Goal: Task Accomplishment & Management: Use online tool/utility

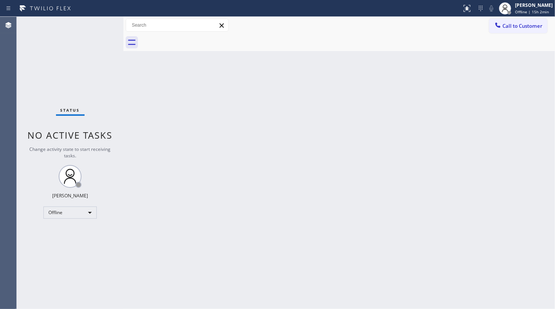
click at [260, 197] on div "Back to Dashboard Change Sender ID Customers Technicians Select a contact Outbo…" at bounding box center [339, 163] width 432 height 292
click at [71, 223] on div "Status No active tasks Change activity state to start receiving tasks. JENIZA A…" at bounding box center [70, 163] width 107 height 292
click at [71, 213] on div "Offline" at bounding box center [69, 212] width 53 height 12
click at [69, 228] on li "Available" at bounding box center [70, 231] width 52 height 9
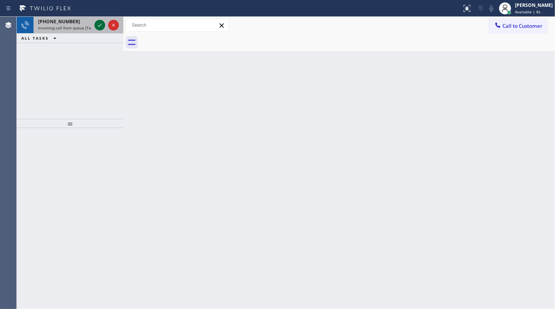
click at [99, 25] on icon at bounding box center [99, 25] width 9 height 9
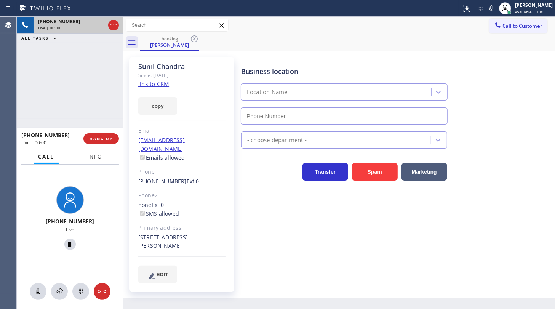
click at [102, 156] on span "Info" at bounding box center [94, 156] width 15 height 7
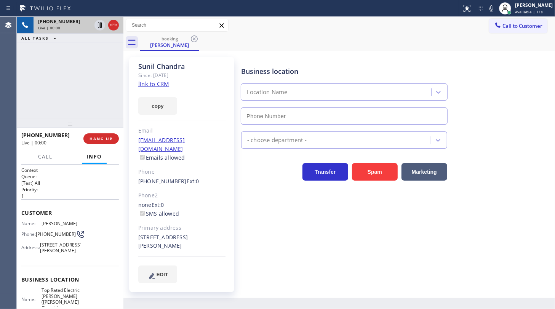
type input "(908) 364-9298"
click at [148, 83] on link "link to CRM" at bounding box center [153, 84] width 31 height 8
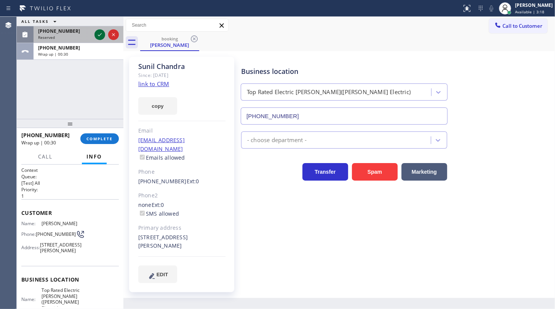
click at [98, 35] on icon at bounding box center [99, 34] width 9 height 9
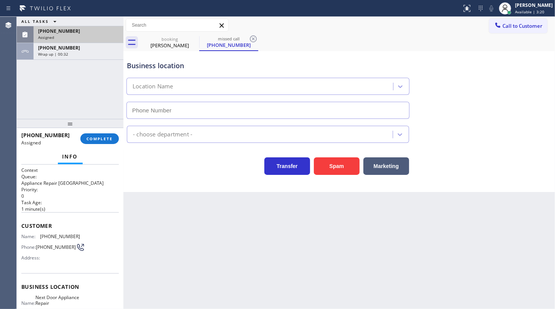
type input "(561) 220-4818"
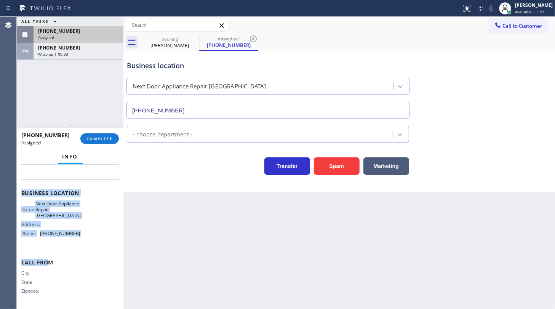
scroll to position [94, 0]
drag, startPoint x: 19, startPoint y: 219, endPoint x: 102, endPoint y: 240, distance: 85.8
click at [102, 240] on div "Context Queue: Appliance Repair High End Priority: 0 Task Age: 1 minute(s) Cust…" at bounding box center [70, 237] width 107 height 144
copy div "Customer Name: (321) 209-7861 Phone: (321) 209-7861 Address: Business location …"
click at [112, 140] on span "COMPLETE" at bounding box center [99, 138] width 26 height 5
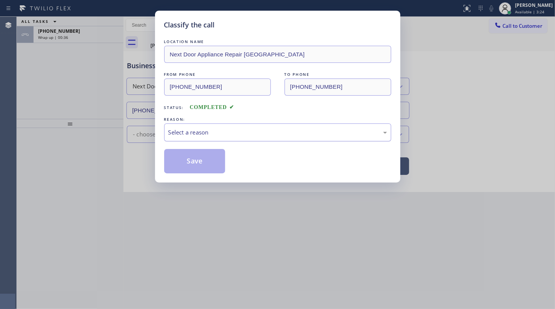
click at [179, 133] on div "Select a reason" at bounding box center [277, 132] width 219 height 9
click at [180, 160] on button "Save" at bounding box center [194, 161] width 61 height 24
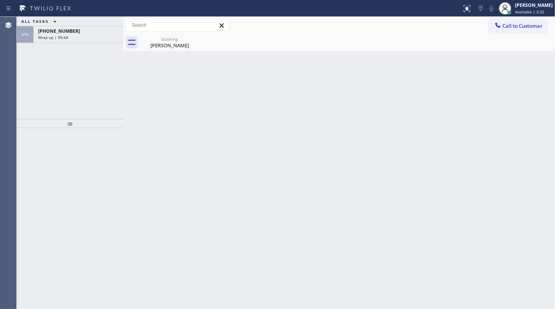
click at [57, 72] on div "ALL TASKS ALL TASKS ACTIVE TASKS TASKS IN WRAP UP +15512241001 Wrap up | 00:44" at bounding box center [70, 68] width 107 height 102
click at [65, 39] on span "Wrap up | 00:44" at bounding box center [53, 37] width 30 height 5
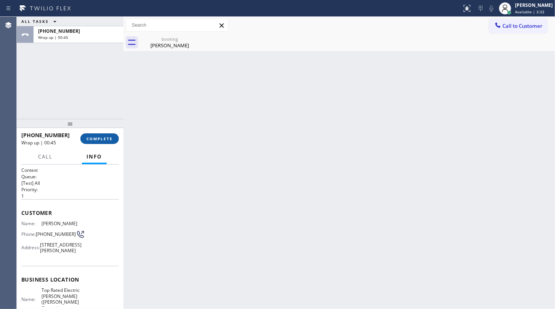
click at [94, 137] on span "COMPLETE" at bounding box center [99, 138] width 26 height 5
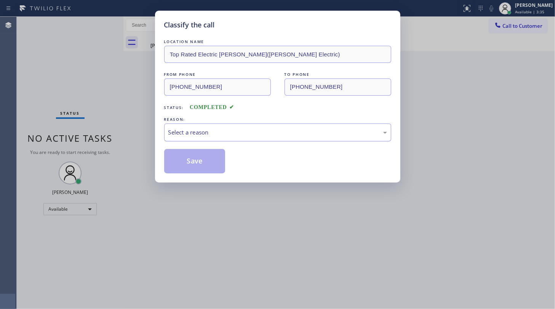
click at [192, 133] on div "Select a reason" at bounding box center [277, 132] width 219 height 9
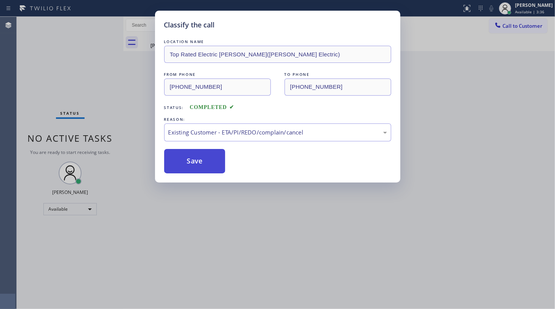
drag, startPoint x: 190, startPoint y: 174, endPoint x: 192, endPoint y: 156, distance: 18.0
click at [193, 156] on button "Save" at bounding box center [194, 161] width 61 height 24
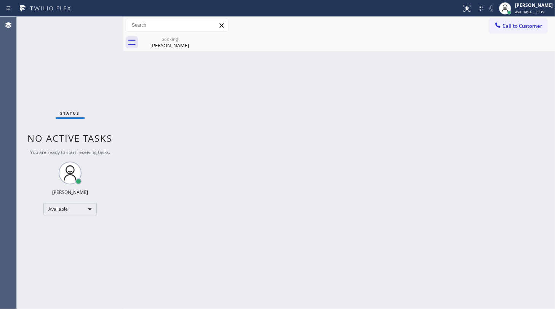
click at [163, 226] on div "Back to Dashboard Change Sender ID Customers Technicians Select a contact Outbo…" at bounding box center [339, 163] width 432 height 292
click at [165, 40] on div "booking" at bounding box center [170, 39] width 58 height 6
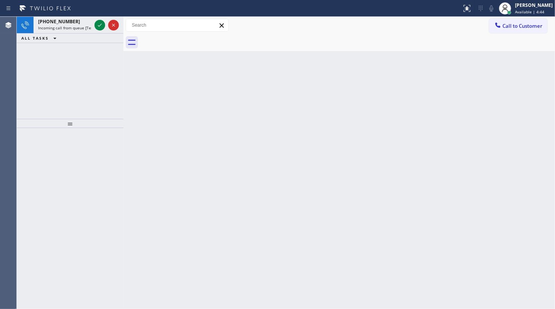
click at [56, 64] on div "+13058163652 Incoming call from queue [Test] All ALL TASKS ALL TASKS ACTIVE TAS…" at bounding box center [70, 68] width 107 height 102
click at [106, 30] on div at bounding box center [106, 25] width 27 height 17
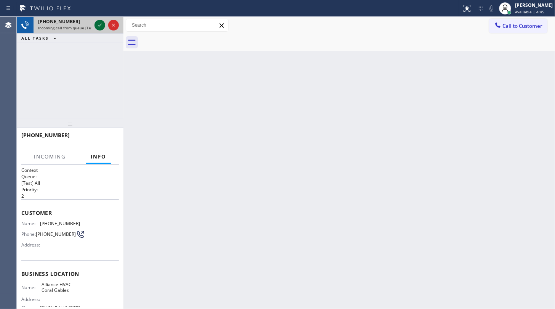
click at [99, 21] on icon at bounding box center [99, 25] width 9 height 9
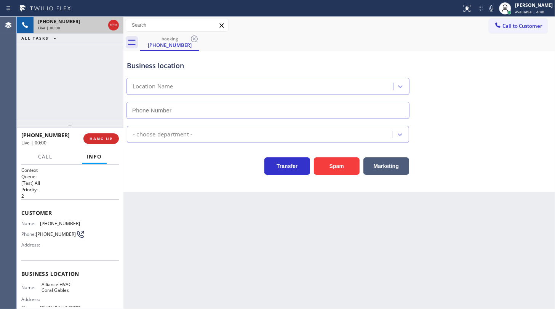
type input "(305) 424-7848"
click at [337, 163] on button "Spam" at bounding box center [337, 166] width 46 height 18
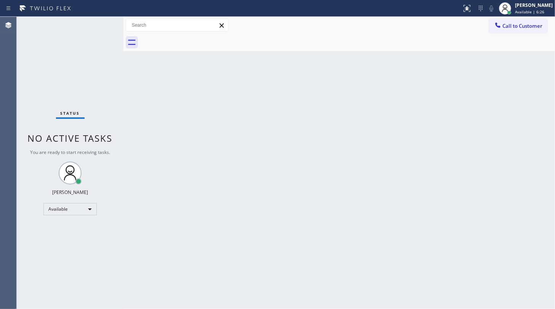
click at [73, 64] on div "Status No active tasks You are ready to start receiving tasks. JENIZA ALCAYDE A…" at bounding box center [70, 163] width 107 height 292
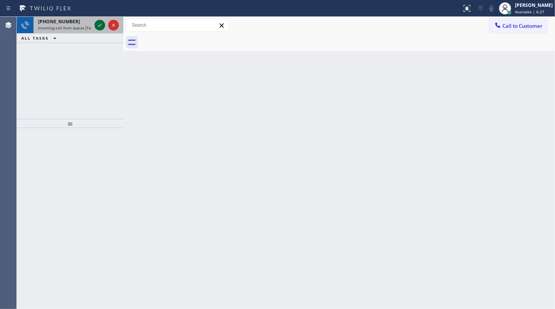
click at [102, 24] on icon at bounding box center [99, 25] width 9 height 9
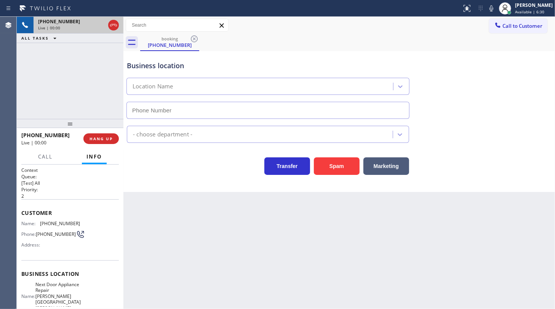
type input "(470) 782-9857"
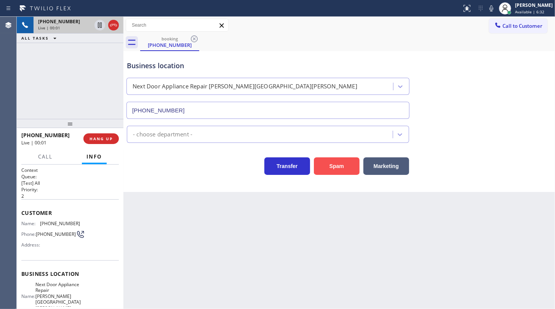
click at [318, 167] on button "Spam" at bounding box center [337, 166] width 46 height 18
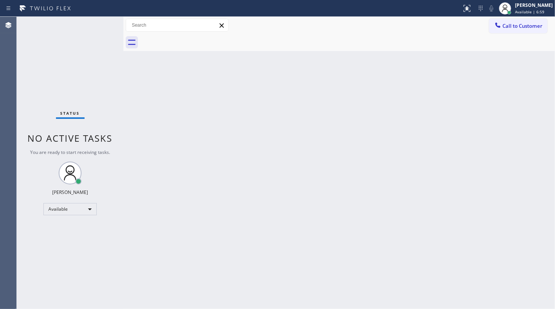
drag, startPoint x: 206, startPoint y: 220, endPoint x: 189, endPoint y: 254, distance: 38.2
click at [198, 237] on div "Back to Dashboard Change Sender ID Customers Technicians Select a contact Outbo…" at bounding box center [339, 163] width 432 height 292
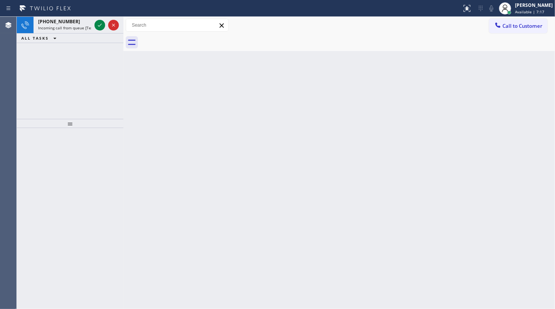
click at [66, 50] on div "+13862304540 Incoming call from queue [Test] All ALL TASKS ALL TASKS ACTIVE TAS…" at bounding box center [70, 68] width 107 height 102
click at [94, 24] on div at bounding box center [99, 25] width 11 height 9
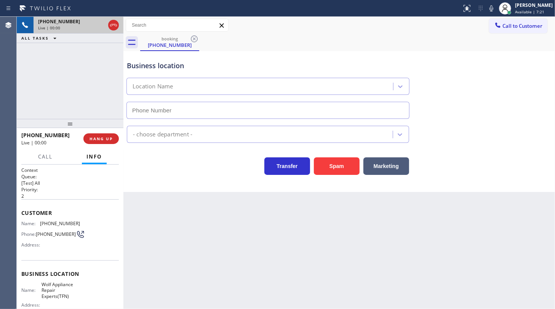
type input "(866) 936-2504"
click at [337, 168] on button "Spam" at bounding box center [337, 166] width 46 height 18
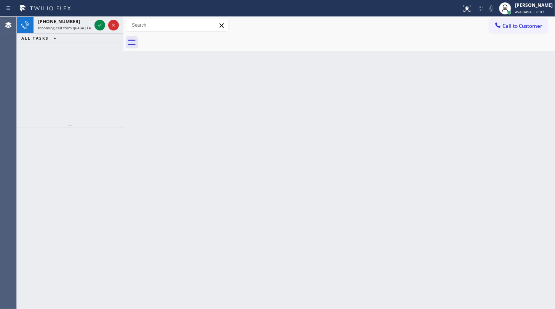
drag, startPoint x: 20, startPoint y: 72, endPoint x: 65, endPoint y: 40, distance: 55.4
click at [23, 69] on div "+13862304540 Incoming call from queue [Test] All ALL TASKS ALL TASKS ACTIVE TAS…" at bounding box center [70, 68] width 107 height 102
click at [100, 23] on icon at bounding box center [99, 25] width 9 height 9
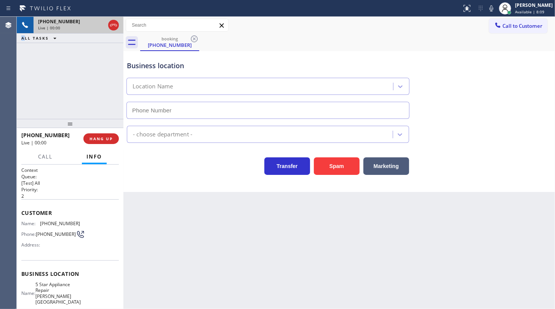
type input "(786) 755-3305"
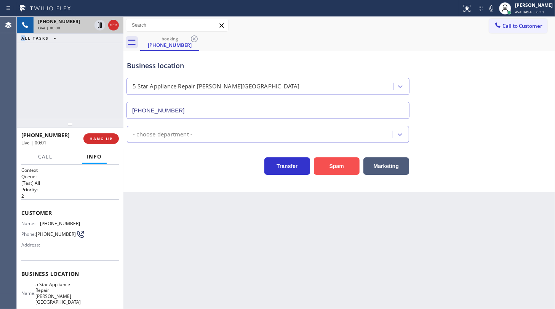
click at [331, 169] on button "Spam" at bounding box center [337, 166] width 46 height 18
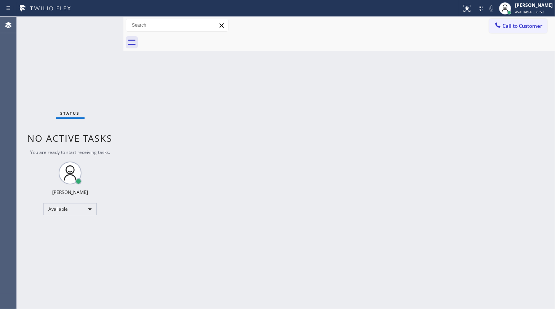
click at [53, 59] on div "Status No active tasks You are ready to start receiving tasks. JENIZA ALCAYDE A…" at bounding box center [70, 163] width 107 height 292
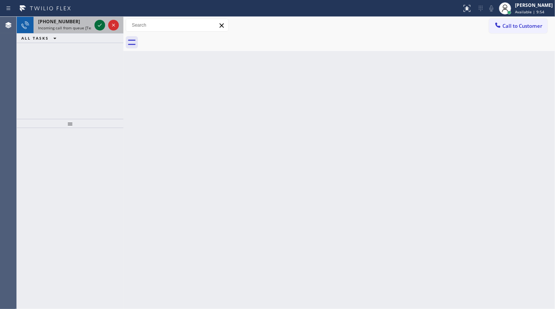
click at [98, 22] on icon at bounding box center [99, 25] width 9 height 9
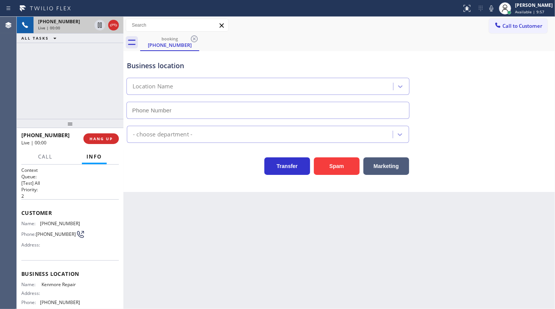
type input "(866) 878-8591"
click at [335, 169] on button "Spam" at bounding box center [337, 166] width 46 height 18
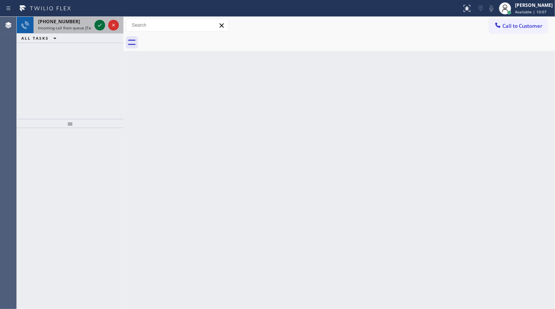
click at [98, 26] on icon at bounding box center [100, 25] width 4 height 3
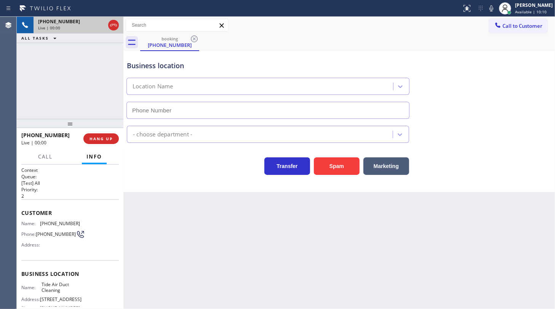
type input "(833) 771-0911"
click at [335, 171] on button "Spam" at bounding box center [337, 166] width 46 height 18
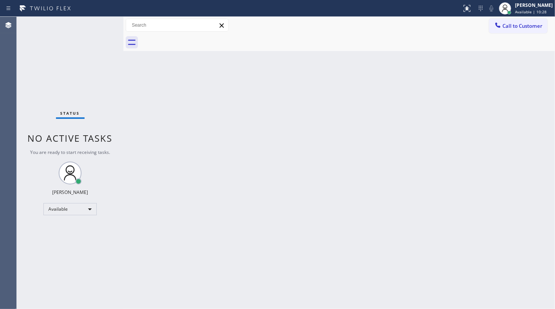
click at [236, 200] on div "Back to Dashboard Change Sender ID Customers Technicians Select a contact Outbo…" at bounding box center [339, 163] width 432 height 292
click at [407, 152] on div "Back to Dashboard Change Sender ID Customers Technicians Select a contact Outbo…" at bounding box center [339, 163] width 432 height 292
click at [534, 152] on div "Back to Dashboard Change Sender ID Customers Technicians Select a contact Outbo…" at bounding box center [339, 163] width 432 height 292
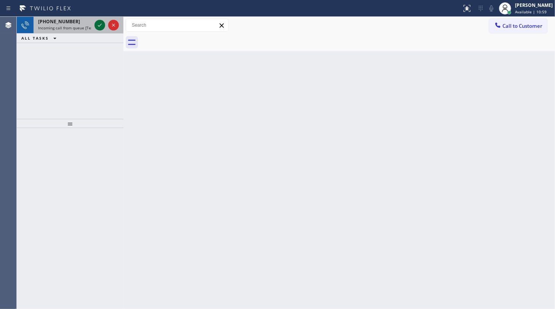
click at [102, 29] on icon at bounding box center [99, 25] width 9 height 9
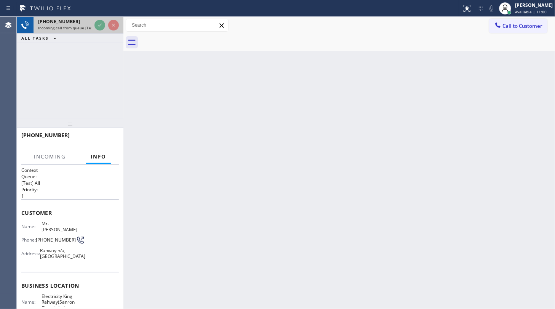
click at [85, 21] on div "+12018938118" at bounding box center [64, 21] width 53 height 6
click at [92, 21] on div "+12018938118 Incoming call from queue [Test] All" at bounding box center [63, 25] width 59 height 17
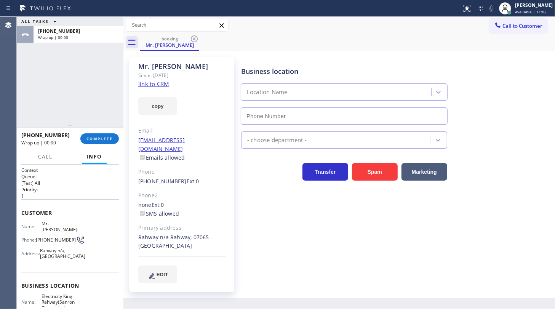
type input "(551) 239-9816"
click at [167, 83] on link "link to CRM" at bounding box center [153, 84] width 31 height 8
click at [96, 138] on span "COMPLETE" at bounding box center [99, 138] width 26 height 5
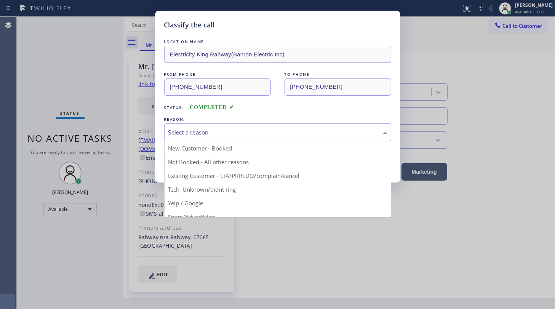
click at [202, 133] on div "Select a reason" at bounding box center [277, 132] width 219 height 9
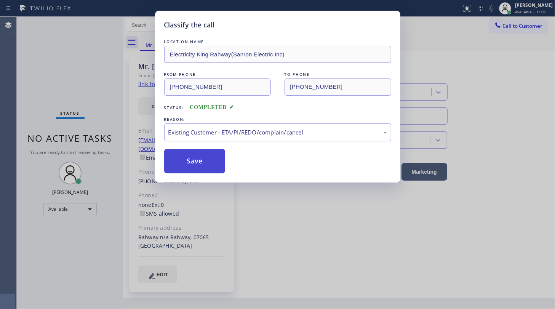
drag, startPoint x: 191, startPoint y: 173, endPoint x: 192, endPoint y: 159, distance: 13.8
click at [192, 159] on button "Save" at bounding box center [194, 161] width 61 height 24
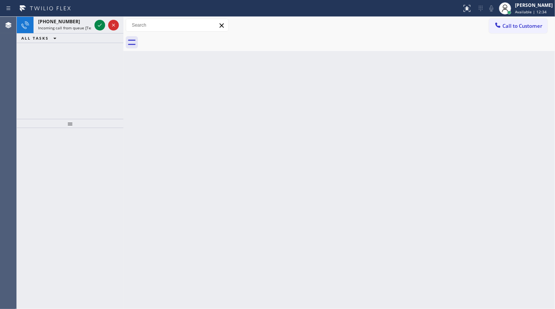
click at [103, 25] on icon at bounding box center [99, 25] width 9 height 9
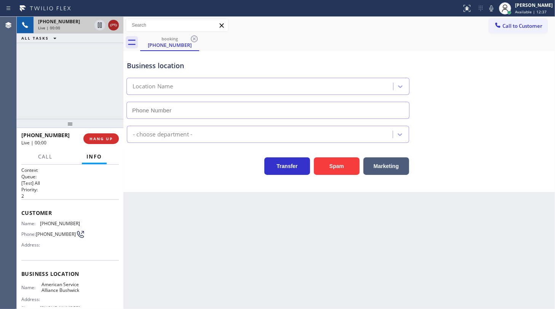
type input "(718) 865-2843"
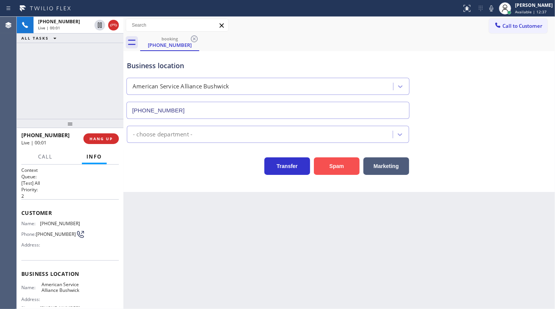
click at [349, 167] on button "Spam" at bounding box center [337, 166] width 46 height 18
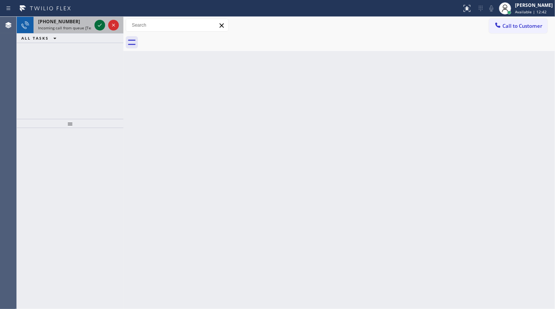
drag, startPoint x: 95, startPoint y: 17, endPoint x: 97, endPoint y: 22, distance: 5.3
click at [95, 18] on div at bounding box center [106, 25] width 27 height 17
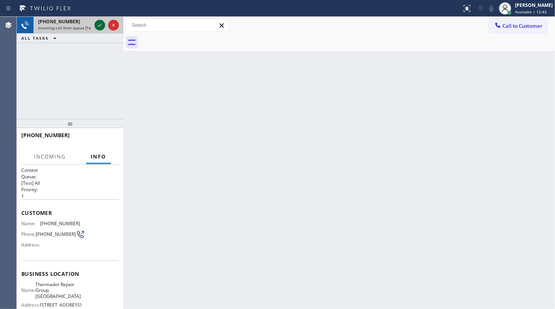
click at [98, 22] on icon at bounding box center [99, 25] width 9 height 9
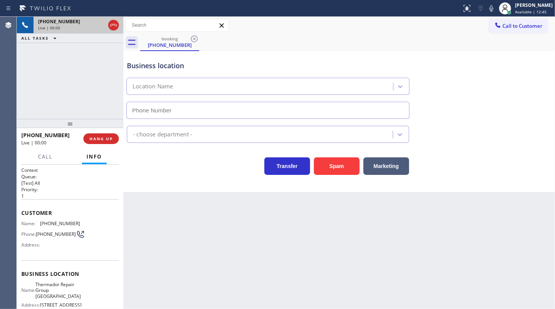
type input "(786) 465-6905"
click at [98, 135] on button "HANG UP" at bounding box center [100, 138] width 35 height 11
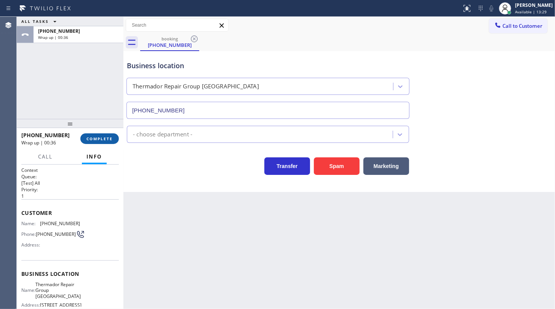
click at [97, 139] on span "COMPLETE" at bounding box center [99, 138] width 26 height 5
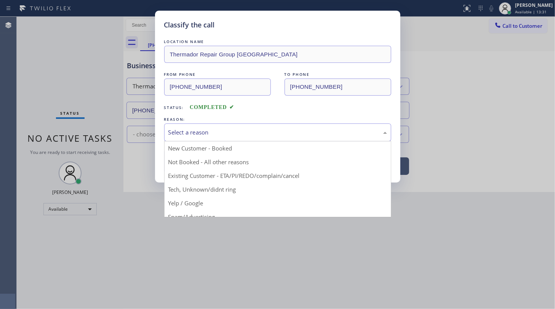
click at [200, 134] on div "Select a reason" at bounding box center [277, 132] width 219 height 9
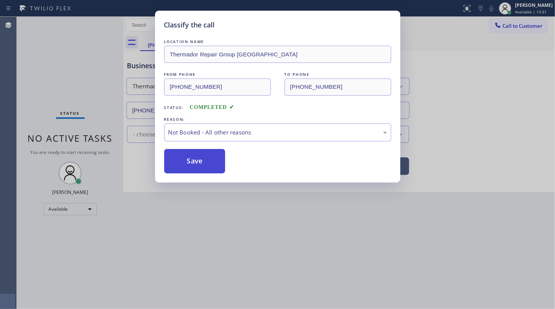
click at [178, 164] on button "Save" at bounding box center [194, 161] width 61 height 24
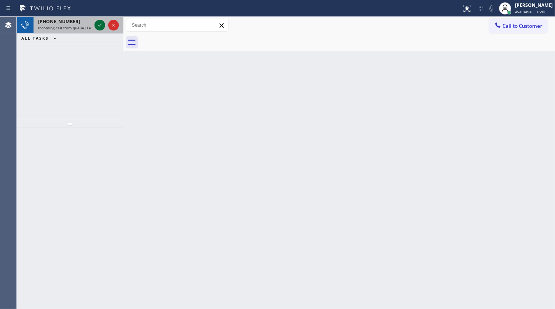
click at [96, 23] on icon at bounding box center [99, 25] width 9 height 9
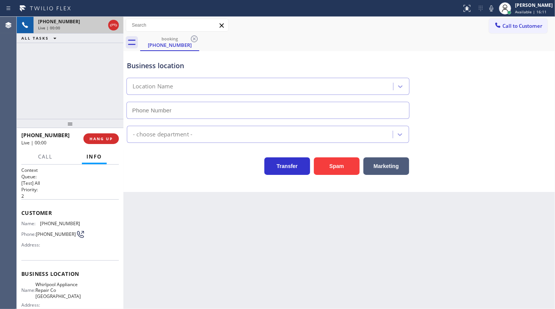
type input "(773) 341-2560"
click at [336, 163] on button "Spam" at bounding box center [337, 166] width 46 height 18
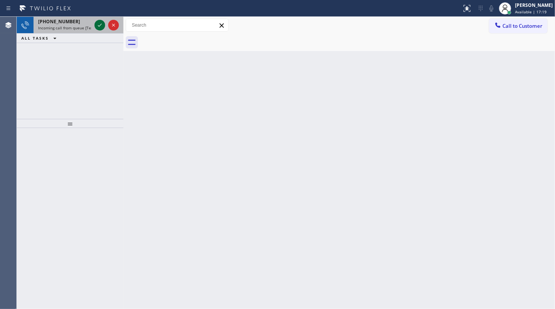
click at [103, 23] on icon at bounding box center [99, 25] width 9 height 9
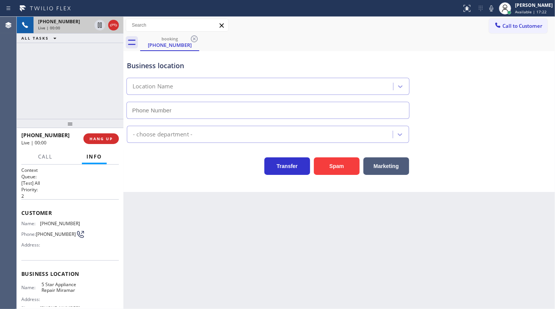
type input "(754) 225-7717"
click at [329, 164] on div "Transfer Spam Marketing" at bounding box center [339, 162] width 428 height 24
click at [330, 163] on button "Spam" at bounding box center [337, 166] width 46 height 18
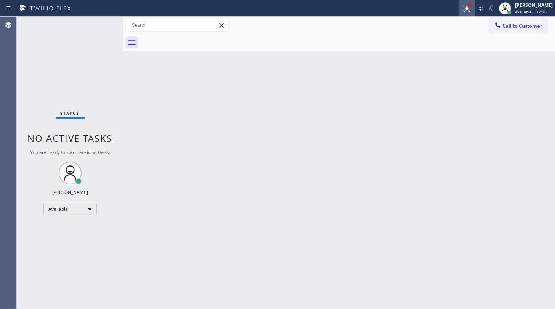
click at [475, 10] on div at bounding box center [467, 8] width 17 height 9
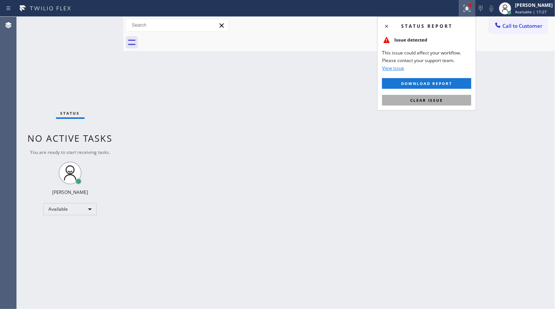
click at [446, 102] on button "Clear issue" at bounding box center [426, 100] width 89 height 11
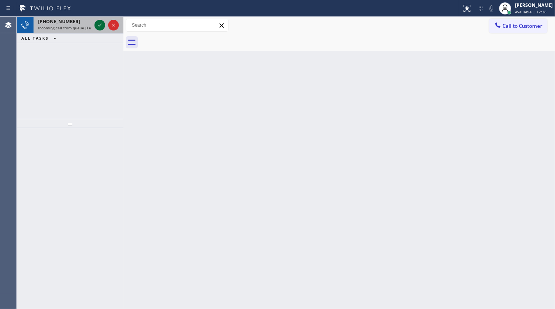
click at [99, 23] on icon at bounding box center [99, 25] width 9 height 9
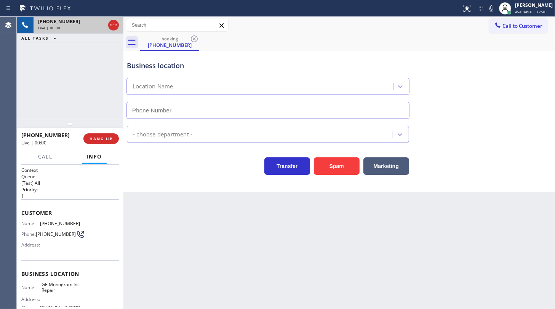
type input "(866) 429-1288"
click at [96, 91] on div "+19548050004 Live | 00:06 ALL TASKS ALL TASKS ACTIVE TASKS TASKS IN WRAP UP" at bounding box center [70, 68] width 107 height 102
click at [100, 139] on span "HANG UP" at bounding box center [101, 138] width 23 height 5
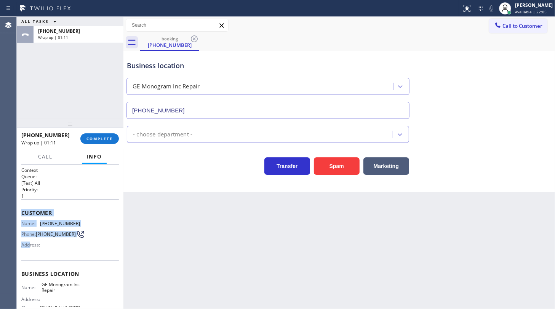
scroll to position [34, 0]
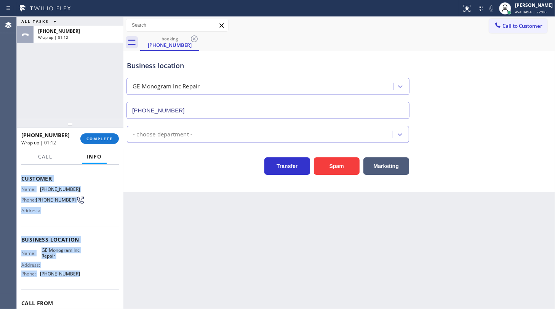
drag, startPoint x: 21, startPoint y: 208, endPoint x: 72, endPoint y: 275, distance: 85.3
click at [72, 275] on div "Context Queue: [Test] All Priority: 1 Customer Name: (954) 805-0004 Phone: (954…" at bounding box center [70, 237] width 107 height 144
copy div "Customer Name: (954) 805-0004 Phone: (954) 805-0004 Address: Business location …"
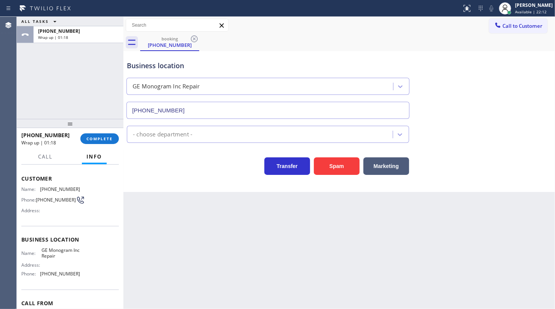
click at [43, 103] on div "ALL TASKS ALL TASKS ACTIVE TASKS TASKS IN WRAP UP +19548050004 Wrap up | 01:18" at bounding box center [70, 68] width 107 height 102
click at [113, 139] on button "COMPLETE" at bounding box center [99, 138] width 38 height 11
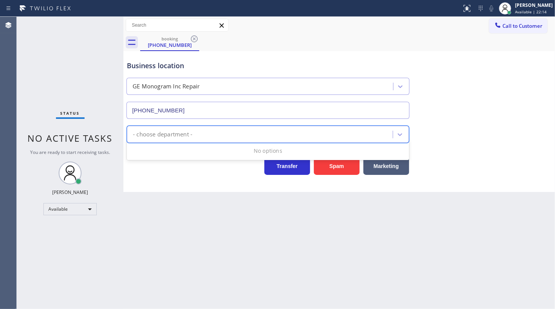
click at [200, 136] on div "- choose department -" at bounding box center [261, 134] width 264 height 13
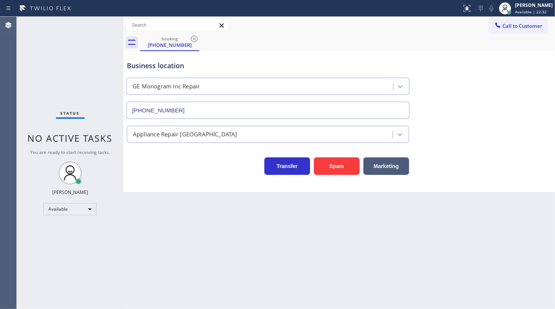
type input "[PHONE_NUMBER]"
click at [178, 37] on div "booking" at bounding box center [170, 39] width 58 height 6
click at [195, 40] on icon at bounding box center [194, 38] width 9 height 9
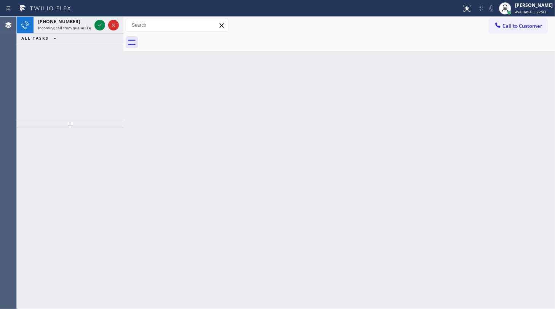
click at [61, 47] on div "[PHONE_NUMBER] Incoming call from queue [Test] All ALL TASKS ALL TASKS ACTIVE T…" at bounding box center [70, 68] width 107 height 102
click at [91, 25] on span "Incoming call from queue [Test] All" at bounding box center [69, 27] width 63 height 5
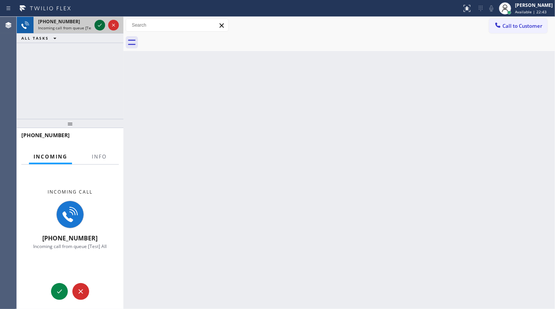
click at [99, 24] on icon at bounding box center [99, 25] width 9 height 9
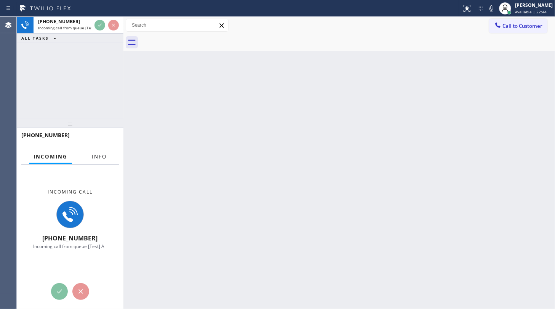
click at [95, 159] on span "Info" at bounding box center [99, 156] width 15 height 7
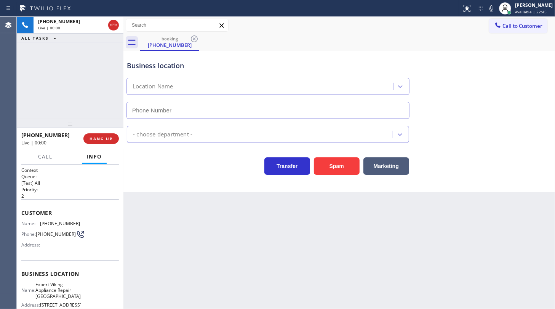
type input "(954) 994-2633"
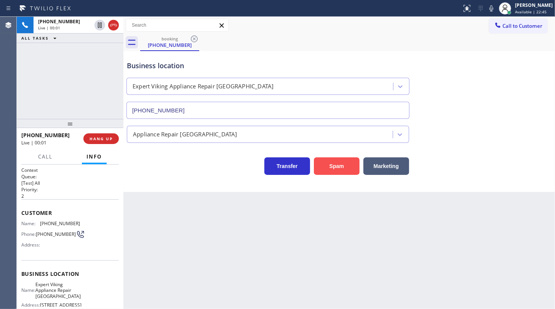
click at [326, 163] on button "Spam" at bounding box center [337, 166] width 46 height 18
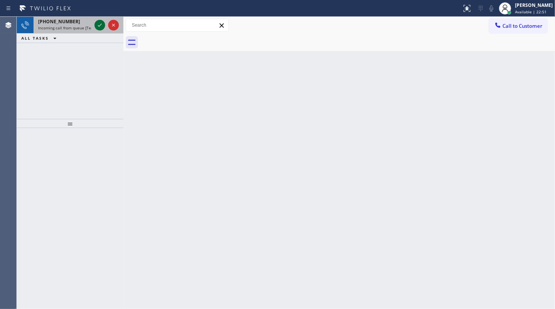
click at [97, 26] on icon at bounding box center [99, 25] width 9 height 9
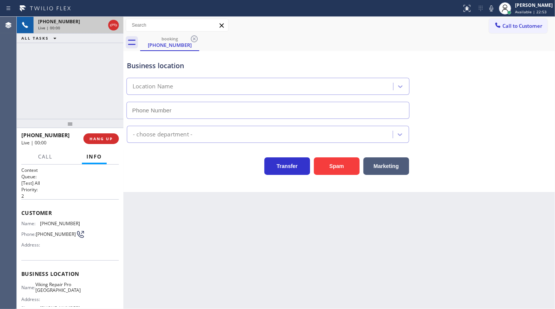
type input "(301) 591-6882"
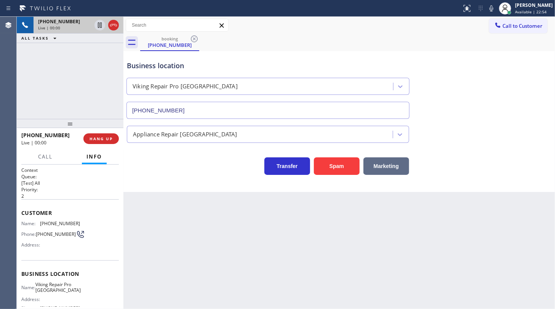
click at [366, 159] on button "Marketing" at bounding box center [386, 166] width 46 height 18
click at [350, 160] on button "Spam" at bounding box center [337, 166] width 46 height 18
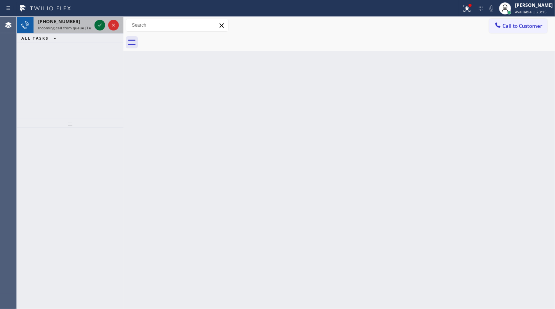
click at [97, 24] on icon at bounding box center [99, 25] width 9 height 9
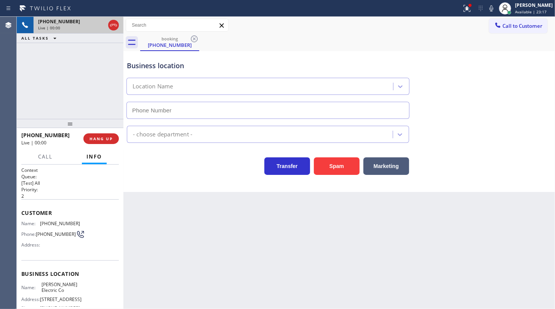
type input "[PHONE_NUMBER]"
click at [110, 138] on span "HANG UP" at bounding box center [101, 138] width 23 height 5
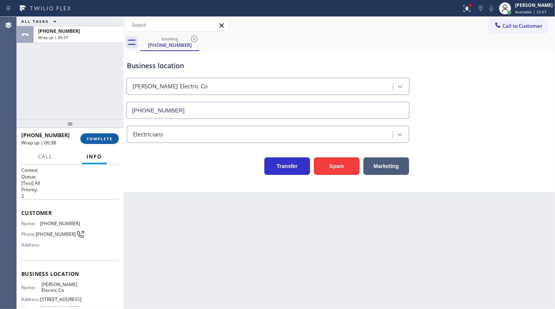
click at [98, 138] on span "COMPLETE" at bounding box center [99, 138] width 26 height 5
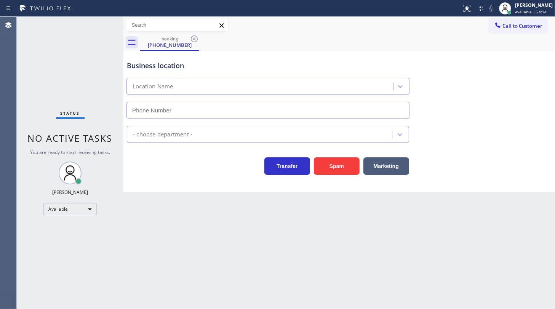
type input "[PHONE_NUMBER]"
click at [195, 41] on icon at bounding box center [194, 38] width 9 height 9
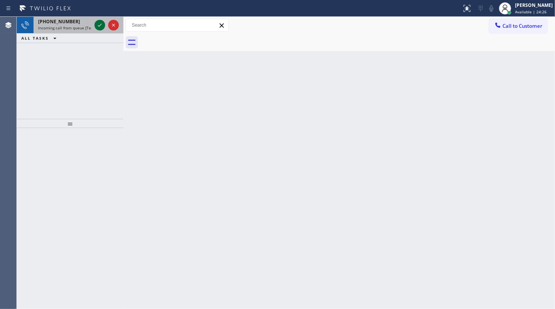
click at [105, 24] on div at bounding box center [99, 25] width 11 height 9
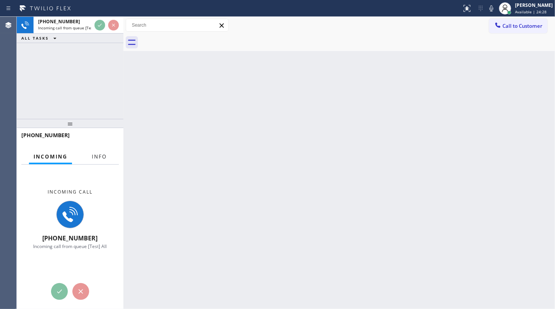
click at [103, 160] on span "Info" at bounding box center [99, 156] width 15 height 7
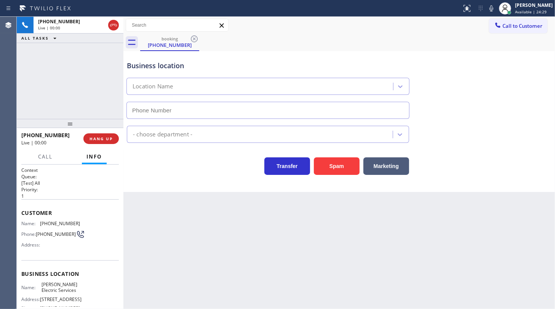
type input "[PHONE_NUMBER]"
click at [495, 7] on icon at bounding box center [491, 8] width 9 height 9
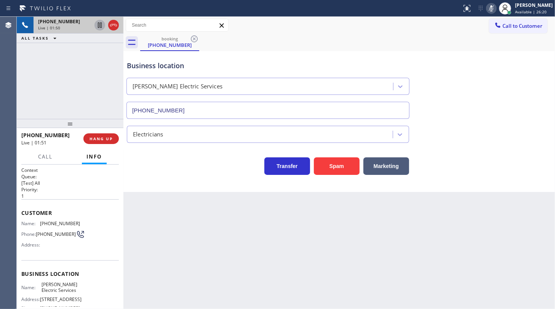
click at [102, 23] on icon at bounding box center [99, 25] width 9 height 9
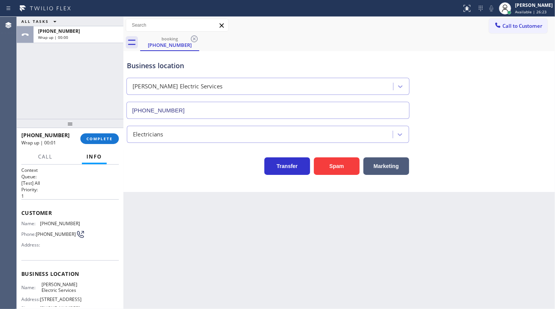
click at [70, 86] on div "ALL TASKS ALL TASKS ACTIVE TASKS TASKS IN WRAP UP [PHONE_NUMBER] Wrap up | 00:00" at bounding box center [70, 68] width 107 height 102
click at [62, 81] on div "ALL TASKS ALL TASKS ACTIVE TASKS TASKS IN WRAP UP [PHONE_NUMBER] Wrap up | 01:31" at bounding box center [70, 68] width 107 height 102
drag, startPoint x: 53, startPoint y: 88, endPoint x: 65, endPoint y: 66, distance: 24.2
click at [53, 87] on div "ALL TASKS ALL TASKS ACTIVE TASKS TASKS IN WRAP UP [PHONE_NUMBER] Wrap up | 02:59" at bounding box center [70, 68] width 107 height 102
click at [528, 5] on div "[PERSON_NAME]" at bounding box center [534, 5] width 38 height 6
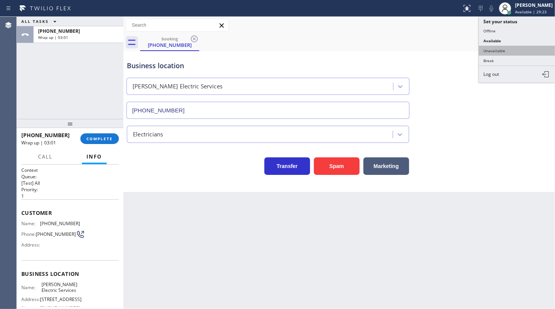
click at [489, 50] on button "Unavailable" at bounding box center [517, 51] width 76 height 10
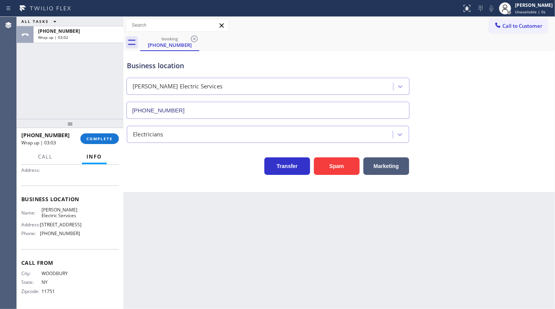
scroll to position [88, 0]
drag, startPoint x: 37, startPoint y: 236, endPoint x: 88, endPoint y: 245, distance: 51.1
click at [88, 245] on div "Business location Name: Wojchik Electric Services Address: 288 W Railway Ave, P…" at bounding box center [70, 218] width 98 height 64
copy div "(908) 460-7348"
click at [513, 30] on button "Call to Customer" at bounding box center [518, 26] width 58 height 14
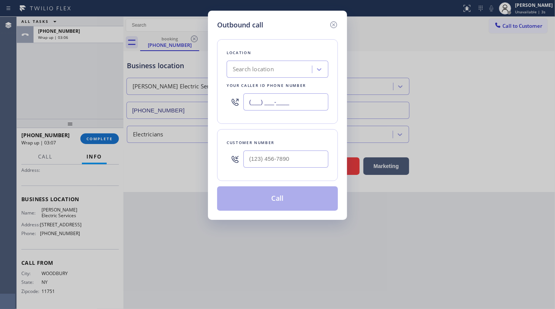
click at [307, 106] on input "(___) ___-____" at bounding box center [285, 101] width 85 height 17
paste input "908) 460-7348"
type input "(908) 460-7348"
click at [257, 158] on input "(___) ___-____" at bounding box center [285, 158] width 85 height 17
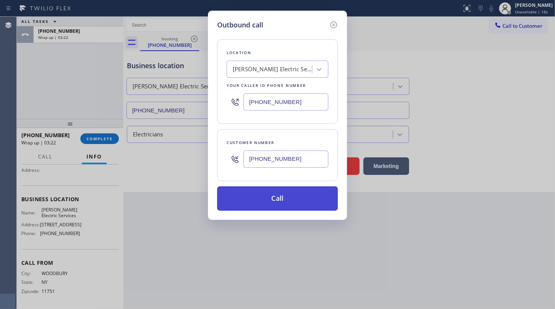
type input "(516) 443-8393"
click at [277, 197] on button "Call" at bounding box center [277, 198] width 121 height 24
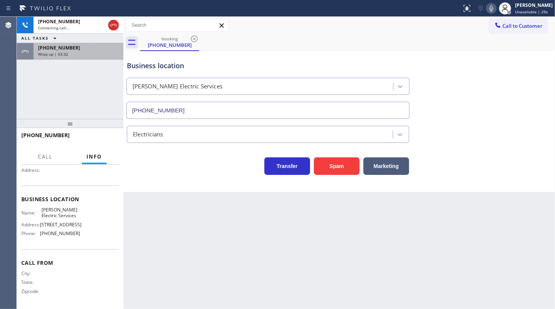
click at [69, 52] on div "Wrap up | 03:32" at bounding box center [78, 53] width 81 height 5
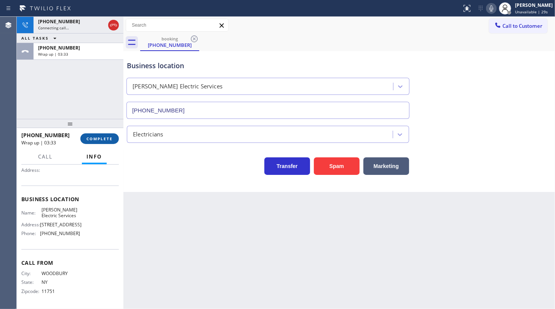
click at [95, 135] on button "COMPLETE" at bounding box center [99, 138] width 38 height 11
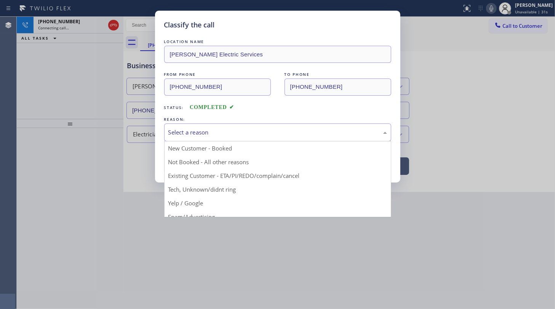
click at [189, 133] on div "Select a reason" at bounding box center [277, 132] width 219 height 9
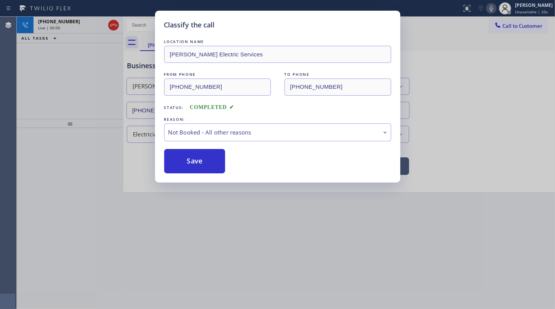
click at [182, 160] on button "Save" at bounding box center [194, 161] width 61 height 24
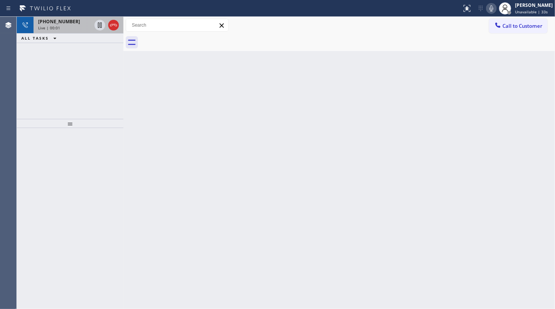
click at [77, 21] on div "+15164438393" at bounding box center [64, 21] width 53 height 6
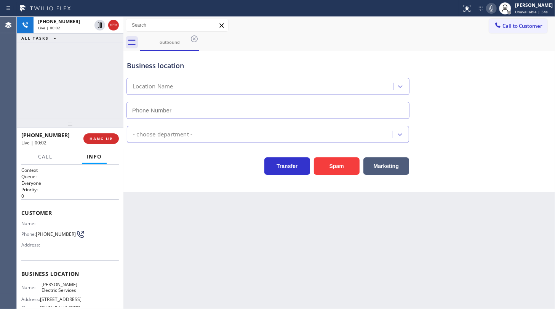
type input "(908) 460-7348"
click at [69, 69] on div "+15164438393 Live | 00:16 ALL TASKS ALL TASKS ACTIVE TASKS TASKS IN WRAP UP" at bounding box center [70, 68] width 107 height 102
drag, startPoint x: 37, startPoint y: 233, endPoint x: 54, endPoint y: 241, distance: 18.6
click at [54, 241] on div "Name: Phone: (516) 443-8393 Address:" at bounding box center [50, 236] width 59 height 30
copy span "(516) 443-8393"
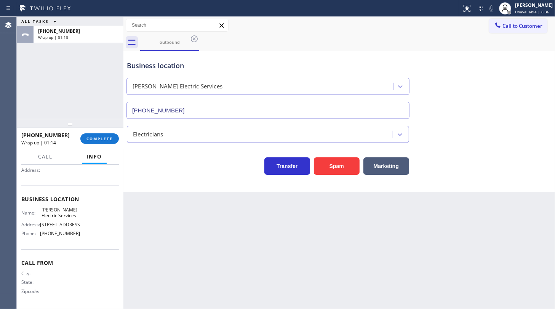
scroll to position [88, 0]
drag, startPoint x: 43, startPoint y: 233, endPoint x: 99, endPoint y: 237, distance: 56.1
click at [92, 239] on div "Name: Wojchik Electric Services Address: 288 W Railway Ave, Paterson, NJ 07503 …" at bounding box center [70, 223] width 98 height 33
copy span "(908) 460-7348"
click at [94, 141] on span "COMPLETE" at bounding box center [99, 138] width 26 height 5
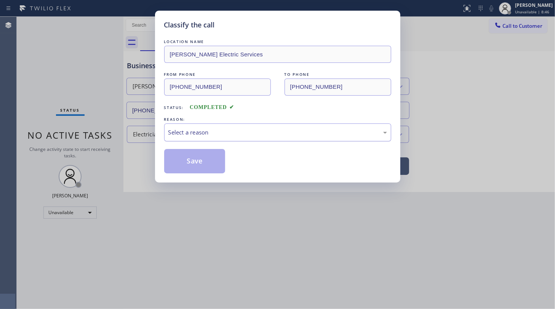
click at [190, 133] on div "Select a reason" at bounding box center [277, 132] width 219 height 9
click at [195, 160] on button "Save" at bounding box center [194, 161] width 61 height 24
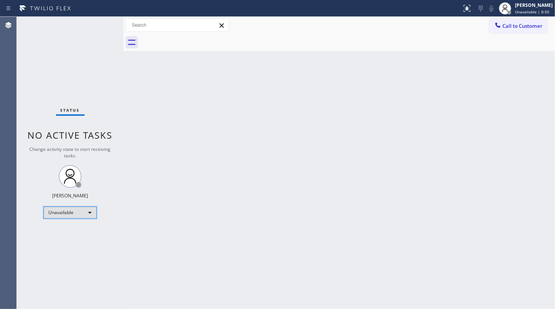
click at [67, 210] on div "Unavailable" at bounding box center [69, 212] width 53 height 12
click at [66, 230] on li "Available" at bounding box center [70, 231] width 52 height 9
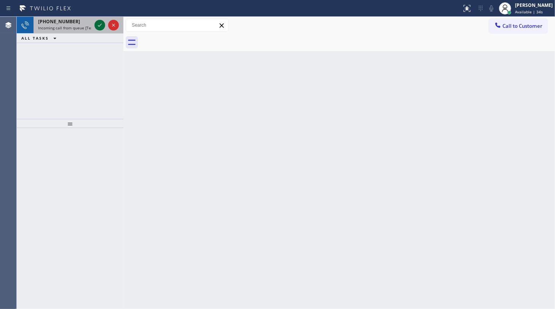
click at [103, 27] on icon at bounding box center [99, 25] width 9 height 9
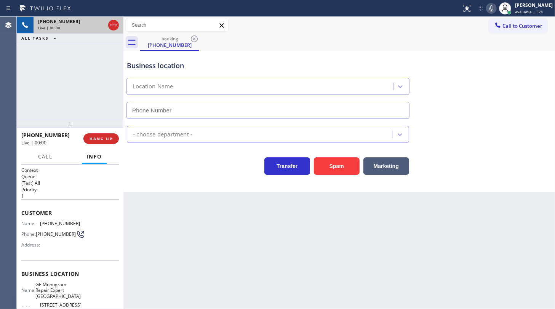
type input "(720) 307-7285"
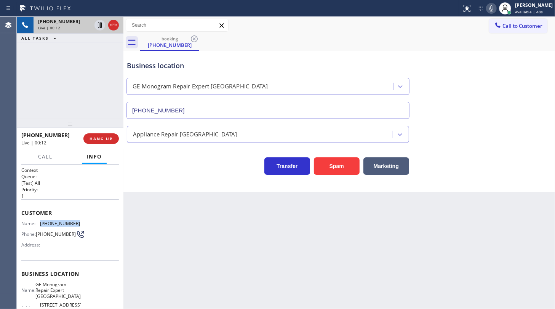
drag, startPoint x: 41, startPoint y: 221, endPoint x: 90, endPoint y: 223, distance: 49.6
click at [90, 223] on div "Name: (303) 888-7746 Phone: (303) 888-7746 Address:" at bounding box center [70, 236] width 98 height 30
copy span "(303) 888-7746"
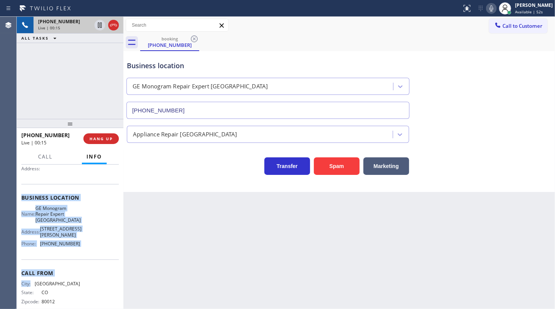
scroll to position [88, 0]
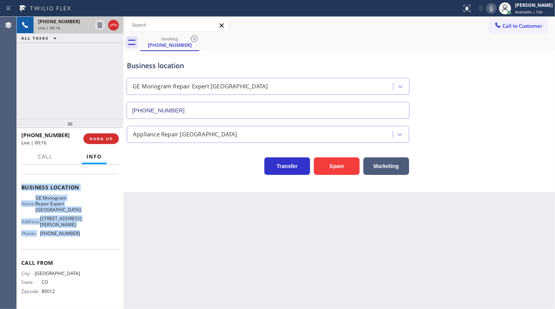
drag, startPoint x: 20, startPoint y: 269, endPoint x: 93, endPoint y: 240, distance: 78.3
click at [93, 240] on div "Context Queue: [Test] All Priority: 1 Customer Name: (303) 888-7746 Phone: (303…" at bounding box center [70, 237] width 107 height 144
copy div "Business location Name: GE Monogram Repair Expert Castle Rock Address: 4894 E C…"
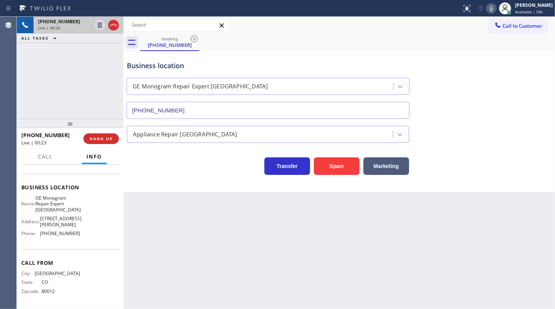
click at [50, 91] on div "+13038887746 Live | 00:23 ALL TASKS ALL TASKS ACTIVE TASKS TASKS IN WRAP UP" at bounding box center [70, 68] width 107 height 102
click at [491, 8] on icon at bounding box center [492, 8] width 4 height 6
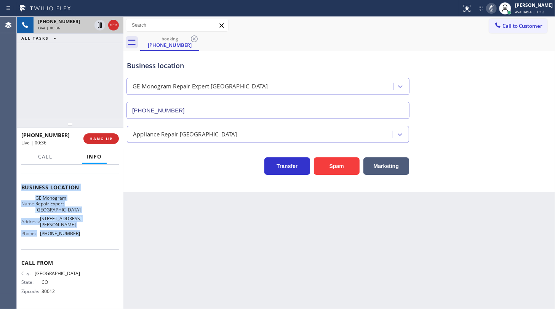
drag, startPoint x: 19, startPoint y: 208, endPoint x: 95, endPoint y: 239, distance: 82.1
click at [95, 239] on div "Context Queue: [Test] All Priority: 1 Customer Name: (303) 888-7746 Phone: (303…" at bounding box center [70, 237] width 107 height 144
copy div "Customer Name: (303) 888-7746 Phone: (303) 888-7746 Address: Business location …"
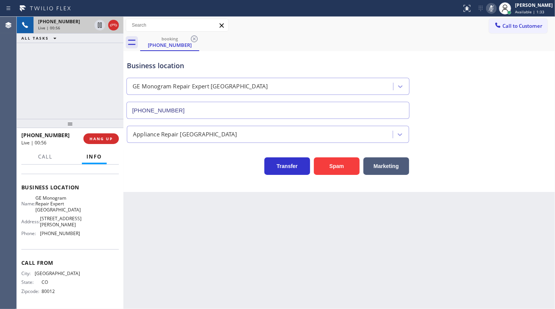
click at [50, 87] on div "+13038887746 Live | 00:56 ALL TASKS ALL TASKS ACTIVE TASKS TASKS IN WRAP UP" at bounding box center [70, 68] width 107 height 102
drag, startPoint x: 523, startPoint y: 64, endPoint x: 493, endPoint y: 26, distance: 48.3
click at [518, 59] on div "Business location GE Monogram Repair Expert Castle Rock (720) 307-7285" at bounding box center [339, 84] width 428 height 69
click at [493, 10] on icon at bounding box center [492, 8] width 4 height 6
click at [47, 156] on span "Call" at bounding box center [45, 156] width 14 height 7
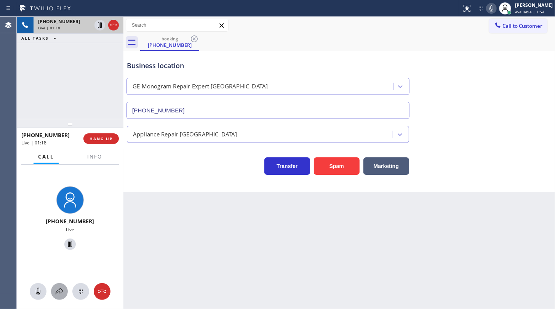
click at [57, 291] on icon at bounding box center [59, 291] width 9 height 9
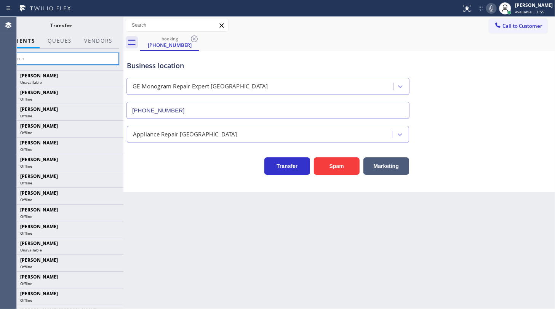
click at [55, 56] on input "text" at bounding box center [61, 59] width 115 height 12
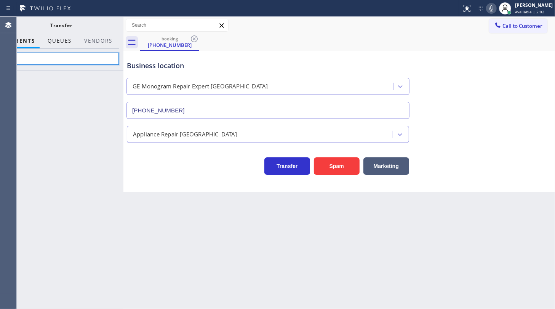
type input "s"
type input "jari"
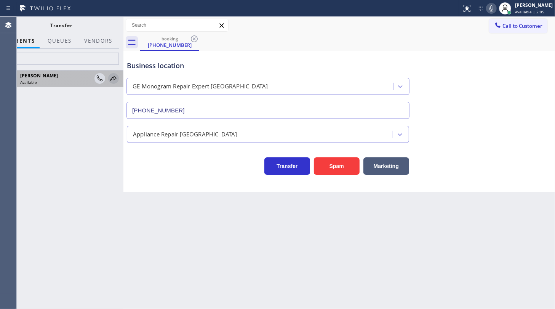
click at [113, 77] on icon at bounding box center [113, 78] width 6 height 5
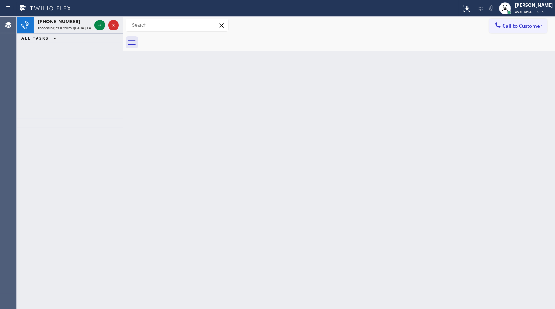
drag, startPoint x: 44, startPoint y: 95, endPoint x: 58, endPoint y: 54, distance: 43.4
click at [49, 70] on div "+13862304540 Incoming call from queue [Test] All ALL TASKS ALL TASKS ACTIVE TAS…" at bounding box center [70, 68] width 107 height 102
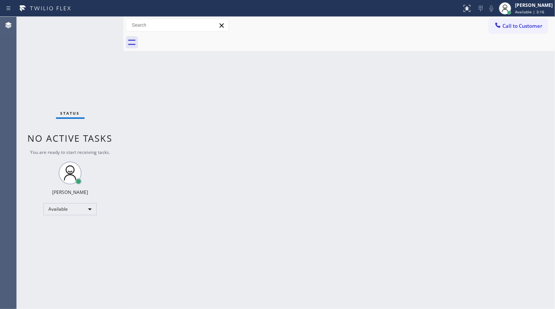
click at [101, 11] on div at bounding box center [231, 8] width 456 height 12
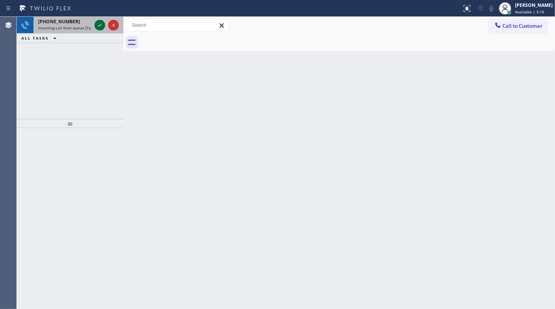
click at [99, 27] on icon at bounding box center [99, 25] width 9 height 9
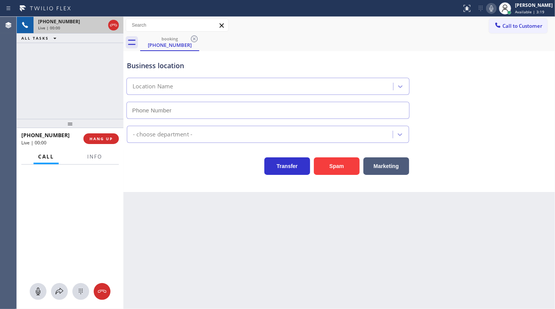
type input "(888) 734-4409"
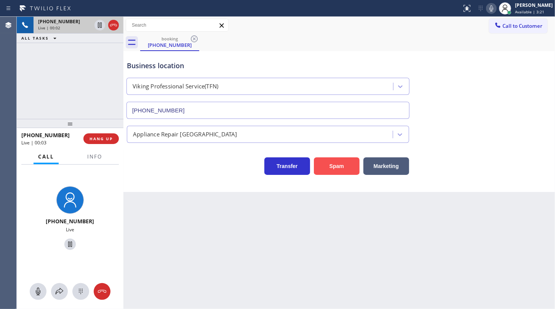
click at [339, 160] on button "Spam" at bounding box center [337, 166] width 46 height 18
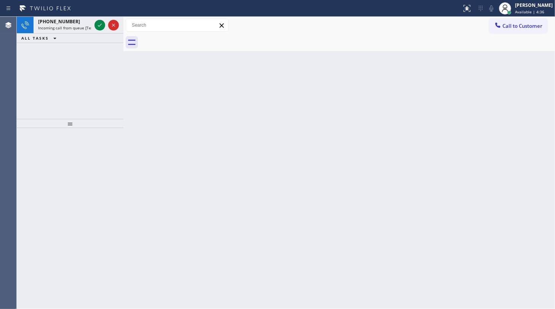
click at [104, 36] on div "ALL TASKS ALL TASKS ACTIVE TASKS TASKS IN WRAP UP" at bounding box center [70, 39] width 107 height 10
click at [102, 27] on icon at bounding box center [99, 25] width 9 height 9
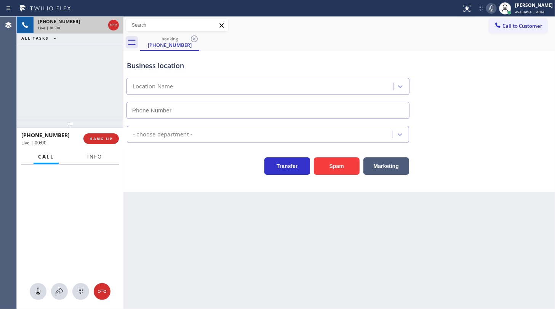
type input "(877) 215-4065"
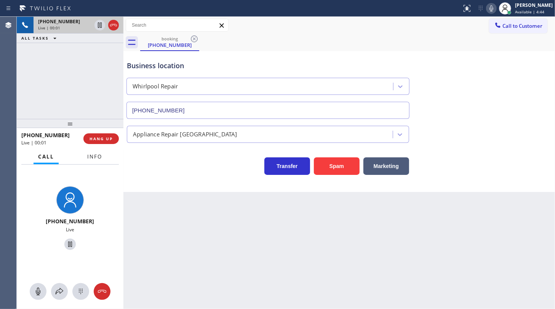
click at [89, 157] on span "Info" at bounding box center [94, 156] width 15 height 7
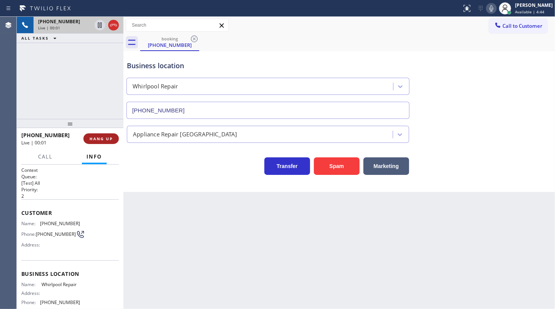
click at [102, 143] on button "HANG UP" at bounding box center [100, 138] width 35 height 11
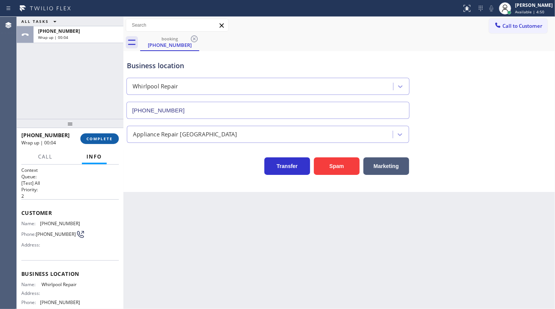
click at [102, 138] on span "COMPLETE" at bounding box center [99, 138] width 26 height 5
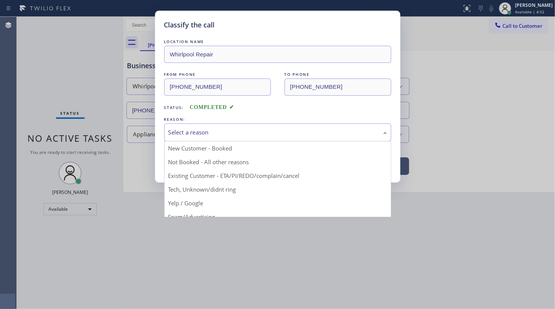
click at [190, 133] on div "Select a reason" at bounding box center [277, 132] width 219 height 9
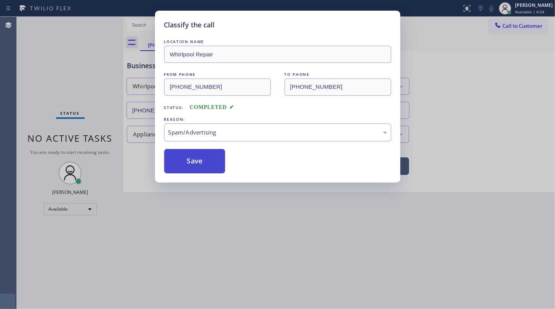
click at [192, 165] on button "Save" at bounding box center [194, 161] width 61 height 24
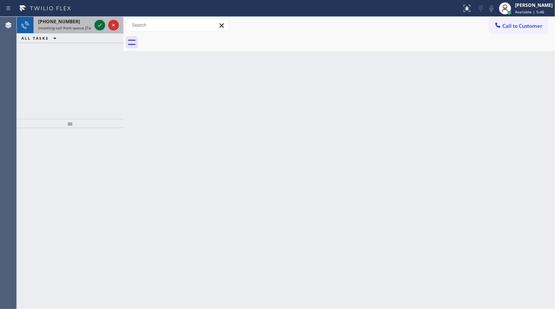
click at [101, 22] on icon at bounding box center [99, 25] width 9 height 9
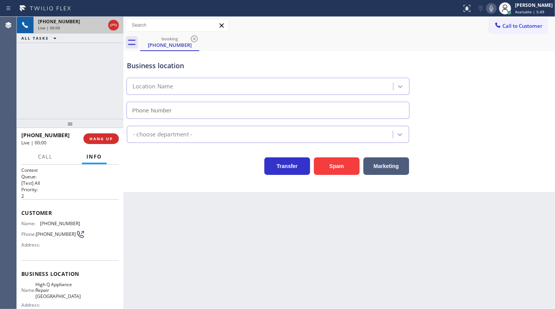
type input "(631) 430-4344"
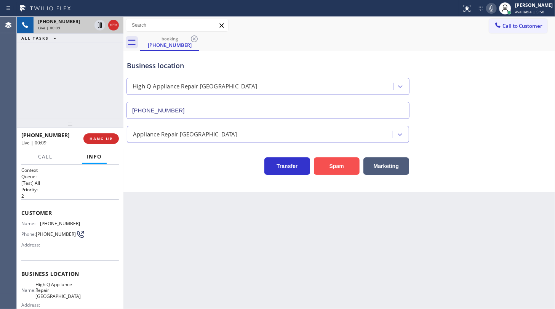
click at [324, 163] on button "Spam" at bounding box center [337, 166] width 46 height 18
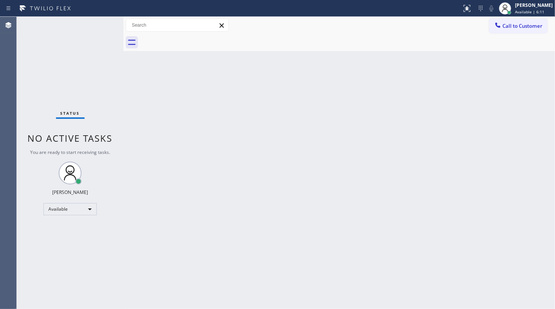
click at [61, 63] on div "Status No active tasks You are ready to start receiving tasks. JENIZA ALCAYDE A…" at bounding box center [70, 163] width 107 height 292
click at [520, 8] on div "[PERSON_NAME]" at bounding box center [534, 5] width 38 height 6
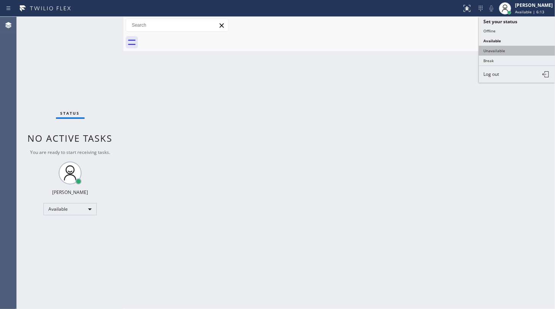
click at [490, 48] on button "Unavailable" at bounding box center [517, 51] width 76 height 10
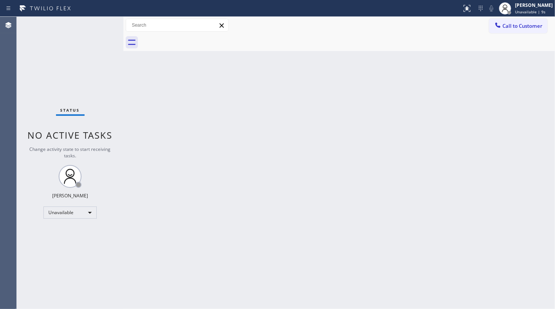
click at [44, 62] on div "Status No active tasks Change activity state to start receiving tasks. JENIZA A…" at bounding box center [70, 163] width 107 height 292
click at [503, 28] on span "Call to Customer" at bounding box center [523, 25] width 40 height 7
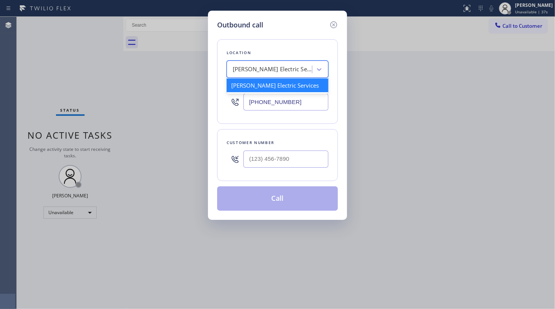
drag, startPoint x: 305, startPoint y: 64, endPoint x: 293, endPoint y: 68, distance: 12.0
click at [293, 68] on div "Wojchik Electric Services" at bounding box center [270, 69] width 83 height 13
paste input "Mission Viejo Heating and Air Conditioning"
type input "Mission Viejo Heating and Air Conditioning"
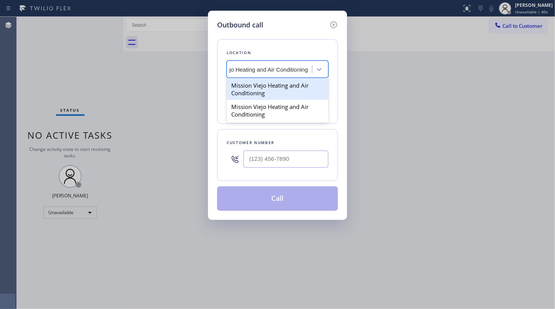
click at [281, 88] on div "Mission Viejo Heating and Air Conditioning" at bounding box center [278, 88] width 102 height 21
type input "(949) 239-0346"
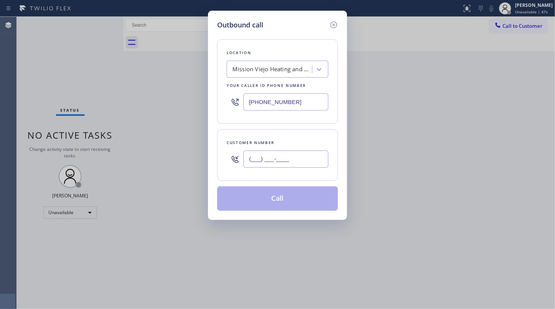
click at [272, 155] on input "(___) ___-____" at bounding box center [285, 158] width 85 height 17
paste input "571) 423-9907"
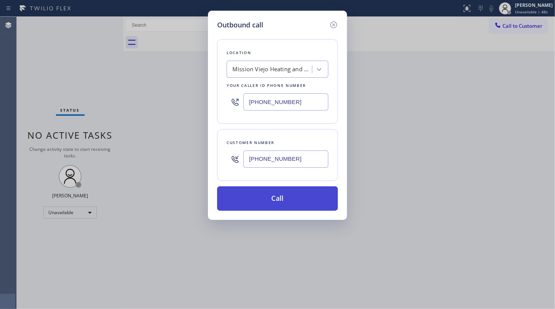
type input "(571) 423-9907"
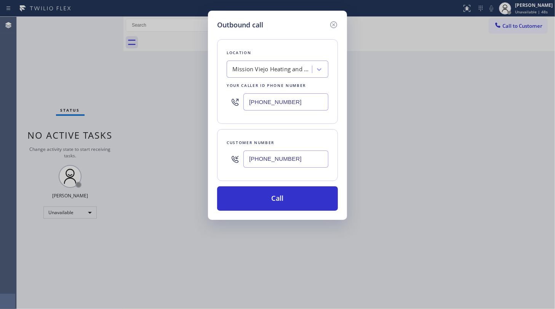
drag, startPoint x: 285, startPoint y: 203, endPoint x: 185, endPoint y: 87, distance: 153.2
click at [279, 192] on button "Call" at bounding box center [277, 198] width 121 height 24
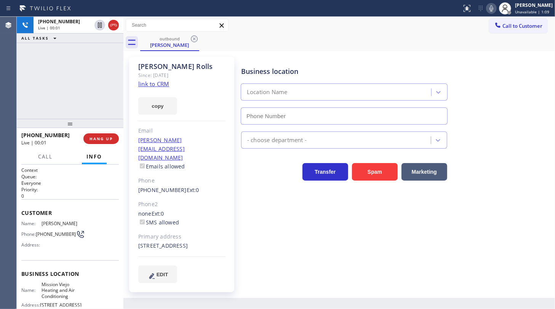
type input "(949) 239-0346"
click at [32, 62] on div "+15714239907 Live | 00:06 ALL TASKS ALL TASKS ACTIVE TASKS TASKS IN WRAP UP" at bounding box center [70, 68] width 107 height 102
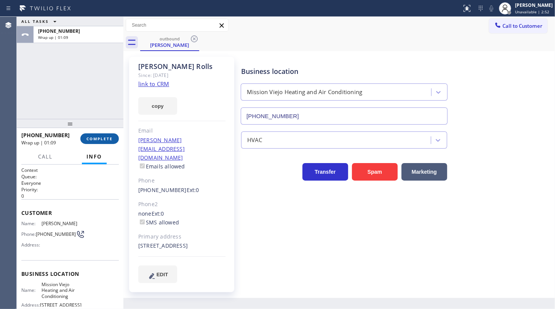
drag, startPoint x: 114, startPoint y: 138, endPoint x: 110, endPoint y: 137, distance: 3.9
click at [112, 138] on button "COMPLETE" at bounding box center [99, 138] width 38 height 11
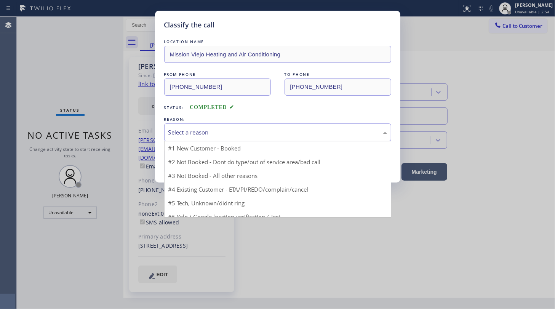
click at [186, 131] on div "Select a reason" at bounding box center [277, 132] width 219 height 9
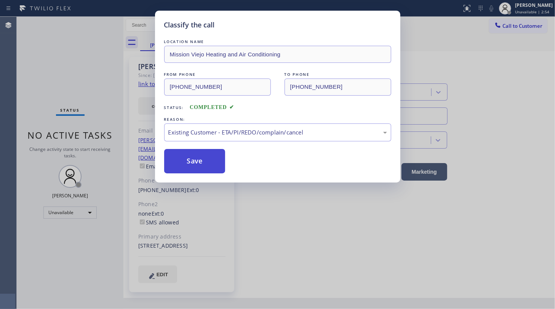
click at [193, 162] on button "Save" at bounding box center [194, 161] width 61 height 24
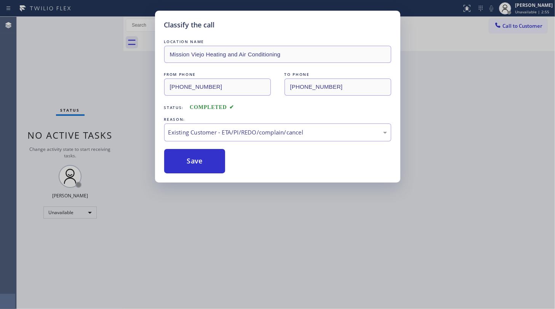
click at [57, 217] on div "Classify the call LOCATION NAME Mission Viejo Heating and Air Conditioning FROM…" at bounding box center [277, 154] width 555 height 309
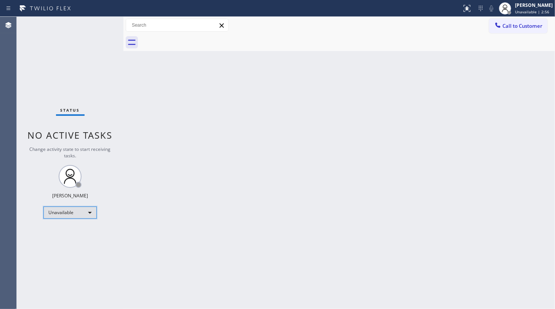
click at [58, 214] on div "Unavailable" at bounding box center [69, 212] width 53 height 12
click at [62, 213] on div "Unavailable" at bounding box center [69, 212] width 53 height 12
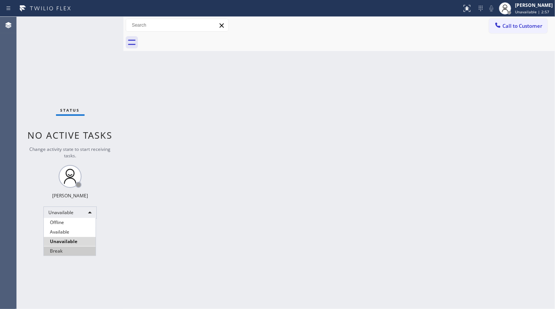
click at [66, 234] on li "Available" at bounding box center [70, 231] width 52 height 9
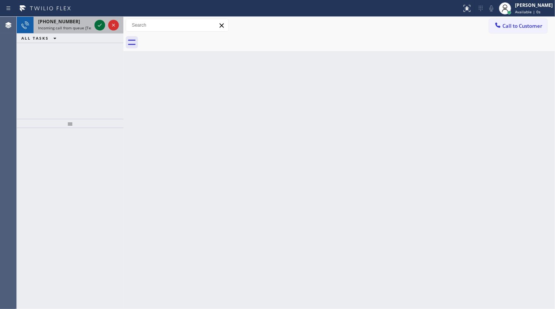
click at [95, 26] on icon at bounding box center [99, 25] width 9 height 9
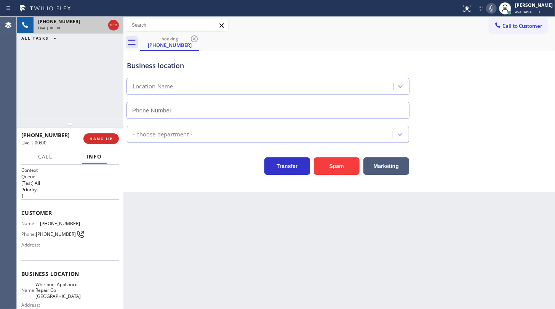
type input "(773) 341-2560"
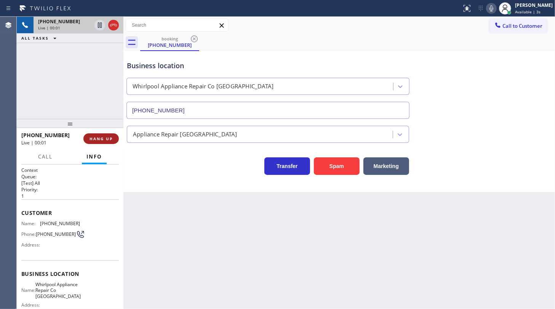
click at [93, 139] on span "HANG UP" at bounding box center [101, 138] width 23 height 5
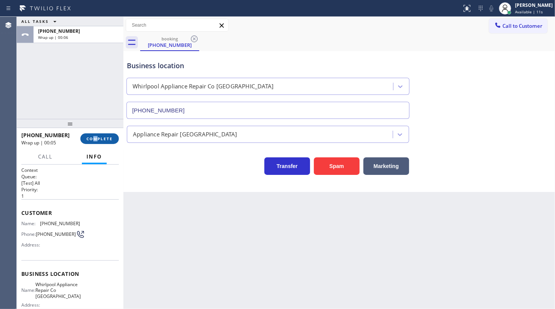
click at [96, 145] on div "+18722193902 Wrap up | 00:05 COMPLETE" at bounding box center [70, 139] width 98 height 20
click at [96, 138] on span "COMPLETE" at bounding box center [99, 138] width 26 height 5
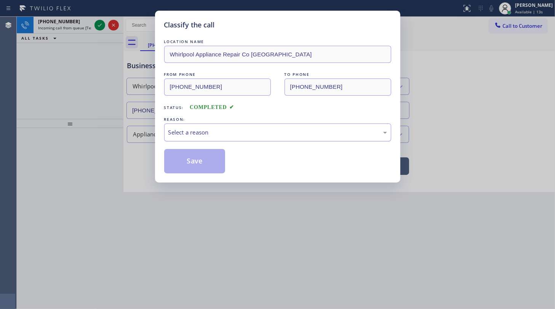
click at [182, 129] on div "Select a reason" at bounding box center [277, 132] width 219 height 9
click at [190, 161] on button "Save" at bounding box center [194, 161] width 61 height 24
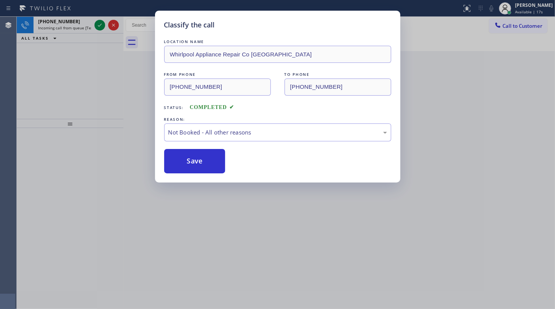
click at [97, 21] on div "Classify the call LOCATION NAME Whirlpool Appliance Repair Co Chicago FROM PHON…" at bounding box center [277, 154] width 555 height 309
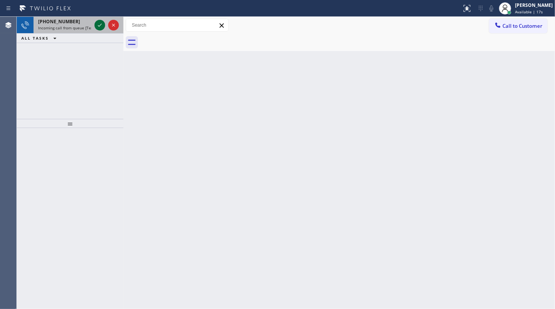
click at [97, 24] on icon at bounding box center [99, 25] width 9 height 9
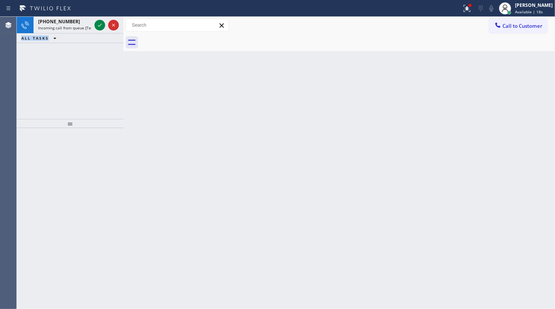
click at [97, 24] on icon at bounding box center [99, 25] width 9 height 9
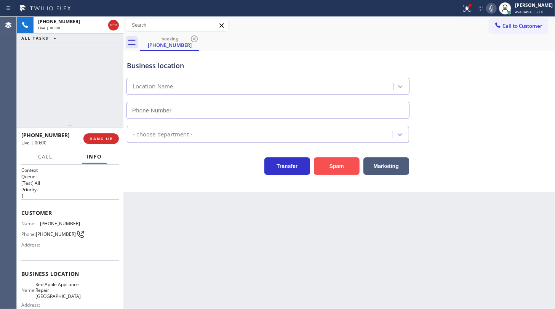
type input "(347) 696-9818"
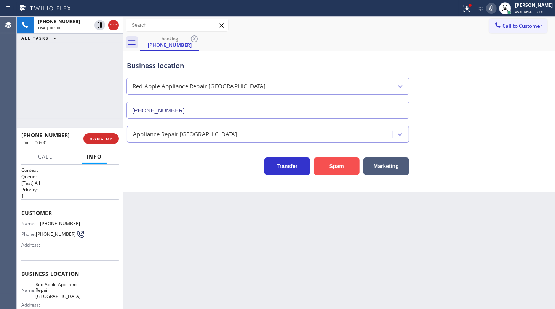
click at [335, 164] on button "Spam" at bounding box center [337, 166] width 46 height 18
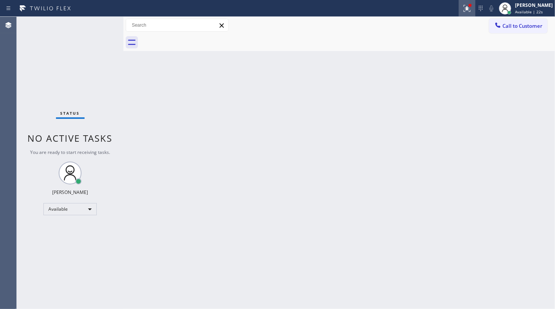
click at [469, 10] on icon at bounding box center [467, 8] width 7 height 7
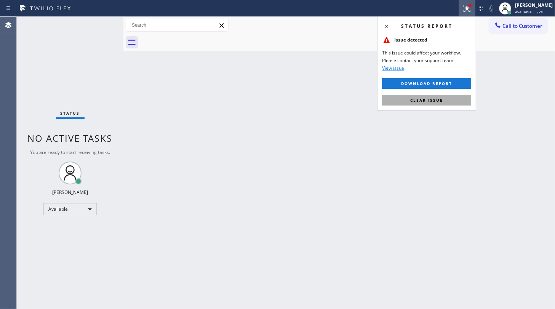
click at [445, 99] on button "Clear issue" at bounding box center [426, 100] width 89 height 11
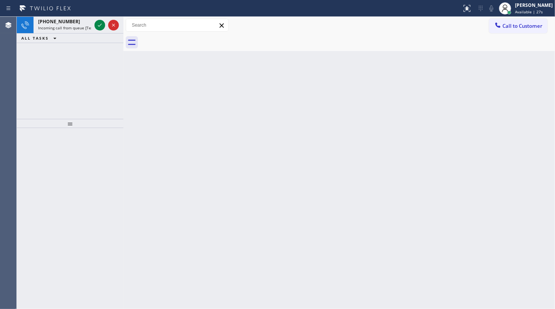
drag, startPoint x: 44, startPoint y: 59, endPoint x: 72, endPoint y: 34, distance: 37.2
click at [45, 58] on div "+19542835239 Incoming call from queue [Test] All ALL TASKS ALL TASKS ACTIVE TAS…" at bounding box center [70, 68] width 107 height 102
click at [102, 24] on icon at bounding box center [99, 25] width 9 height 9
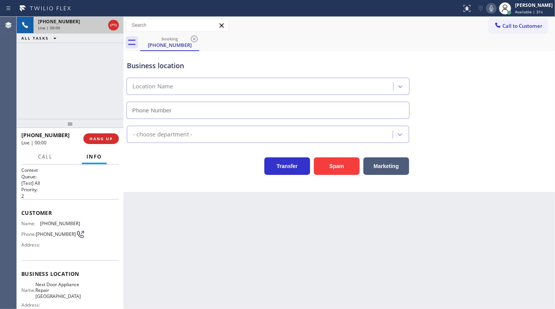
type input "(954) 388-9292"
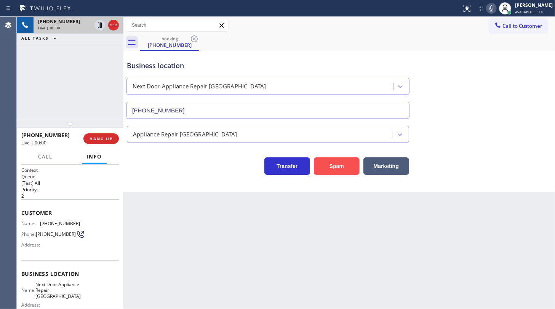
click at [331, 165] on button "Spam" at bounding box center [337, 166] width 46 height 18
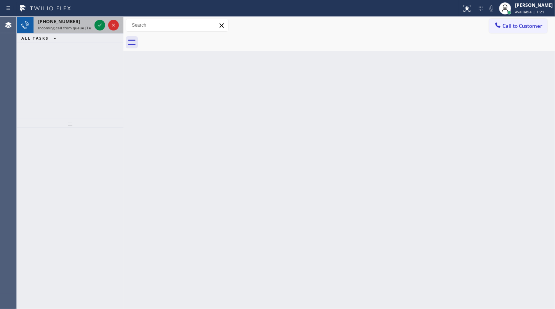
drag, startPoint x: 55, startPoint y: 69, endPoint x: 87, endPoint y: 31, distance: 49.2
click at [74, 45] on div "+13862304540 Incoming call from queue [Test] All ALL TASKS ALL TASKS ACTIVE TAS…" at bounding box center [70, 68] width 107 height 102
click at [96, 25] on icon at bounding box center [99, 25] width 9 height 9
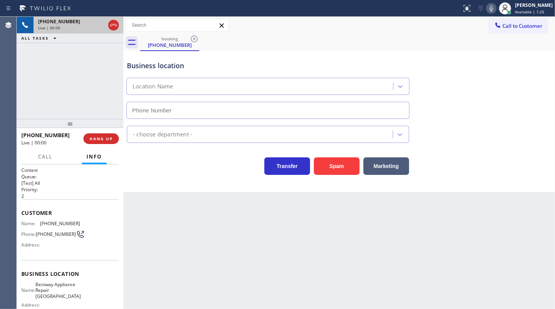
type input "(954) 807-4724"
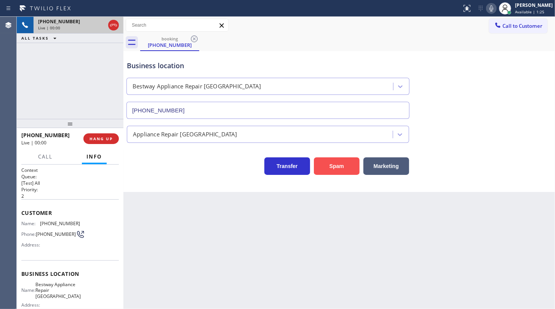
click at [326, 160] on button "Spam" at bounding box center [337, 166] width 46 height 18
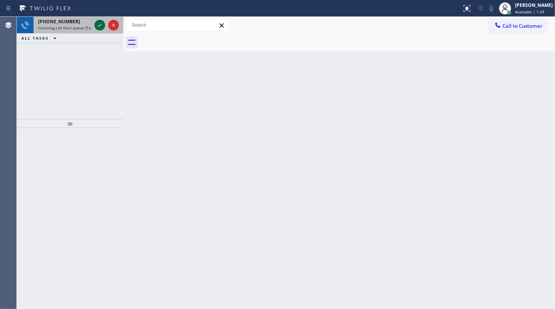
click at [99, 23] on icon at bounding box center [99, 25] width 9 height 9
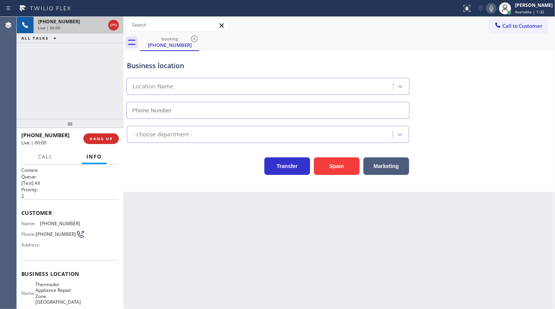
type input "(630) 756-6946"
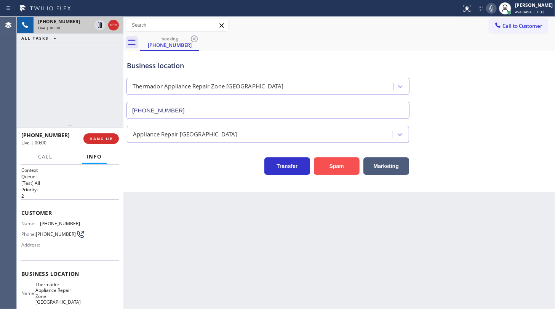
click at [343, 157] on button "Spam" at bounding box center [337, 166] width 46 height 18
click at [339, 163] on button "Spam" at bounding box center [337, 166] width 46 height 18
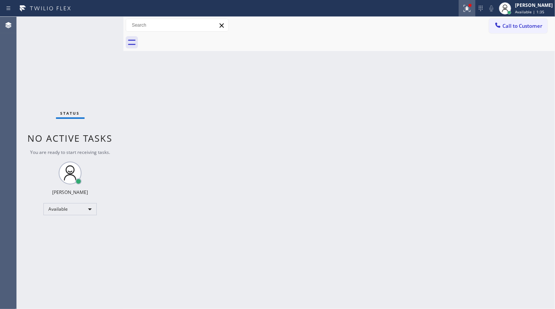
click at [466, 8] on icon at bounding box center [467, 8] width 9 height 9
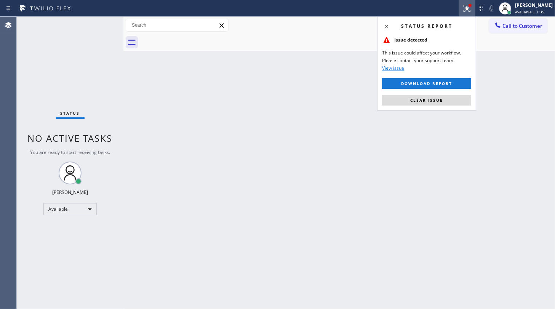
click at [442, 101] on span "Clear issue" at bounding box center [426, 100] width 33 height 5
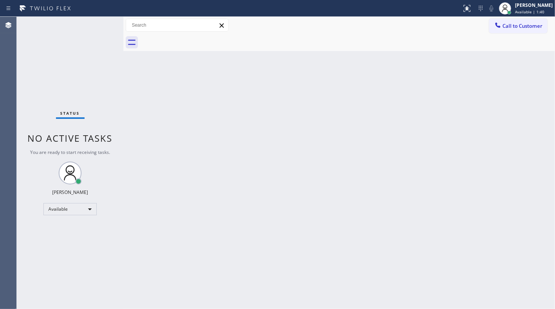
click at [414, 75] on div "Back to Dashboard Change Sender ID Customers Technicians Select a contact Outbo…" at bounding box center [339, 163] width 432 height 292
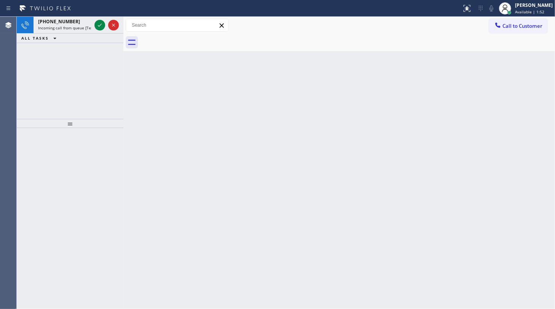
click at [83, 70] on div "+12107536205 Incoming call from queue [Test] All ALL TASKS ALL TASKS ACTIVE TAS…" at bounding box center [70, 68] width 107 height 102
click at [100, 23] on icon at bounding box center [99, 25] width 9 height 9
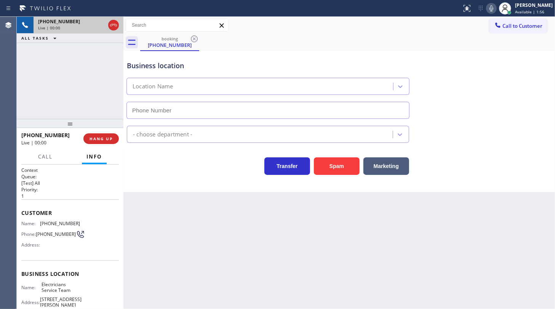
type input "(800) 568-8664"
click at [104, 141] on span "HANG UP" at bounding box center [101, 138] width 23 height 5
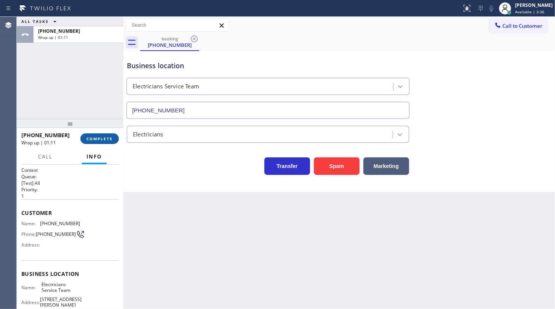
click at [101, 139] on span "COMPLETE" at bounding box center [99, 138] width 26 height 5
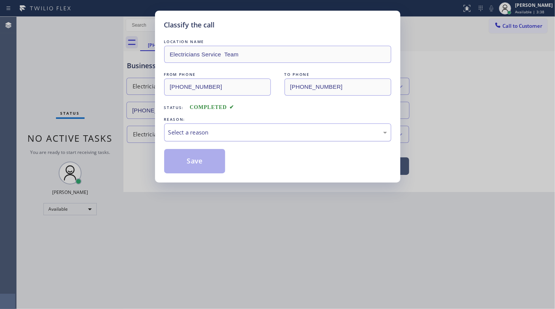
click at [181, 131] on div "Select a reason" at bounding box center [277, 132] width 219 height 9
click at [189, 162] on button "Save" at bounding box center [194, 161] width 61 height 24
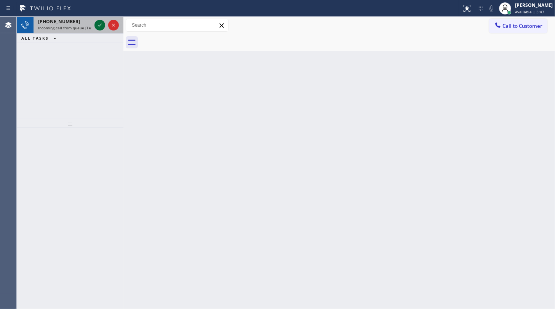
click at [101, 24] on icon at bounding box center [100, 25] width 4 height 3
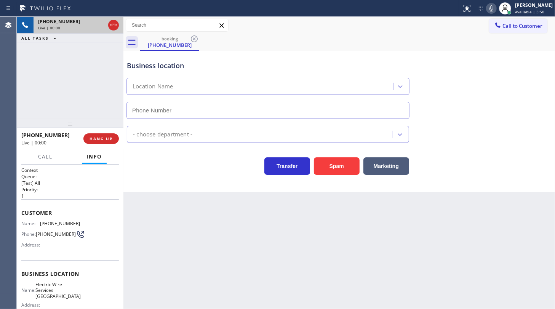
type input "(562) 358-5944"
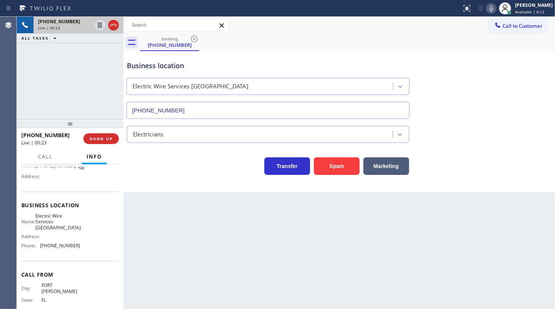
scroll to position [69, 0]
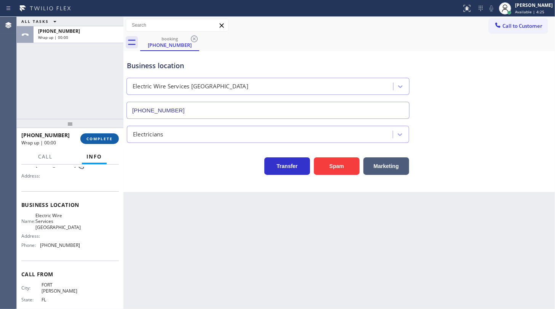
click at [91, 137] on span "COMPLETE" at bounding box center [99, 138] width 26 height 5
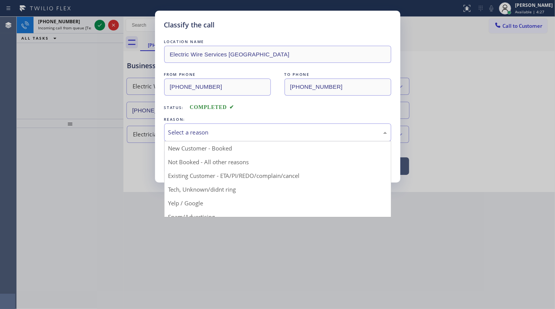
click at [176, 129] on div "Select a reason" at bounding box center [277, 132] width 219 height 9
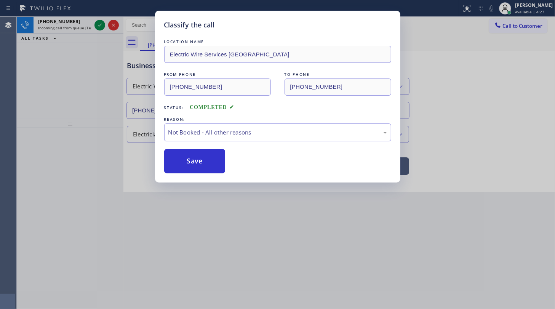
click at [180, 164] on button "Save" at bounding box center [194, 161] width 61 height 24
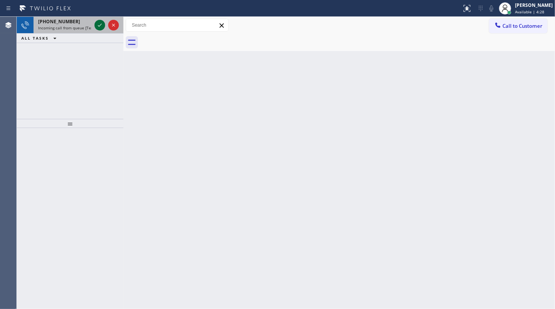
click at [99, 23] on icon at bounding box center [99, 25] width 9 height 9
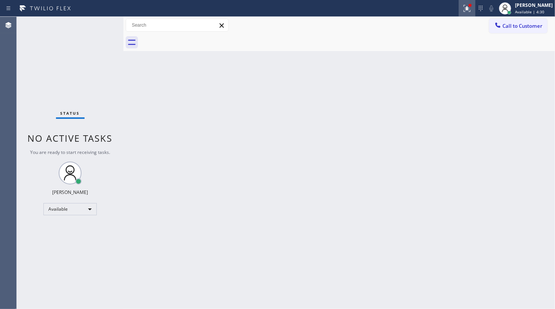
click at [471, 11] on icon at bounding box center [467, 8] width 9 height 9
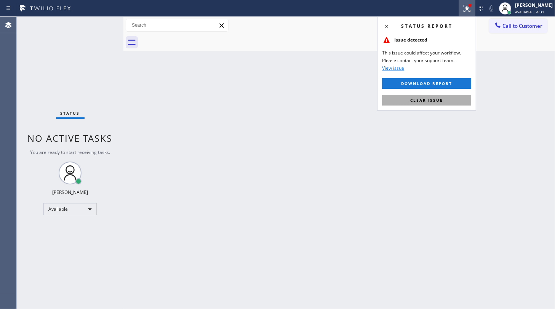
click at [443, 98] on button "Clear issue" at bounding box center [426, 100] width 89 height 11
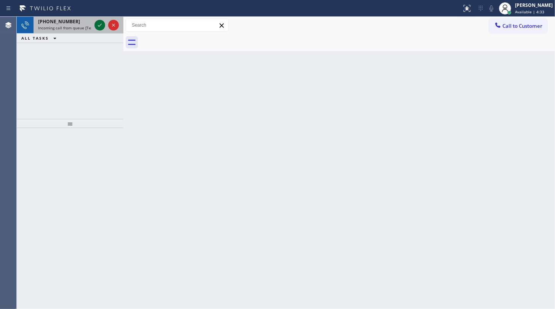
click at [96, 25] on icon at bounding box center [99, 25] width 9 height 9
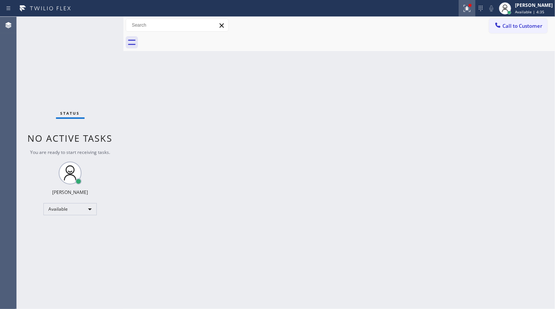
click at [468, 6] on icon at bounding box center [467, 7] width 5 height 3
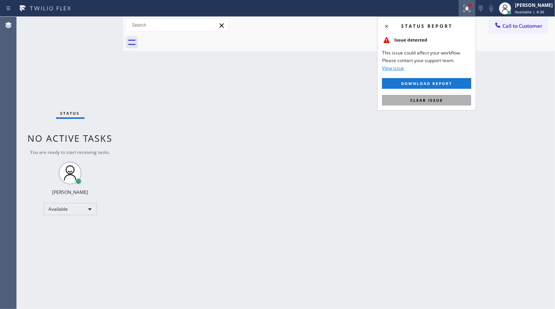
click at [437, 99] on span "Clear issue" at bounding box center [426, 100] width 33 height 5
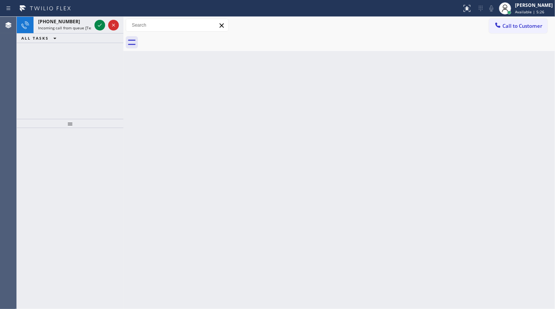
click at [67, 107] on div "+16892048259 Incoming call from queue [Test] All ALL TASKS ALL TASKS ACTIVE TAS…" at bounding box center [70, 68] width 107 height 102
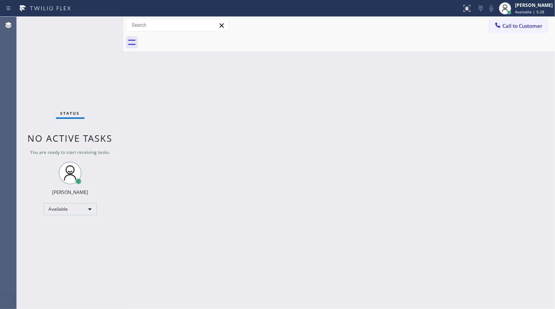
click at [102, 25] on div "Status No active tasks You are ready to start receiving tasks. JENIZA ALCAYDE A…" at bounding box center [70, 163] width 107 height 292
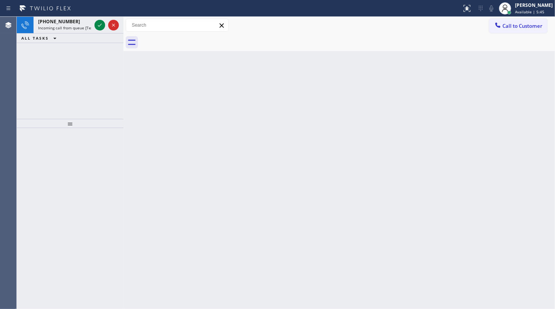
click at [57, 97] on div "+17739807287 Incoming call from queue [Test] All ALL TASKS ALL TASKS ACTIVE TAS…" at bounding box center [70, 68] width 107 height 102
click at [99, 25] on icon at bounding box center [99, 25] width 9 height 9
click at [100, 23] on icon at bounding box center [99, 25] width 9 height 9
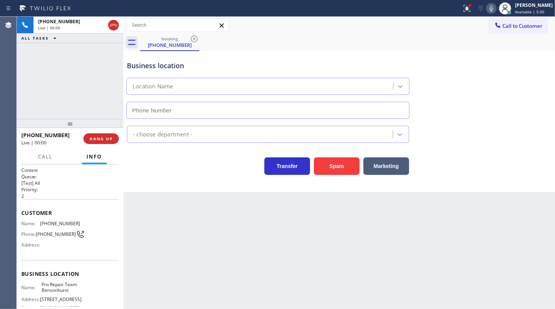
type input "(347) 321-9790"
click at [92, 141] on span "HANG UP" at bounding box center [101, 138] width 23 height 5
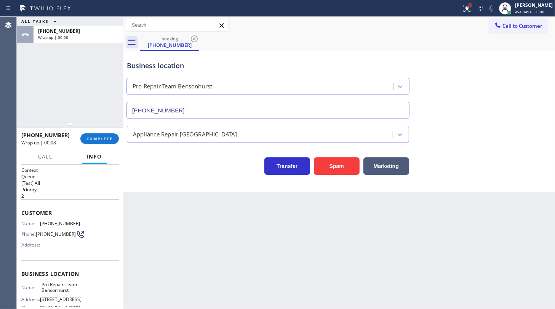
click at [471, 7] on div at bounding box center [470, 5] width 5 height 5
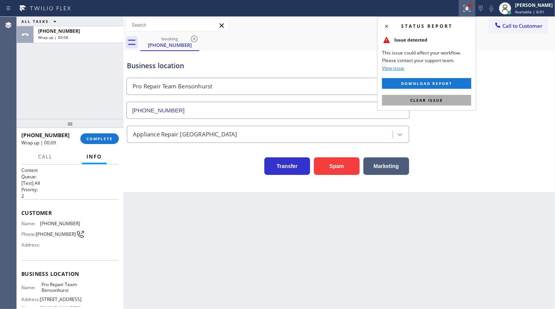
click at [452, 103] on button "Clear issue" at bounding box center [426, 100] width 89 height 11
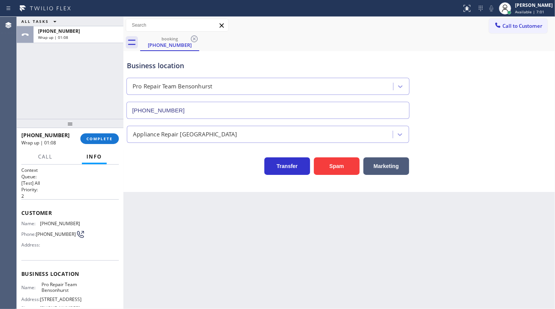
click at [74, 112] on div "ALL TASKS ALL TASKS ACTIVE TASKS TASKS IN WRAP UP +13475385450 Wrap up | 01:08" at bounding box center [70, 68] width 107 height 102
click at [102, 144] on button "COMPLETE" at bounding box center [99, 138] width 38 height 11
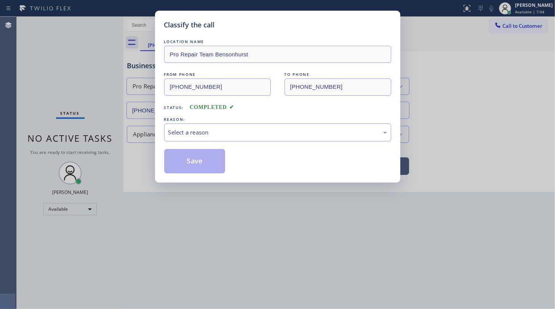
click at [210, 139] on div "Select a reason" at bounding box center [277, 132] width 227 height 18
click at [202, 154] on button "Save" at bounding box center [194, 161] width 61 height 24
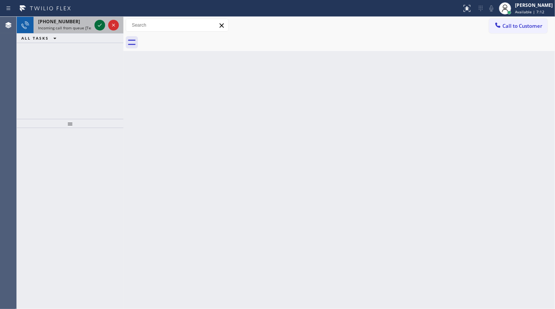
click at [100, 29] on icon at bounding box center [99, 25] width 9 height 9
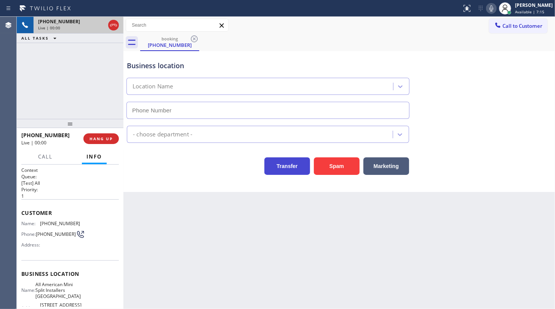
type input "(346) 271-7638"
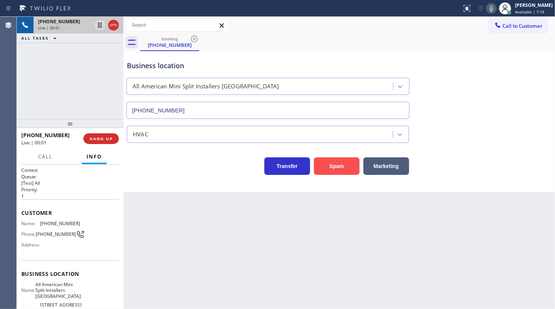
click at [334, 170] on button "Spam" at bounding box center [337, 166] width 46 height 18
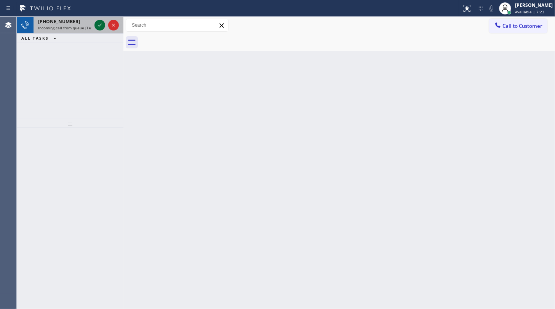
click at [100, 24] on icon at bounding box center [99, 25] width 9 height 9
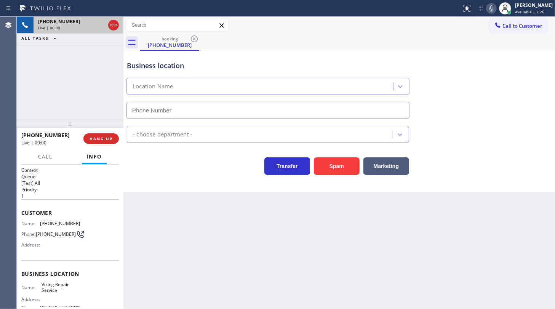
type input "(630) 791-5511"
drag, startPoint x: 38, startPoint y: 221, endPoint x: 81, endPoint y: 223, distance: 43.1
click at [81, 223] on div "Name: (312) 560-1388 Phone: (312) 560-1388 Address:" at bounding box center [70, 236] width 98 height 30
copy div "(312) 560-1388"
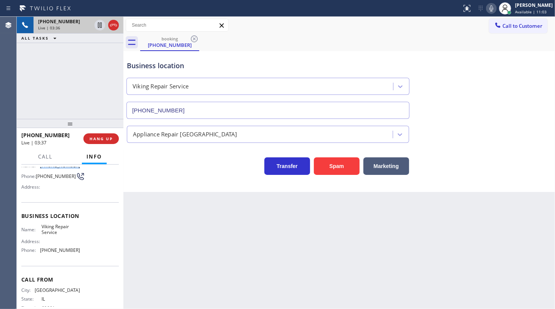
scroll to position [76, 0]
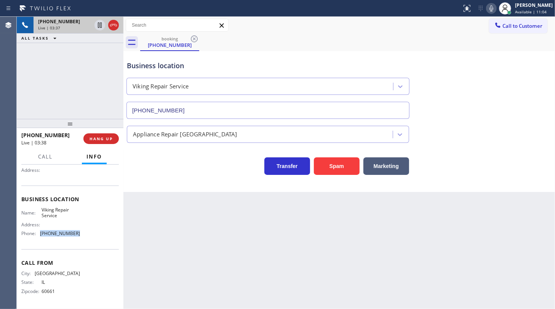
drag, startPoint x: 40, startPoint y: 236, endPoint x: 99, endPoint y: 234, distance: 59.1
click at [99, 234] on div "Name: Viking Repair Service Address: Phone: (630) 791-5511" at bounding box center [70, 223] width 98 height 33
copy div "(630) 791-5511"
drag, startPoint x: 39, startPoint y: 213, endPoint x: 71, endPoint y: 219, distance: 33.0
click at [71, 219] on div "Name: Viking Repair Service Address: Phone: (630) 791-5511" at bounding box center [50, 223] width 59 height 33
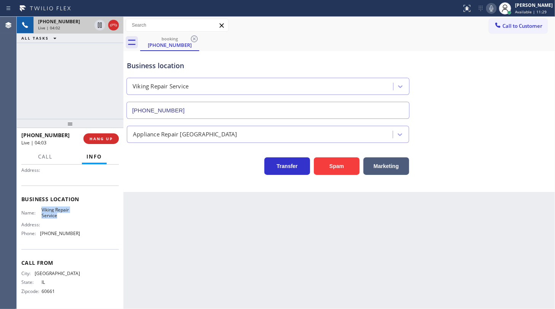
copy div "Viking Repair Service"
click at [87, 141] on button "HANG UP" at bounding box center [100, 138] width 35 height 11
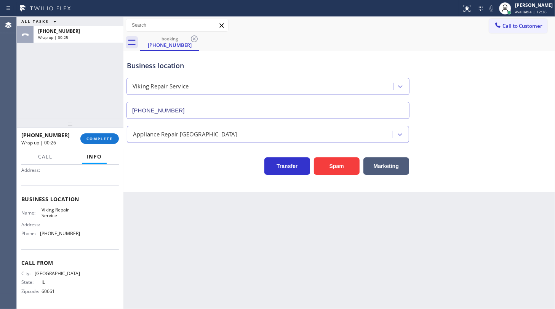
click at [96, 132] on div "+13125601388 Wrap up | 00:26 COMPLETE" at bounding box center [70, 139] width 98 height 20
click at [102, 138] on span "COMPLETE" at bounding box center [99, 138] width 26 height 5
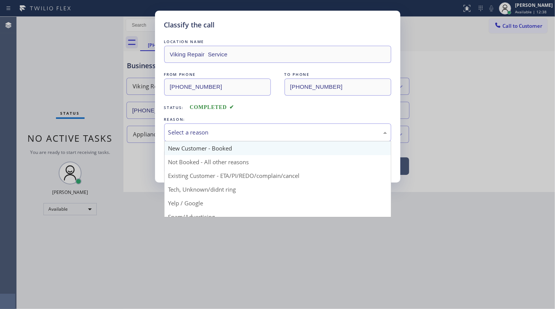
drag, startPoint x: 213, startPoint y: 137, endPoint x: 206, endPoint y: 152, distance: 17.1
click at [212, 139] on div "Select a reason" at bounding box center [277, 132] width 227 height 18
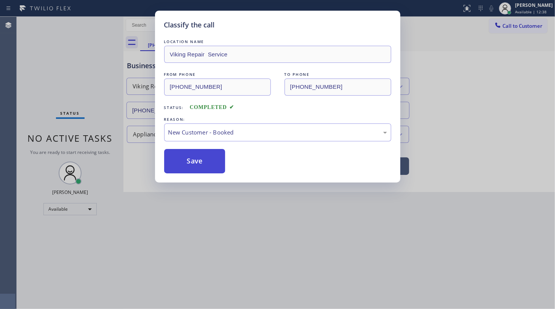
click at [200, 160] on button "Save" at bounding box center [194, 161] width 61 height 24
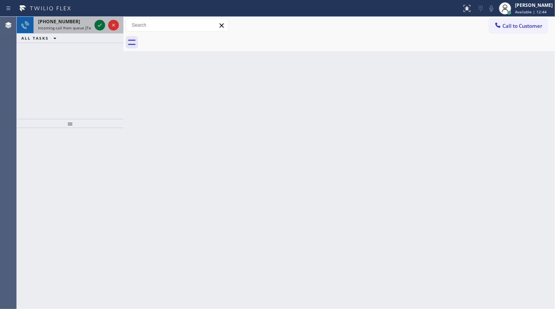
click at [101, 22] on icon at bounding box center [99, 25] width 9 height 9
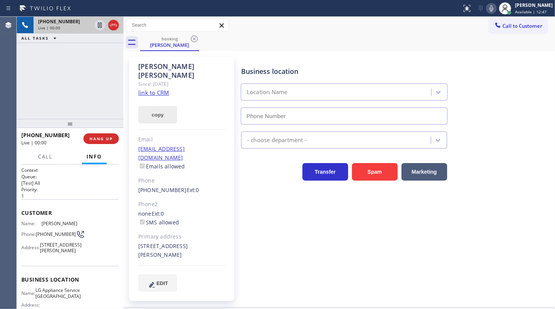
type input "(312) 779-6509"
click at [145, 89] on link "link to CRM" at bounding box center [153, 93] width 31 height 8
drag, startPoint x: 490, startPoint y: 11, endPoint x: 187, endPoint y: 50, distance: 306.2
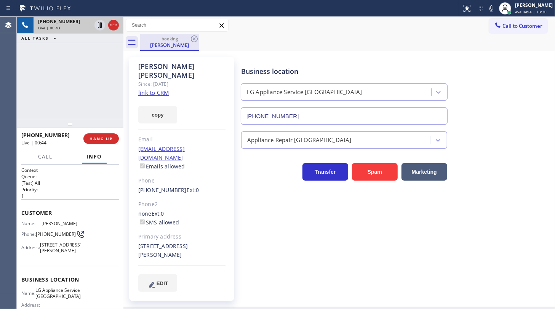
click at [488, 12] on icon at bounding box center [491, 8] width 9 height 9
click at [96, 24] on icon at bounding box center [99, 25] width 9 height 9
drag, startPoint x: 62, startPoint y: 56, endPoint x: 72, endPoint y: 43, distance: 16.7
click at [64, 54] on div "+17732832117 Live | 02:14 ALL TASKS ALL TASKS ACTIVE TASKS TASKS IN WRAP UP" at bounding box center [70, 68] width 107 height 102
click at [98, 24] on icon at bounding box center [99, 24] width 5 height 5
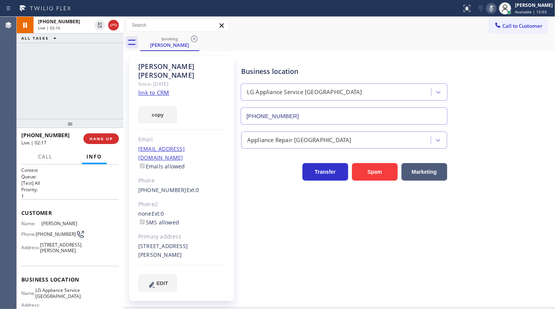
click at [491, 11] on icon at bounding box center [491, 8] width 9 height 9
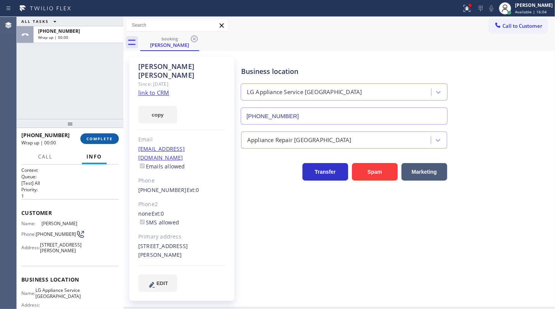
click at [106, 138] on span "COMPLETE" at bounding box center [99, 138] width 26 height 5
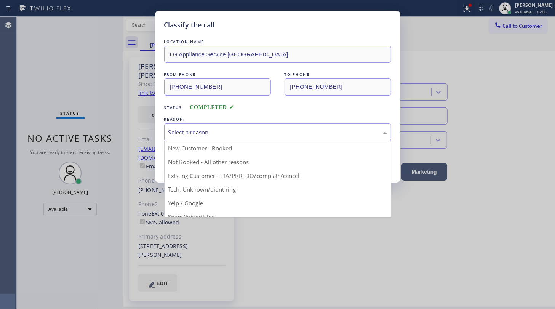
click at [189, 134] on div "Select a reason" at bounding box center [277, 132] width 219 height 9
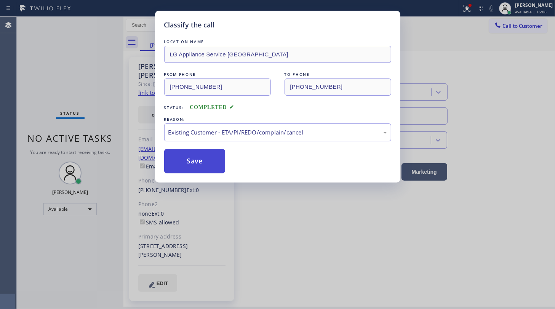
click at [178, 156] on button "Save" at bounding box center [194, 161] width 61 height 24
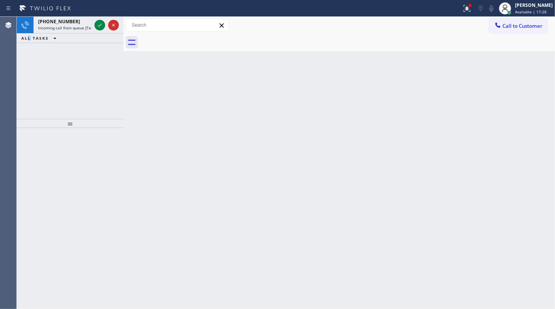
click at [29, 72] on div "+19546448695 Incoming call from queue [Test] All ALL TASKS ALL TASKS ACTIVE TAS…" at bounding box center [70, 68] width 107 height 102
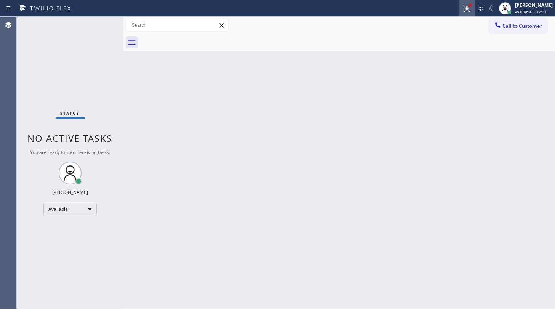
click at [465, 13] on button at bounding box center [467, 8] width 17 height 17
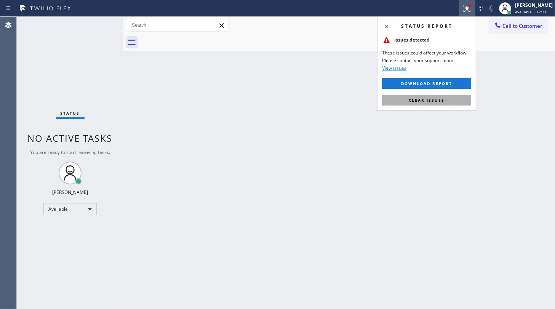
click at [435, 97] on button "Clear issues" at bounding box center [426, 100] width 89 height 11
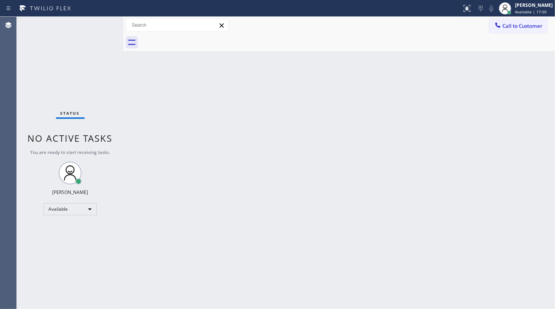
click at [63, 57] on div "Status No active tasks You are ready to start receiving tasks. JENIZA ALCAYDE A…" at bounding box center [70, 163] width 107 height 292
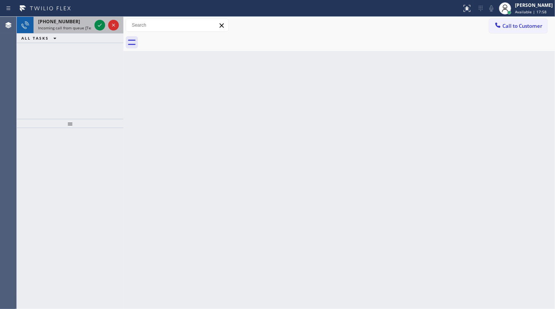
click at [106, 26] on div at bounding box center [106, 25] width 27 height 17
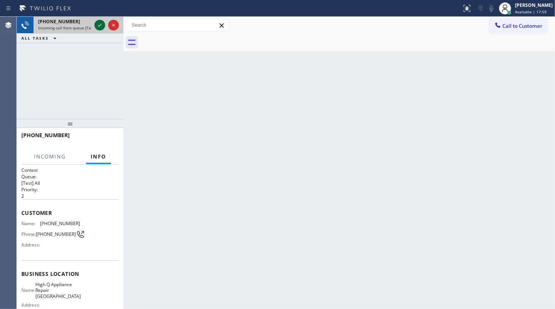
click at [102, 25] on icon at bounding box center [99, 25] width 9 height 9
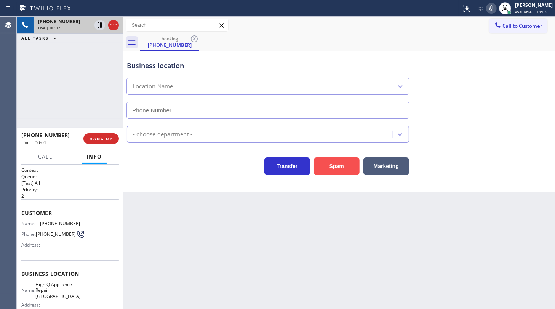
click at [331, 161] on button "Spam" at bounding box center [337, 166] width 46 height 18
click at [324, 169] on button "Spam" at bounding box center [337, 166] width 46 height 18
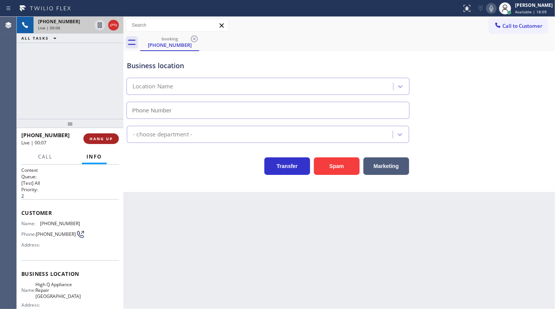
click at [84, 136] on button "HANG UP" at bounding box center [100, 138] width 35 height 11
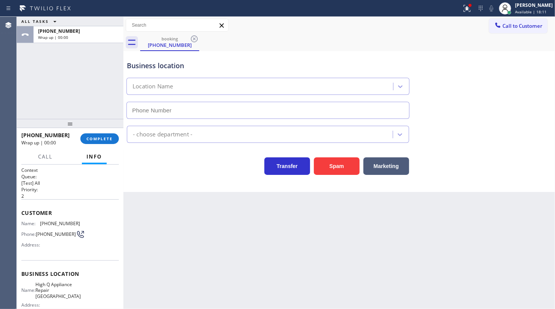
click at [102, 131] on div "+17278286023 Wrap up | 00:00 COMPLETE" at bounding box center [70, 139] width 98 height 20
click at [107, 138] on span "COMPLETE" at bounding box center [99, 138] width 26 height 5
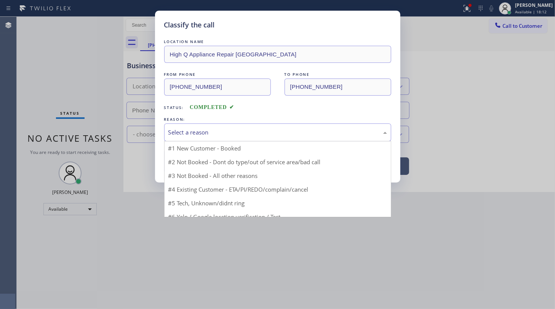
click at [192, 136] on div "Select a reason" at bounding box center [277, 132] width 219 height 9
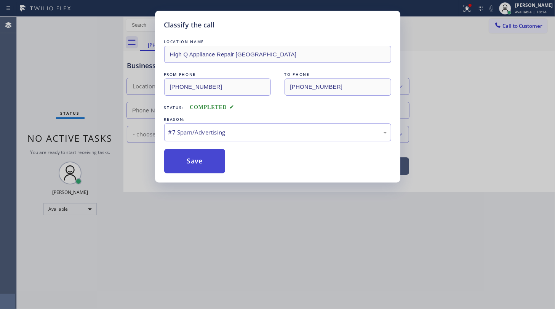
click at [200, 160] on button "Save" at bounding box center [194, 161] width 61 height 24
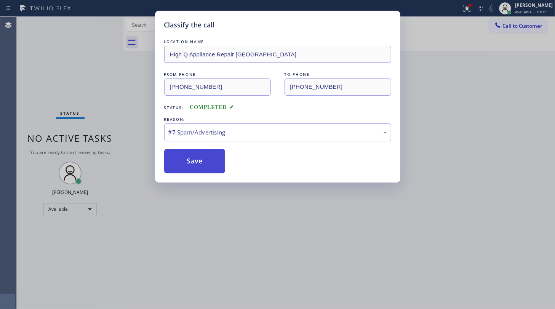
click at [216, 162] on button "Save" at bounding box center [194, 161] width 61 height 24
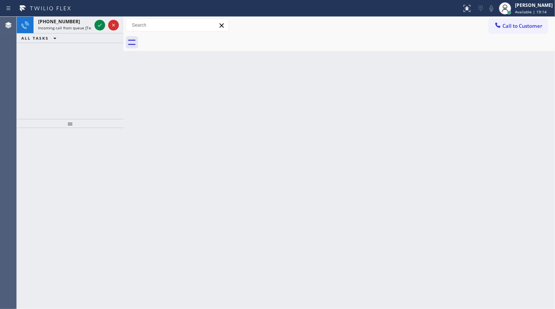
drag, startPoint x: 69, startPoint y: 87, endPoint x: 70, endPoint y: 83, distance: 4.6
click at [70, 84] on div "+16097808968 Incoming call from queue [Test] All ALL TASKS ALL TASKS ACTIVE TAS…" at bounding box center [70, 68] width 107 height 102
click at [98, 27] on icon at bounding box center [99, 25] width 9 height 9
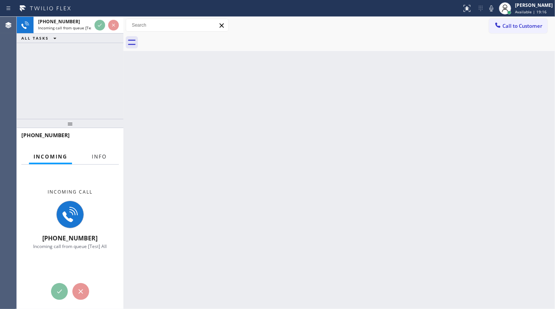
click at [103, 156] on span "Info" at bounding box center [99, 156] width 15 height 7
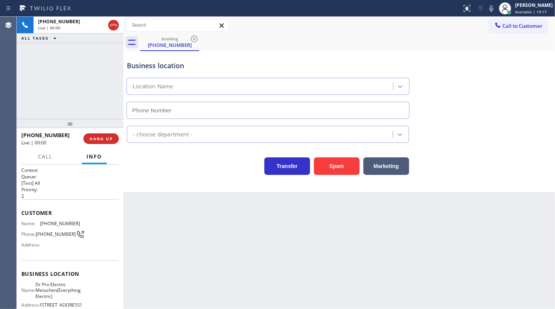
type input "(609) 834-3073"
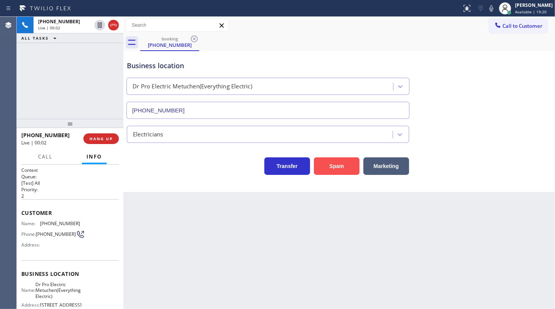
click at [338, 163] on button "Spam" at bounding box center [337, 166] width 46 height 18
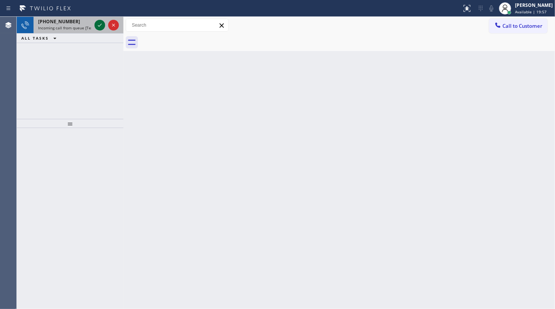
click at [99, 24] on icon at bounding box center [99, 25] width 9 height 9
click at [99, 25] on icon at bounding box center [99, 25] width 9 height 9
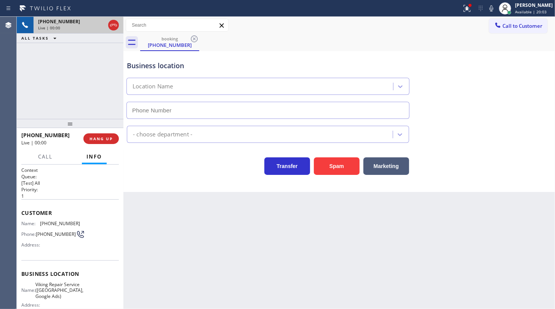
type input "(346) 534-4929"
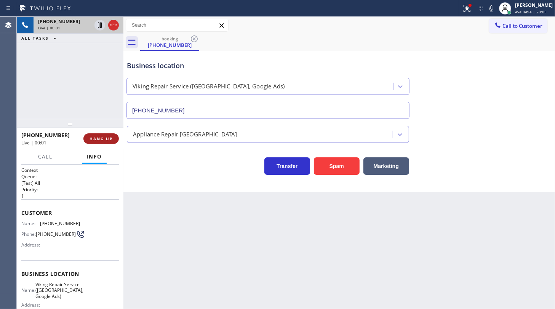
click at [103, 136] on span "HANG UP" at bounding box center [101, 138] width 23 height 5
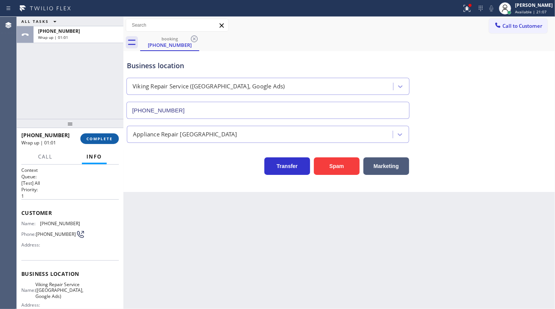
drag, startPoint x: 99, startPoint y: 129, endPoint x: 97, endPoint y: 140, distance: 11.2
click at [97, 128] on div at bounding box center [70, 123] width 107 height 9
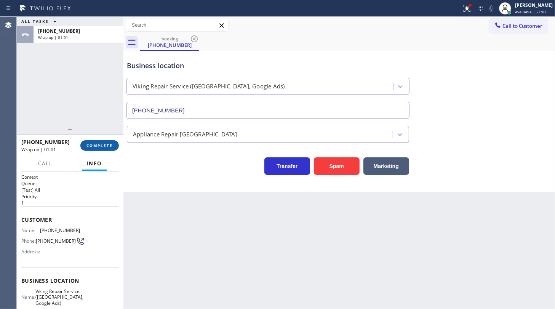
click at [99, 143] on span "COMPLETE" at bounding box center [99, 145] width 26 height 5
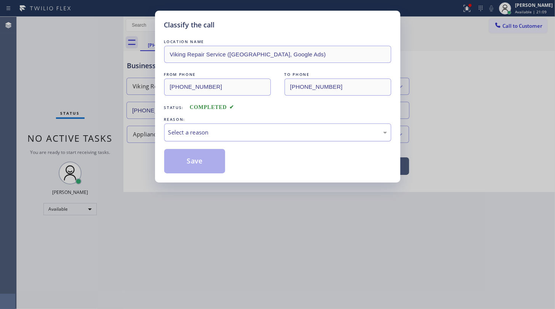
click at [185, 137] on div "Select a reason" at bounding box center [277, 132] width 227 height 18
click at [187, 158] on button "Save" at bounding box center [194, 161] width 61 height 24
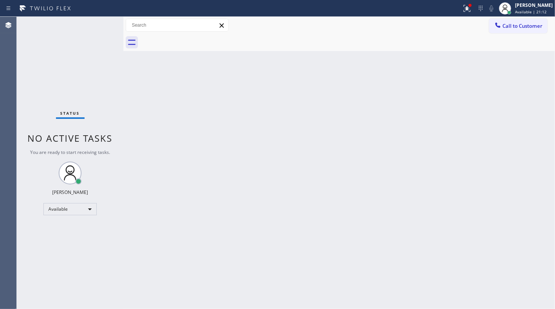
drag, startPoint x: 468, startPoint y: 14, endPoint x: 446, endPoint y: 73, distance: 63.4
click at [467, 15] on button at bounding box center [467, 8] width 17 height 17
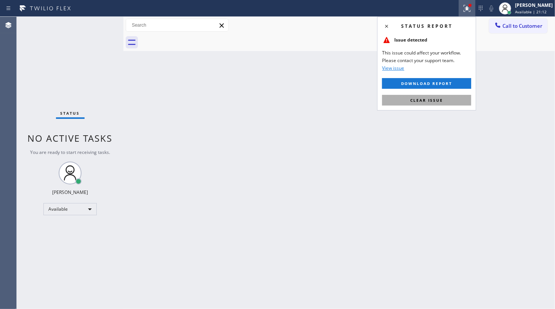
click at [439, 99] on span "Clear issue" at bounding box center [426, 100] width 33 height 5
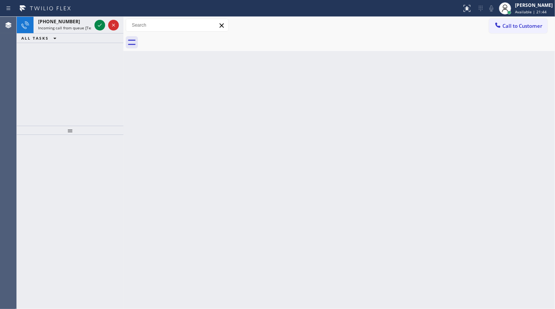
click at [98, 26] on icon at bounding box center [100, 25] width 4 height 3
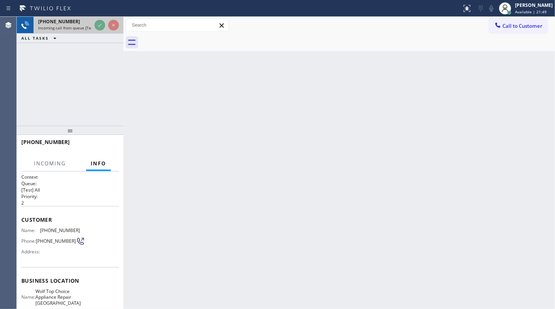
click at [89, 30] on span "Incoming call from queue [Test] All" at bounding box center [69, 27] width 63 height 5
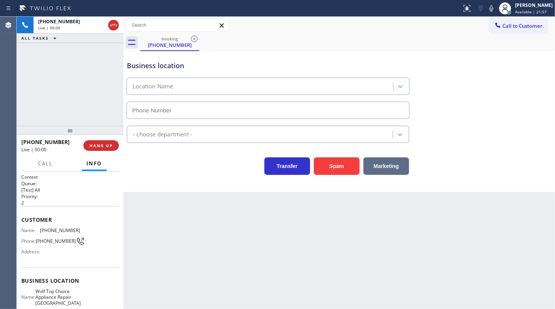
type input "(813) 694-8663"
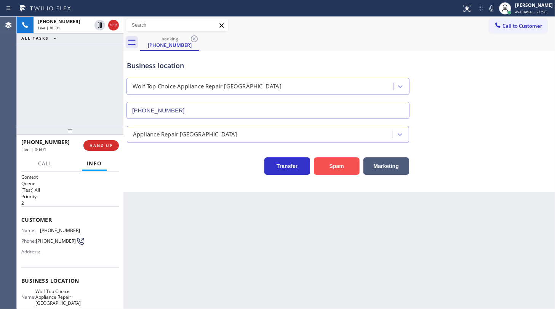
click at [343, 167] on button "Spam" at bounding box center [337, 166] width 46 height 18
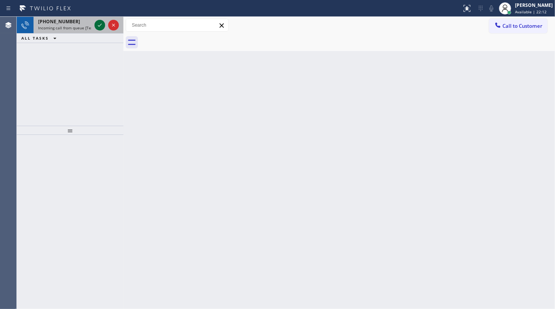
click at [97, 25] on icon at bounding box center [99, 25] width 9 height 9
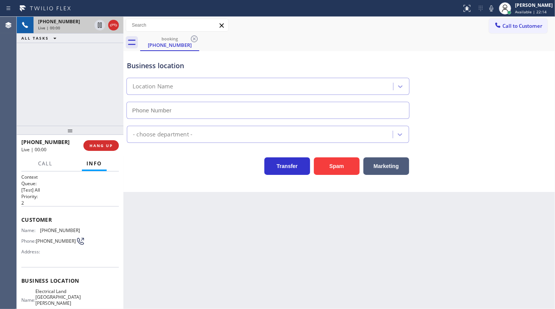
type input "(551) 239-9945"
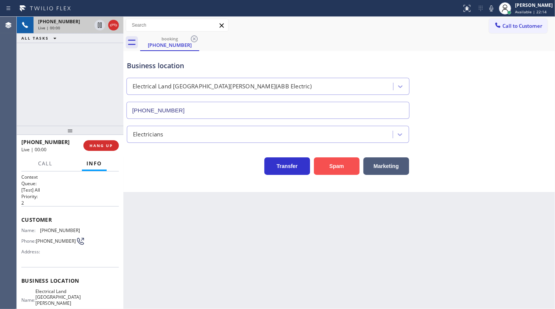
click at [331, 168] on button "Spam" at bounding box center [337, 166] width 46 height 18
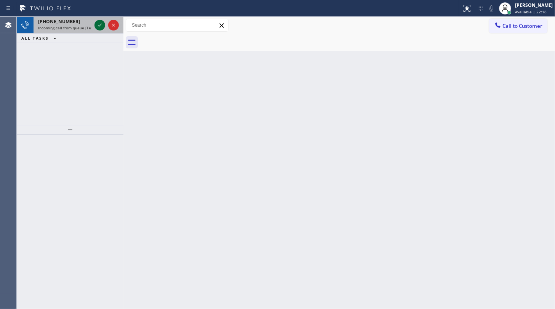
click at [100, 25] on icon at bounding box center [99, 25] width 9 height 9
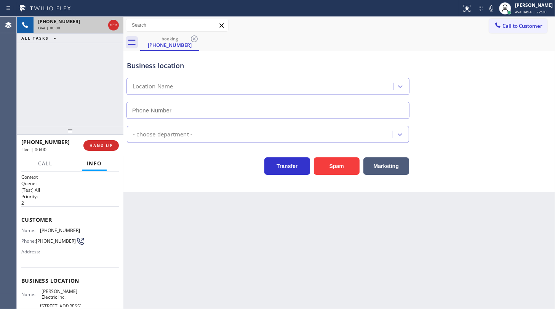
type input "(786) 751-6021"
click at [325, 170] on button "Spam" at bounding box center [337, 166] width 46 height 18
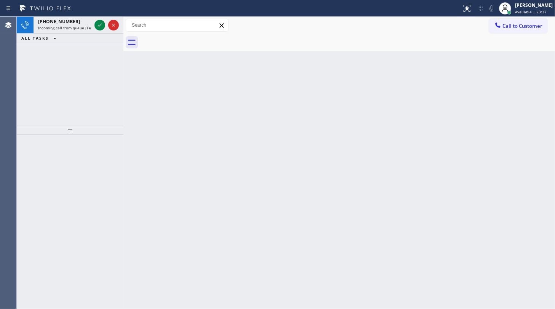
drag, startPoint x: 52, startPoint y: 73, endPoint x: 57, endPoint y: 72, distance: 5.0
click at [52, 76] on div "+14706499194 Incoming call from queue [Test] All ALL TASKS ALL TASKS ACTIVE TAS…" at bounding box center [70, 71] width 107 height 109
click at [98, 26] on icon at bounding box center [99, 25] width 9 height 9
drag, startPoint x: 91, startPoint y: 25, endPoint x: 95, endPoint y: 24, distance: 4.0
click at [92, 25] on div "+14706499194 Incoming call from queue [Test] All" at bounding box center [63, 25] width 59 height 17
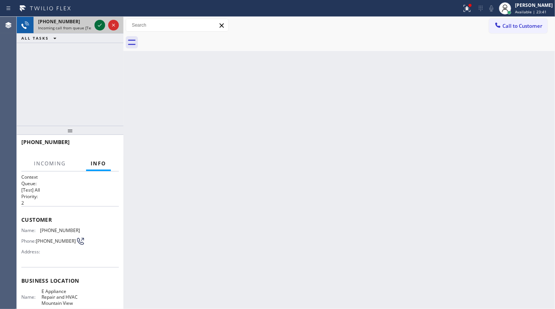
click at [96, 25] on icon at bounding box center [99, 25] width 9 height 9
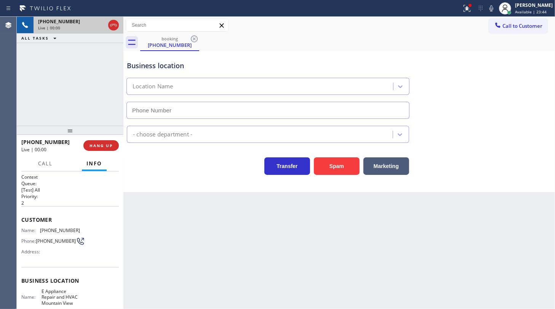
type input "(470) 673-7412"
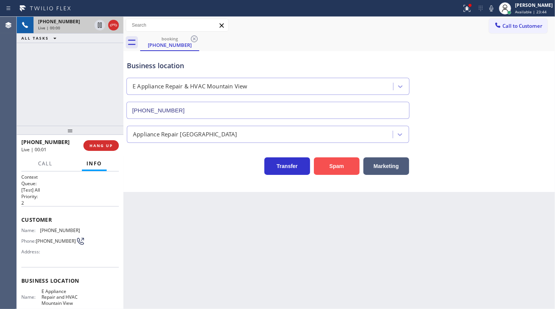
click at [327, 163] on button "Spam" at bounding box center [337, 166] width 46 height 18
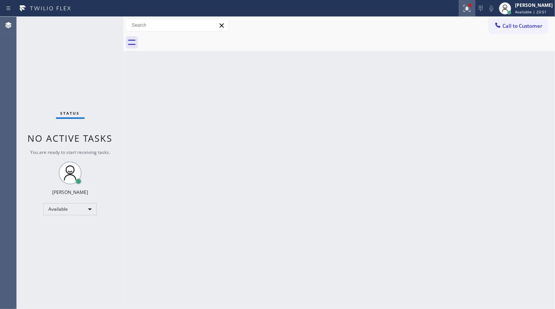
click at [466, 11] on icon at bounding box center [467, 8] width 7 height 7
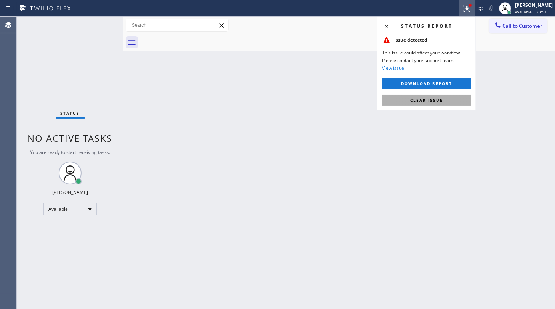
click at [466, 100] on button "Clear issue" at bounding box center [426, 100] width 89 height 11
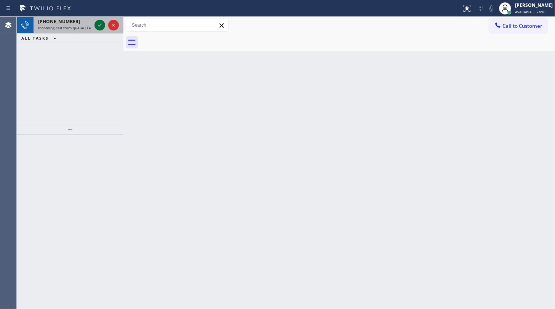
click at [98, 27] on icon at bounding box center [99, 25] width 9 height 9
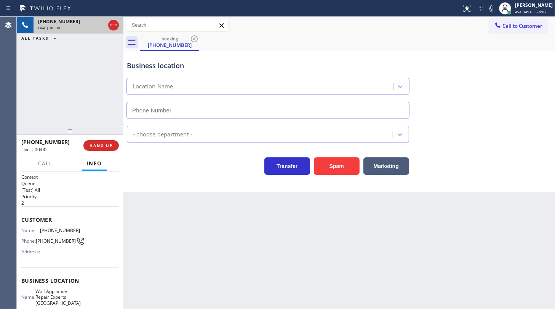
type input "(267) 656-7482"
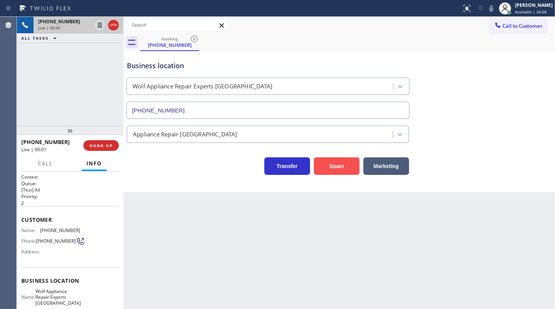
click at [321, 169] on button "Spam" at bounding box center [337, 166] width 46 height 18
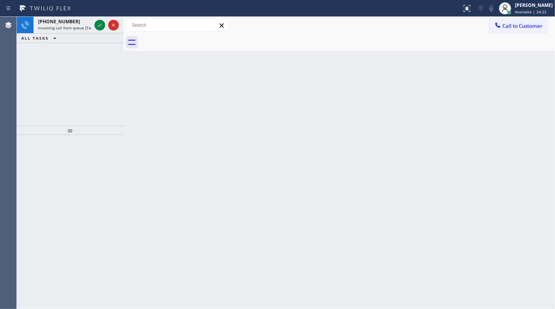
click at [96, 25] on icon at bounding box center [99, 25] width 9 height 9
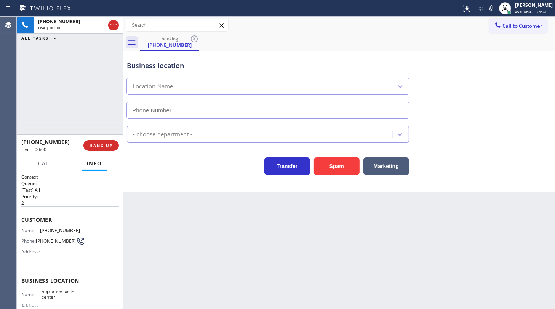
type input "(817) 482-5346"
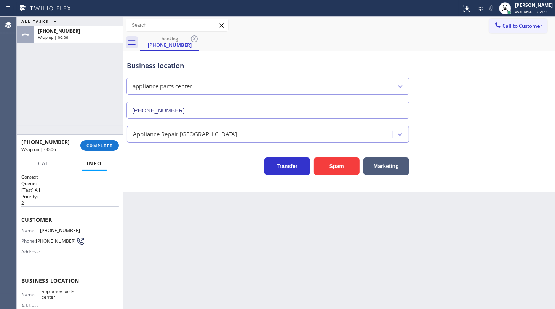
click at [103, 139] on div "+18175642535 Wrap up | 00:06 COMPLETE" at bounding box center [70, 146] width 98 height 20
click at [101, 146] on span "COMPLETE" at bounding box center [99, 145] width 26 height 5
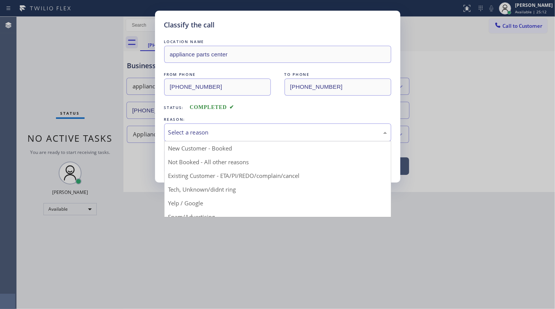
click at [180, 137] on div "Select a reason" at bounding box center [277, 132] width 227 height 18
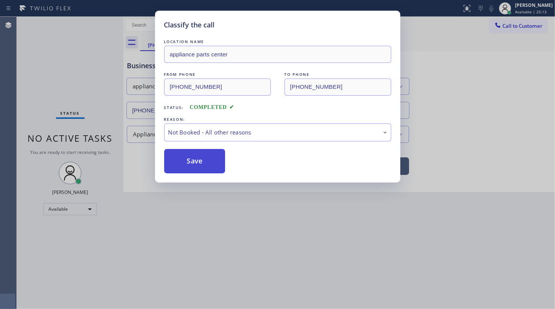
click at [179, 162] on button "Save" at bounding box center [194, 161] width 61 height 24
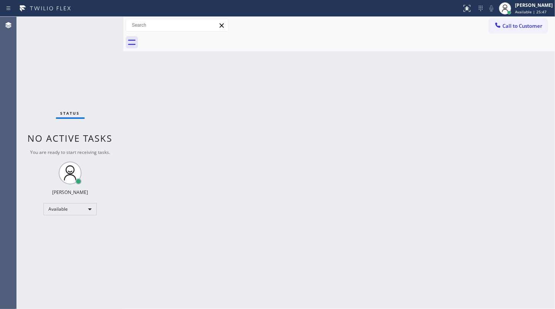
drag, startPoint x: 51, startPoint y: 231, endPoint x: 53, endPoint y: 227, distance: 4.7
click at [53, 230] on div "Status No active tasks You are ready to start receiving tasks. JENIZA ALCAYDE A…" at bounding box center [70, 163] width 107 height 292
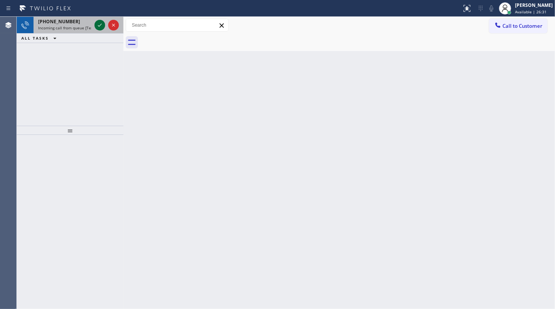
click at [97, 28] on icon at bounding box center [99, 25] width 9 height 9
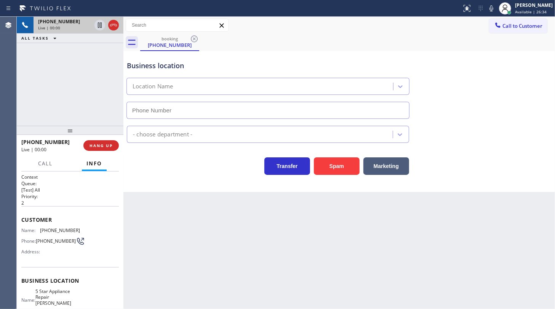
type input "(786) 755-3305"
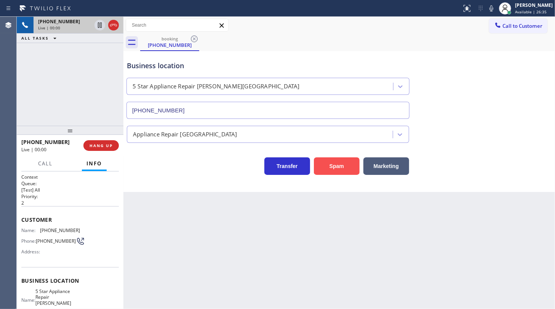
click at [328, 164] on button "Spam" at bounding box center [337, 166] width 46 height 18
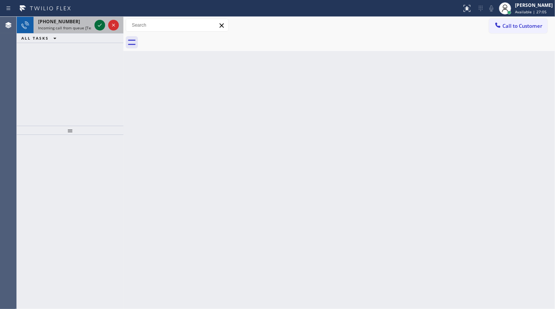
click at [100, 27] on icon at bounding box center [99, 25] width 9 height 9
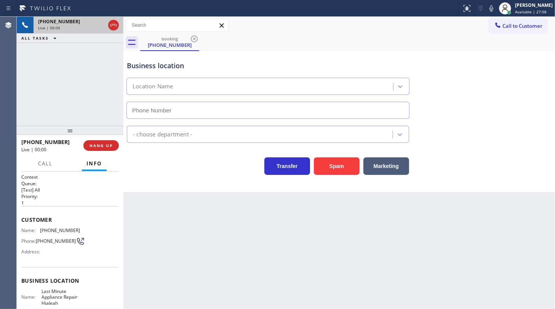
type input "(786) 305-6077"
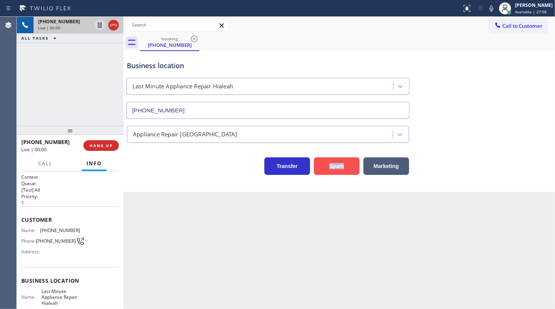
click at [345, 159] on div "Spam" at bounding box center [335, 164] width 50 height 21
click at [345, 159] on button "Spam" at bounding box center [337, 166] width 46 height 18
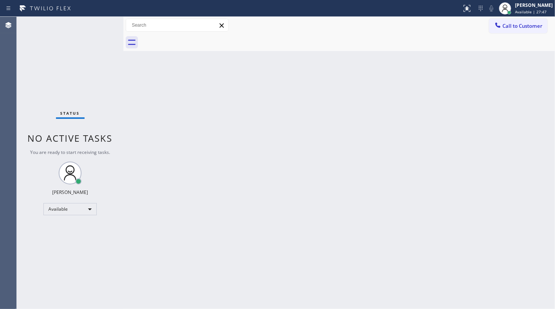
click at [102, 23] on div "Status No active tasks You are ready to start receiving tasks. JENIZA ALCAYDE A…" at bounding box center [70, 163] width 107 height 292
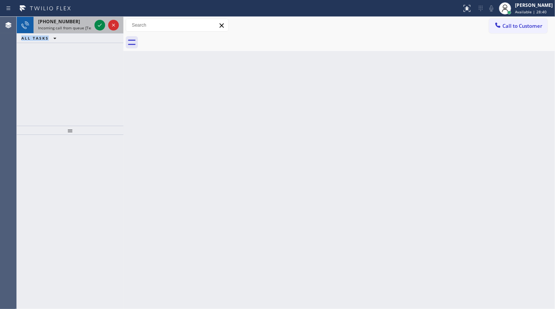
drag, startPoint x: 80, startPoint y: 33, endPoint x: 93, endPoint y: 20, distance: 18.3
click at [80, 33] on div "+13152376379 Incoming call from queue [Test] All ALL TASKS ALL TASKS ACTIVE TAS…" at bounding box center [70, 30] width 107 height 26
click at [102, 19] on div at bounding box center [106, 25] width 27 height 17
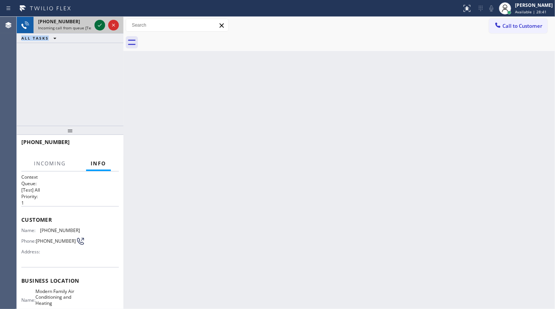
click at [99, 25] on icon at bounding box center [99, 25] width 9 height 9
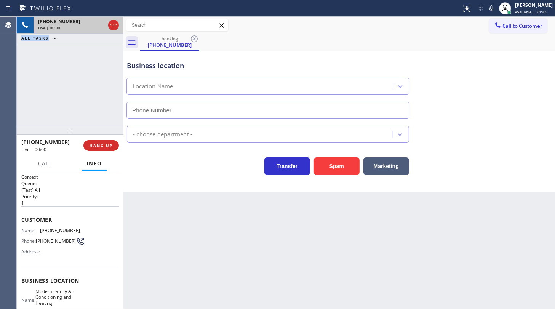
type input "(929) 205-0750"
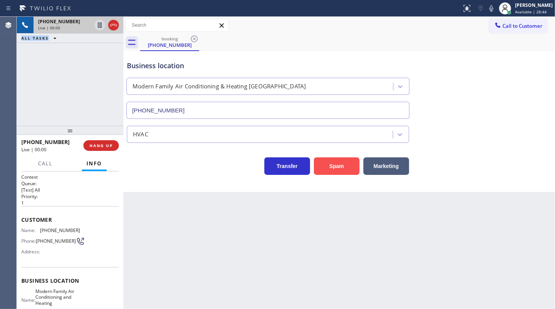
click at [335, 160] on button "Spam" at bounding box center [337, 166] width 46 height 18
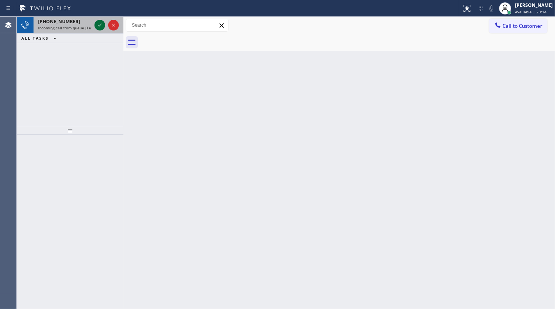
click at [102, 21] on icon at bounding box center [99, 25] width 9 height 9
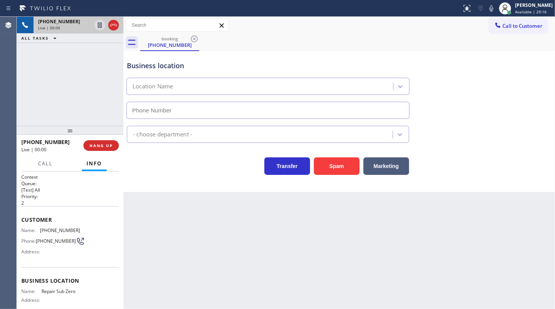
type input "(888) 990-7050"
click at [331, 167] on button "Spam" at bounding box center [337, 166] width 46 height 18
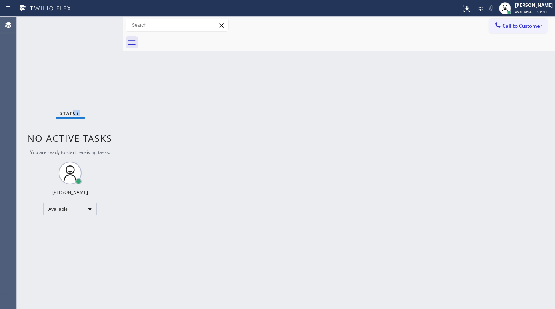
click at [73, 30] on div "Status No active tasks You are ready to start receiving tasks. JENIZA ALCAYDE A…" at bounding box center [70, 163] width 107 height 292
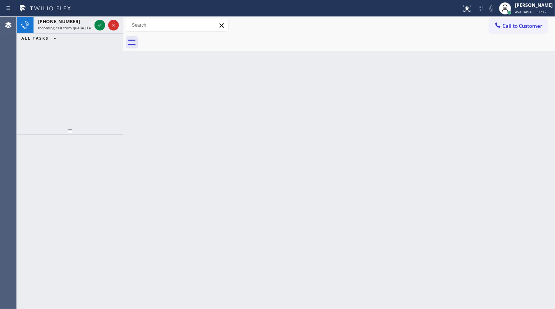
click at [80, 50] on div "+18574657889 Incoming call from queue [Test] All ALL TASKS ALL TASKS ACTIVE TAS…" at bounding box center [70, 71] width 107 height 109
click at [105, 30] on div at bounding box center [106, 25] width 27 height 17
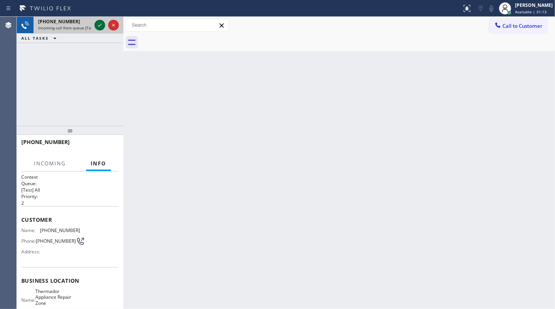
click at [104, 27] on icon at bounding box center [99, 25] width 9 height 9
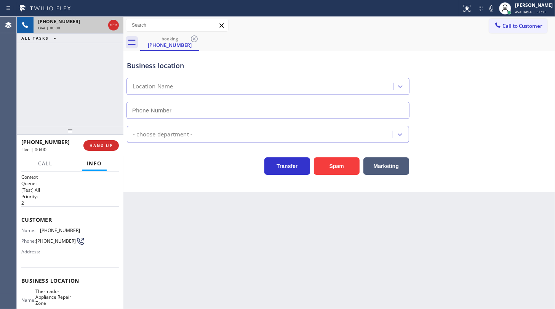
type input "(857) 837-3603"
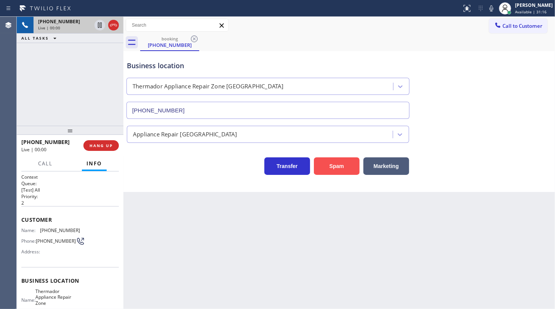
click at [336, 160] on button "Spam" at bounding box center [337, 166] width 46 height 18
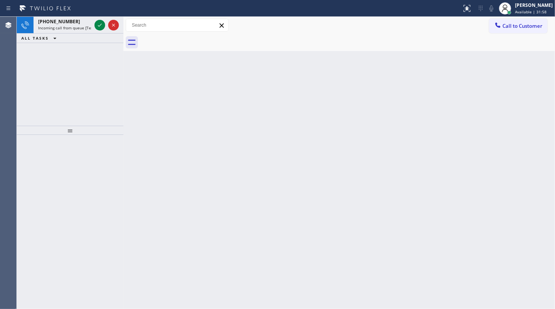
click at [61, 57] on div "+12392325600 Incoming call from queue [Test] All ALL TASKS ALL TASKS ACTIVE TAS…" at bounding box center [70, 71] width 107 height 109
click at [97, 27] on icon at bounding box center [99, 25] width 9 height 9
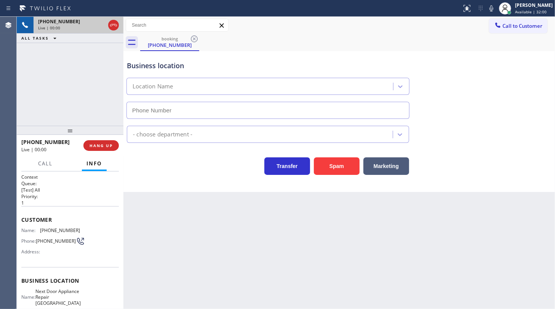
type input "(954) 388-9292"
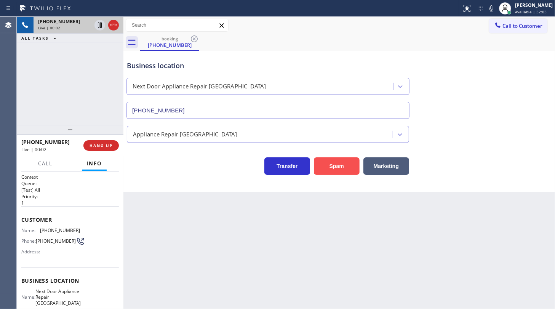
click at [348, 166] on button "Spam" at bounding box center [337, 166] width 46 height 18
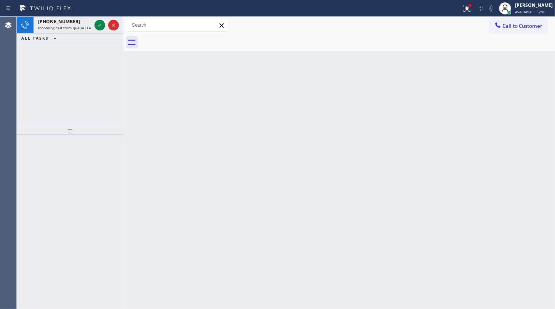
drag, startPoint x: 467, startPoint y: 5, endPoint x: 449, endPoint y: 74, distance: 72.1
click at [465, 10] on icon at bounding box center [467, 8] width 9 height 9
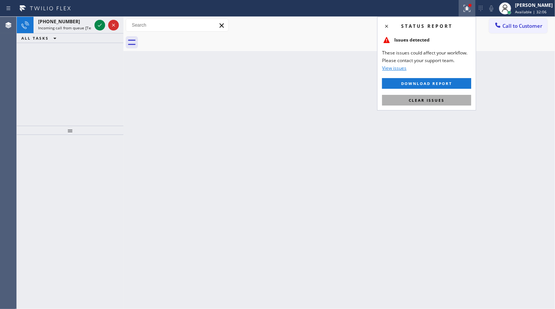
click at [443, 102] on span "Clear issues" at bounding box center [427, 100] width 36 height 5
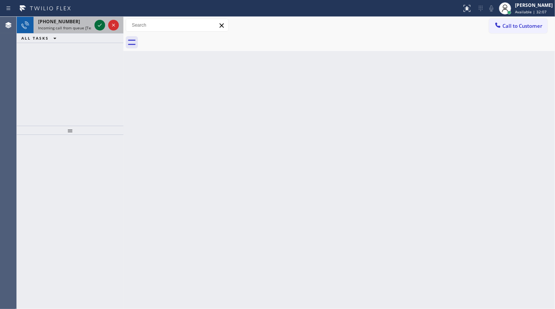
click at [104, 22] on icon at bounding box center [99, 25] width 9 height 9
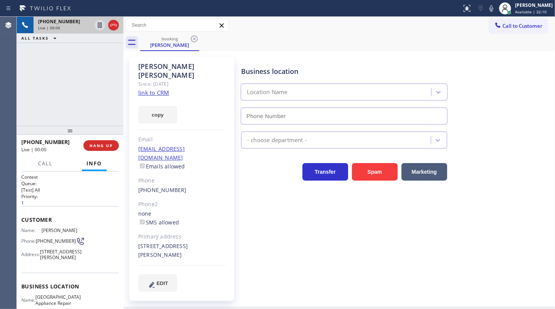
type input "(773) 830-4668"
click at [158, 89] on link "link to CRM" at bounding box center [153, 93] width 31 height 8
click at [102, 25] on icon at bounding box center [99, 25] width 9 height 9
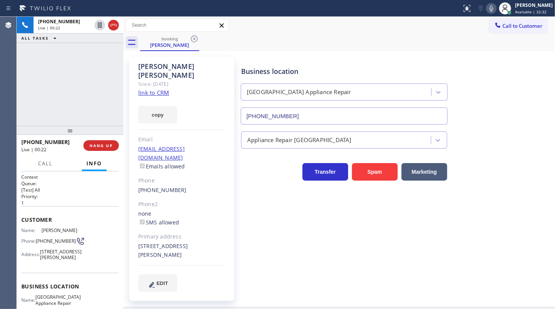
click at [493, 10] on icon at bounding box center [491, 8] width 9 height 9
click at [170, 106] on button "copy" at bounding box center [157, 115] width 39 height 18
drag, startPoint x: 36, startPoint y: 80, endPoint x: 43, endPoint y: 75, distance: 8.6
click at [36, 80] on div "+17736001329 Live | 02:27 ALL TASKS ALL TASKS ACTIVE TASKS TASKS IN WRAP UP" at bounding box center [70, 71] width 107 height 109
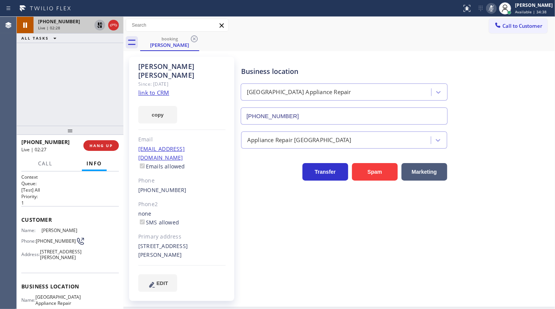
click at [104, 26] on icon at bounding box center [99, 25] width 9 height 9
click at [489, 8] on icon at bounding box center [491, 8] width 9 height 9
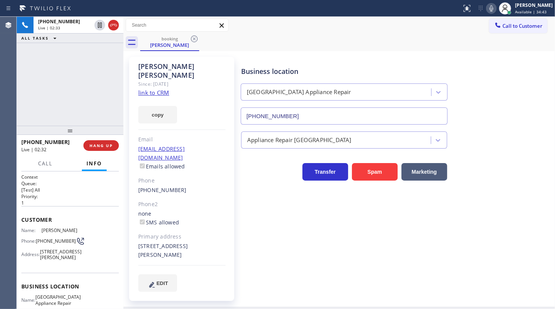
click at [55, 84] on div "+17736001329 Live | 02:33 ALL TASKS ALL TASKS ACTIVE TASKS TASKS IN WRAP UP" at bounding box center [70, 71] width 107 height 109
click at [30, 87] on div "+17736001329 Live | 02:52 ALL TASKS ALL TASKS ACTIVE TASKS TASKS IN WRAP UP" at bounding box center [70, 71] width 107 height 109
click at [104, 145] on span "HANG UP" at bounding box center [101, 145] width 23 height 5
click at [107, 141] on button "COMPLETE" at bounding box center [99, 145] width 38 height 11
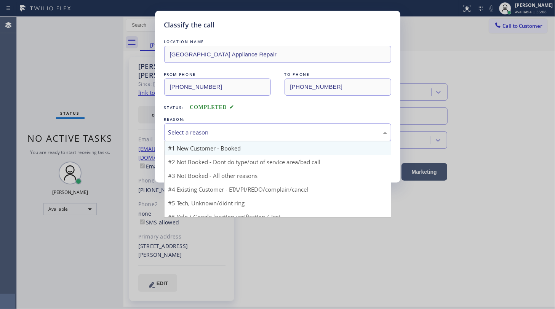
drag, startPoint x: 204, startPoint y: 136, endPoint x: 201, endPoint y: 145, distance: 9.8
click at [204, 135] on div "Select a reason" at bounding box center [277, 132] width 227 height 18
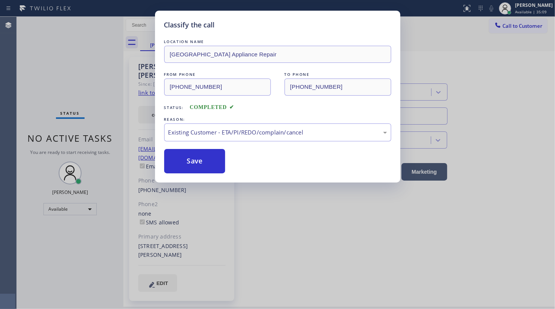
drag, startPoint x: 190, startPoint y: 178, endPoint x: 189, endPoint y: 141, distance: 37.0
click at [189, 141] on div "LOCATION NAME Calumet Heights Appliance Repair FROM PHONE (773) 600-1329 TO PHO…" at bounding box center [277, 106] width 227 height 136
drag, startPoint x: 185, startPoint y: 154, endPoint x: 125, endPoint y: 10, distance: 155.7
click at [184, 136] on div "LOCATION NAME Calumet Heights Appliance Repair FROM PHONE (773) 600-1329 TO PHO…" at bounding box center [277, 106] width 227 height 136
click at [198, 151] on button "Save" at bounding box center [194, 161] width 61 height 24
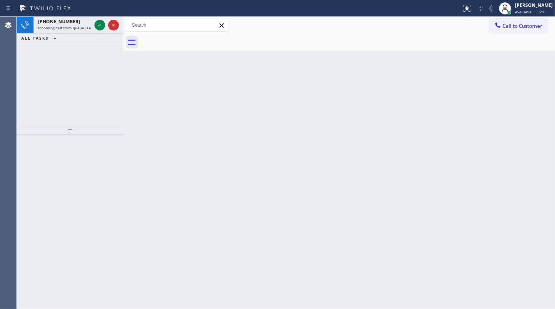
click at [198, 155] on div "Back to Dashboard Change Sender ID Customers Technicians Select a contact Outbo…" at bounding box center [339, 163] width 432 height 292
click at [96, 26] on icon at bounding box center [99, 25] width 9 height 9
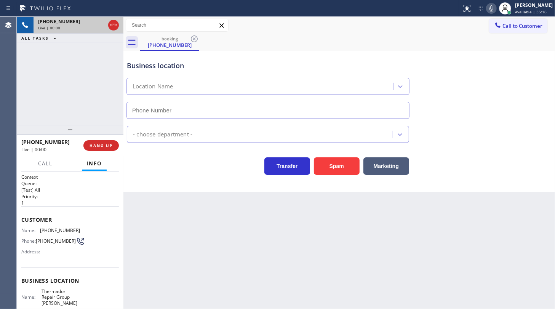
type input "(351) 300-7577"
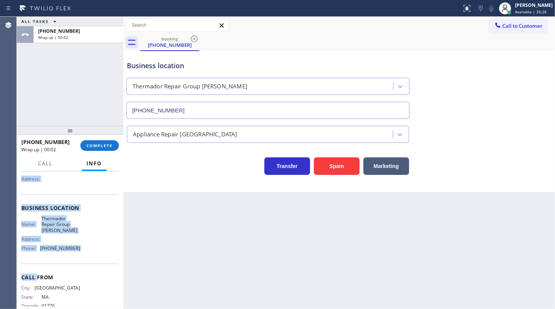
scroll to position [89, 0]
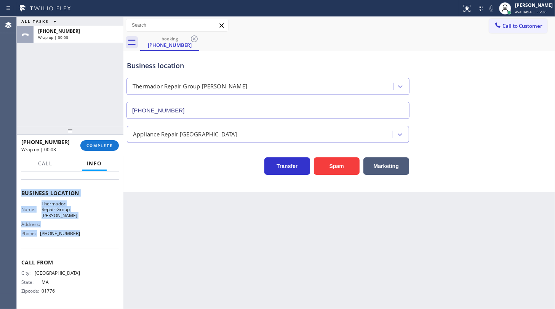
drag, startPoint x: 20, startPoint y: 213, endPoint x: 89, endPoint y: 235, distance: 73.0
click at [89, 235] on div "Context Queue: [Test] All Priority: 1 Customer Name: (978) 443-4122 Phone: (978…" at bounding box center [70, 240] width 107 height 138
copy div "Customer Name: (978) 443-4122 Phone: (978) 443-4122 Address: Business location …"
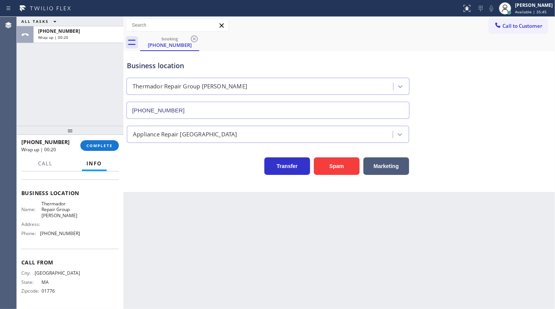
click at [24, 83] on div "ALL TASKS ALL TASKS ACTIVE TASKS TASKS IN WRAP UP +19784434122 Wrap up | 00:20" at bounding box center [70, 71] width 107 height 109
click at [97, 145] on span "COMPLETE" at bounding box center [99, 145] width 26 height 5
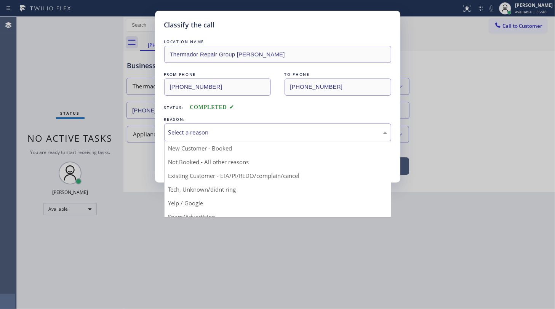
click at [179, 134] on div "Select a reason" at bounding box center [277, 132] width 219 height 9
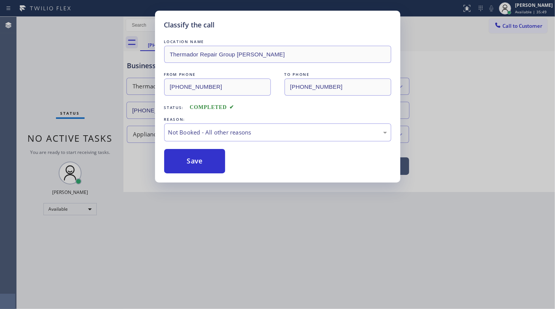
click at [176, 160] on button "Save" at bounding box center [194, 161] width 61 height 24
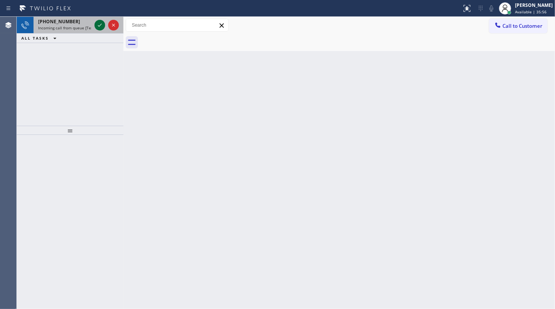
click at [101, 26] on icon at bounding box center [99, 25] width 9 height 9
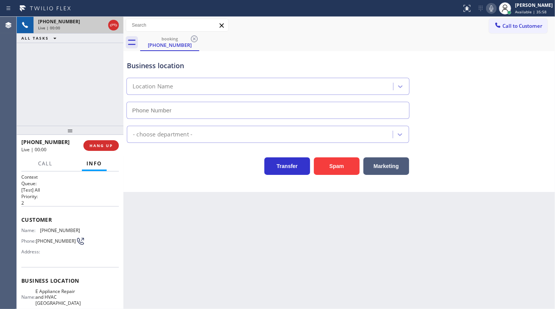
type input "(475) 325-5111"
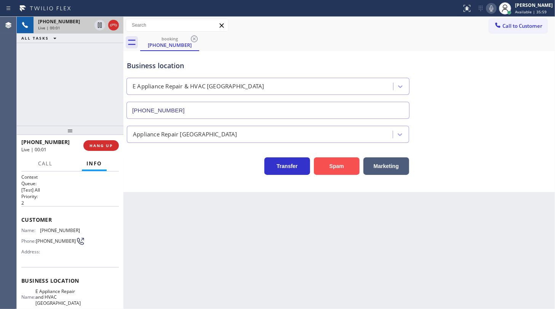
click at [319, 163] on button "Spam" at bounding box center [337, 166] width 46 height 18
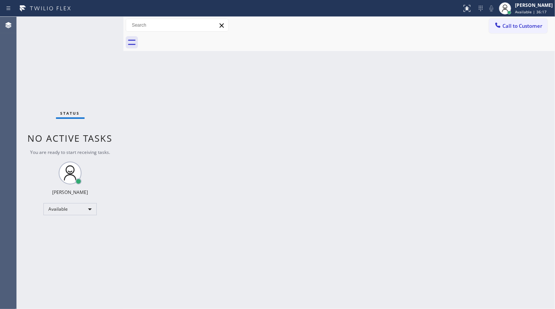
click at [50, 53] on div "Status No active tasks You are ready to start receiving tasks. JENIZA ALCAYDE A…" at bounding box center [70, 163] width 107 height 292
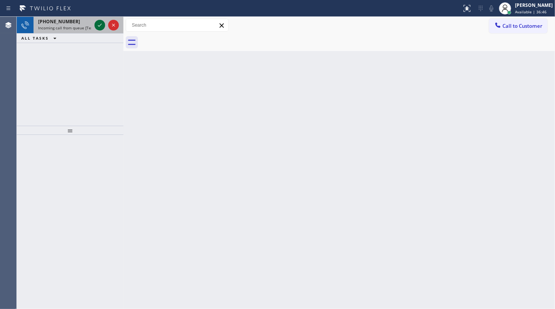
click at [99, 24] on icon at bounding box center [99, 25] width 9 height 9
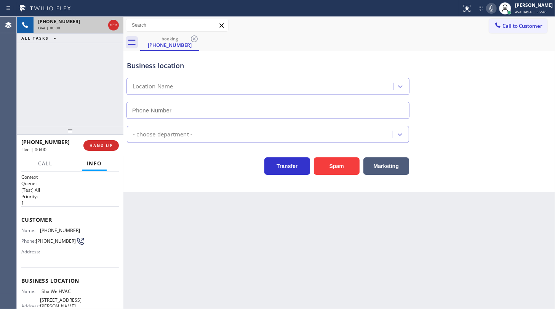
type input "(813) 548-6609"
click at [85, 142] on button "HANG UP" at bounding box center [100, 145] width 35 height 11
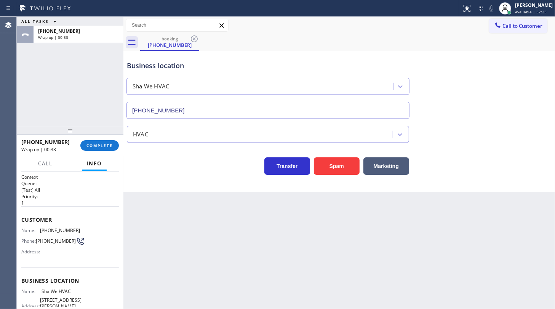
click at [95, 131] on div at bounding box center [70, 130] width 107 height 9
click at [99, 142] on button "COMPLETE" at bounding box center [99, 145] width 38 height 11
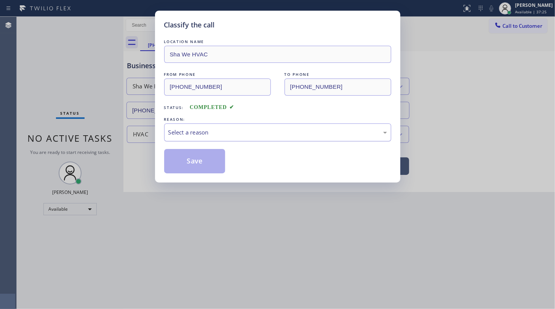
click at [202, 134] on div "Select a reason" at bounding box center [277, 132] width 219 height 9
click at [185, 157] on button "Save" at bounding box center [194, 161] width 61 height 24
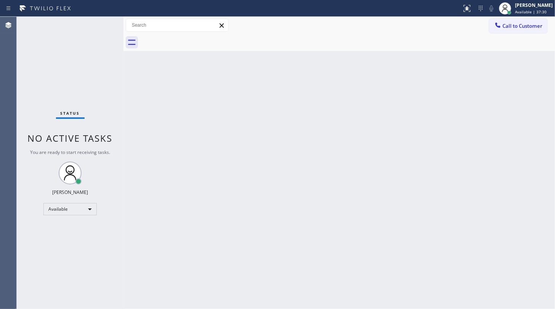
click at [379, 113] on div "Back to Dashboard Change Sender ID Customers Technicians Select a contact Outbo…" at bounding box center [339, 163] width 432 height 292
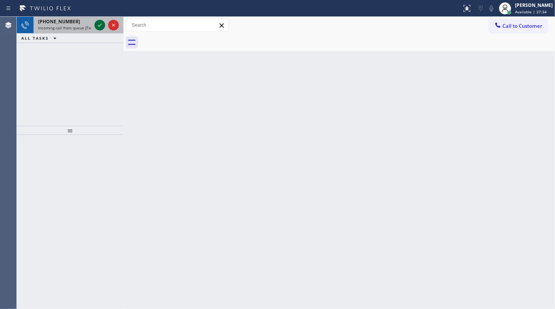
click at [101, 21] on icon at bounding box center [99, 25] width 9 height 9
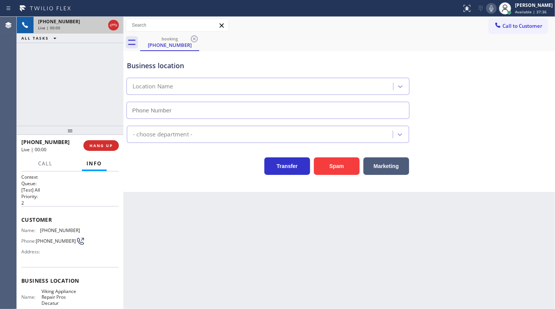
type input "(470) 785-8201"
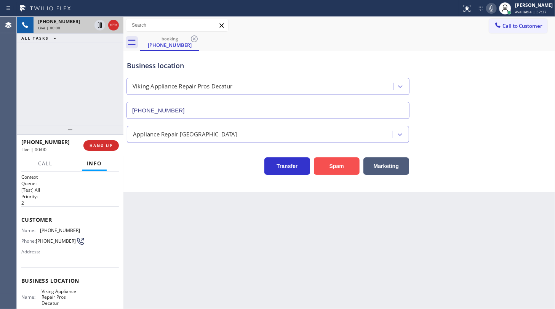
click at [324, 163] on button "Spam" at bounding box center [337, 166] width 46 height 18
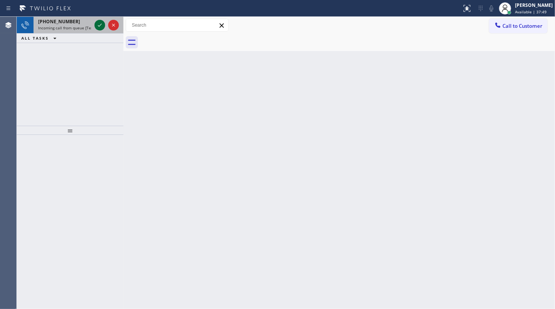
click at [102, 24] on icon at bounding box center [99, 25] width 9 height 9
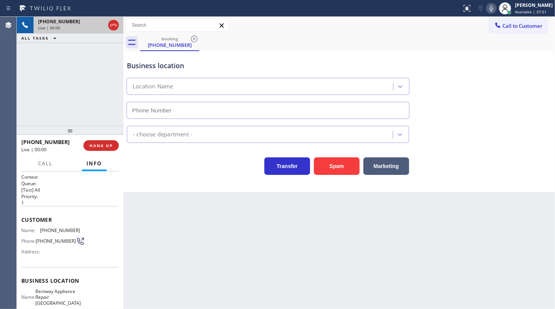
type input "(929) 590-9800"
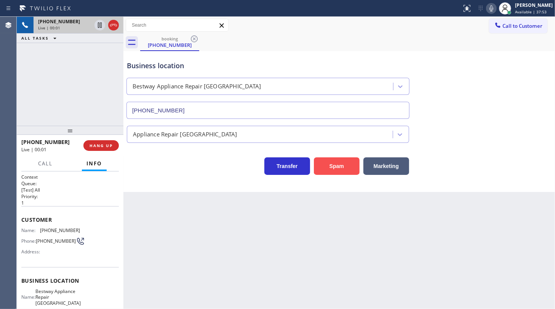
click at [336, 163] on button "Spam" at bounding box center [337, 166] width 46 height 18
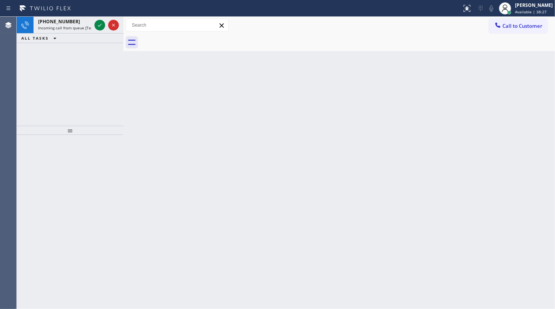
drag, startPoint x: 54, startPoint y: 54, endPoint x: 72, endPoint y: 34, distance: 27.2
click at [54, 54] on div "+18483092167 Incoming call from queue [Test] All ALL TASKS ALL TASKS ACTIVE TAS…" at bounding box center [70, 71] width 107 height 109
click at [98, 22] on icon at bounding box center [99, 25] width 9 height 9
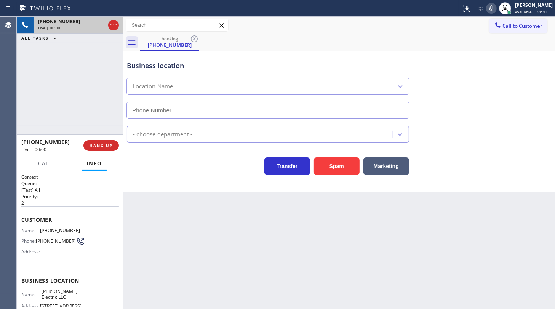
type input "(848) 331-2769"
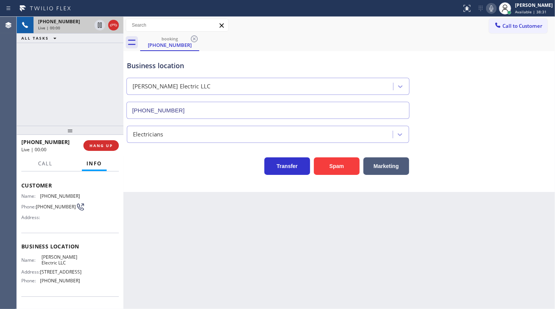
scroll to position [101, 0]
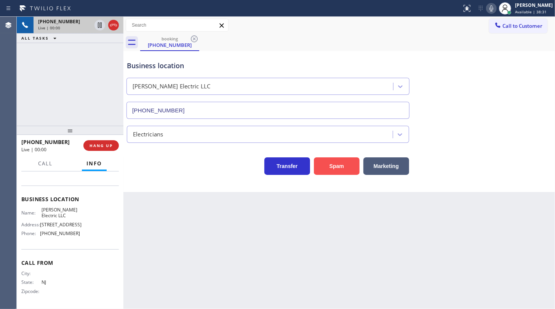
click at [346, 160] on button "Spam" at bounding box center [337, 166] width 46 height 18
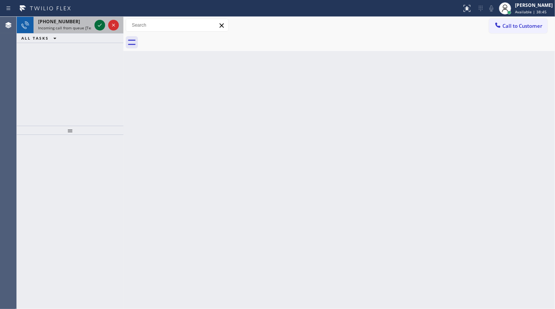
click at [96, 26] on icon at bounding box center [99, 25] width 9 height 9
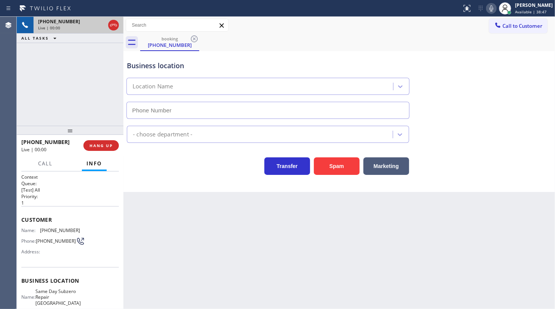
type input "(708) 419-1704"
click at [100, 146] on span "HANG UP" at bounding box center [101, 145] width 23 height 5
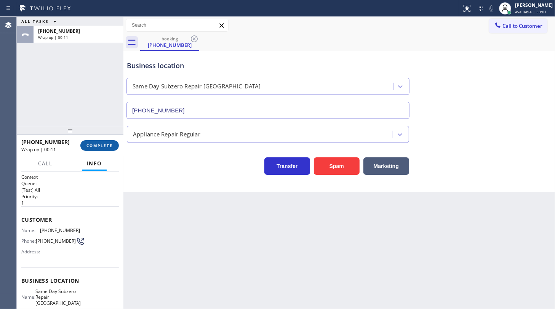
click at [106, 146] on span "COMPLETE" at bounding box center [99, 145] width 26 height 5
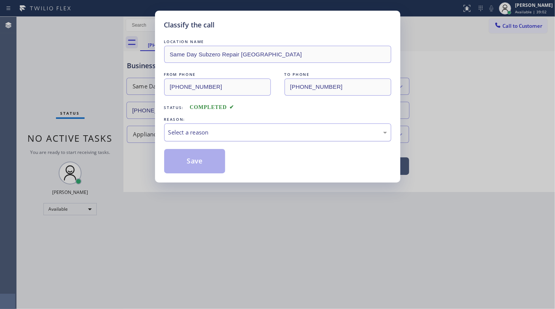
click at [186, 137] on div "Select a reason" at bounding box center [277, 132] width 227 height 18
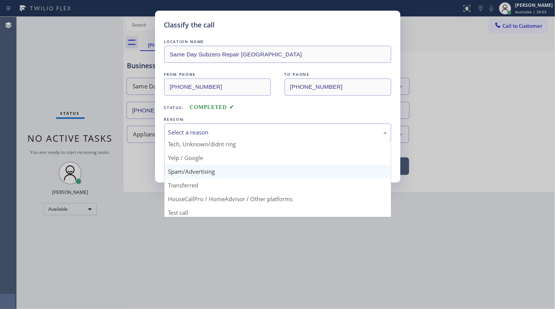
scroll to position [51, 0]
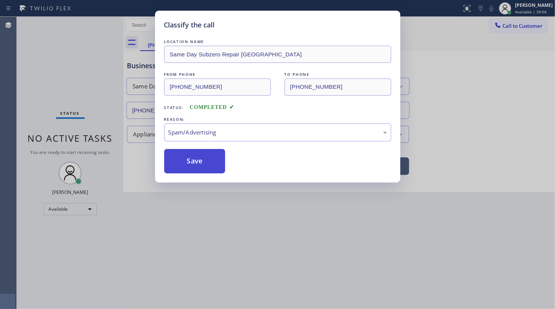
click at [179, 167] on button "Save" at bounding box center [194, 161] width 61 height 24
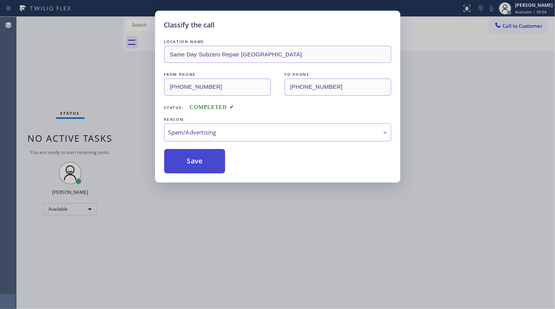
click at [179, 167] on button "Save" at bounding box center [194, 161] width 61 height 24
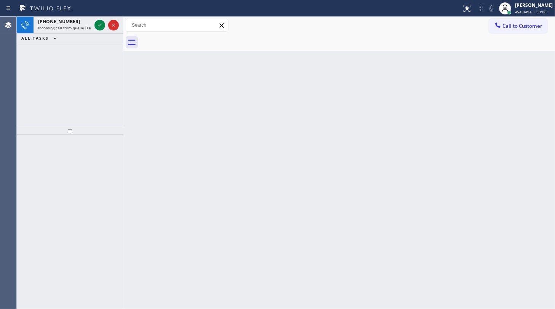
drag, startPoint x: 50, startPoint y: 88, endPoint x: 75, endPoint y: 63, distance: 35.8
click at [57, 78] on div "+12173790381 Incoming call from queue [Test] All ALL TASKS ALL TASKS ACTIVE TAS…" at bounding box center [70, 71] width 107 height 109
drag, startPoint x: 94, startPoint y: 27, endPoint x: 99, endPoint y: 24, distance: 4.8
click at [95, 26] on div at bounding box center [99, 25] width 11 height 9
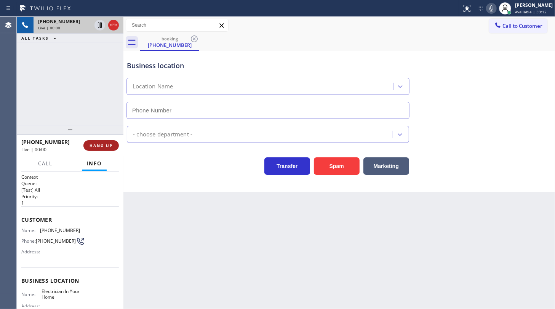
click at [99, 143] on span "HANG UP" at bounding box center [101, 145] width 23 height 5
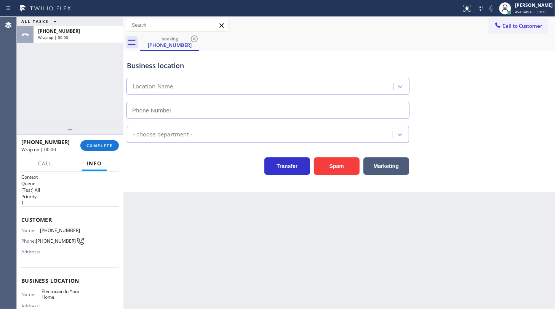
type input "(844) 730-4275"
click at [91, 142] on button "COMPLETE" at bounding box center [99, 145] width 38 height 11
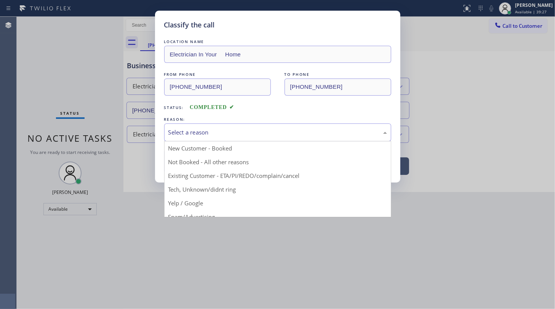
click at [212, 124] on div "Select a reason" at bounding box center [277, 132] width 227 height 18
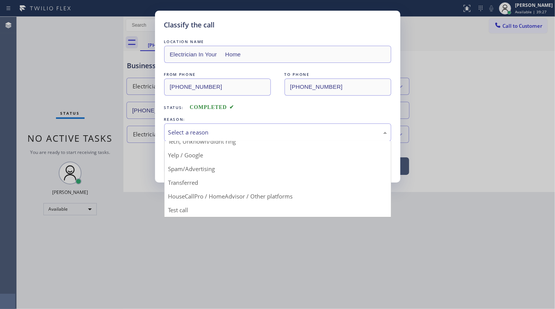
scroll to position [51, 0]
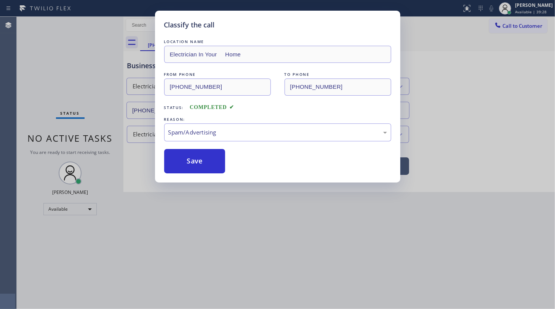
click at [184, 166] on button "Save" at bounding box center [194, 161] width 61 height 24
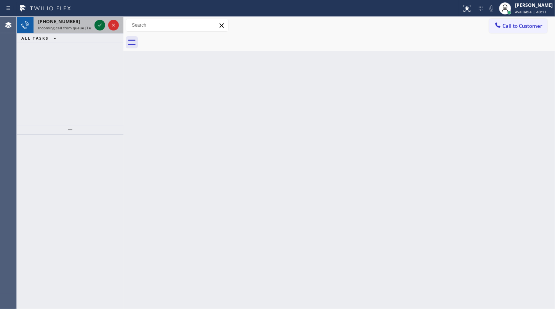
click at [99, 26] on icon at bounding box center [100, 25] width 4 height 3
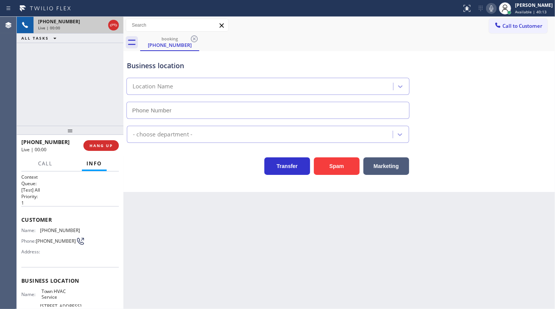
type input "(813) 544-4947"
click at [108, 142] on button "HANG UP" at bounding box center [100, 145] width 35 height 11
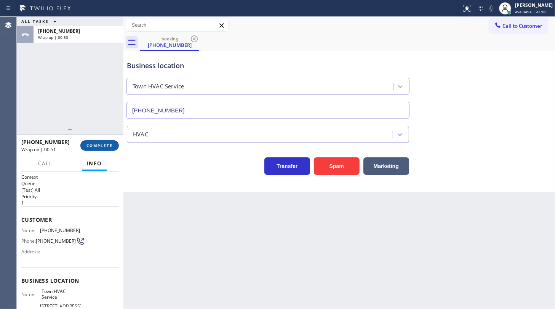
click at [95, 141] on button "COMPLETE" at bounding box center [99, 145] width 38 height 11
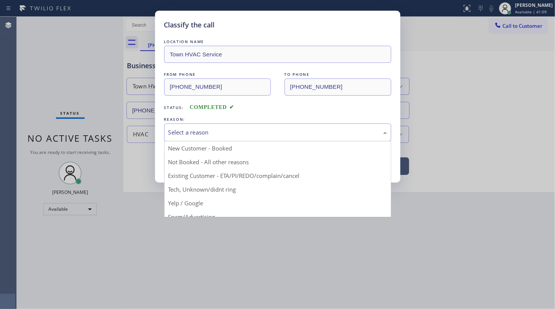
click at [186, 133] on div "Select a reason" at bounding box center [277, 132] width 219 height 9
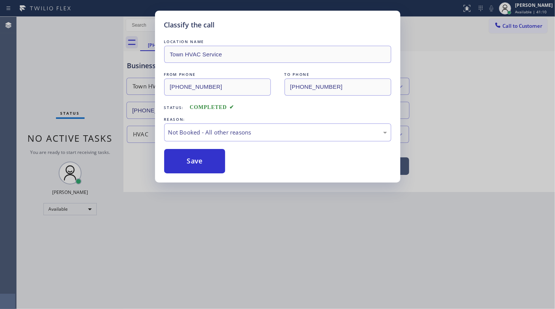
click at [193, 160] on button "Save" at bounding box center [194, 161] width 61 height 24
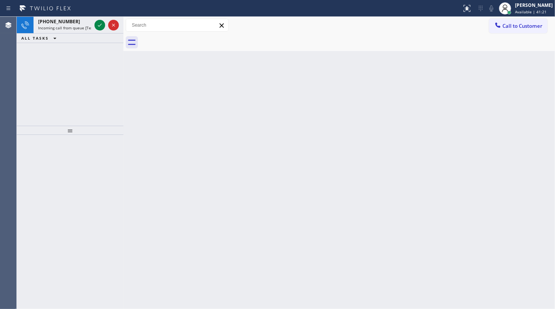
drag, startPoint x: 72, startPoint y: 44, endPoint x: 73, endPoint y: 35, distance: 9.2
click at [72, 43] on div "+17208835288 Incoming call from queue [Test] All ALL TASKS ALL TASKS ACTIVE TAS…" at bounding box center [70, 71] width 107 height 109
click at [95, 22] on icon at bounding box center [99, 25] width 9 height 9
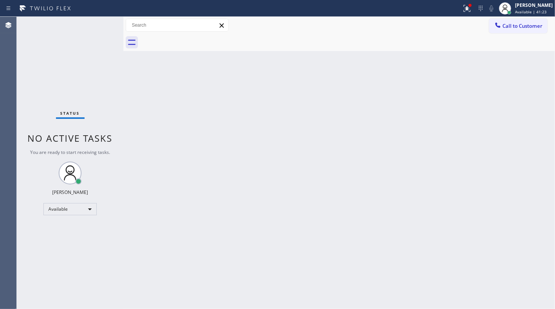
click at [100, 26] on div "Status No active tasks You are ready to start receiving tasks. JENIZA ALCAYDE A…" at bounding box center [70, 163] width 107 height 292
click at [464, 13] on button at bounding box center [467, 8] width 17 height 17
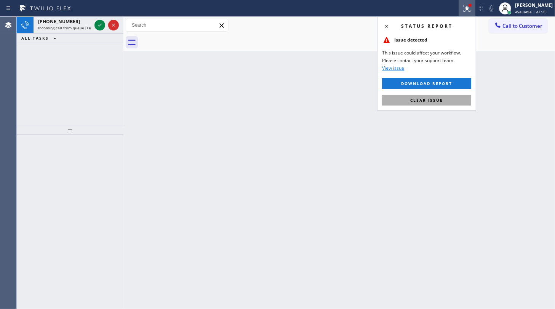
click at [453, 101] on button "Clear issue" at bounding box center [426, 100] width 89 height 11
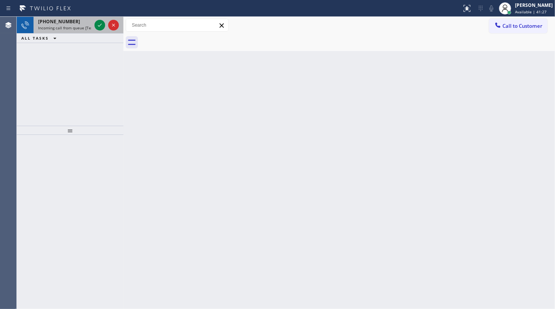
click at [105, 24] on div at bounding box center [106, 25] width 27 height 17
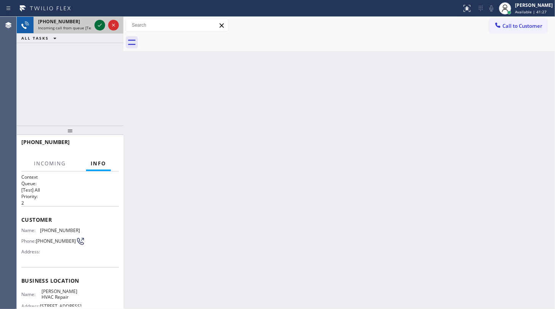
click at [98, 28] on icon at bounding box center [99, 25] width 9 height 9
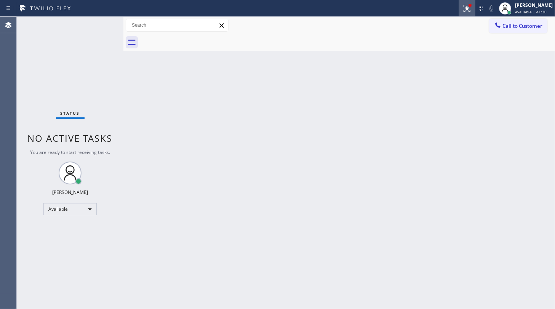
click at [471, 9] on icon at bounding box center [467, 8] width 9 height 9
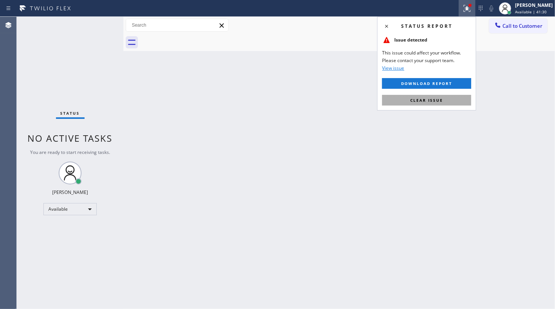
click at [445, 99] on button "Clear issue" at bounding box center [426, 100] width 89 height 11
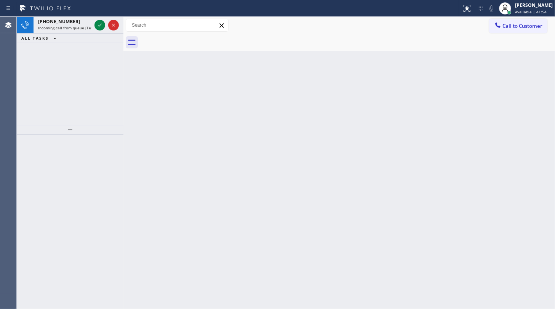
drag, startPoint x: 62, startPoint y: 58, endPoint x: 105, endPoint y: 16, distance: 60.1
click at [66, 54] on div "+12697510925 Incoming call from queue [Test] All ALL TASKS ALL TASKS ACTIVE TAS…" at bounding box center [70, 71] width 107 height 109
click at [99, 21] on icon at bounding box center [99, 25] width 9 height 9
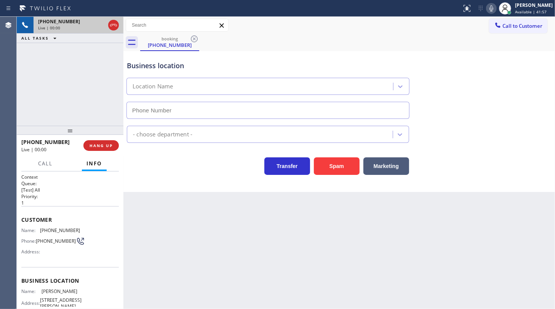
type input "(727) 500-2352"
click at [92, 142] on button "HANG UP" at bounding box center [100, 145] width 35 height 11
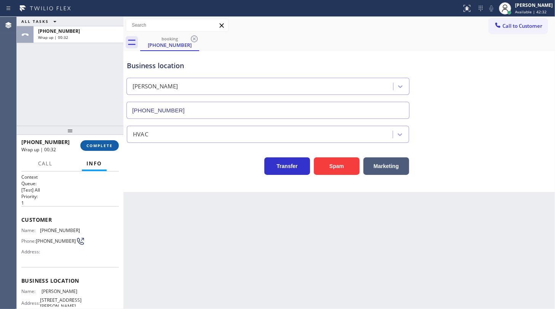
click at [96, 143] on span "COMPLETE" at bounding box center [99, 145] width 26 height 5
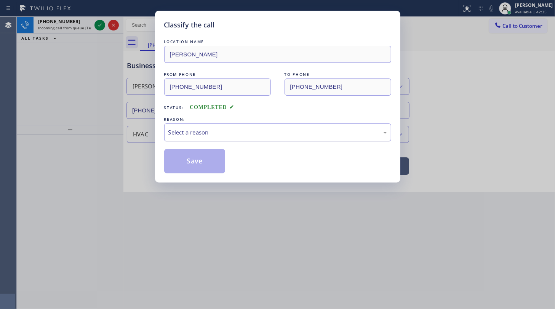
click at [194, 131] on div "Select a reason" at bounding box center [277, 132] width 219 height 9
click at [185, 160] on button "Save" at bounding box center [194, 161] width 61 height 24
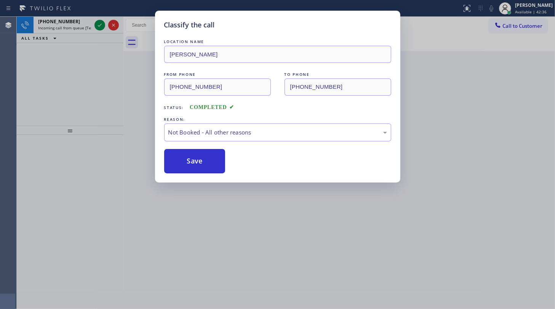
click at [102, 26] on div "Classify the call LOCATION NAME Jack Heaten FROM PHONE (269) 751-0925 TO PHONE …" at bounding box center [277, 154] width 555 height 309
click at [102, 26] on div "Classify the call LOCATION NAME Viking Repair Service (Houston, Google Ads) FRO…" at bounding box center [286, 163] width 538 height 292
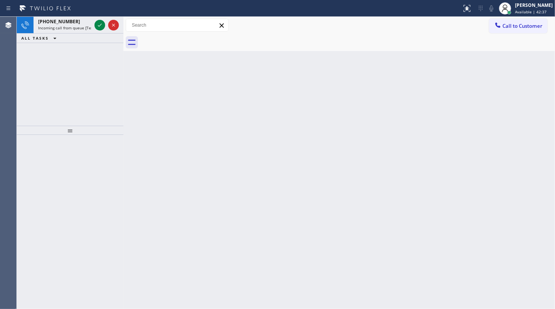
click at [102, 26] on icon at bounding box center [99, 25] width 9 height 9
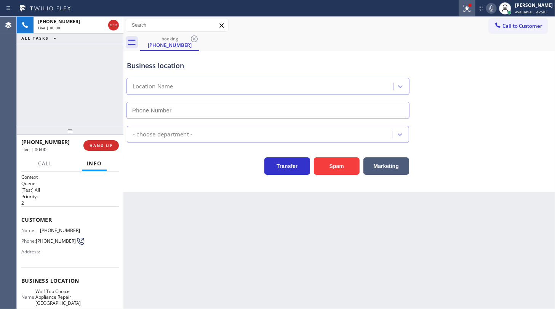
type input "(813) 694-8663"
click at [473, 11] on div at bounding box center [467, 8] width 17 height 9
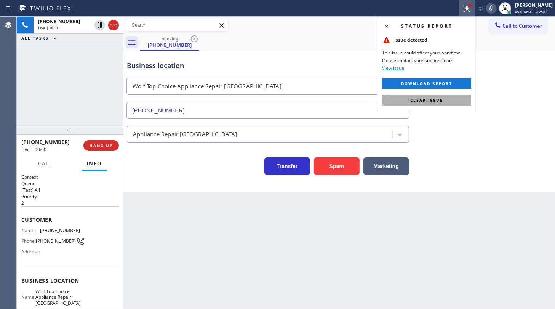
drag, startPoint x: 453, startPoint y: 107, endPoint x: 453, endPoint y: 101, distance: 5.3
click at [453, 103] on div "Status report Issue detected This issue could affect your workflow. Please cont…" at bounding box center [426, 64] width 99 height 94
click at [453, 99] on button "Clear issue" at bounding box center [426, 100] width 89 height 11
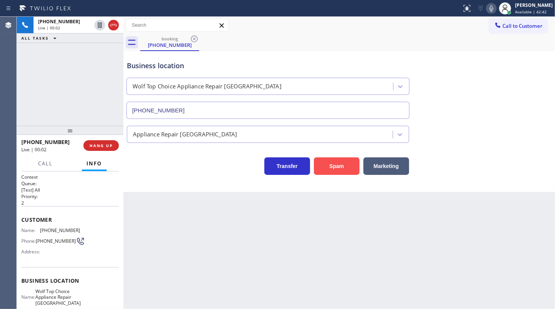
click at [338, 164] on button "Spam" at bounding box center [337, 166] width 46 height 18
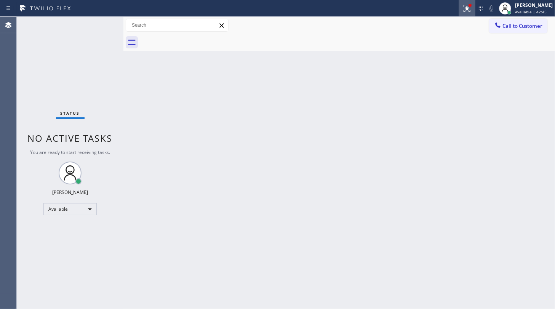
click at [466, 6] on icon at bounding box center [467, 8] width 9 height 9
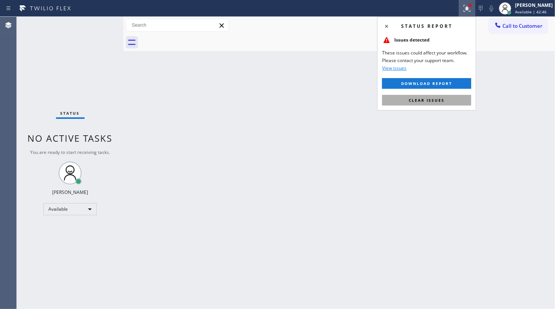
click at [457, 98] on button "Clear issues" at bounding box center [426, 100] width 89 height 11
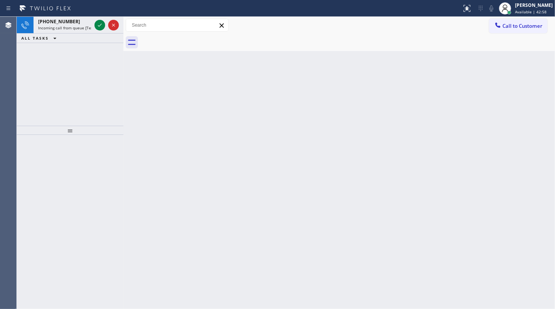
click at [67, 84] on div "+15103860652 Incoming call from queue [Test] All ALL TASKS ALL TASKS ACTIVE TAS…" at bounding box center [70, 71] width 107 height 109
click at [103, 26] on icon at bounding box center [99, 25] width 9 height 9
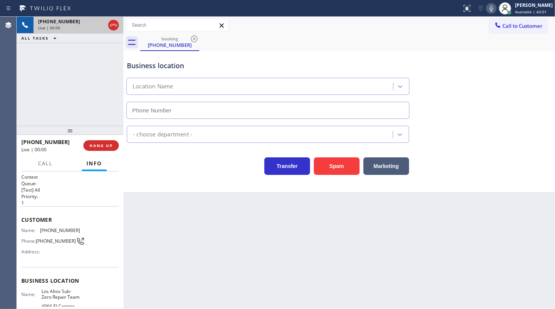
type input "(650) 238-9307"
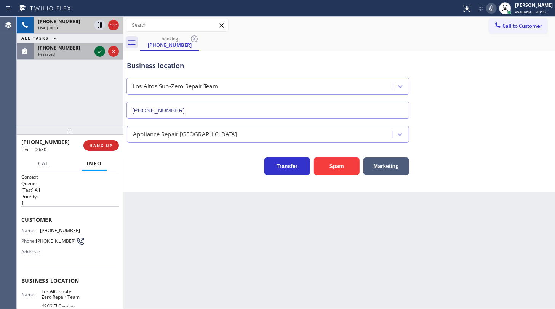
drag, startPoint x: 99, startPoint y: 50, endPoint x: 103, endPoint y: 57, distance: 8.2
click at [99, 51] on icon at bounding box center [99, 51] width 9 height 9
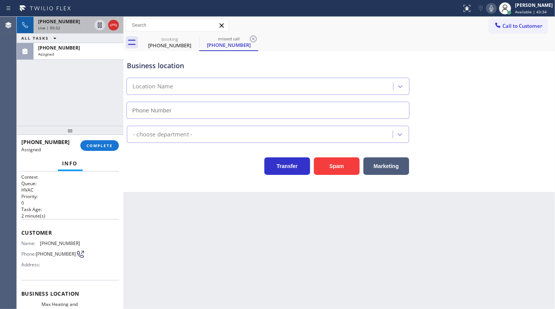
type input "(347) 751-6027"
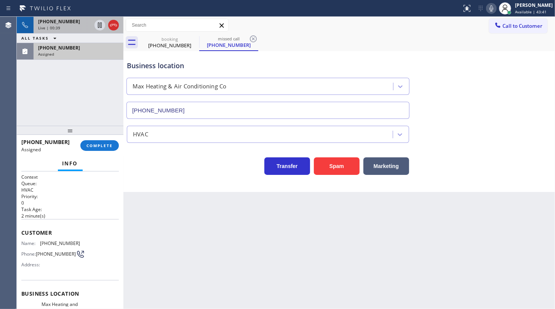
click at [71, 57] on div "(720) 883-5288 Assigned" at bounding box center [77, 51] width 87 height 17
click at [72, 54] on div "Assigned" at bounding box center [78, 53] width 81 height 5
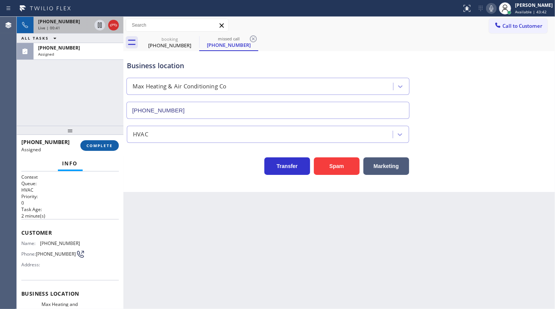
click at [96, 147] on span "COMPLETE" at bounding box center [99, 145] width 26 height 5
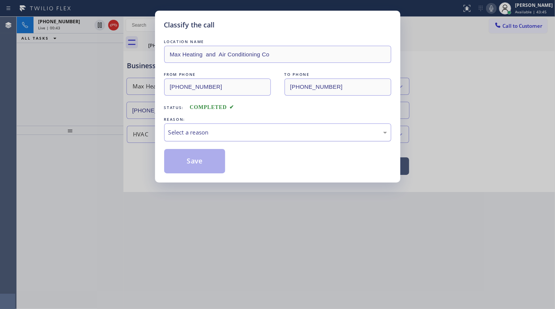
click at [191, 131] on div "Select a reason" at bounding box center [277, 132] width 219 height 9
click at [184, 159] on button "Save" at bounding box center [194, 161] width 61 height 24
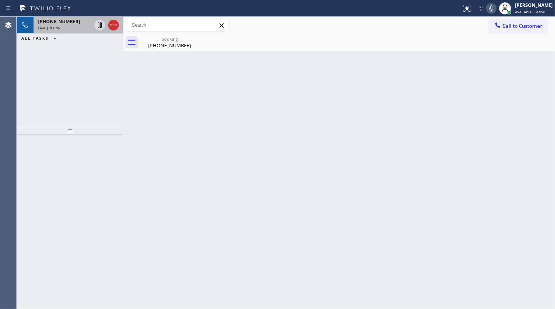
click at [63, 24] on span "+15103860652" at bounding box center [59, 21] width 42 height 6
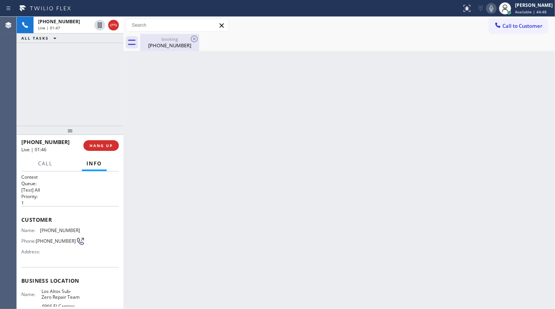
click at [160, 45] on div "(510) 386-0652" at bounding box center [170, 45] width 58 height 7
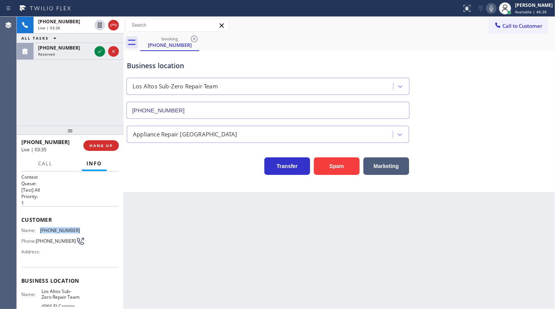
drag, startPoint x: 50, startPoint y: 229, endPoint x: 83, endPoint y: 230, distance: 33.9
click at [83, 230] on div "Name: (510) 386-0652 Phone: (510) 386-0652 Address:" at bounding box center [70, 242] width 98 height 30
copy div "(510) 386-0652"
click at [99, 50] on icon at bounding box center [99, 51] width 9 height 9
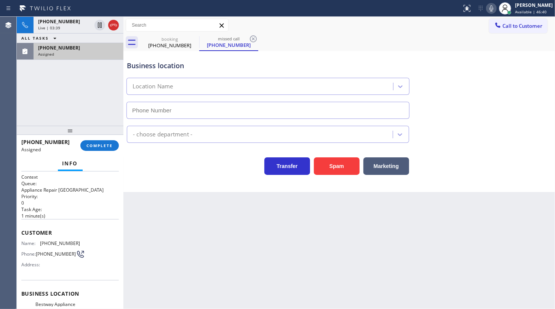
type input "(561) 375-5325"
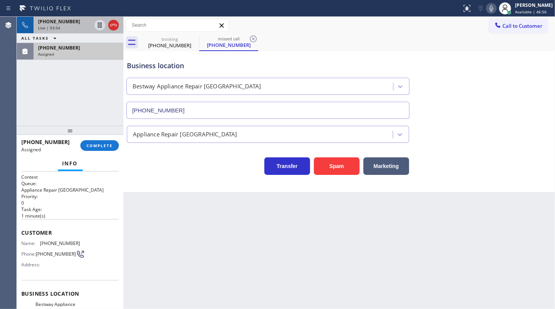
click at [63, 22] on span "+15103860652" at bounding box center [59, 21] width 42 height 6
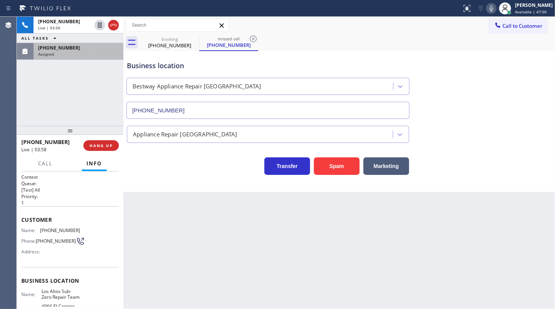
click at [48, 47] on span "(386) 230-4540" at bounding box center [59, 48] width 42 height 6
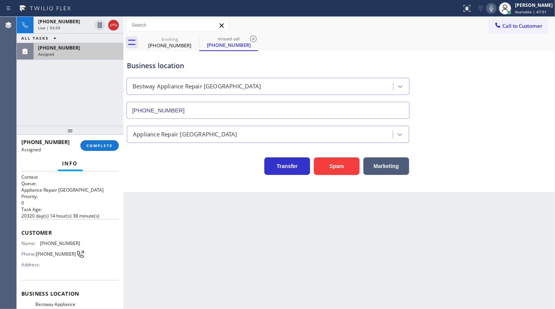
click at [48, 47] on span "(386) 230-4540" at bounding box center [59, 48] width 42 height 6
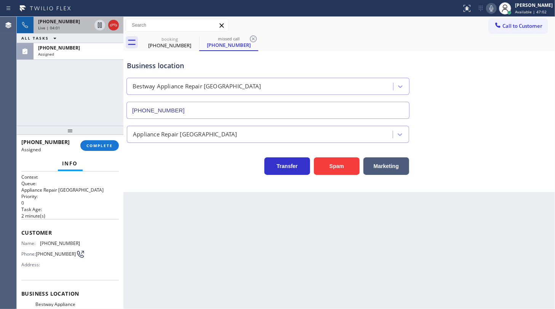
click at [48, 19] on span "+15103860652" at bounding box center [59, 21] width 42 height 6
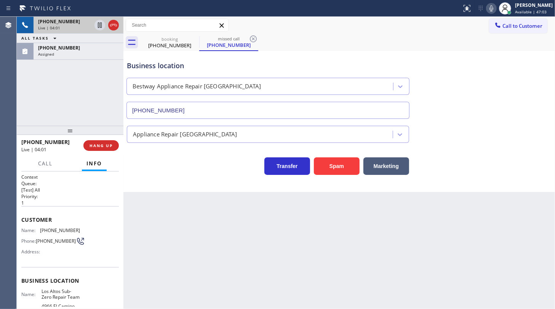
click at [50, 23] on span "+15103860652" at bounding box center [59, 21] width 42 height 6
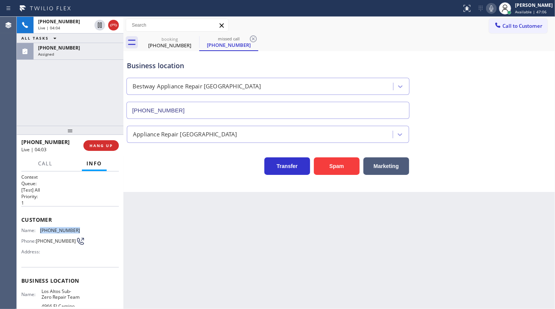
drag, startPoint x: 79, startPoint y: 227, endPoint x: 36, endPoint y: 232, distance: 43.3
click at [36, 232] on div "Name: (510) 386-0652 Phone: (510) 386-0652 Address:" at bounding box center [70, 242] width 98 height 30
copy div "(510) 386-0652"
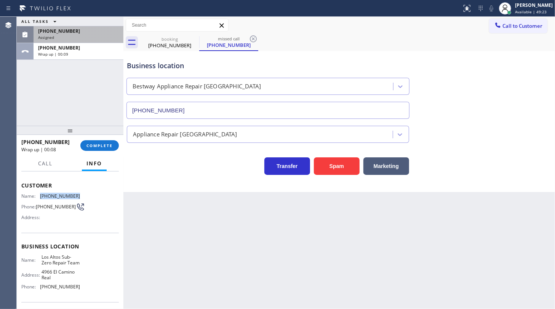
click at [90, 35] on div "Assigned" at bounding box center [78, 37] width 81 height 5
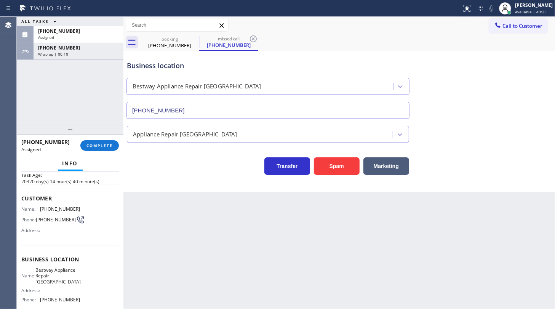
scroll to position [47, 0]
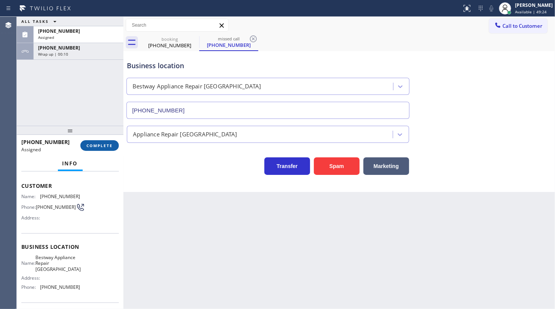
click at [100, 148] on span "COMPLETE" at bounding box center [99, 145] width 26 height 5
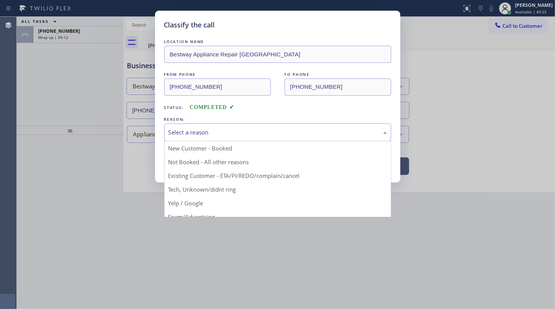
click at [178, 137] on div "Select a reason" at bounding box center [277, 132] width 227 height 18
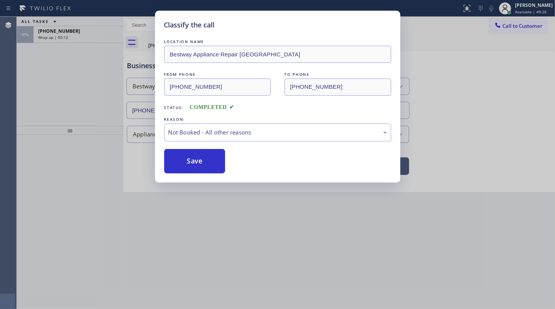
click at [181, 158] on button "Save" at bounding box center [194, 161] width 61 height 24
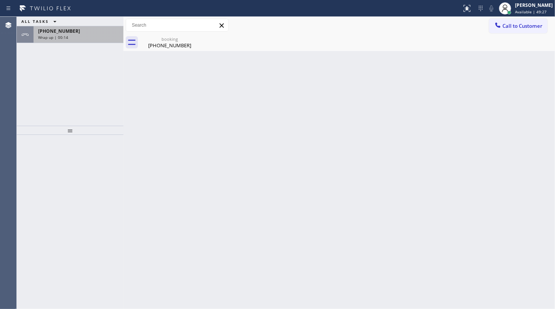
click at [50, 38] on span "Wrap up | 00:14" at bounding box center [53, 37] width 30 height 5
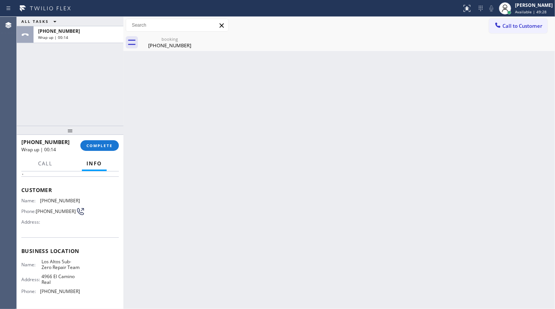
scroll to position [69, 0]
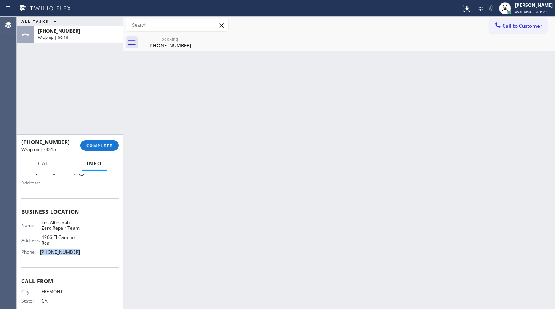
drag, startPoint x: 38, startPoint y: 259, endPoint x: 83, endPoint y: 260, distance: 45.4
click at [83, 258] on div "Name: Los Altos Sub-Zero Repair Team Address: 4966 El Camino Real Phone: (650) …" at bounding box center [70, 238] width 98 height 38
drag, startPoint x: 38, startPoint y: 223, endPoint x: 57, endPoint y: 237, distance: 22.9
click at [57, 231] on div "Name: Los Altos Sub-Zero Repair Team" at bounding box center [50, 225] width 59 height 12
copy span "Los Altos Sub-Zero Repair Team"
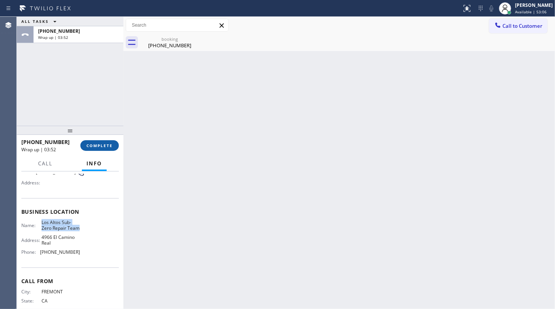
click at [102, 148] on span "COMPLETE" at bounding box center [99, 145] width 26 height 5
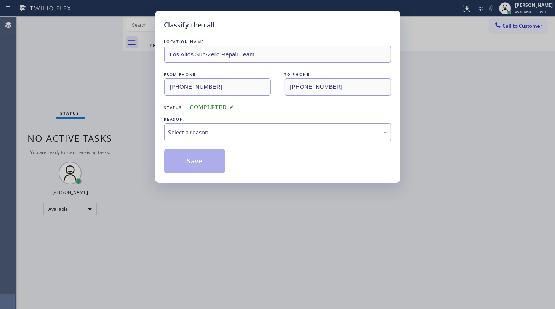
click at [194, 142] on div "LOCATION NAME Los Altos Sub-Zero Repair Team FROM PHONE (510) 386-0652 TO PHONE…" at bounding box center [277, 106] width 227 height 136
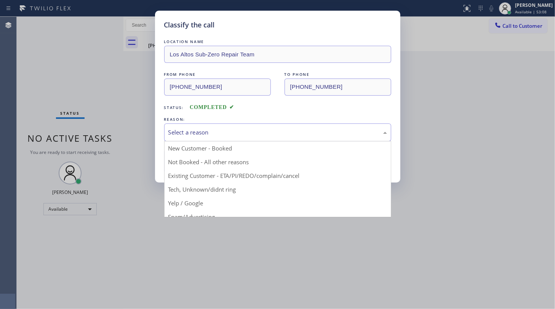
click at [198, 137] on div "Select a reason" at bounding box center [277, 132] width 227 height 18
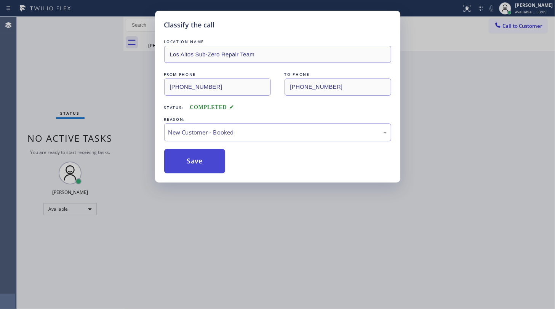
click at [187, 157] on button "Save" at bounding box center [194, 161] width 61 height 24
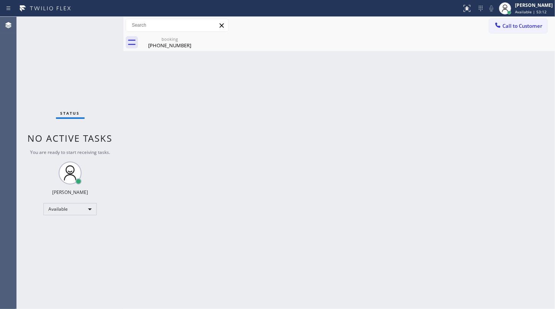
drag, startPoint x: 31, startPoint y: 29, endPoint x: 41, endPoint y: 2, distance: 29.2
click at [31, 29] on div "Status No active tasks You are ready to start receiving tasks. JENIZA ALCAYDE A…" at bounding box center [70, 163] width 107 height 292
click at [166, 40] on div "booking" at bounding box center [170, 39] width 58 height 6
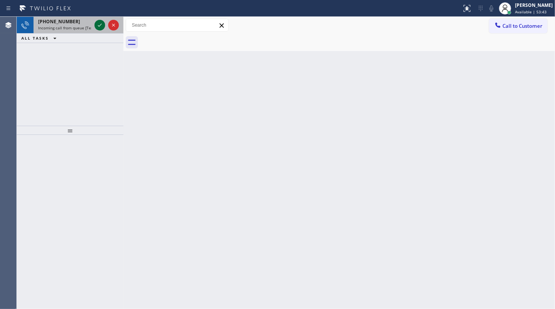
click at [99, 26] on icon at bounding box center [99, 25] width 9 height 9
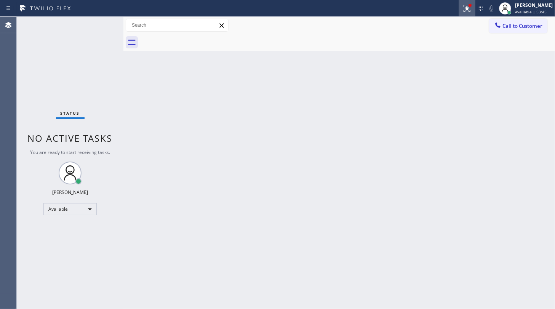
click at [469, 9] on icon at bounding box center [467, 8] width 7 height 7
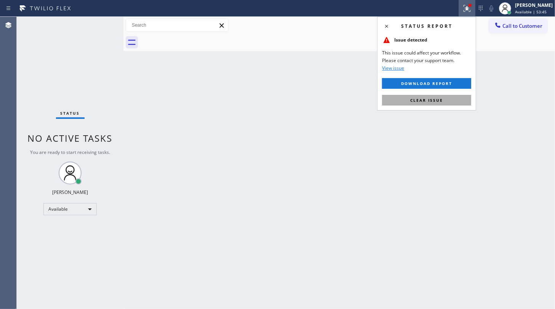
click at [437, 97] on button "Clear issue" at bounding box center [426, 100] width 89 height 11
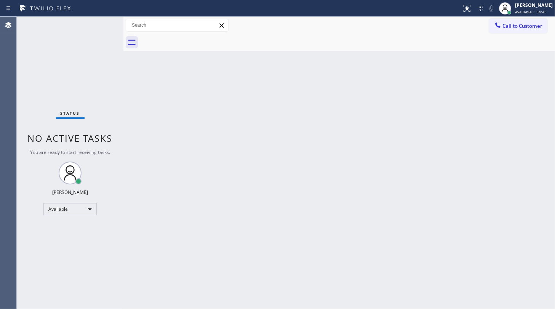
click at [97, 25] on div "Status No active tasks You are ready to start receiving tasks. JENIZA ALCAYDE A…" at bounding box center [70, 163] width 107 height 292
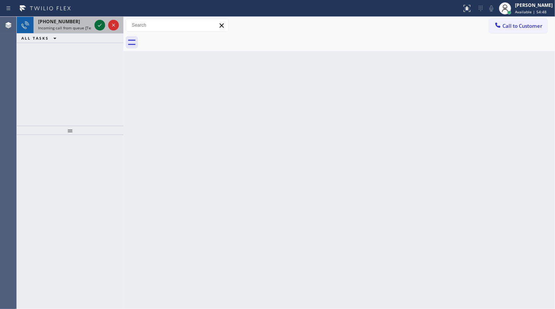
drag, startPoint x: 90, startPoint y: 21, endPoint x: 100, endPoint y: 25, distance: 11.3
click at [91, 22] on div "+17323761757 Incoming call from queue [Test] All" at bounding box center [63, 25] width 59 height 17
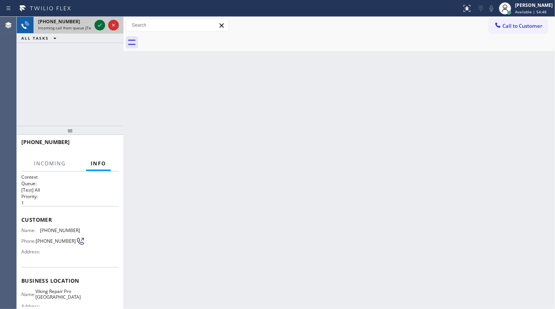
click at [101, 24] on icon at bounding box center [100, 25] width 4 height 3
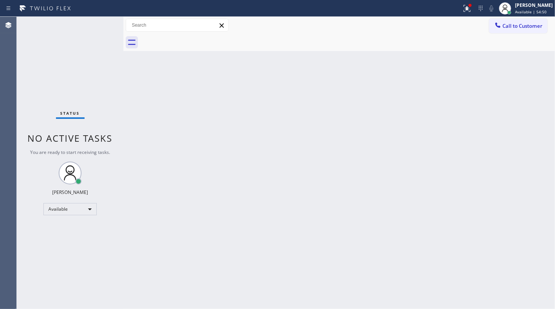
click at [101, 24] on div "Status No active tasks You are ready to start receiving tasks. JENIZA ALCAYDE A…" at bounding box center [70, 163] width 107 height 292
click at [469, 11] on icon at bounding box center [467, 8] width 9 height 9
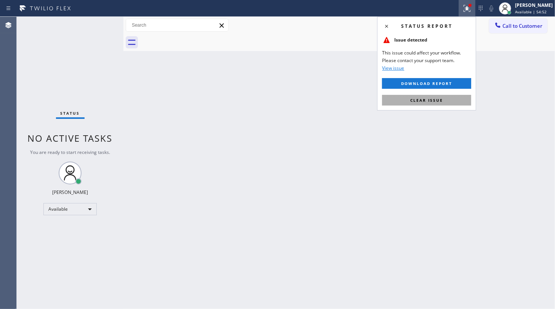
click at [453, 98] on button "Clear issue" at bounding box center [426, 100] width 89 height 11
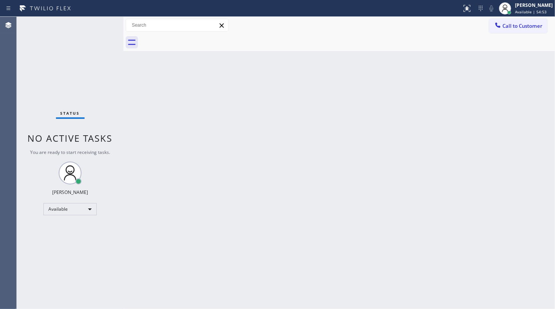
click at [271, 236] on div "Back to Dashboard Change Sender ID Customers Technicians Select a contact Outbo…" at bounding box center [339, 163] width 432 height 292
click at [123, 76] on div at bounding box center [123, 163] width 0 height 292
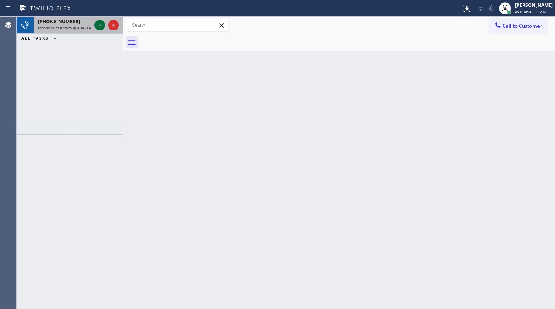
click at [103, 23] on icon at bounding box center [99, 25] width 9 height 9
click at [94, 28] on div at bounding box center [106, 25] width 27 height 17
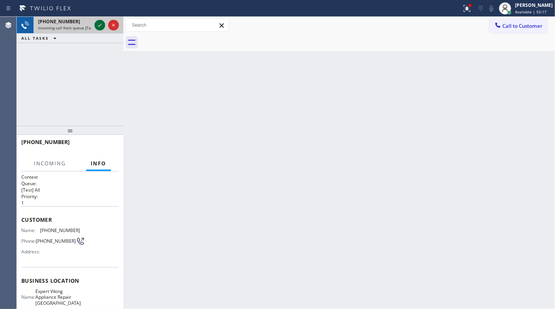
click at [94, 24] on div at bounding box center [99, 25] width 11 height 9
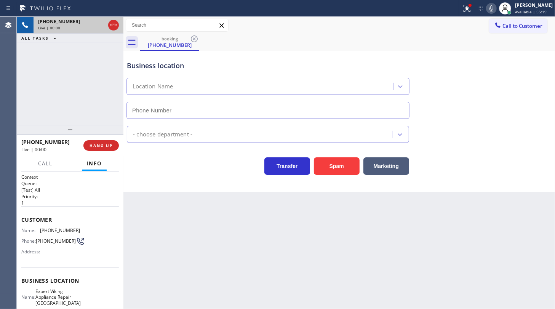
type input "(240) 414-8395"
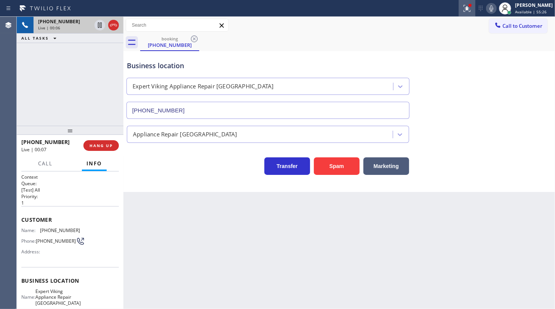
click at [468, 12] on icon at bounding box center [467, 8] width 9 height 9
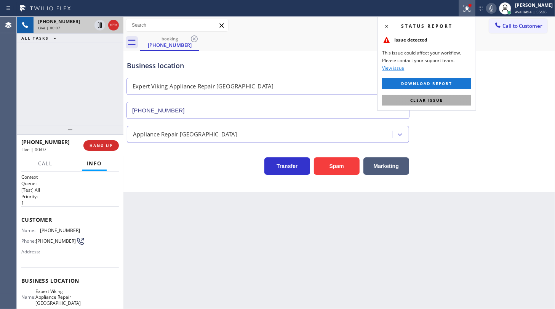
click at [458, 99] on button "Clear issue" at bounding box center [426, 100] width 89 height 11
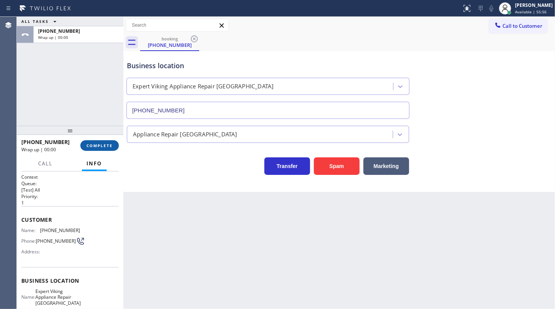
click at [99, 147] on span "COMPLETE" at bounding box center [99, 145] width 26 height 5
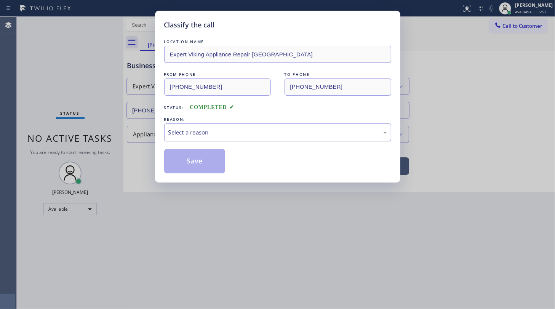
click at [193, 133] on div "Select a reason" at bounding box center [277, 132] width 219 height 9
click at [189, 161] on button "Save" at bounding box center [194, 161] width 61 height 24
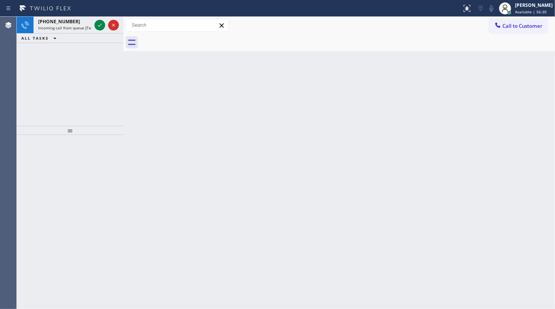
drag, startPoint x: 59, startPoint y: 67, endPoint x: 62, endPoint y: 63, distance: 5.0
click at [62, 63] on div "+16304681450 Incoming call from queue [Test] All ALL TASKS ALL TASKS ACTIVE TAS…" at bounding box center [70, 71] width 107 height 109
click at [99, 25] on icon at bounding box center [99, 25] width 9 height 9
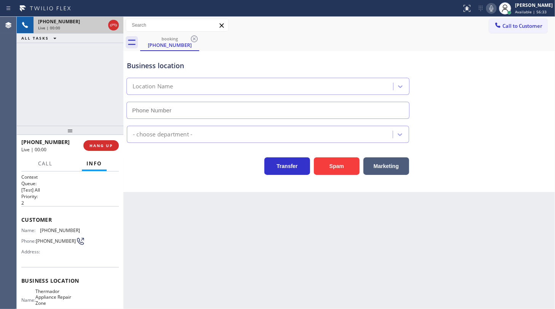
type input "(630) 756-6946"
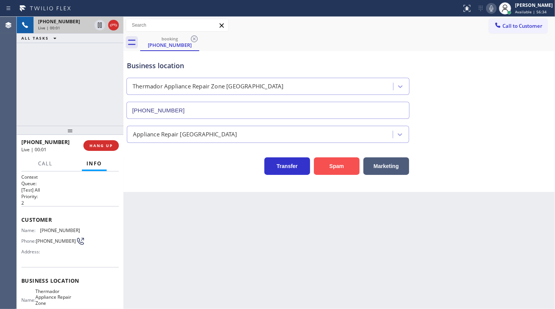
click at [323, 166] on button "Spam" at bounding box center [337, 166] width 46 height 18
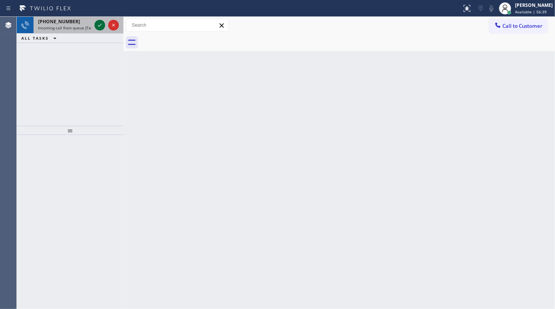
click at [101, 23] on icon at bounding box center [99, 25] width 9 height 9
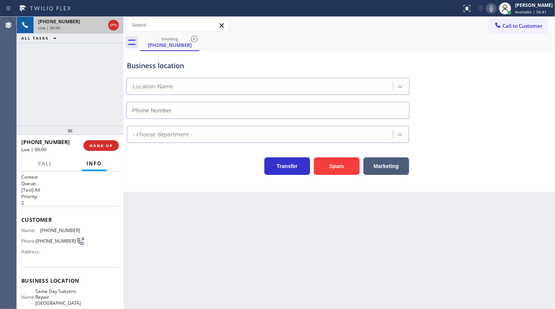
type input "(708) 419-1704"
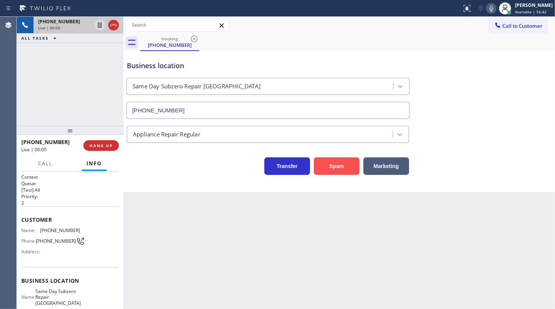
click at [335, 170] on button "Spam" at bounding box center [337, 166] width 46 height 18
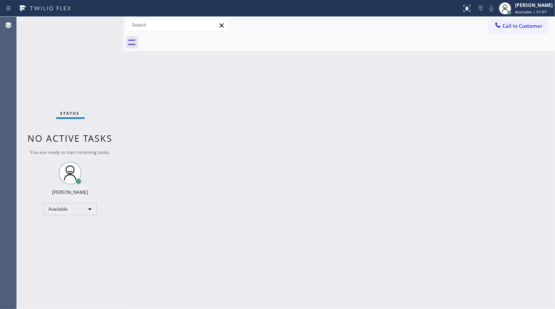
drag, startPoint x: 533, startPoint y: 101, endPoint x: 499, endPoint y: 57, distance: 55.7
click at [533, 98] on div "Back to Dashboard Change Sender ID Customers Technicians Select a contact Outbo…" at bounding box center [339, 163] width 432 height 292
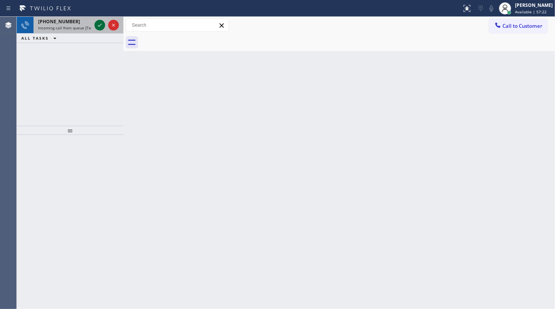
click at [102, 29] on icon at bounding box center [99, 25] width 9 height 9
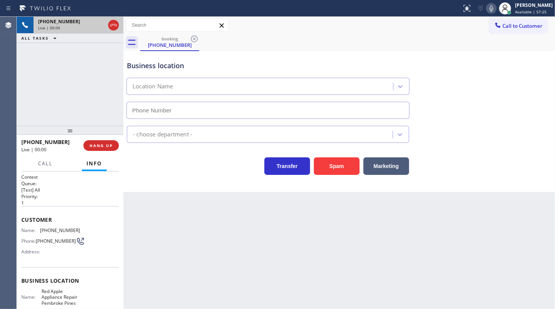
type input "(754) 999-9661"
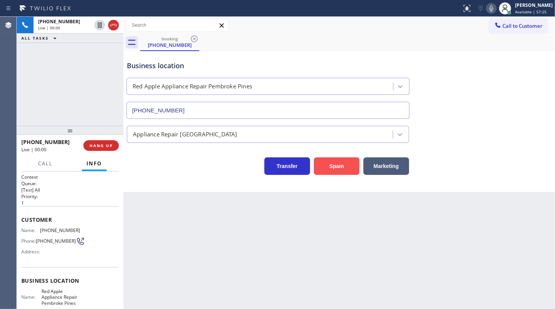
click at [322, 166] on button "Spam" at bounding box center [337, 166] width 46 height 18
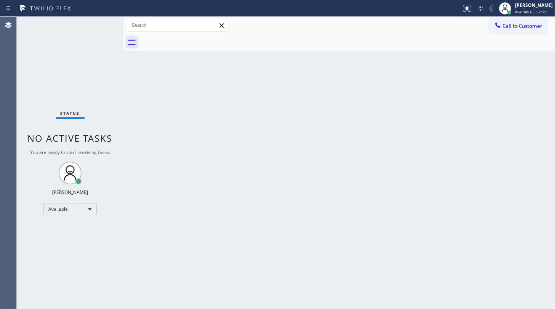
click at [313, 214] on div "Back to Dashboard Change Sender ID Customers Technicians Select a contact Outbo…" at bounding box center [339, 163] width 432 height 292
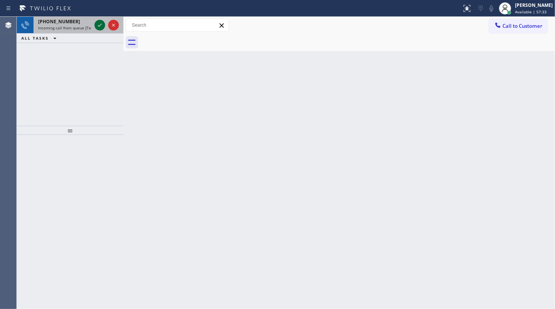
click at [101, 24] on icon at bounding box center [99, 25] width 9 height 9
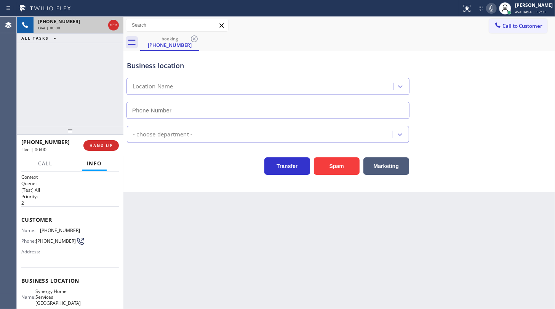
type input "(305) 889-7797"
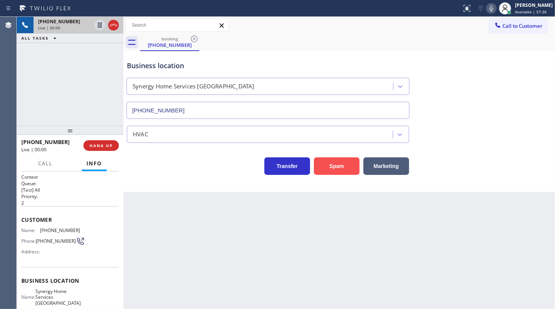
click at [322, 170] on button "Spam" at bounding box center [337, 166] width 46 height 18
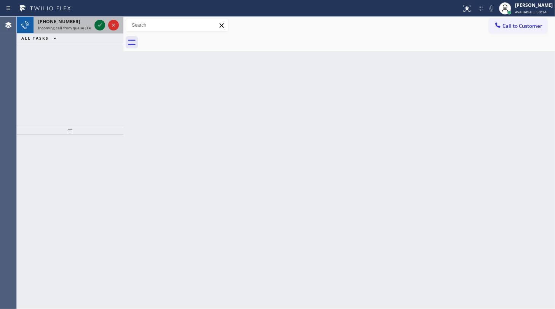
click at [98, 24] on icon at bounding box center [99, 25] width 9 height 9
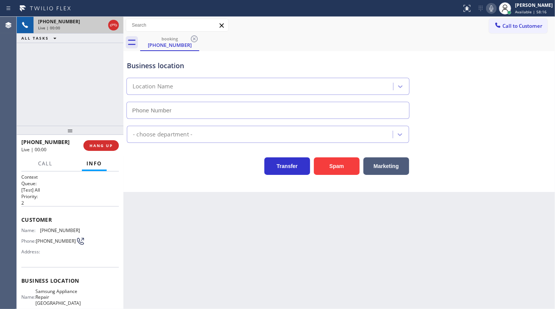
type input "(312) 945-0334"
drag, startPoint x: 325, startPoint y: 162, endPoint x: 354, endPoint y: 127, distance: 45.7
click at [327, 159] on button "Spam" at bounding box center [337, 166] width 46 height 18
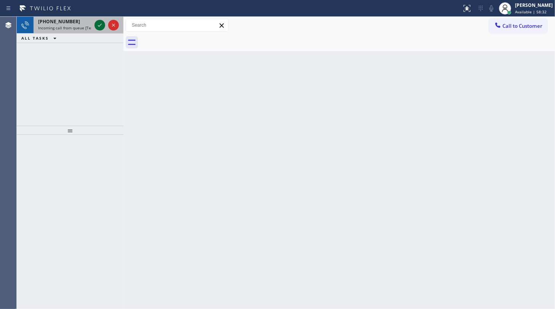
click at [99, 26] on icon at bounding box center [100, 25] width 4 height 3
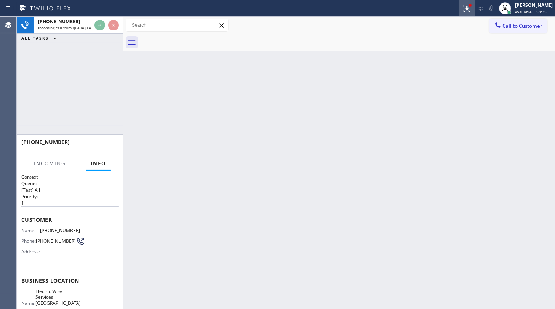
click at [461, 10] on div at bounding box center [467, 8] width 17 height 9
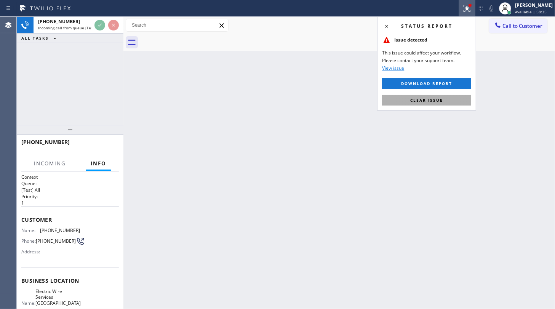
drag, startPoint x: 442, startPoint y: 99, endPoint x: 64, endPoint y: 48, distance: 380.9
click at [438, 99] on span "Clear issue" at bounding box center [426, 100] width 33 height 5
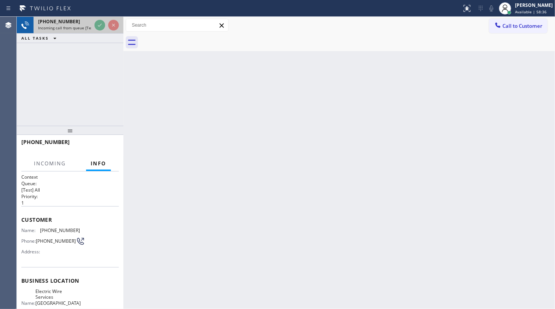
click at [96, 22] on div at bounding box center [106, 25] width 27 height 17
click at [96, 31] on div at bounding box center [106, 25] width 27 height 17
click at [102, 19] on div at bounding box center [106, 25] width 27 height 17
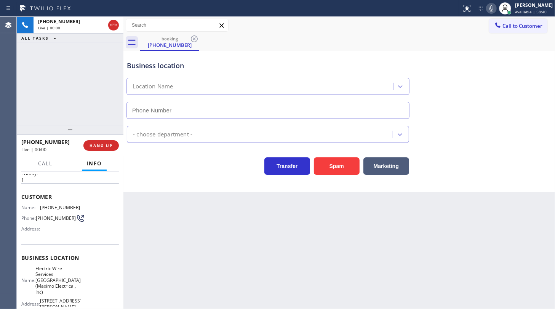
type input "(973) 834-6131"
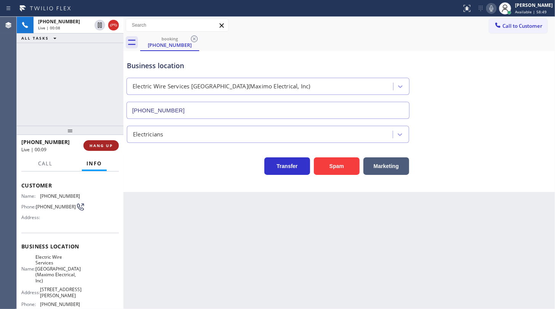
click at [104, 143] on span "HANG UP" at bounding box center [101, 145] width 23 height 5
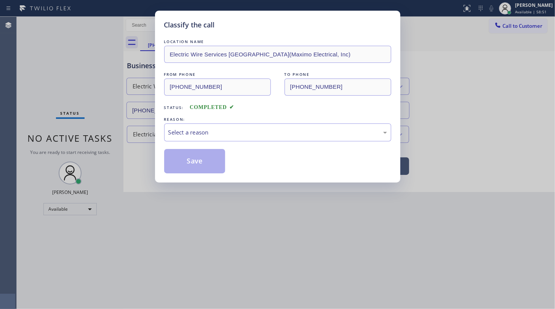
click at [206, 119] on div "REASON:" at bounding box center [277, 119] width 227 height 8
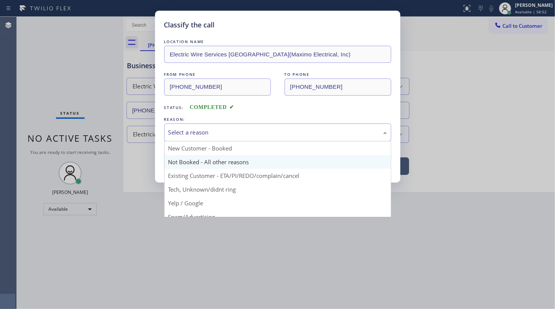
drag, startPoint x: 208, startPoint y: 127, endPoint x: 206, endPoint y: 163, distance: 36.3
click at [207, 133] on div "Select a reason" at bounding box center [277, 132] width 219 height 9
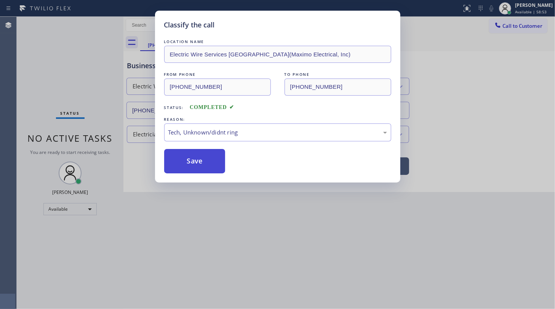
click at [208, 152] on button "Save" at bounding box center [194, 161] width 61 height 24
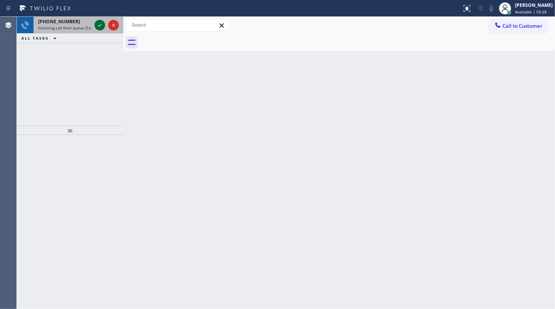
click at [101, 24] on icon at bounding box center [100, 25] width 4 height 3
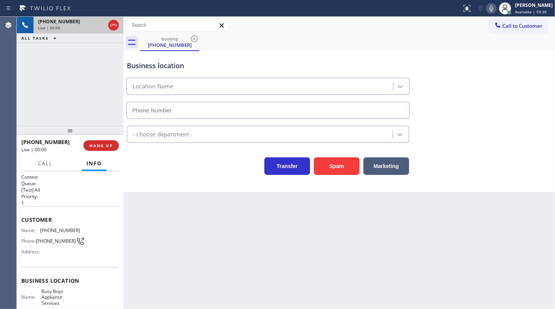
type input "(817) 290-9505"
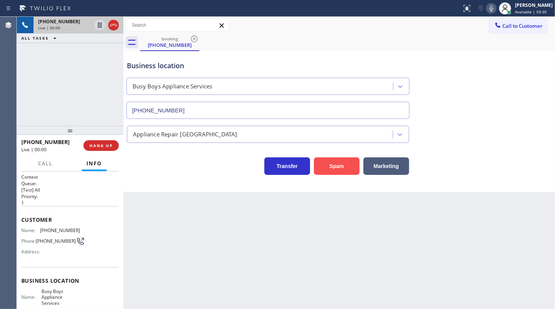
click at [323, 165] on button "Spam" at bounding box center [337, 166] width 46 height 18
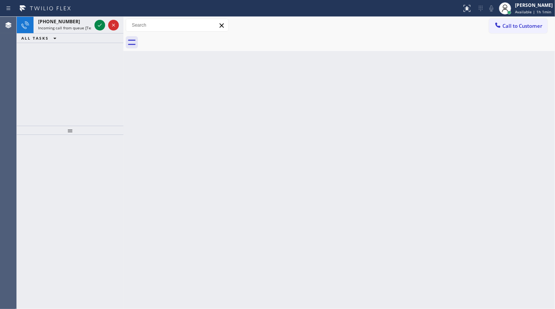
drag, startPoint x: 70, startPoint y: 66, endPoint x: 75, endPoint y: 60, distance: 8.2
click at [73, 62] on div "+19736308597 Incoming call from queue [Test] All ALL TASKS ALL TASKS ACTIVE TAS…" at bounding box center [70, 71] width 107 height 109
click at [98, 26] on icon at bounding box center [99, 25] width 9 height 9
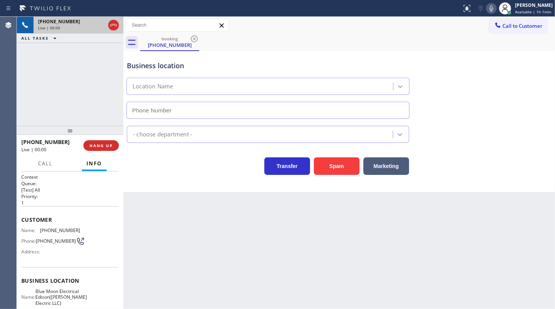
type input "(551) 525-8799"
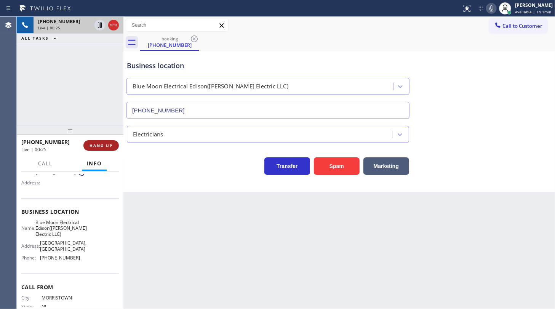
click at [95, 145] on span "HANG UP" at bounding box center [101, 145] width 23 height 5
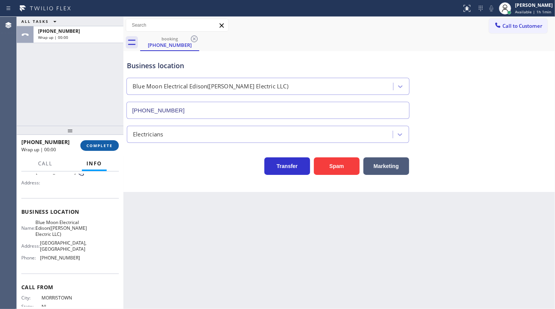
click at [92, 148] on button "COMPLETE" at bounding box center [99, 145] width 38 height 11
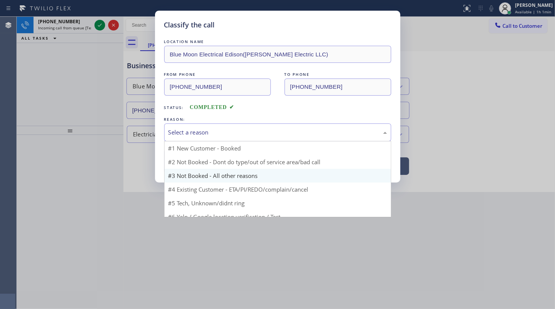
drag, startPoint x: 198, startPoint y: 133, endPoint x: 192, endPoint y: 154, distance: 22.2
click at [196, 140] on div "Select a reason #1 New Customer - Booked #2 Not Booked - Dont do type/out of se…" at bounding box center [277, 132] width 227 height 18
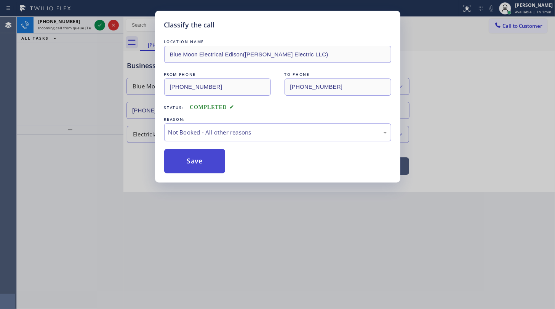
click at [190, 158] on button "Save" at bounding box center [194, 161] width 61 height 24
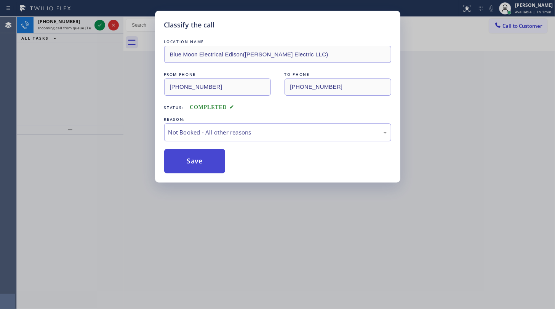
click at [190, 158] on button "Save" at bounding box center [194, 161] width 61 height 24
click at [103, 24] on icon at bounding box center [99, 25] width 9 height 9
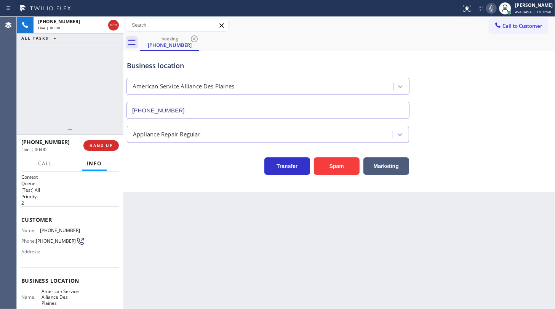
type input "(847) 713-1913"
click at [315, 172] on button "Spam" at bounding box center [337, 166] width 46 height 18
click at [324, 165] on button "Spam" at bounding box center [337, 166] width 46 height 18
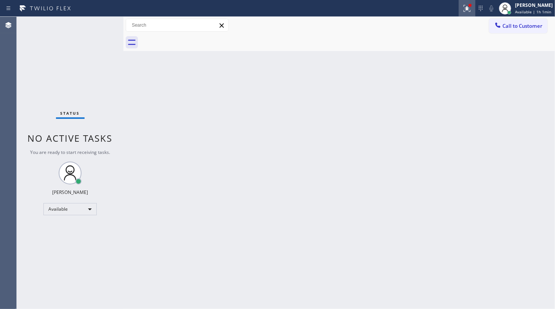
click at [470, 9] on icon at bounding box center [467, 8] width 9 height 9
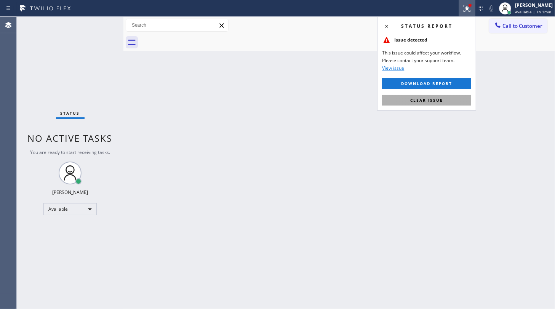
click at [449, 99] on button "Clear issue" at bounding box center [426, 100] width 89 height 11
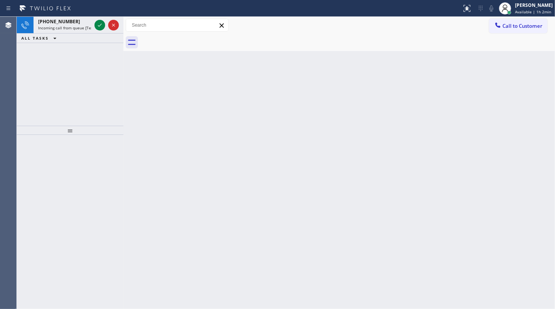
click at [80, 44] on div "+17866022124 Incoming call from queue [Test] All ALL TASKS ALL TASKS ACTIVE TAS…" at bounding box center [70, 71] width 107 height 109
click at [94, 26] on div at bounding box center [99, 25] width 11 height 9
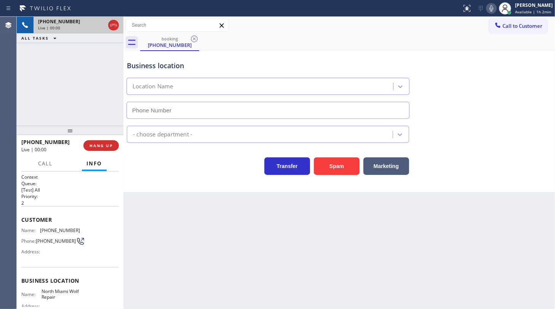
type input "(786) 808-1935"
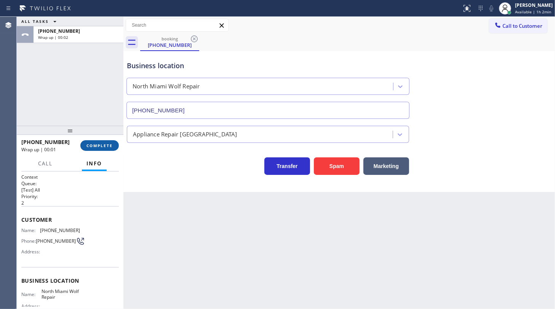
click at [91, 148] on button "COMPLETE" at bounding box center [99, 145] width 38 height 11
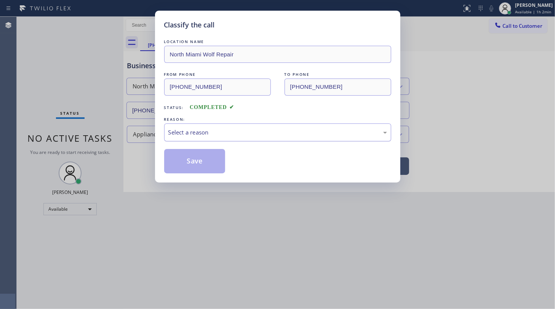
click at [202, 137] on div "Select a reason" at bounding box center [277, 132] width 227 height 18
click at [195, 158] on button "Save" at bounding box center [194, 161] width 61 height 24
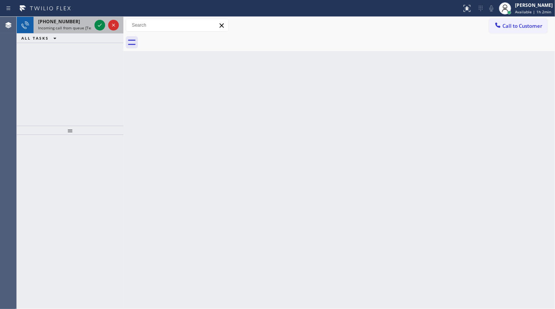
click at [62, 29] on span "Incoming call from queue [Test] All" at bounding box center [69, 27] width 63 height 5
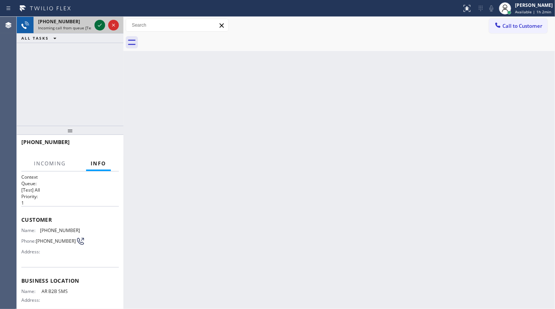
click at [98, 24] on icon at bounding box center [99, 25] width 9 height 9
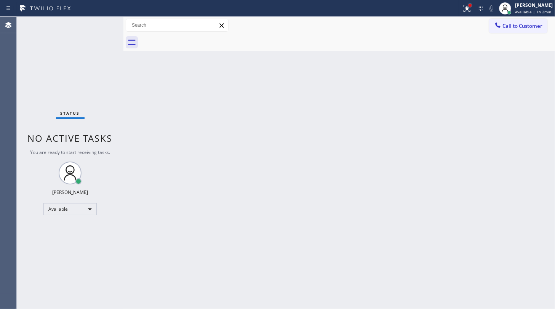
click at [469, 6] on div at bounding box center [470, 5] width 5 height 5
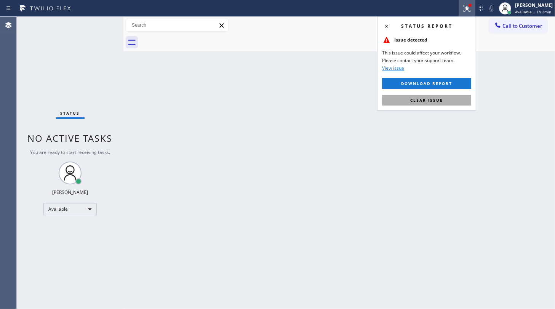
click at [461, 104] on button "Clear issue" at bounding box center [426, 100] width 89 height 11
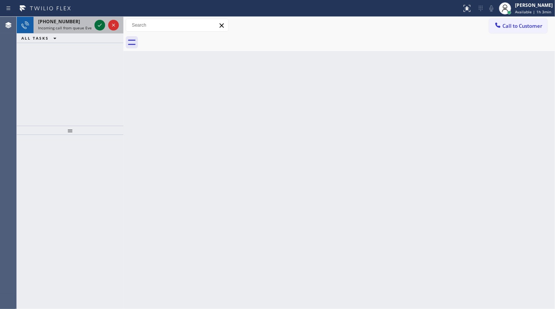
click at [103, 25] on icon at bounding box center [99, 25] width 9 height 9
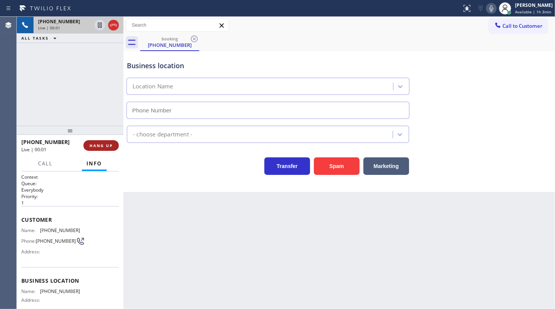
click at [105, 143] on span "HANG UP" at bounding box center [101, 145] width 23 height 5
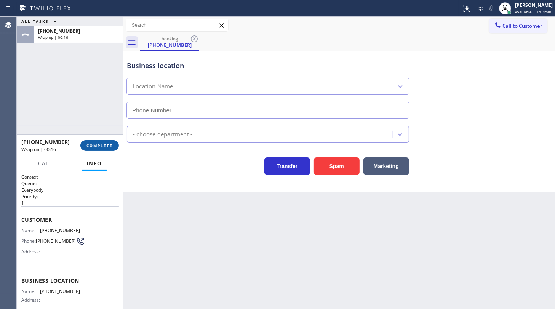
click at [98, 144] on span "COMPLETE" at bounding box center [99, 145] width 26 height 5
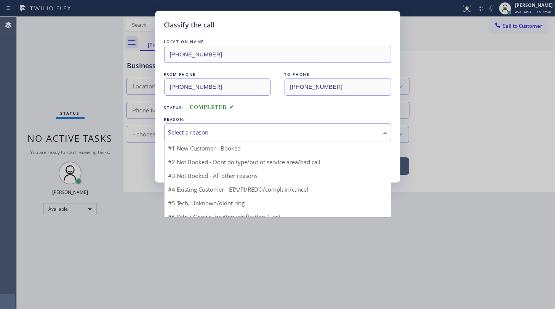
click at [189, 131] on div "Select a reason" at bounding box center [277, 132] width 219 height 9
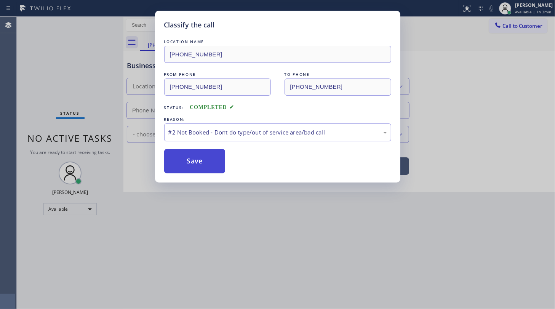
click at [181, 164] on button "Save" at bounding box center [194, 161] width 61 height 24
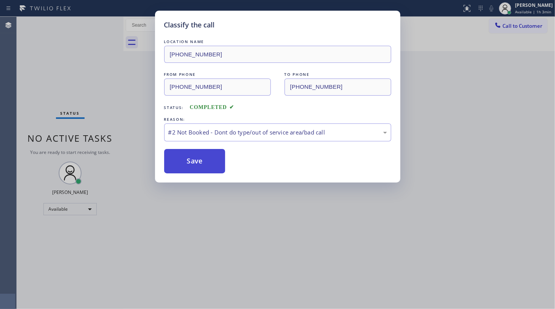
click at [181, 164] on button "Save" at bounding box center [194, 161] width 61 height 24
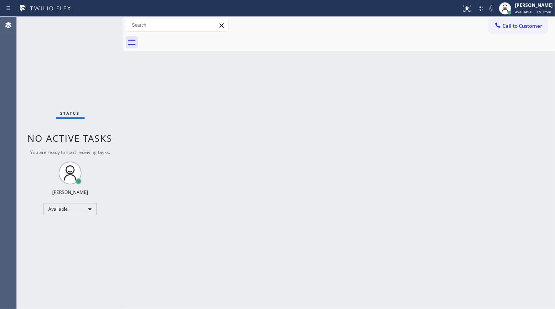
click at [96, 37] on div "Status No active tasks You are ready to start receiving tasks. JENIZA ALCAYDE A…" at bounding box center [70, 163] width 107 height 292
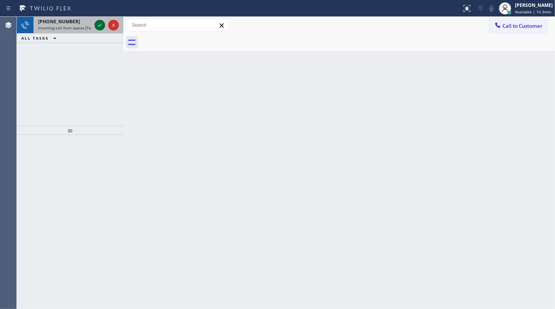
click at [103, 22] on icon at bounding box center [99, 25] width 9 height 9
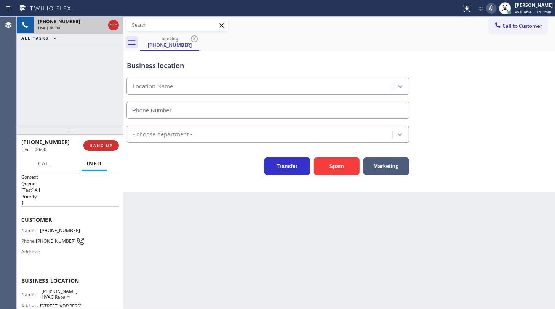
type input "(929) 325-2750"
click at [380, 166] on button "Marketing" at bounding box center [386, 166] width 46 height 18
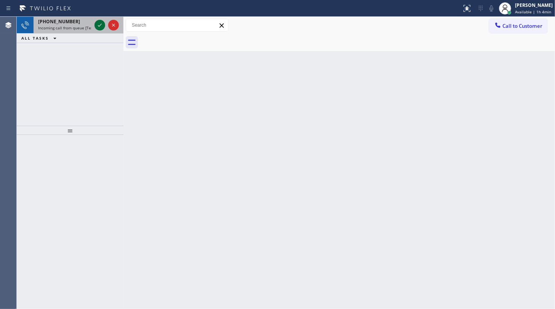
click at [96, 24] on icon at bounding box center [99, 25] width 9 height 9
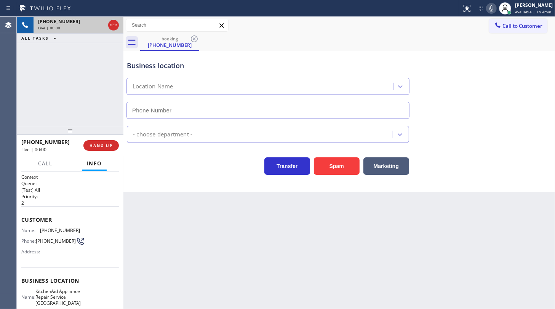
type input "(805) 774-1692"
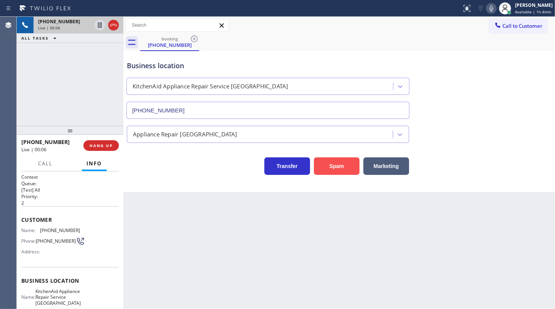
click at [330, 160] on button "Spam" at bounding box center [337, 166] width 46 height 18
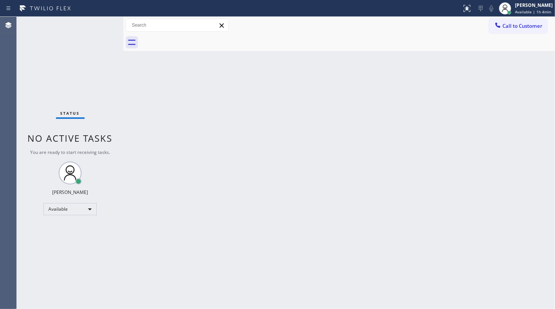
click at [101, 24] on div "Status No active tasks You are ready to start receiving tasks. JENIZA ALCAYDE A…" at bounding box center [70, 163] width 107 height 292
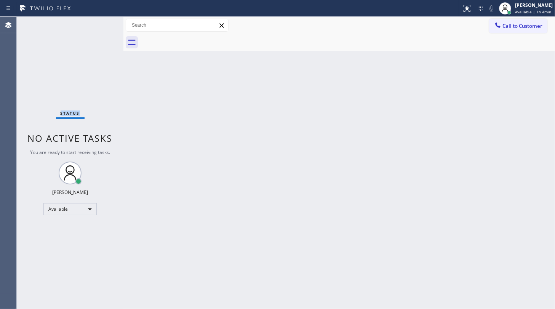
click at [101, 24] on div "Status No active tasks You are ready to start receiving tasks. JENIZA ALCAYDE A…" at bounding box center [70, 163] width 107 height 292
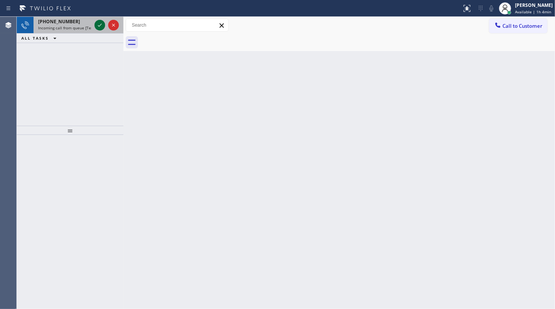
drag, startPoint x: 94, startPoint y: 21, endPoint x: 96, endPoint y: 26, distance: 5.7
click at [94, 22] on div at bounding box center [106, 25] width 27 height 17
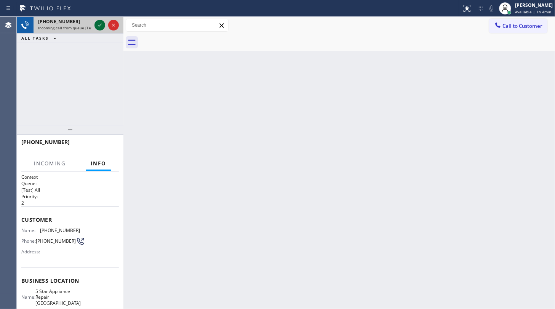
click at [96, 26] on icon at bounding box center [99, 25] width 9 height 9
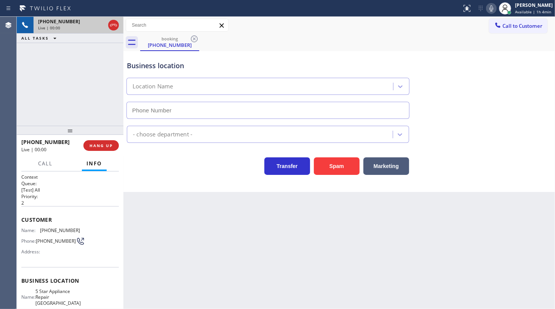
type input "(630) 446-6609"
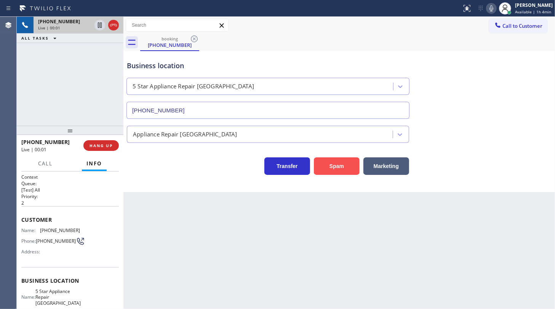
click at [342, 162] on button "Spam" at bounding box center [337, 166] width 46 height 18
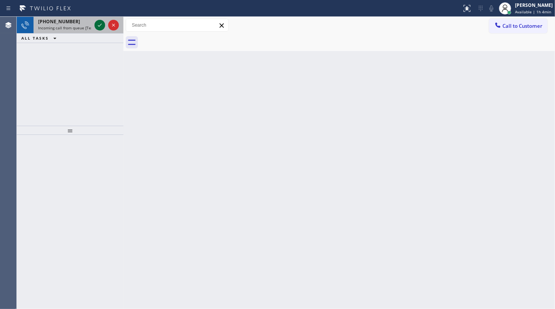
click at [96, 25] on icon at bounding box center [99, 25] width 9 height 9
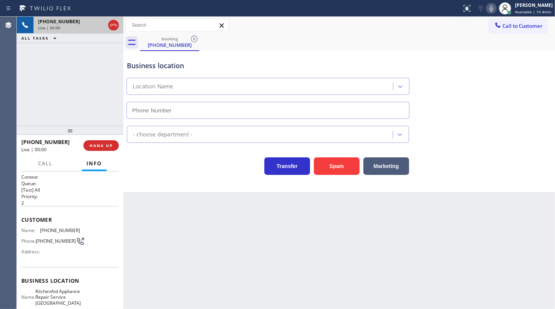
type input "(805) 774-1692"
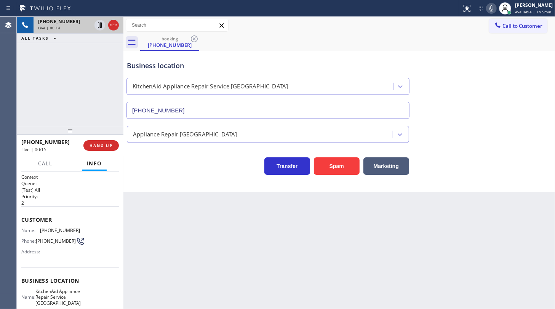
click at [193, 237] on div "Back to Dashboard Change Sender ID Customers Technicians Select a contact Outbo…" at bounding box center [339, 163] width 432 height 292
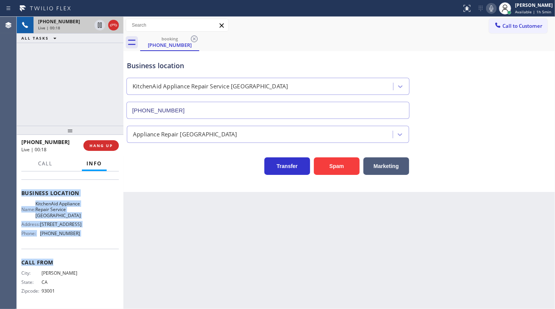
scroll to position [101, 0]
drag, startPoint x: 20, startPoint y: 213, endPoint x: 98, endPoint y: 240, distance: 82.4
click at [98, 240] on div "Context Queue: [Test] All Priority: 2 Customer Name: (805) 290-6449 Phone: (805…" at bounding box center [70, 240] width 107 height 138
copy div "Customer Name: (805) 290-6449 Phone: (805) 290-6449 Address: Business location …"
click at [101, 146] on span "HANG UP" at bounding box center [101, 145] width 23 height 5
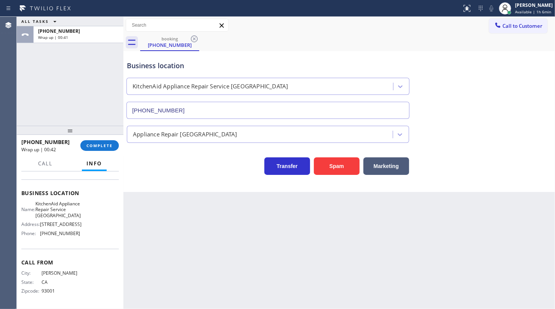
drag, startPoint x: 39, startPoint y: 106, endPoint x: 50, endPoint y: 122, distance: 19.8
click at [39, 106] on div "ALL TASKS ALL TASKS ACTIVE TASKS TASKS IN WRAP UP +18052906449 Wrap up | 00:41" at bounding box center [70, 71] width 107 height 109
click at [99, 142] on button "COMPLETE" at bounding box center [99, 145] width 38 height 11
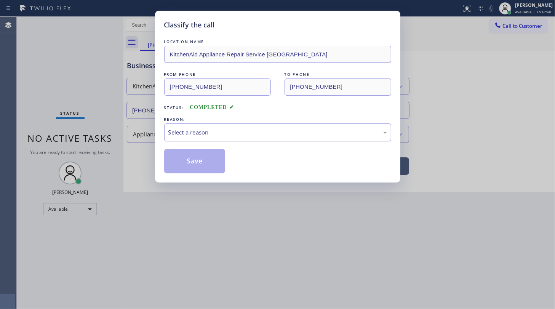
click at [194, 134] on div "Select a reason" at bounding box center [277, 132] width 219 height 9
click at [187, 158] on button "Save" at bounding box center [194, 161] width 61 height 24
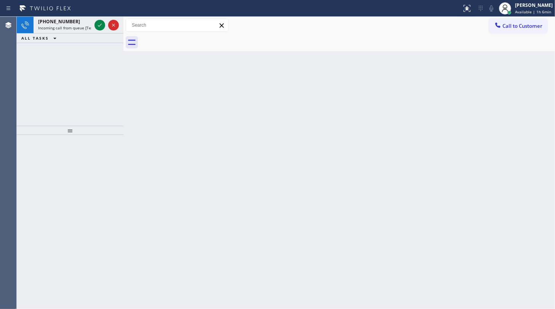
drag, startPoint x: 59, startPoint y: 83, endPoint x: 94, endPoint y: 45, distance: 52.1
click at [61, 78] on div "+19512883305 Incoming call from queue [Test] All ALL TASKS ALL TASKS ACTIVE TAS…" at bounding box center [70, 71] width 107 height 109
click at [104, 22] on icon at bounding box center [99, 25] width 9 height 9
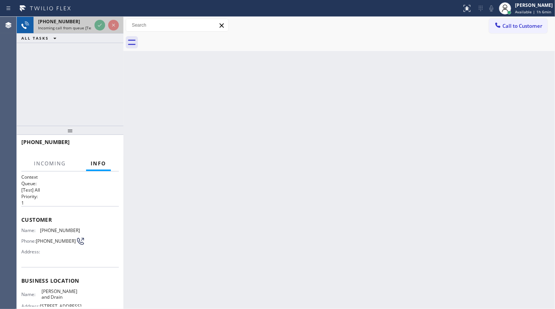
click at [93, 25] on div at bounding box center [106, 25] width 27 height 17
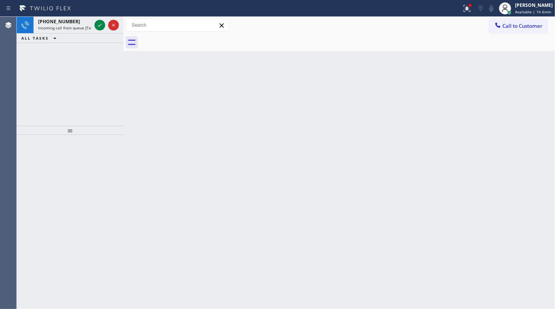
click at [99, 25] on icon at bounding box center [99, 25] width 9 height 9
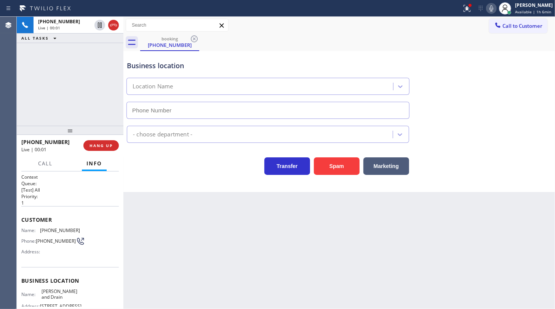
type input "(949) 205-1143"
click at [472, 7] on div at bounding box center [467, 8] width 17 height 9
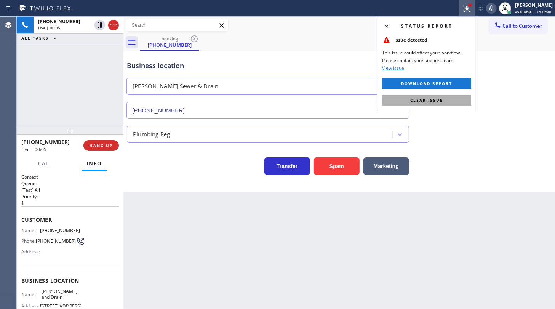
click at [458, 101] on button "Clear issue" at bounding box center [426, 100] width 89 height 11
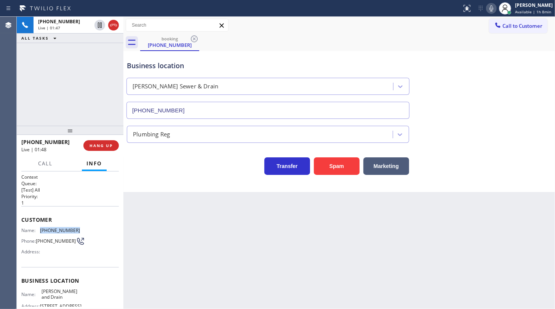
drag, startPoint x: 38, startPoint y: 227, endPoint x: 80, endPoint y: 227, distance: 41.9
click at [80, 227] on div "Name: (951) 288-3305 Phone: (951) 288-3305 Address:" at bounding box center [70, 242] width 98 height 30
copy div "(951) 288-3305"
click at [101, 24] on icon at bounding box center [99, 25] width 9 height 9
click at [491, 6] on icon at bounding box center [491, 8] width 9 height 9
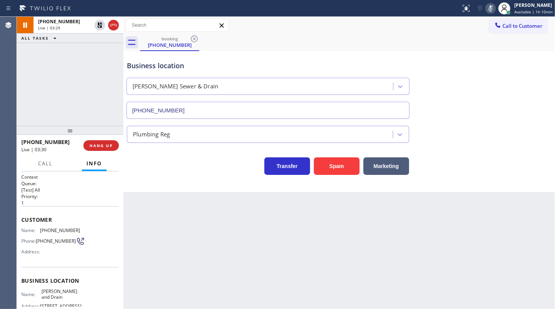
click at [76, 95] on div "+19512883305 Live | 03:29 ALL TASKS ALL TASKS ACTIVE TASKS TASKS IN WRAP UP" at bounding box center [70, 71] width 107 height 109
click at [50, 74] on div "+19512883305 Live | 04:09 ALL TASKS ALL TASKS ACTIVE TASKS TASKS IN WRAP UP" at bounding box center [70, 71] width 107 height 109
click at [98, 25] on icon at bounding box center [99, 25] width 9 height 9
click at [492, 8] on icon at bounding box center [490, 8] width 9 height 9
click at [43, 88] on div "+19512883305 Live | 04:30 ALL TASKS ALL TASKS ACTIVE TASKS TASKS IN WRAP UP" at bounding box center [70, 71] width 107 height 109
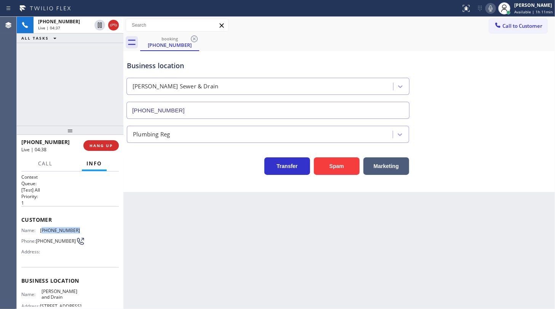
drag, startPoint x: 42, startPoint y: 226, endPoint x: 77, endPoint y: 231, distance: 35.5
click at [77, 231] on div "Name: (951) 288-3305 Phone: (951) 288-3305 Address:" at bounding box center [70, 242] width 98 height 30
copy span "951) 288-3305"
click at [491, 6] on icon at bounding box center [490, 8] width 9 height 9
click at [521, 117] on div "Business location Obrien Sewer & Drain (949) 205-1143" at bounding box center [339, 84] width 428 height 69
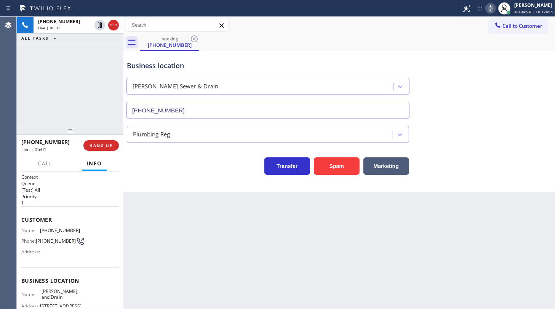
drag, startPoint x: 522, startPoint y: 87, endPoint x: 505, endPoint y: 42, distance: 47.6
click at [522, 83] on div "Business location Obrien Sewer & Drain (949) 205-1143" at bounding box center [339, 84] width 428 height 69
click at [498, 6] on div at bounding box center [504, 8] width 17 height 17
click at [492, 6] on icon at bounding box center [491, 8] width 4 height 6
click at [34, 74] on div "+19512883305 Live | 06:46 ALL TASKS ALL TASKS ACTIVE TASKS TASKS IN WRAP UP" at bounding box center [70, 71] width 107 height 109
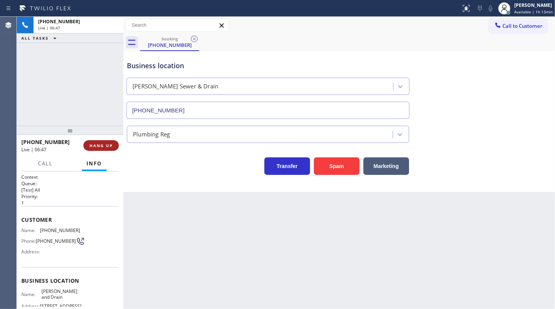
click at [95, 146] on span "HANG UP" at bounding box center [101, 145] width 23 height 5
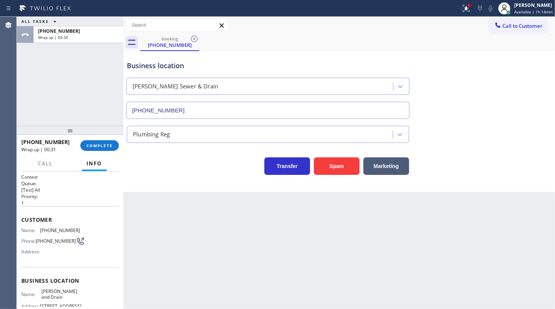
drag, startPoint x: 75, startPoint y: 67, endPoint x: 63, endPoint y: 52, distance: 19.6
click at [75, 67] on div "ALL TASKS ALL TASKS ACTIVE TASKS TASKS IN WRAP UP +19512883305 Wrap up | 00:30" at bounding box center [70, 71] width 107 height 109
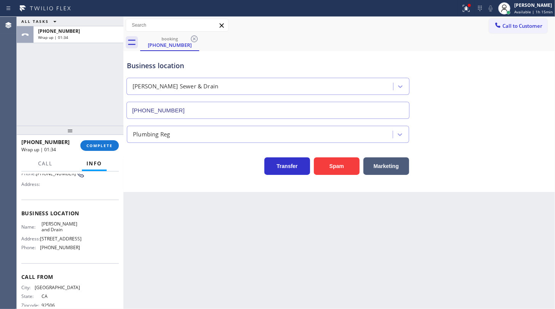
scroll to position [89, 0]
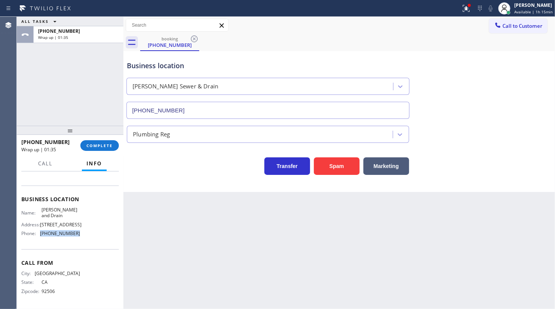
drag, startPoint x: 40, startPoint y: 233, endPoint x: 81, endPoint y: 232, distance: 40.8
click at [81, 232] on div "Name: Obrien Sewer and Drain Address: 3510 Marcus Ave Phone: (949) 205-1143" at bounding box center [70, 223] width 98 height 33
copy span "(949) 205-1143"
click at [95, 143] on span "COMPLETE" at bounding box center [99, 145] width 26 height 5
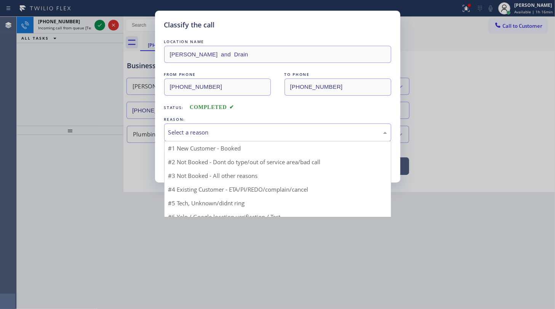
click at [182, 126] on div "Select a reason" at bounding box center [277, 132] width 227 height 18
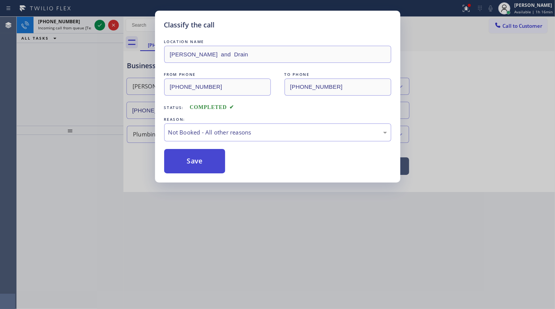
drag, startPoint x: 180, startPoint y: 162, endPoint x: 141, endPoint y: 122, distance: 56.3
click at [179, 160] on button "Save" at bounding box center [194, 161] width 61 height 24
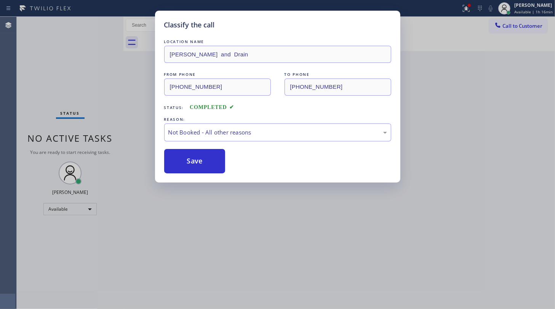
click at [101, 26] on div "Classify the call LOCATION NAME Viking Repair Service (Houston, Google Ads) FRO…" at bounding box center [286, 163] width 538 height 292
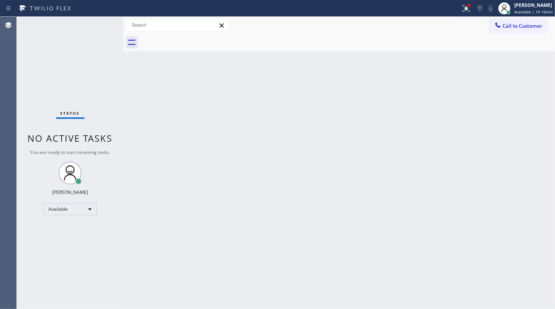
click at [101, 26] on div "Status No active tasks You are ready to start receiving tasks. JENIZA ALCAYDE A…" at bounding box center [70, 163] width 107 height 292
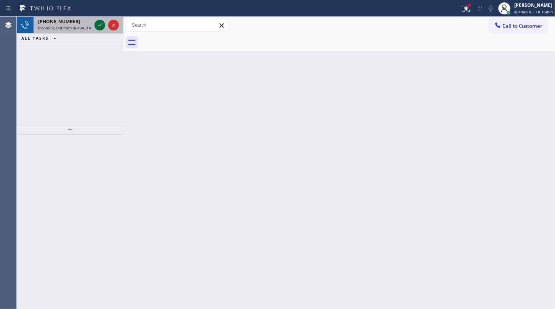
click at [104, 22] on div at bounding box center [99, 25] width 11 height 9
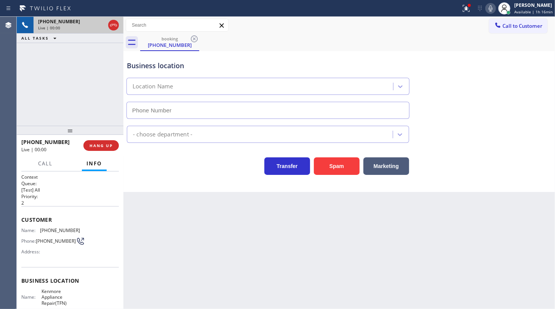
type input "(866) 432-1420"
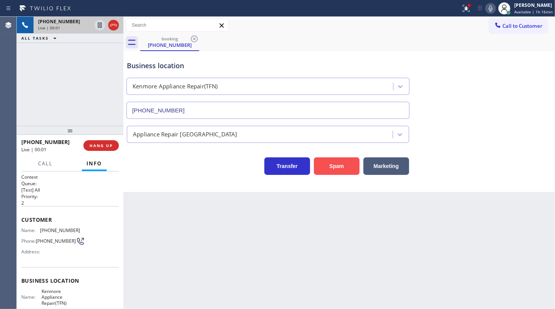
click at [318, 157] on button "Spam" at bounding box center [337, 166] width 46 height 18
click at [324, 162] on button "Spam" at bounding box center [337, 166] width 46 height 18
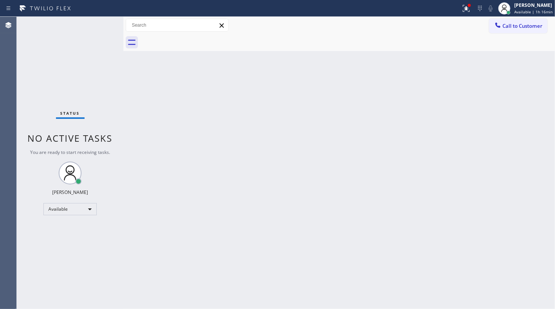
click at [50, 201] on div "Status No active tasks You are ready to start receiving tasks. JENIZA ALCAYDE A…" at bounding box center [70, 163] width 107 height 292
click at [54, 209] on div "Available" at bounding box center [69, 209] width 53 height 12
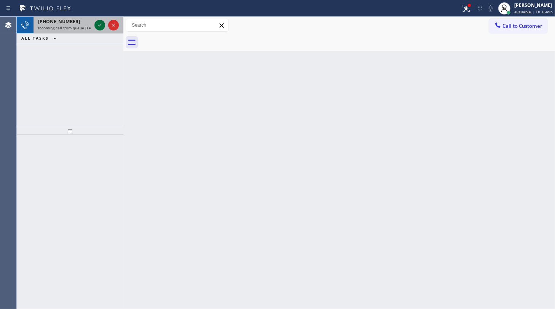
click at [99, 24] on icon at bounding box center [99, 25] width 9 height 9
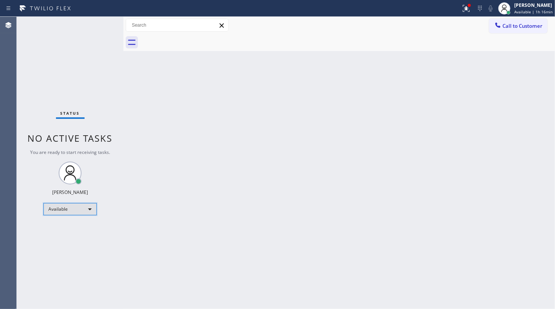
click at [61, 208] on div "Available" at bounding box center [69, 209] width 53 height 12
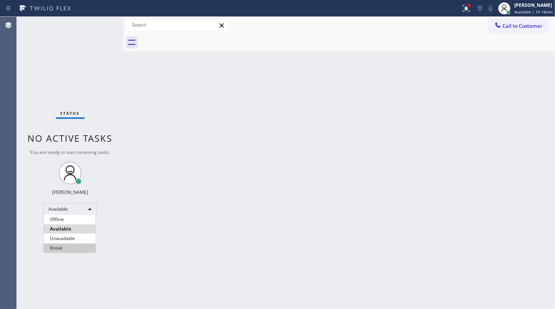
click at [59, 246] on li "Break" at bounding box center [70, 247] width 52 height 9
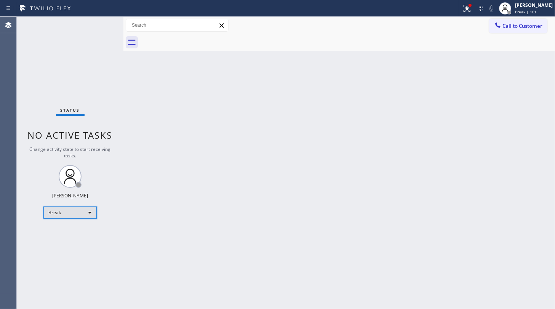
click at [61, 212] on div "Break" at bounding box center [69, 212] width 53 height 12
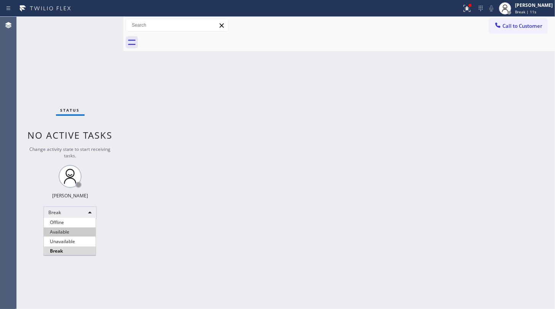
click at [57, 232] on li "Available" at bounding box center [70, 231] width 52 height 9
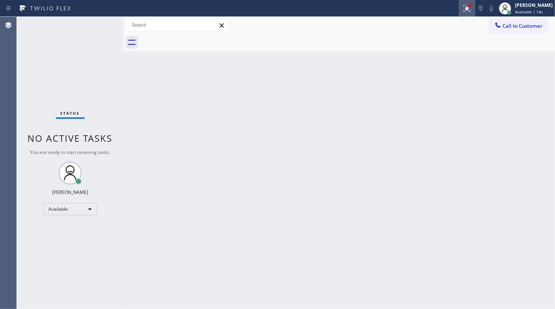
click at [469, 9] on icon at bounding box center [467, 8] width 9 height 9
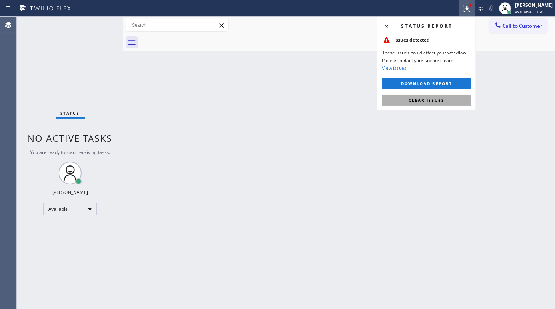
click at [435, 98] on span "Clear issues" at bounding box center [427, 100] width 36 height 5
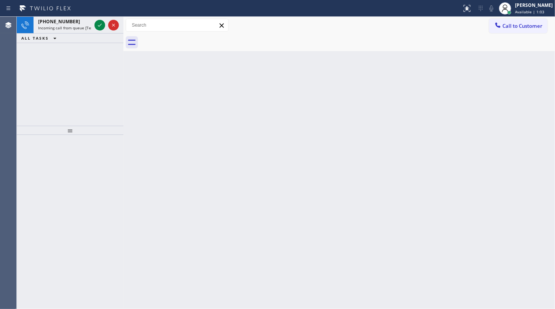
click at [56, 71] on div "+15612498638 Incoming call from queue [Test] All ALL TASKS ALL TASKS ACTIVE TAS…" at bounding box center [70, 71] width 107 height 109
click at [99, 23] on icon at bounding box center [99, 25] width 9 height 9
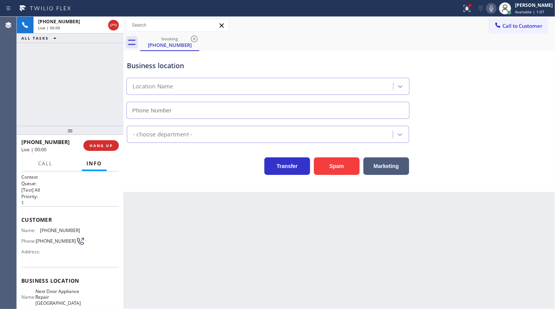
type input "(561) 220-4818"
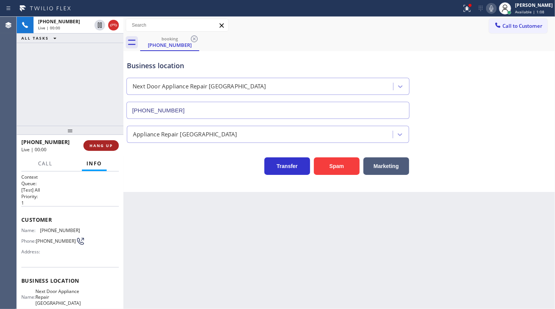
click at [105, 141] on button "HANG UP" at bounding box center [100, 145] width 35 height 11
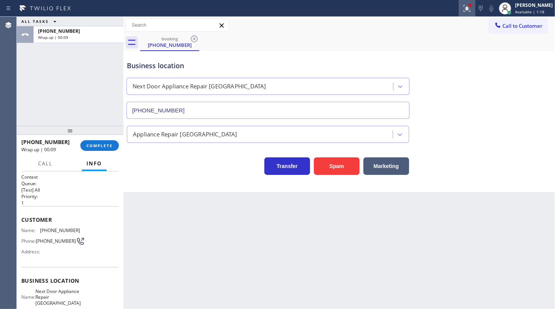
drag, startPoint x: 468, startPoint y: 10, endPoint x: 470, endPoint y: 77, distance: 66.7
click at [468, 10] on icon at bounding box center [466, 7] width 5 height 5
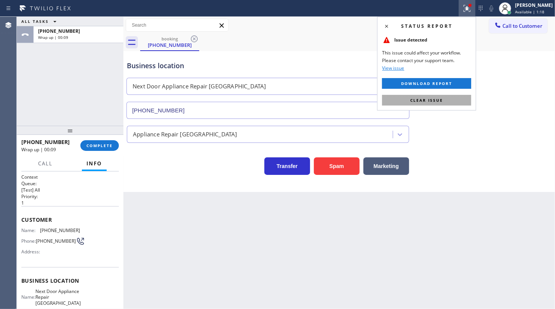
click at [463, 97] on button "Clear issue" at bounding box center [426, 100] width 89 height 11
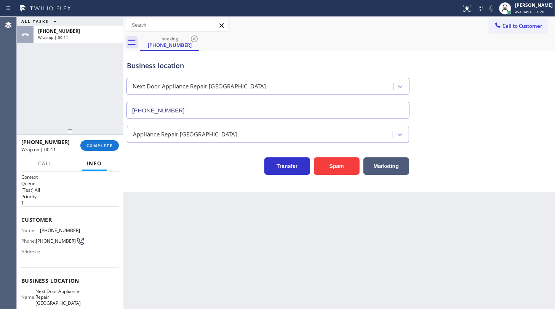
click at [152, 208] on div "Back to Dashboard Change Sender ID Customers Technicians Select a contact Outbo…" at bounding box center [339, 163] width 432 height 292
click at [33, 85] on div "ALL TASKS ALL TASKS ACTIVE TASKS TASKS IN WRAP UP +12392325600 Wrap up | 00:38" at bounding box center [70, 71] width 107 height 109
click at [514, 11] on div at bounding box center [505, 8] width 17 height 17
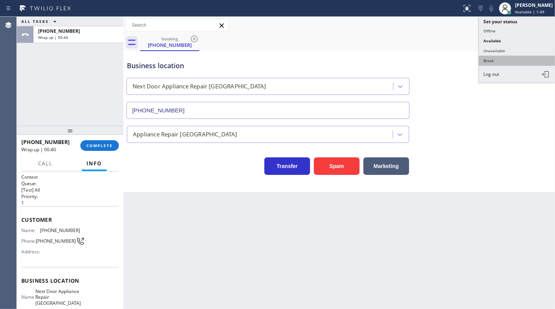
click at [507, 59] on button "Break" at bounding box center [517, 61] width 76 height 10
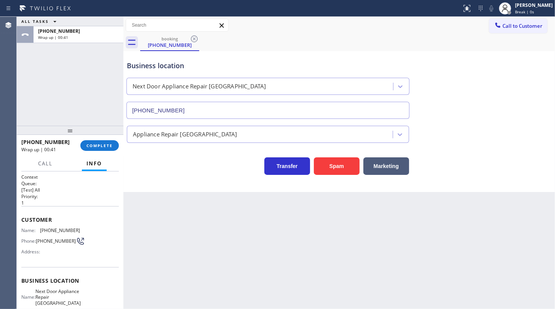
click at [123, 144] on div at bounding box center [123, 163] width 0 height 292
click at [104, 147] on span "COMPLETE" at bounding box center [99, 145] width 26 height 5
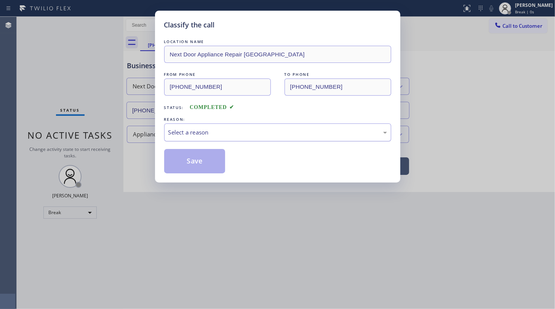
click at [199, 140] on div "Select a reason" at bounding box center [277, 132] width 227 height 18
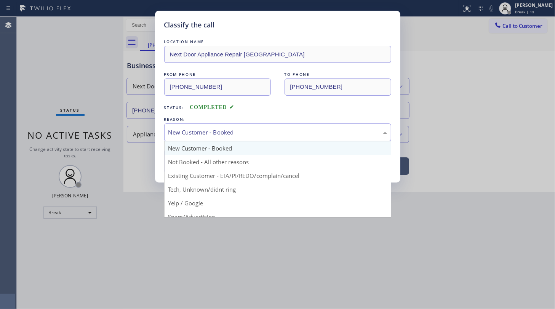
click at [192, 131] on div "New Customer - Booked" at bounding box center [277, 132] width 219 height 9
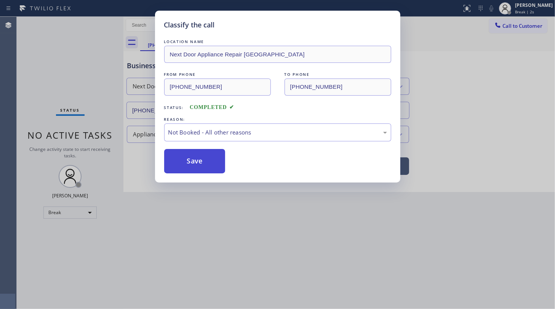
click at [188, 163] on button "Save" at bounding box center [194, 161] width 61 height 24
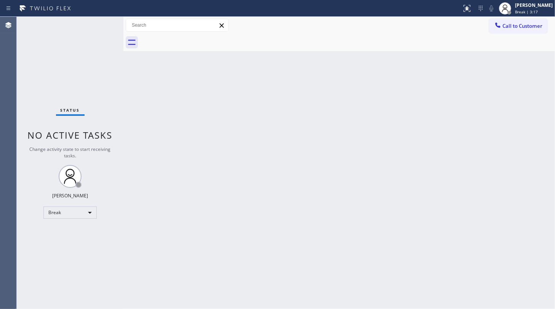
click at [540, 82] on div "Back to Dashboard Change Sender ID Customers Technicians Select a contact Outbo…" at bounding box center [339, 163] width 432 height 292
click at [537, 103] on div "Back to Dashboard Change Sender ID Customers Technicians Select a contact Outbo…" at bounding box center [339, 163] width 432 height 292
drag, startPoint x: 25, startPoint y: 235, endPoint x: 38, endPoint y: 230, distance: 13.7
click at [27, 235] on div "Status No active tasks Change activity state to start receiving tasks. JENIZA A…" at bounding box center [70, 163] width 107 height 292
click at [75, 210] on div "Break" at bounding box center [69, 212] width 53 height 12
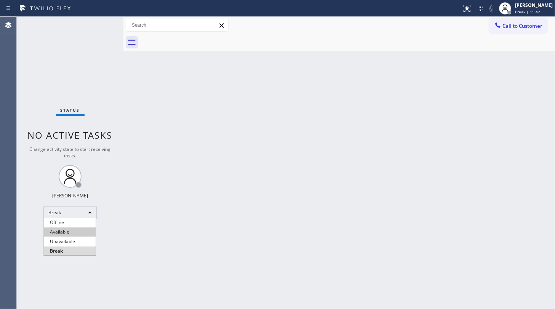
click at [64, 232] on li "Available" at bounding box center [70, 231] width 52 height 9
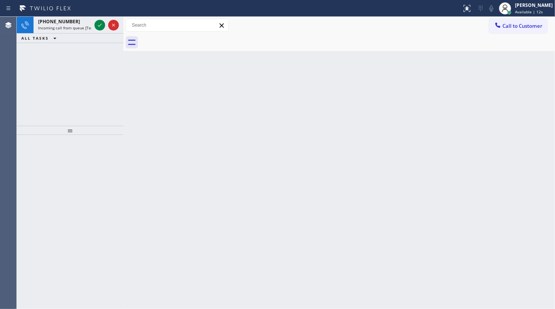
click at [53, 62] on div "+12013004073 Incoming call from queue [Test] All ALL TASKS ALL TASKS ACTIVE TAS…" at bounding box center [70, 71] width 107 height 109
click at [97, 27] on icon at bounding box center [99, 25] width 9 height 9
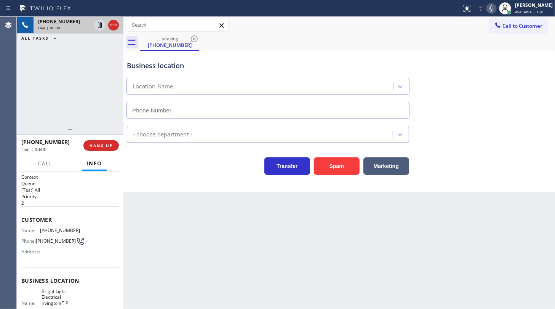
type input "(973) 791-9401"
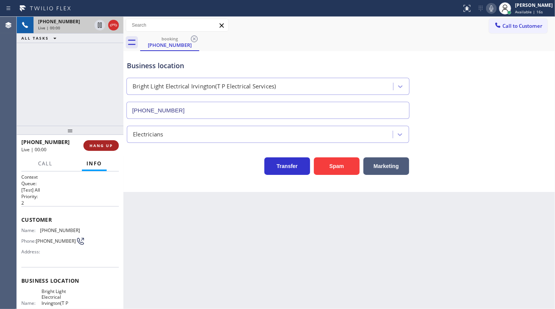
click at [102, 142] on button "HANG UP" at bounding box center [100, 145] width 35 height 11
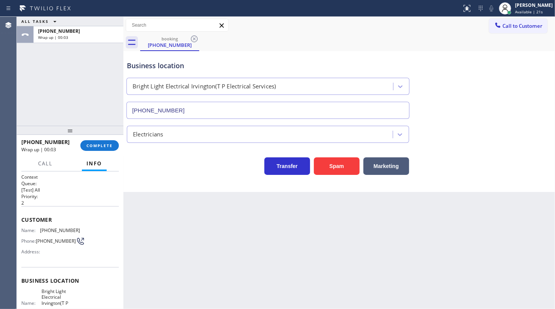
click at [46, 96] on div "ALL TASKS ALL TASKS ACTIVE TASKS TASKS IN WRAP UP +12013004073 Wrap up | 00:03" at bounding box center [70, 71] width 107 height 109
click at [530, 10] on span "Available | 22s" at bounding box center [529, 11] width 28 height 5
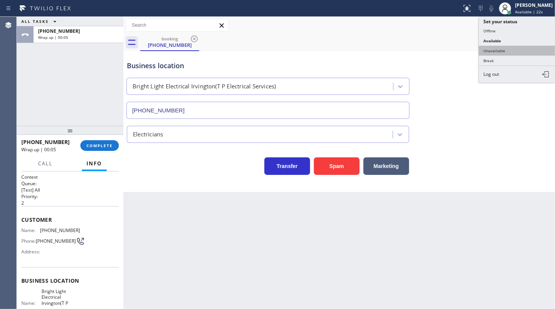
click at [507, 51] on button "Unavailable" at bounding box center [517, 51] width 76 height 10
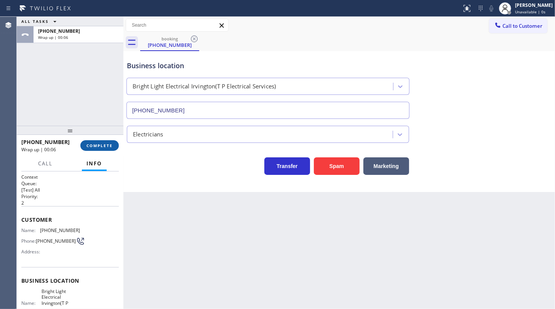
click at [104, 144] on span "COMPLETE" at bounding box center [99, 145] width 26 height 5
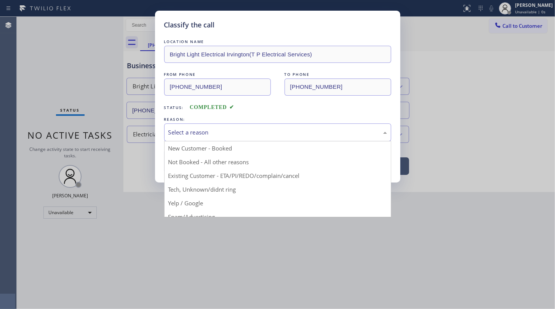
click at [178, 136] on div "Select a reason" at bounding box center [277, 132] width 227 height 18
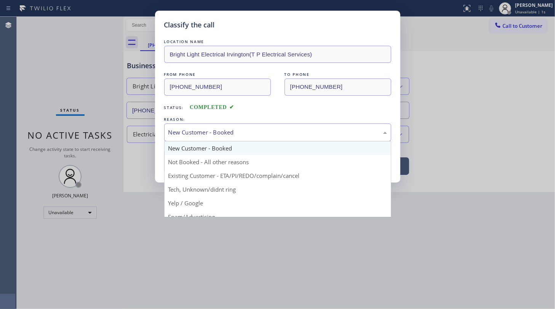
click at [182, 134] on div "New Customer - Booked" at bounding box center [277, 132] width 219 height 9
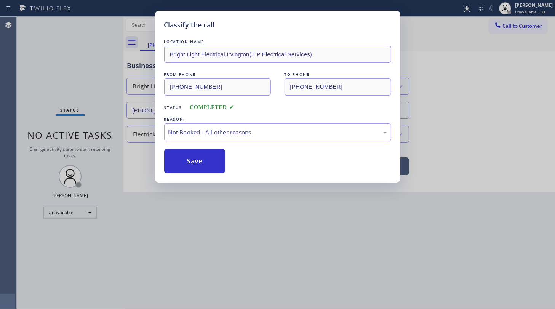
click at [179, 159] on button "Save" at bounding box center [194, 161] width 61 height 24
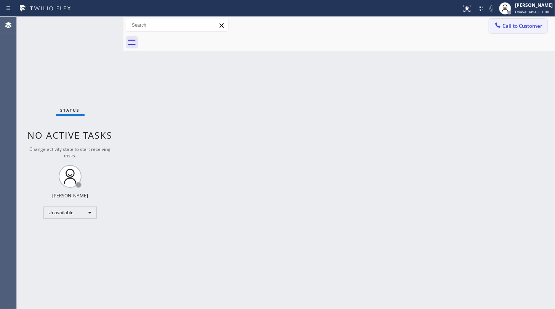
click at [517, 27] on span "Call to Customer" at bounding box center [523, 25] width 40 height 7
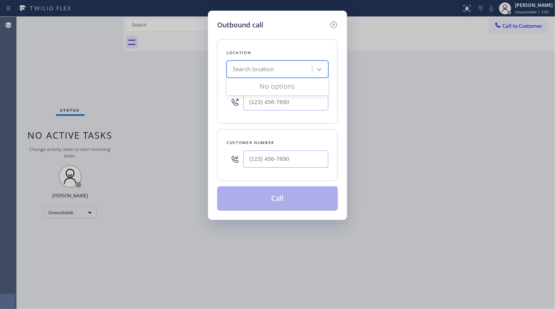
click at [270, 73] on div "Search location" at bounding box center [253, 69] width 41 height 9
paste input "Top Rated Electric Warren(Aros Electric)"
type input "Top Rated Electric Warren(Aros Electric)"
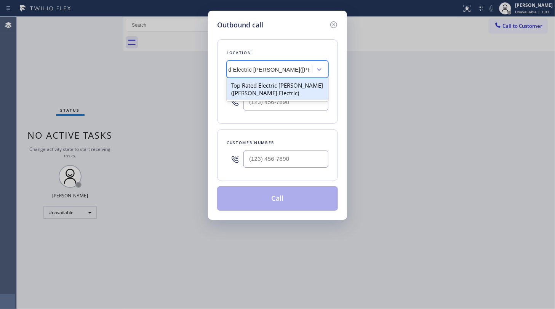
click at [269, 83] on div "Top Rated Electric Warren(Aros Electric)" at bounding box center [278, 88] width 102 height 21
type input "(908) 364-9298"
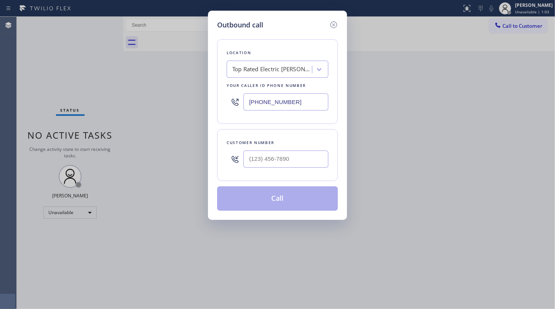
drag, startPoint x: 453, startPoint y: 73, endPoint x: 453, endPoint y: 2, distance: 71.6
click at [453, 69] on div "Outbound call Location Top Rated Electric Warren(Aros Electric) Your caller id …" at bounding box center [277, 154] width 555 height 309
click at [262, 152] on input "(___) ___-____" at bounding box center [285, 158] width 85 height 17
paste input "551) 224-1001"
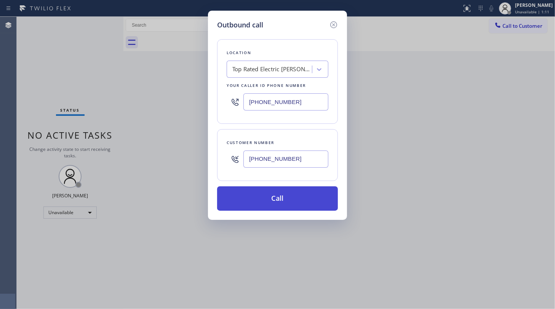
type input "(551) 224-1001"
click at [270, 195] on button "Call" at bounding box center [277, 198] width 121 height 24
click at [279, 196] on button "Call" at bounding box center [277, 198] width 121 height 24
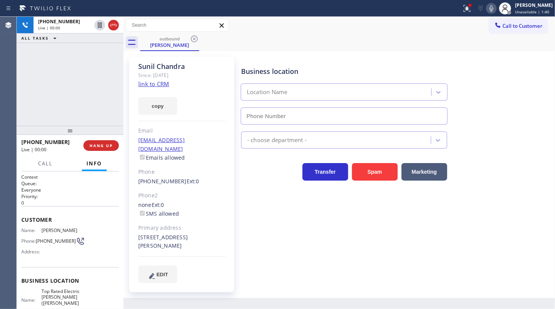
type input "(908) 364-9298"
click at [54, 90] on div "+15512241001 Live | 00:45 ALL TASKS ALL TASKS ACTIVE TASKS TASKS IN WRAP UP" at bounding box center [70, 71] width 107 height 109
click at [34, 97] on div "+15512241001 Live | 01:06 ALL TASKS ALL TASKS ACTIVE TASKS TASKS IN WRAP UP" at bounding box center [70, 71] width 107 height 109
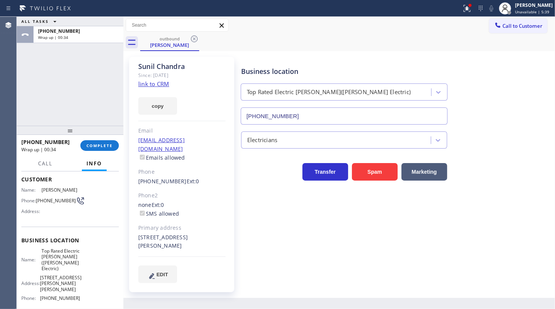
scroll to position [104, 0]
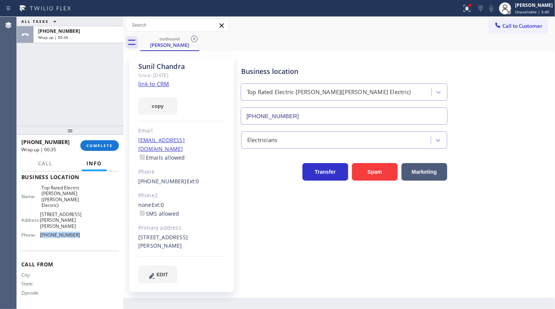
drag, startPoint x: 38, startPoint y: 242, endPoint x: 110, endPoint y: 246, distance: 72.1
click at [110, 241] on div "Name: Top Rated Electric Warren(Aros Electric) Address: 101 Reinman Rd, Warren,…" at bounding box center [70, 213] width 98 height 56
copy div "(908) 364-9298"
click at [97, 149] on button "COMPLETE" at bounding box center [99, 145] width 38 height 11
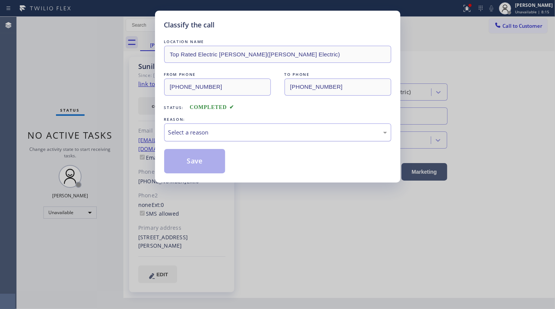
click at [169, 134] on div "Select a reason" at bounding box center [277, 132] width 219 height 9
click at [174, 157] on button "Save" at bounding box center [194, 161] width 61 height 24
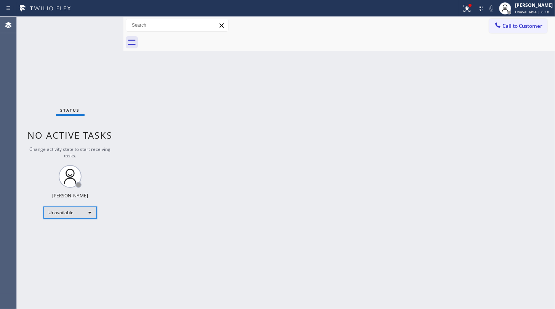
click at [64, 215] on div "Unavailable" at bounding box center [69, 212] width 53 height 12
click at [63, 231] on li "Available" at bounding box center [70, 231] width 52 height 9
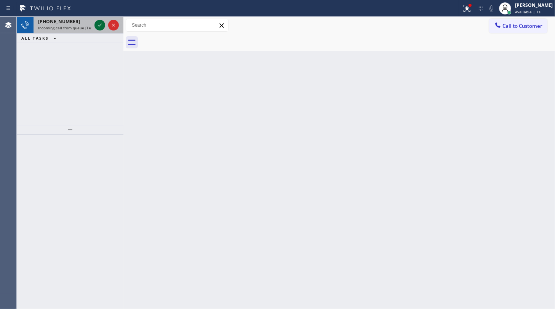
click at [98, 24] on icon at bounding box center [99, 25] width 9 height 9
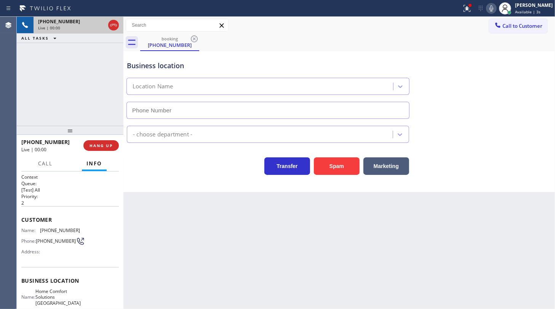
type input "(650) 747-8494"
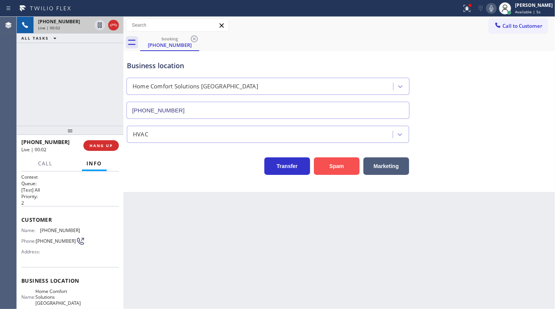
click at [336, 166] on button "Spam" at bounding box center [337, 166] width 46 height 18
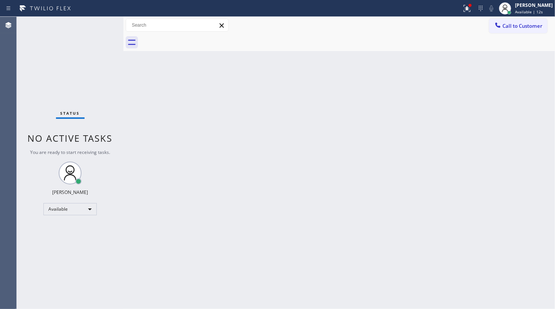
click at [252, 131] on div "Back to Dashboard Change Sender ID Customers Technicians Select a contact Outbo…" at bounding box center [339, 163] width 432 height 292
click at [471, 8] on icon at bounding box center [467, 8] width 9 height 9
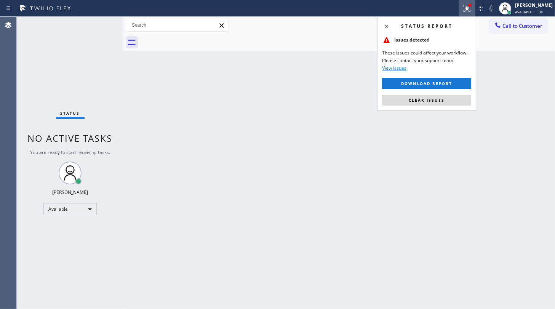
click at [460, 94] on div "Status report Issues detected These issues could affect your workflow. Please c…" at bounding box center [426, 64] width 99 height 94
click at [461, 96] on button "Clear issues" at bounding box center [426, 100] width 89 height 11
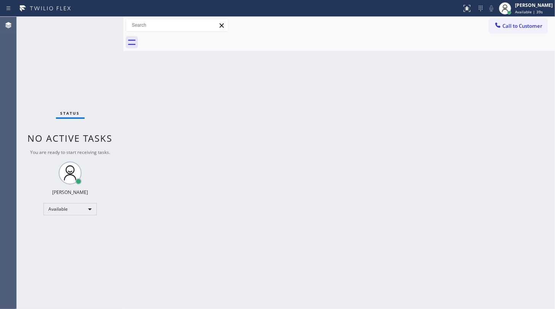
click at [369, 111] on div "Back to Dashboard Change Sender ID Customers Technicians Select a contact Outbo…" at bounding box center [339, 163] width 432 height 292
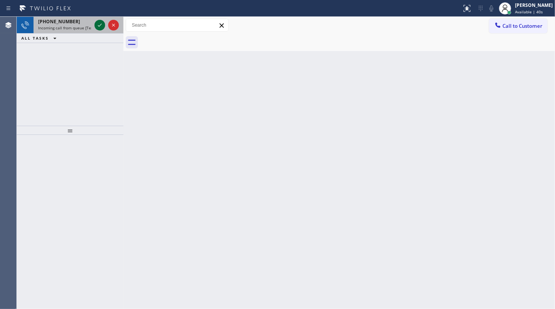
click at [99, 24] on icon at bounding box center [99, 25] width 9 height 9
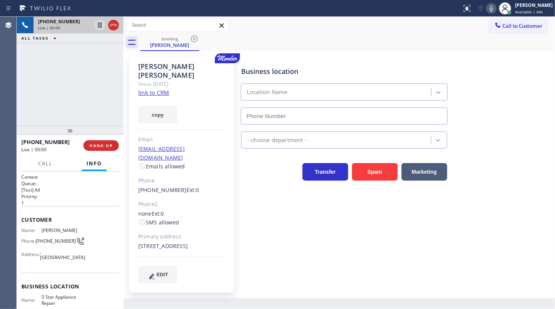
type input "(855) 731-4952"
click at [159, 89] on link "link to CRM" at bounding box center [153, 93] width 31 height 8
click at [495, 10] on icon at bounding box center [491, 8] width 9 height 9
click at [99, 23] on icon at bounding box center [99, 25] width 9 height 9
click at [41, 68] on div "+14807172848 Live | 01:33 ALL TASKS ALL TASKS ACTIVE TASKS TASKS IN WRAP UP" at bounding box center [70, 71] width 107 height 109
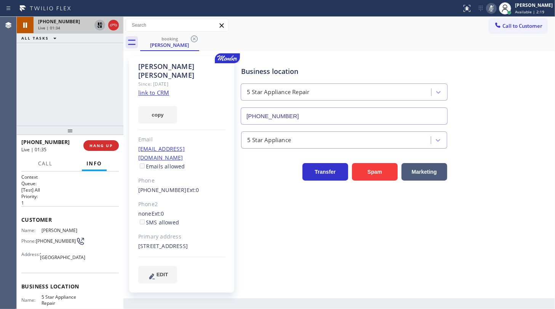
click at [99, 23] on icon at bounding box center [99, 24] width 5 height 5
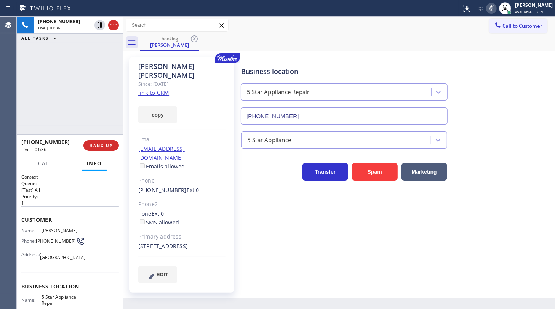
click at [493, 8] on icon at bounding box center [492, 8] width 4 height 6
click at [21, 91] on div "+14807172848 Live | 02:17 ALL TASKS ALL TASKS ACTIVE TASKS TASKS IN WRAP UP" at bounding box center [70, 71] width 107 height 109
click at [489, 8] on icon at bounding box center [491, 8] width 9 height 9
click at [26, 68] on div "+14807172848 Live | 03:04 ALL TASKS ALL TASKS ACTIVE TASKS TASKS IN WRAP UP" at bounding box center [70, 71] width 107 height 109
click at [492, 8] on rect at bounding box center [491, 7] width 5 height 5
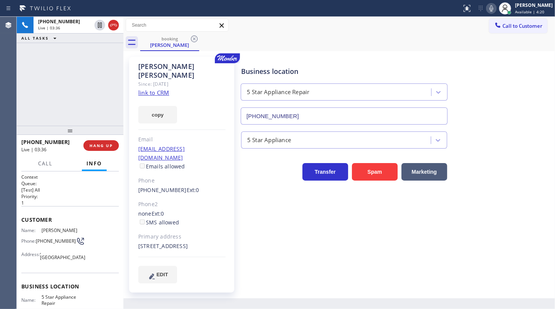
click at [102, 85] on div "+14807172848 Live | 03:36 ALL TASKS ALL TASKS ACTIVE TASKS TASKS IN WRAP UP" at bounding box center [70, 71] width 107 height 109
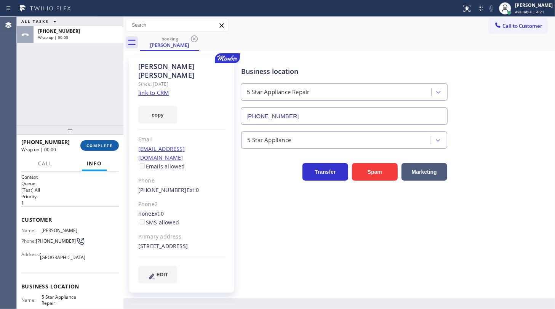
click at [107, 147] on span "COMPLETE" at bounding box center [99, 145] width 26 height 5
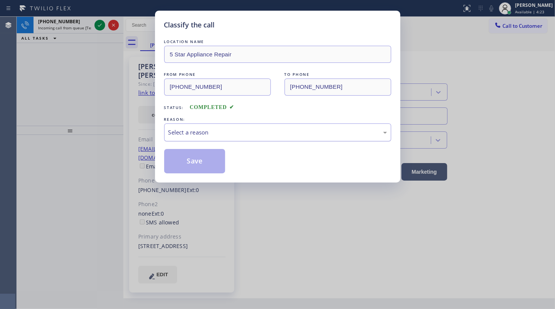
click at [218, 133] on div "Select a reason" at bounding box center [277, 132] width 219 height 9
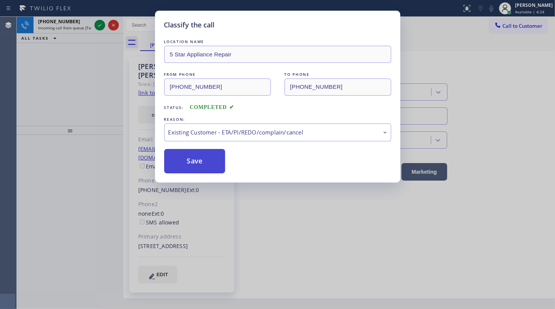
click at [179, 159] on button "Save" at bounding box center [194, 161] width 61 height 24
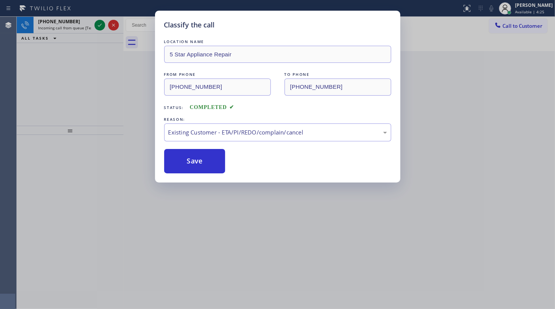
click at [96, 24] on div "Classify the call LOCATION NAME Viking Repair Service (Houston, Google Ads) FRO…" at bounding box center [286, 163] width 538 height 292
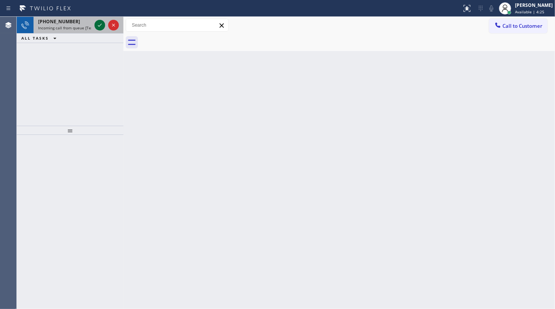
click at [97, 24] on icon at bounding box center [99, 25] width 9 height 9
click at [101, 23] on icon at bounding box center [99, 25] width 9 height 9
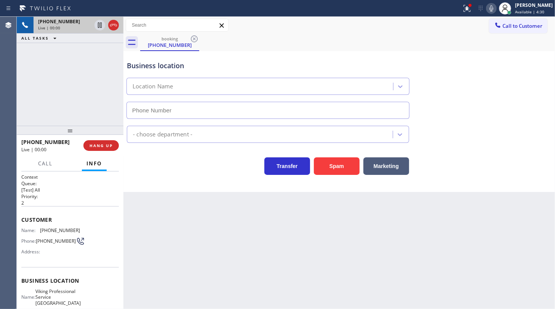
scroll to position [34, 0]
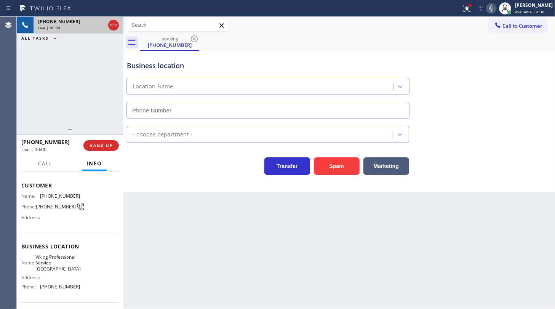
type input "(267) 656-6875"
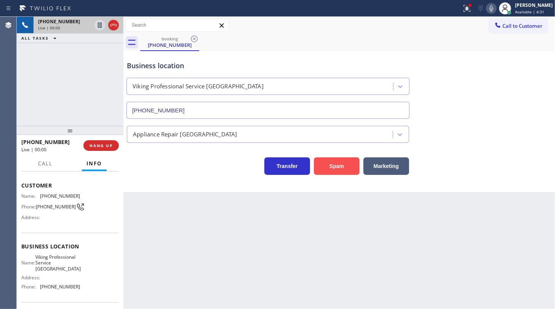
click at [331, 168] on button "Spam" at bounding box center [337, 166] width 46 height 18
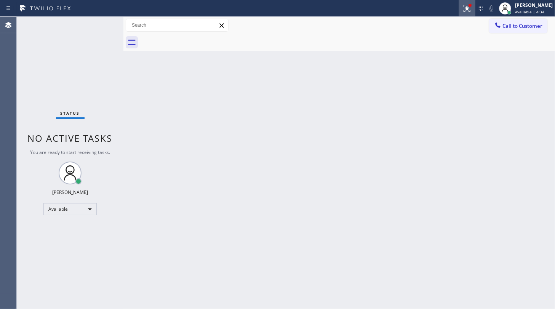
click at [472, 9] on div at bounding box center [467, 8] width 17 height 9
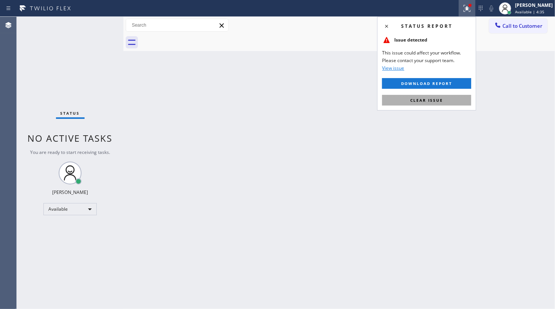
click at [446, 104] on div "Status report Issue detected This issue could affect your workflow. Please cont…" at bounding box center [426, 64] width 99 height 94
click at [447, 101] on button "Clear issue" at bounding box center [426, 100] width 89 height 11
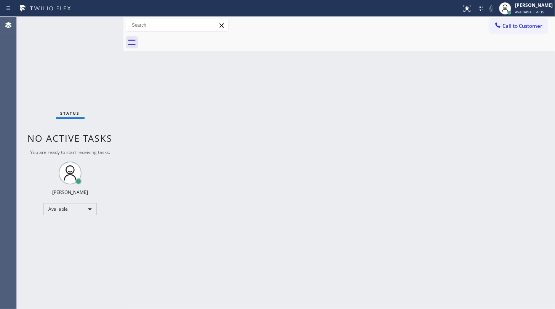
click at [447, 101] on div "Back to Dashboard Change Sender ID Customers Technicians Select a contact Outbo…" at bounding box center [339, 163] width 432 height 292
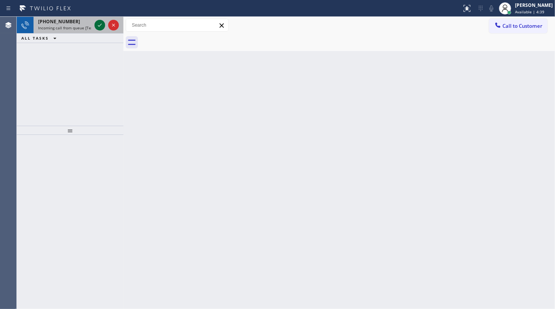
click at [102, 25] on icon at bounding box center [99, 25] width 9 height 9
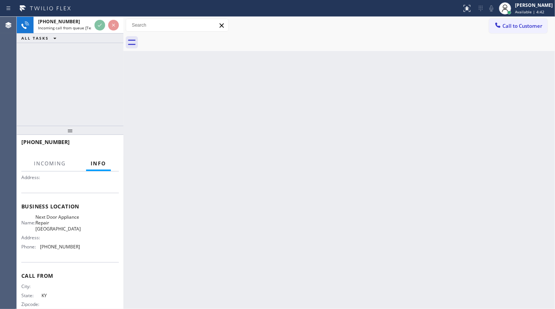
scroll to position [89, 0]
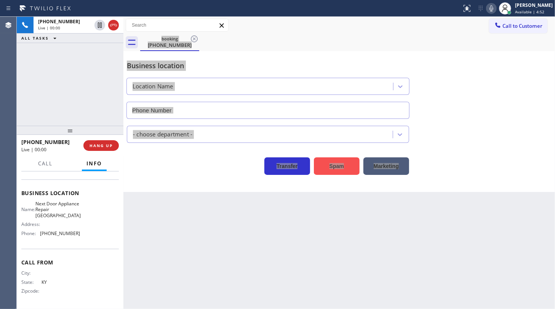
type input "(619) 536-0004"
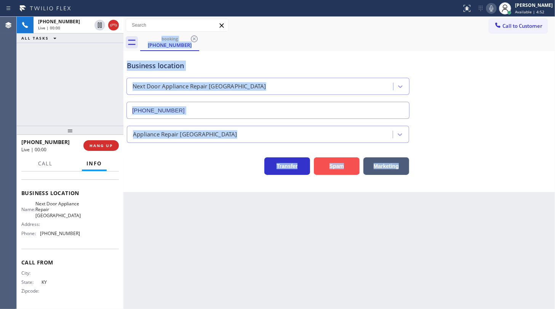
click at [331, 173] on button "Spam" at bounding box center [337, 166] width 46 height 18
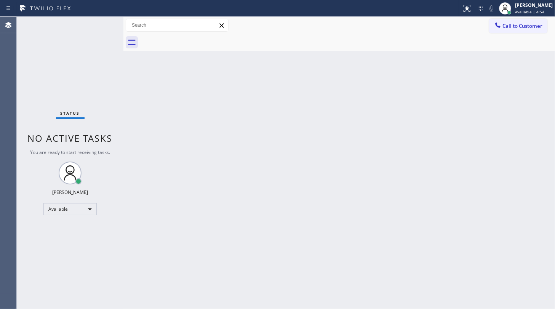
click at [274, 202] on div "Back to Dashboard Change Sender ID Customers Technicians Select a contact Outbo…" at bounding box center [339, 163] width 432 height 292
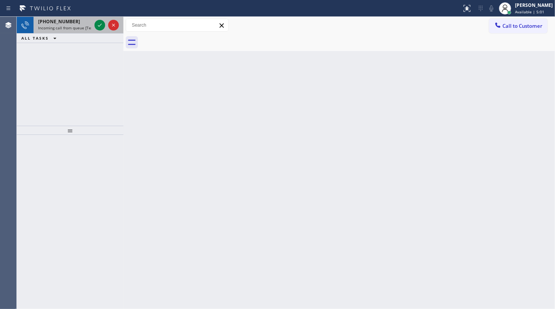
drag, startPoint x: 51, startPoint y: 45, endPoint x: 83, endPoint y: 22, distance: 39.1
click at [66, 34] on div "+12097907016 Incoming call from queue [Test] All ALL TASKS ALL TASKS ACTIVE TAS…" at bounding box center [70, 71] width 107 height 109
click at [99, 22] on icon at bounding box center [99, 25] width 9 height 9
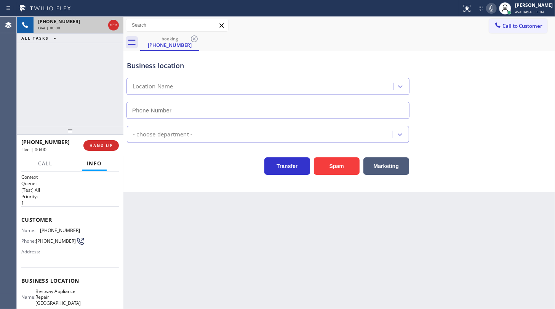
type input "(650) 239-2334"
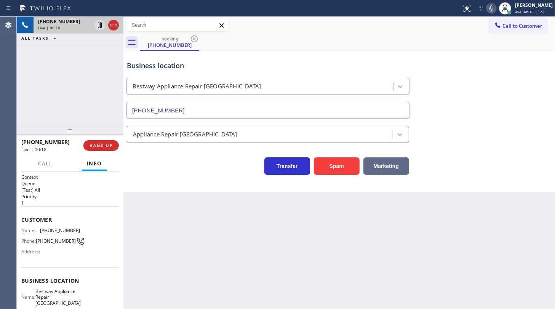
click at [392, 167] on button "Marketing" at bounding box center [386, 166] width 46 height 18
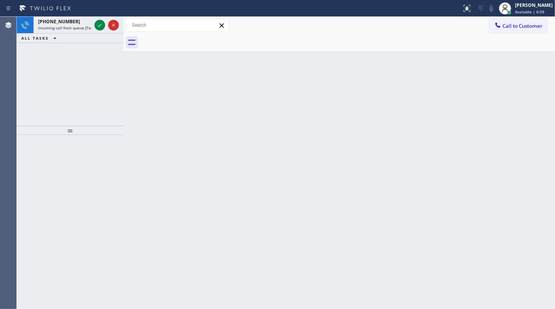
drag, startPoint x: 52, startPoint y: 75, endPoint x: 103, endPoint y: 36, distance: 63.9
click at [69, 63] on div "+14255880197 Incoming call from queue [Test] All ALL TASKS ALL TASKS ACTIVE TAS…" at bounding box center [70, 71] width 107 height 109
click at [101, 23] on icon at bounding box center [99, 25] width 9 height 9
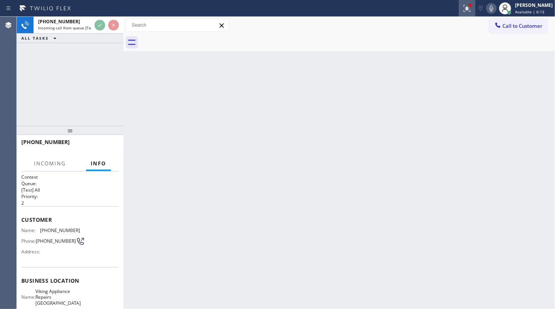
click at [460, 15] on button at bounding box center [467, 8] width 17 height 17
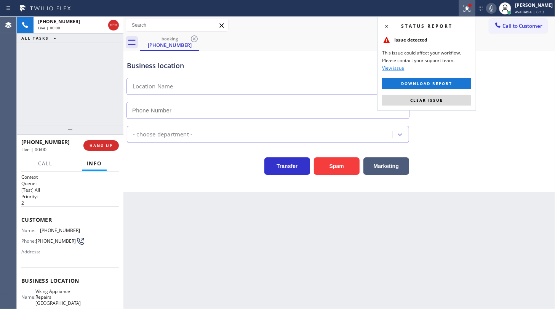
type input "(510) 454-8946"
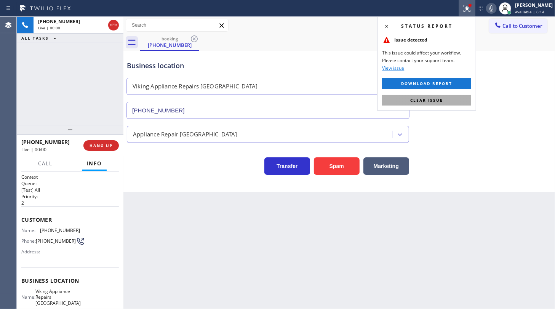
click at [450, 101] on button "Clear issue" at bounding box center [426, 100] width 89 height 11
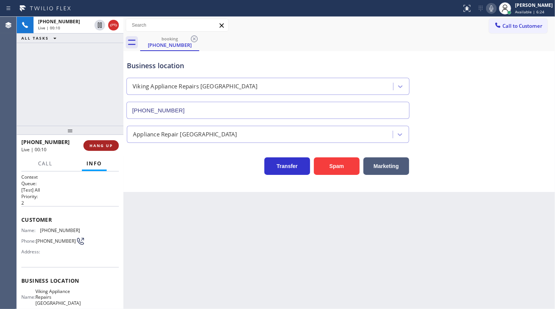
click at [98, 147] on span "HANG UP" at bounding box center [101, 145] width 23 height 5
click at [106, 149] on button "HANG UP" at bounding box center [100, 145] width 35 height 11
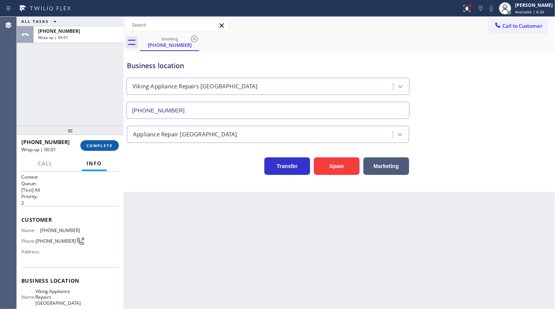
click at [104, 144] on span "COMPLETE" at bounding box center [99, 145] width 26 height 5
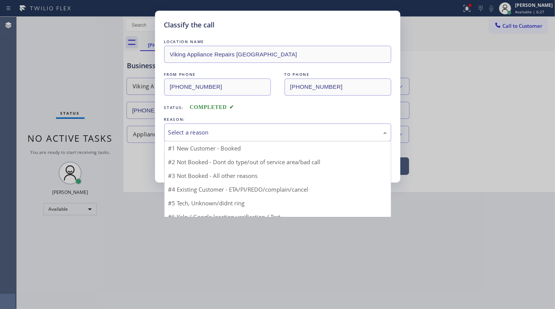
click at [196, 136] on div "Select a reason" at bounding box center [277, 132] width 227 height 18
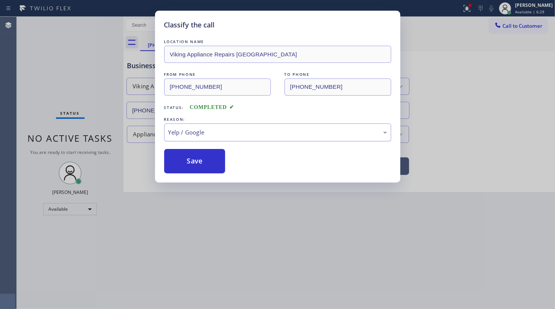
click at [204, 133] on div "Yelp / Google" at bounding box center [277, 132] width 219 height 9
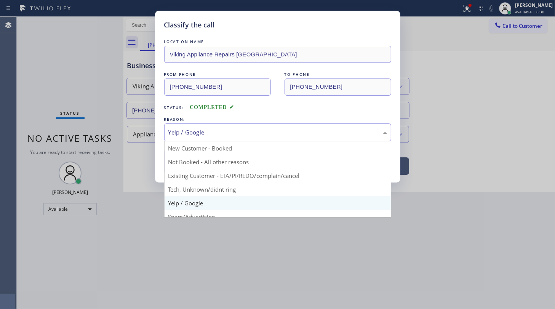
drag, startPoint x: 213, startPoint y: 188, endPoint x: 214, endPoint y: 177, distance: 11.5
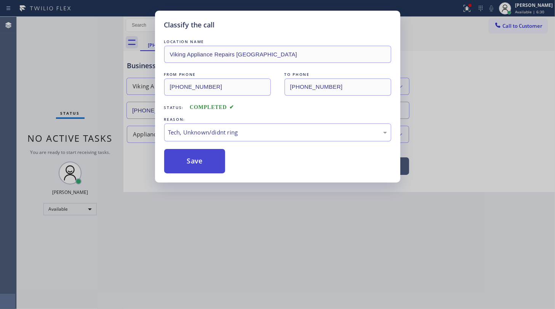
click at [215, 152] on button "Save" at bounding box center [194, 161] width 61 height 24
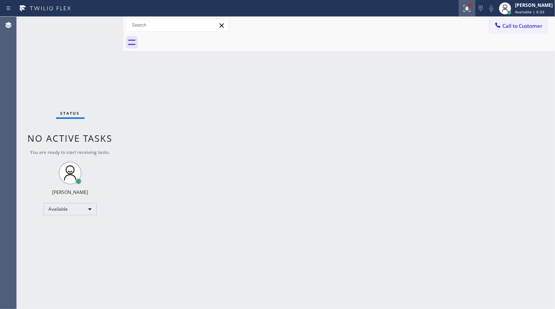
click at [467, 9] on icon at bounding box center [467, 8] width 9 height 9
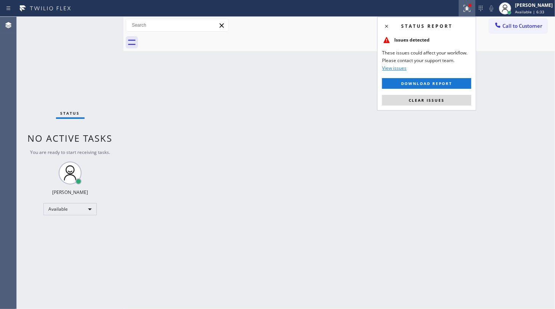
click at [438, 92] on div "Status report Issues detected These issues could affect your workflow. Please c…" at bounding box center [426, 64] width 99 height 94
click at [438, 99] on button "Clear issues" at bounding box center [426, 100] width 89 height 11
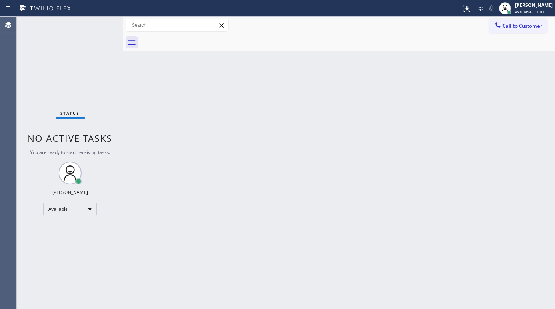
click at [106, 93] on div "Status No active tasks You are ready to start receiving tasks. JENIZA ALCAYDE A…" at bounding box center [70, 163] width 107 height 292
click at [97, 23] on div "Status No active tasks You are ready to start receiving tasks. JENIZA ALCAYDE A…" at bounding box center [70, 163] width 107 height 292
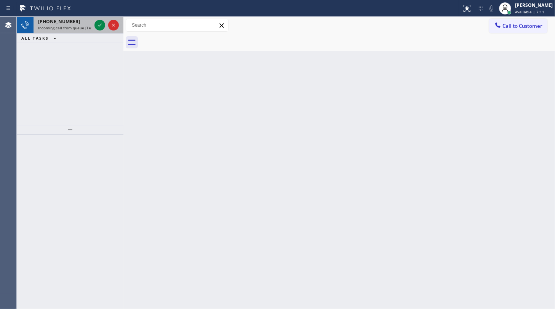
click at [102, 30] on div at bounding box center [106, 25] width 27 height 17
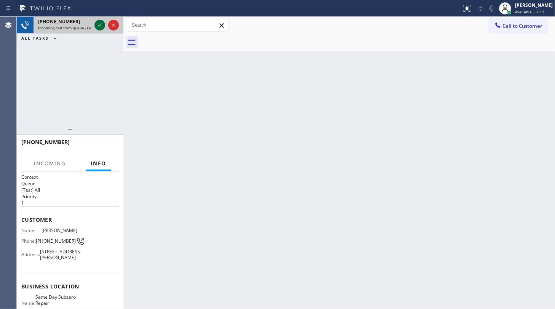
click at [102, 26] on icon at bounding box center [99, 25] width 9 height 9
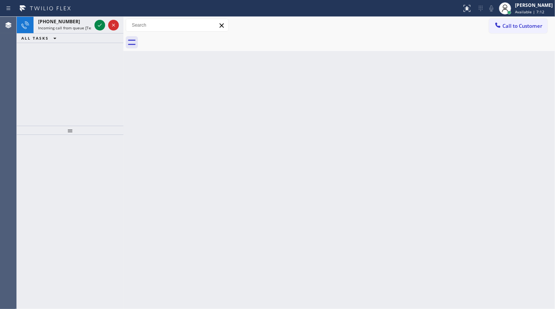
click at [102, 26] on icon at bounding box center [99, 25] width 9 height 9
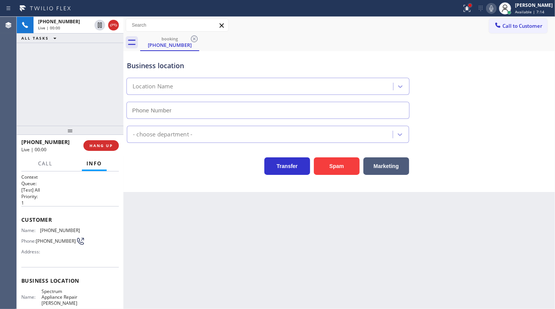
type input "(305) 590-5735"
click at [469, 5] on div at bounding box center [470, 5] width 5 height 5
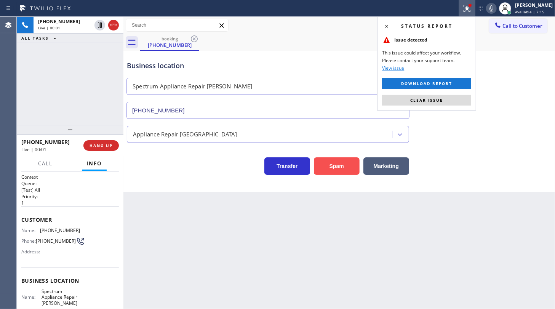
click at [336, 169] on button "Spam" at bounding box center [337, 166] width 46 height 18
click at [425, 96] on button "Clear issue" at bounding box center [426, 100] width 89 height 11
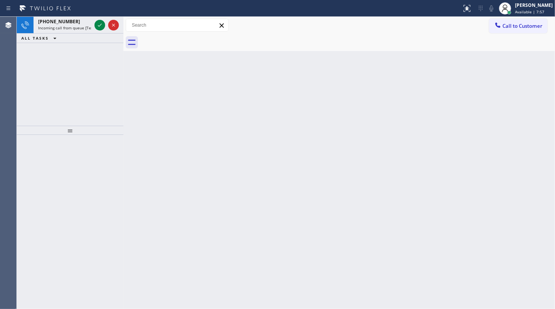
click at [30, 45] on div "+16234764641 Incoming call from queue [Test] All ALL TASKS ALL TASKS ACTIVE TAS…" at bounding box center [70, 71] width 107 height 109
click at [97, 24] on icon at bounding box center [99, 25] width 9 height 9
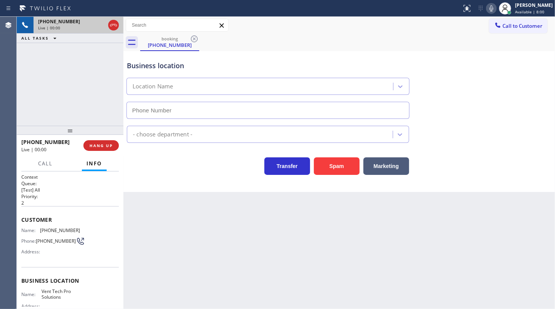
type input "(623) 283-2416"
click at [334, 163] on button "Spam" at bounding box center [337, 166] width 46 height 18
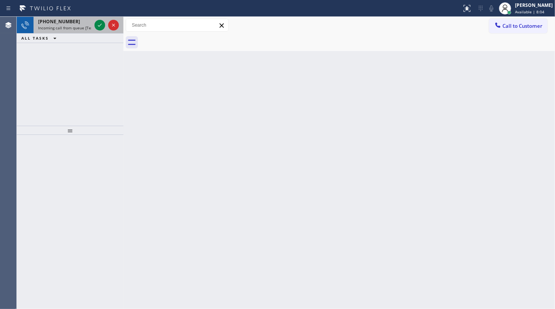
drag, startPoint x: 36, startPoint y: 79, endPoint x: 94, endPoint y: 30, distance: 75.4
click at [39, 76] on div "+17606931903 Incoming call from queue [Test] All ALL TASKS ALL TASKS ACTIVE TAS…" at bounding box center [70, 71] width 107 height 109
click at [100, 24] on icon at bounding box center [99, 25] width 9 height 9
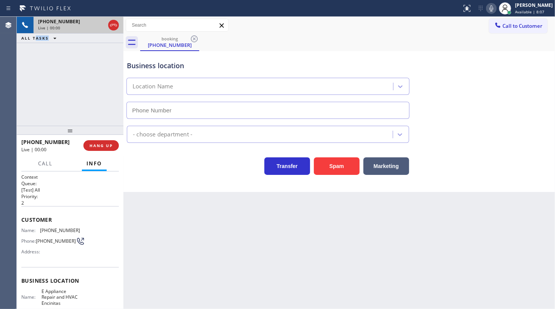
type input "(760) 284-8469"
click at [98, 143] on span "HANG UP" at bounding box center [101, 145] width 23 height 5
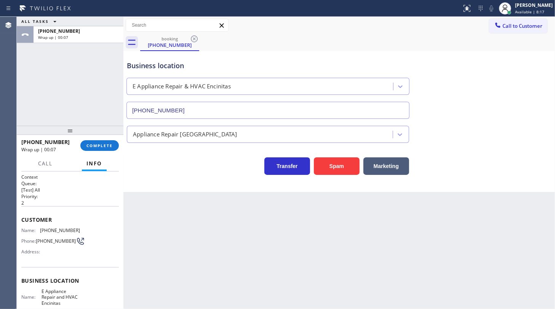
click at [151, 192] on div "Back to Dashboard Change Sender ID Customers Technicians Select a contact Outbo…" at bounding box center [339, 163] width 432 height 292
click at [63, 79] on div "ALL TASKS ALL TASKS ACTIVE TASKS TASKS IN WRAP UP +17606931903 Wrap up | 00:48" at bounding box center [70, 71] width 107 height 109
click at [106, 154] on div "+17606931903 Wrap up | 01:40 COMPLETE" at bounding box center [70, 146] width 98 height 20
click at [109, 146] on span "COMPLETE" at bounding box center [99, 145] width 26 height 5
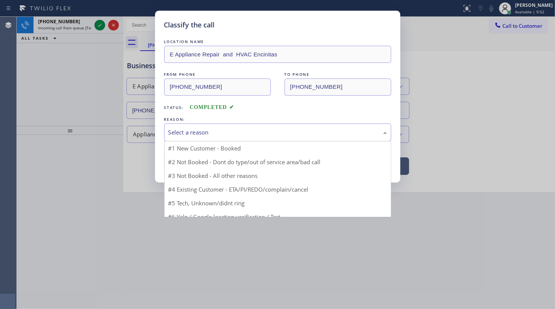
click at [200, 137] on div "Select a reason" at bounding box center [277, 132] width 227 height 18
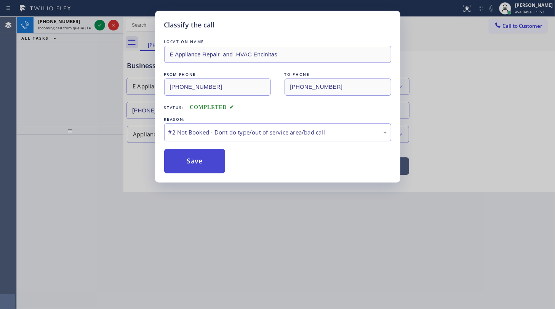
click at [190, 154] on button "Save" at bounding box center [194, 161] width 61 height 24
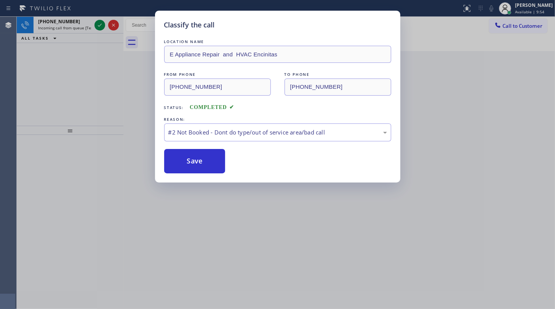
click at [105, 27] on div "Classify the call LOCATION NAME E Appliance Repair and HVAC Encinitas FROM PHON…" at bounding box center [277, 154] width 555 height 309
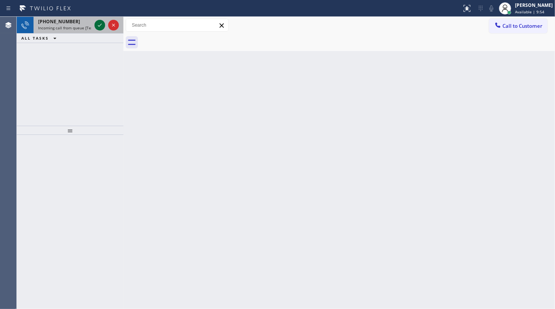
click at [103, 26] on icon at bounding box center [99, 25] width 9 height 9
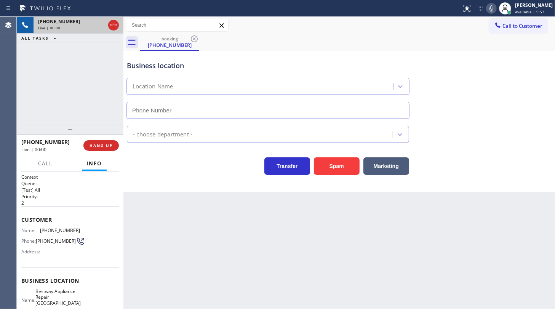
type input "(310) 362-9199"
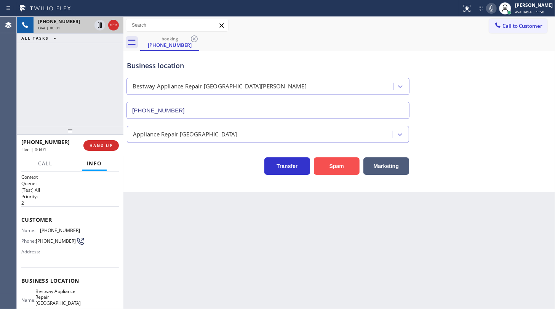
click at [335, 163] on button "Spam" at bounding box center [337, 166] width 46 height 18
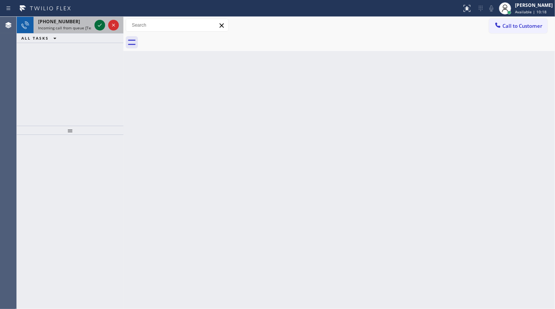
click at [103, 27] on icon at bounding box center [99, 25] width 9 height 9
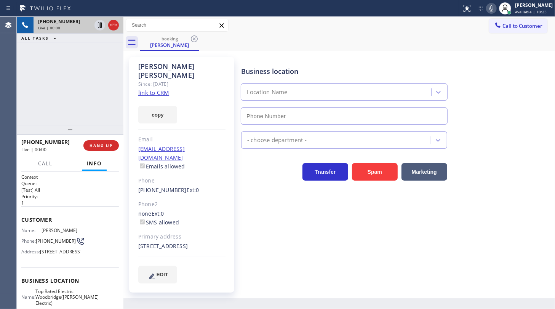
type input "[PHONE_NUMBER]"
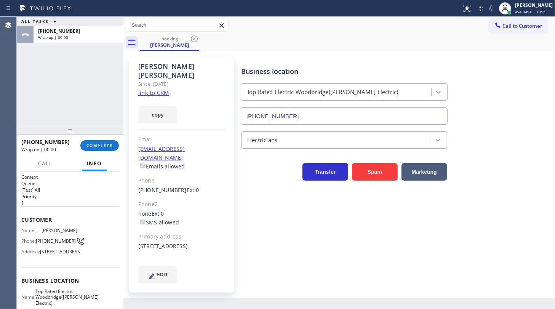
click at [68, 93] on div "ALL TASKS ALL TASKS ACTIVE TASKS TASKS IN WRAP UP +13474597254 Wrap up | 00:00" at bounding box center [70, 71] width 107 height 109
click at [93, 145] on span "COMPLETE" at bounding box center [99, 145] width 26 height 5
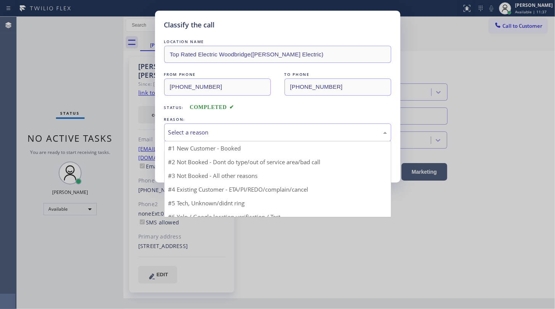
click at [179, 133] on div "Select a reason" at bounding box center [277, 132] width 219 height 9
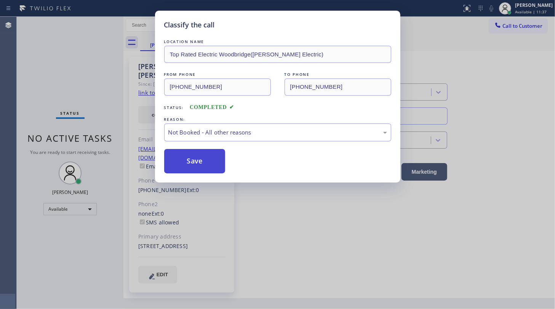
click at [183, 162] on button "Save" at bounding box center [194, 161] width 61 height 24
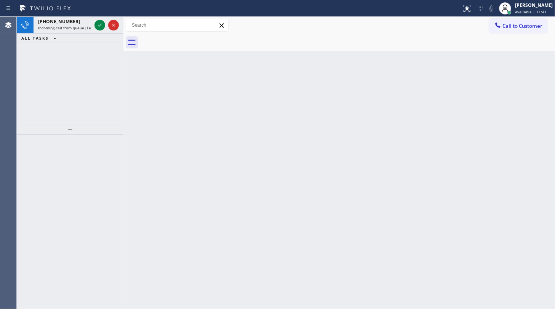
drag, startPoint x: 56, startPoint y: 71, endPoint x: 58, endPoint y: 65, distance: 6.8
click at [58, 65] on div "+15307353683 Incoming call from queue [Test] All ALL TASKS ALL TASKS ACTIVE TAS…" at bounding box center [70, 71] width 107 height 109
click at [103, 22] on icon at bounding box center [99, 25] width 9 height 9
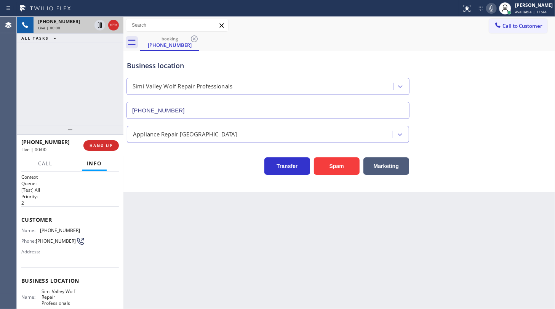
type input "(530) 404-5402"
click at [335, 170] on button "Spam" at bounding box center [337, 166] width 46 height 18
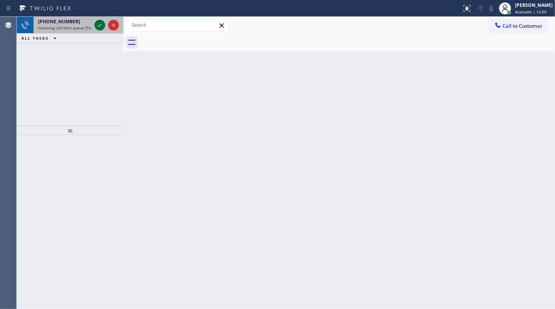
click at [96, 28] on icon at bounding box center [99, 25] width 9 height 9
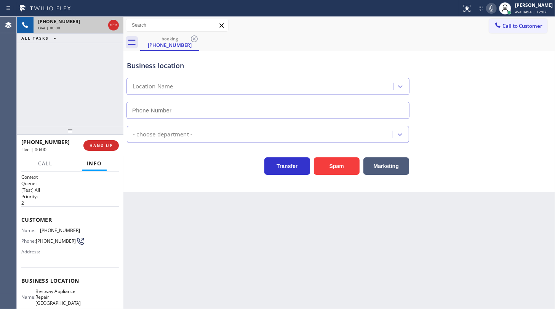
type input "(206) 533-3914"
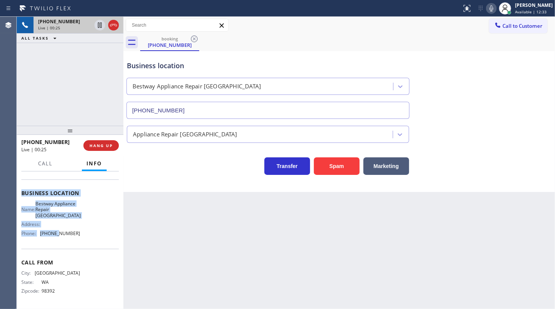
scroll to position [89, 0]
drag, startPoint x: 22, startPoint y: 218, endPoint x: 102, endPoint y: 237, distance: 82.1
click at [102, 237] on div "Context Queue: [Test] All Priority: 2 Customer Name: (206) 234-1011 Phone: (206…" at bounding box center [70, 196] width 98 height 221
copy div "Customer Name: (206) 234-1011 Phone: (206) 234-1011 Address: Business location …"
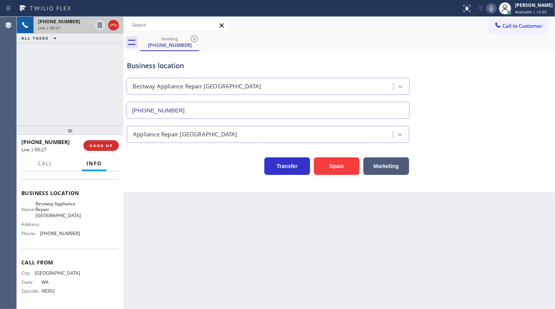
click at [215, 245] on div "Back to Dashboard Change Sender ID Customers Technicians Select a contact Outbo…" at bounding box center [339, 163] width 432 height 292
click at [310, 197] on div "Back to Dashboard Change Sender ID Customers Technicians Select a contact Outbo…" at bounding box center [339, 163] width 432 height 292
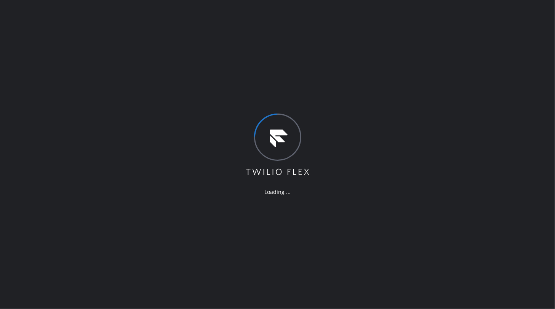
click at [43, 99] on div "Loading ..." at bounding box center [277, 154] width 555 height 309
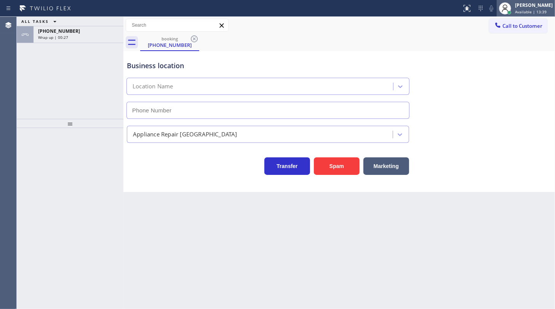
click at [522, 5] on div "[PERSON_NAME]" at bounding box center [534, 5] width 38 height 6
click at [58, 58] on div "ALL TASKS ALL TASKS ACTIVE TASKS TASKS IN WRAP UP [PHONE_NUMBER] Wrap up | 00:36" at bounding box center [70, 68] width 107 height 102
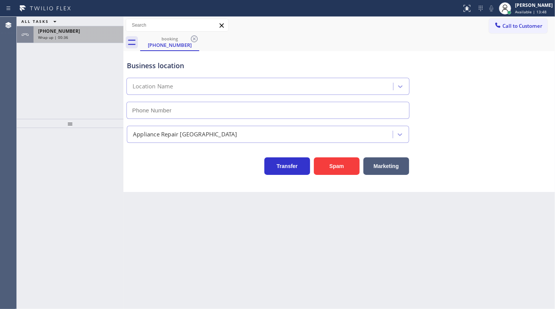
click at [59, 30] on span "[PHONE_NUMBER]" at bounding box center [59, 31] width 42 height 6
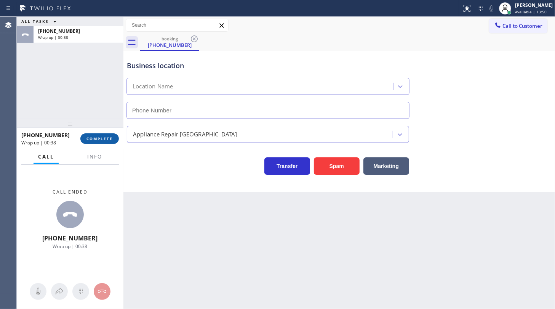
click at [102, 142] on button "COMPLETE" at bounding box center [99, 138] width 38 height 11
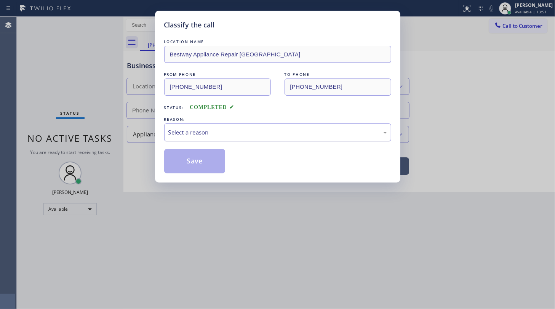
click at [184, 133] on div "Select a reason" at bounding box center [277, 132] width 219 height 9
click at [189, 158] on button "Save" at bounding box center [194, 161] width 61 height 24
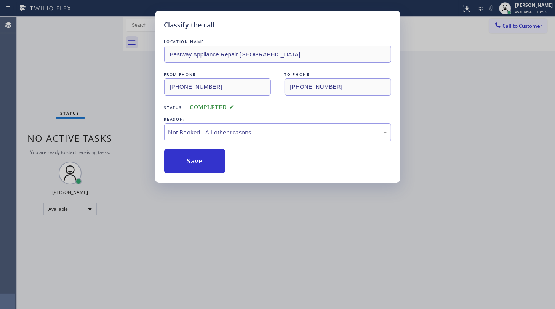
click at [189, 158] on button "Save" at bounding box center [194, 161] width 61 height 24
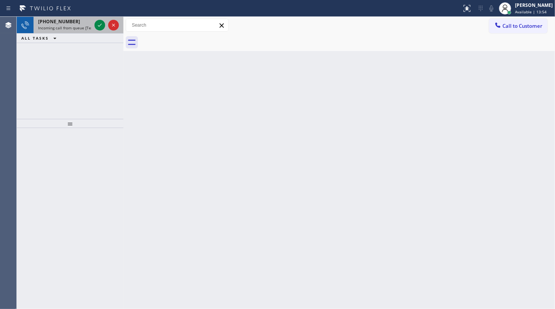
drag, startPoint x: 70, startPoint y: 51, endPoint x: 84, endPoint y: 33, distance: 23.1
click at [78, 39] on div "[PHONE_NUMBER] Incoming call from queue [Test] All ALL TASKS ALL TASKS ACTIVE T…" at bounding box center [70, 68] width 107 height 102
click at [101, 25] on icon at bounding box center [99, 25] width 9 height 9
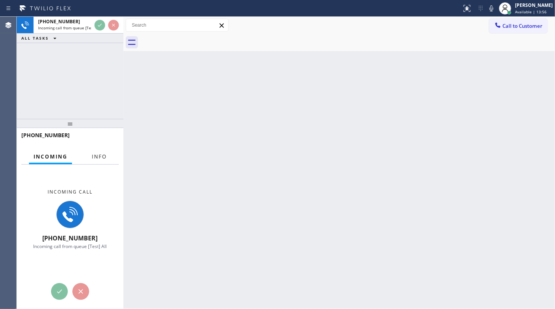
click at [99, 156] on span "Info" at bounding box center [99, 156] width 15 height 7
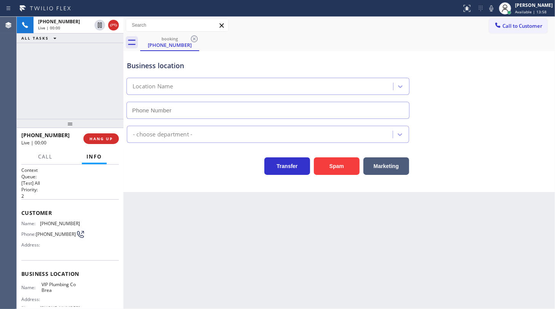
type input "[PHONE_NUMBER]"
click at [339, 173] on button "Spam" at bounding box center [337, 166] width 46 height 18
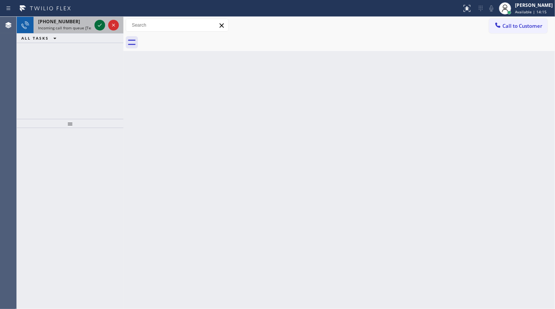
click at [99, 26] on icon at bounding box center [99, 25] width 9 height 9
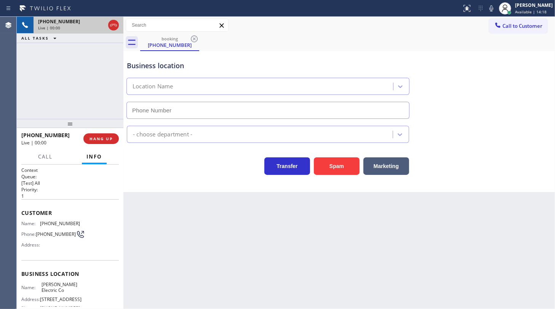
type input "[PHONE_NUMBER]"
click at [103, 133] on div "[PHONE_NUMBER] Live | 00:00 HANG UP" at bounding box center [70, 139] width 98 height 20
click at [103, 136] on span "HANG UP" at bounding box center [101, 138] width 23 height 5
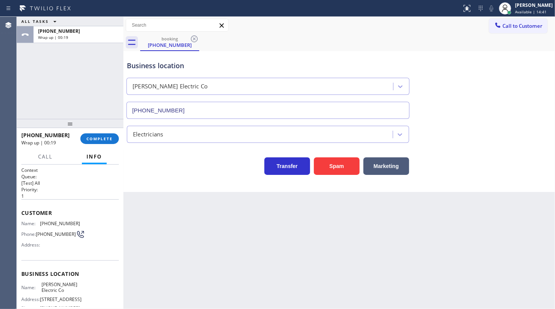
drag, startPoint x: 53, startPoint y: 110, endPoint x: 57, endPoint y: 104, distance: 8.0
click at [57, 104] on div "ALL TASKS ALL TASKS ACTIVE TASKS TASKS IN WRAP UP [PHONE_NUMBER] Wrap up | 00:19" at bounding box center [70, 68] width 107 height 102
click at [93, 137] on span "COMPLETE" at bounding box center [99, 138] width 26 height 5
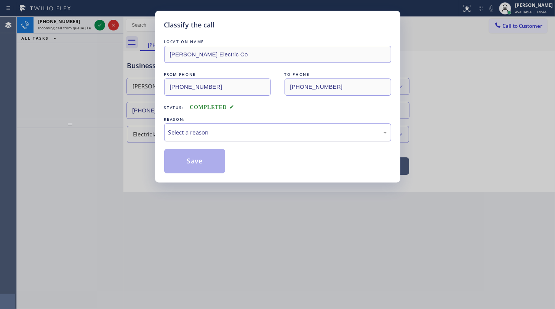
click at [190, 131] on div "Select a reason" at bounding box center [277, 132] width 219 height 9
click at [190, 146] on div "LOCATION NAME [PERSON_NAME] Electric Co FROM PHONE [PHONE_NUMBER] TO PHONE [PHO…" at bounding box center [277, 106] width 227 height 136
click at [189, 152] on button "Save" at bounding box center [194, 161] width 61 height 24
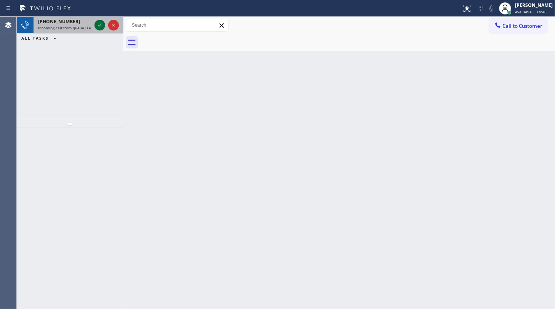
click at [101, 25] on icon at bounding box center [99, 25] width 9 height 9
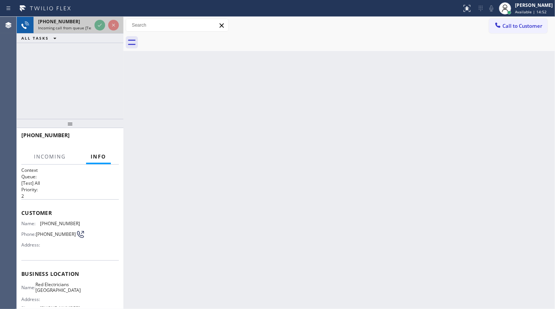
click at [104, 19] on div at bounding box center [106, 25] width 27 height 17
click at [106, 17] on div at bounding box center [106, 25] width 27 height 17
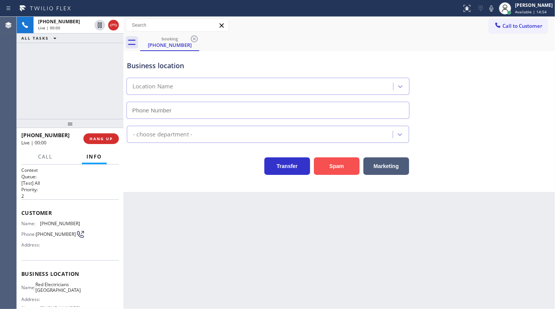
type input "[PHONE_NUMBER]"
click at [339, 169] on button "Spam" at bounding box center [337, 166] width 46 height 18
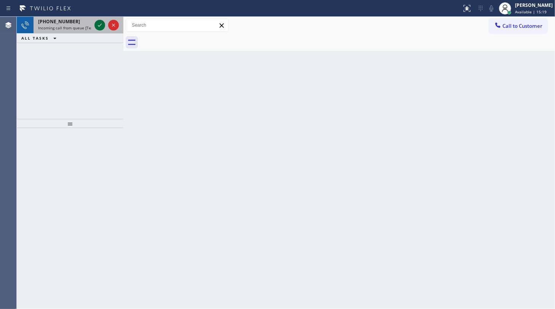
click at [99, 25] on icon at bounding box center [99, 25] width 9 height 9
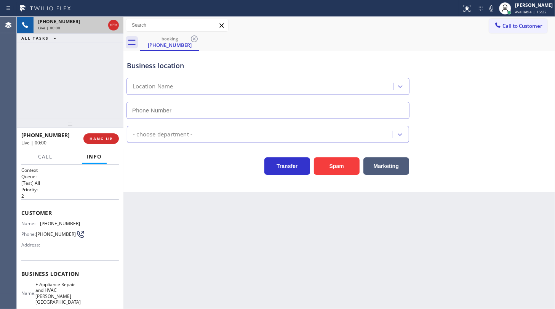
type input "[PHONE_NUMBER]"
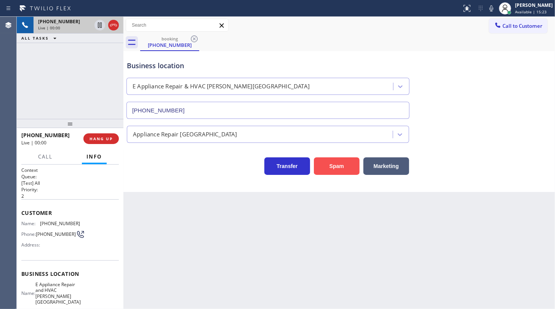
click at [346, 159] on button "Spam" at bounding box center [337, 166] width 46 height 18
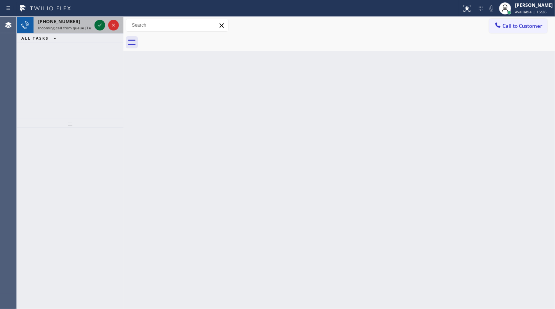
click at [98, 22] on icon at bounding box center [99, 25] width 9 height 9
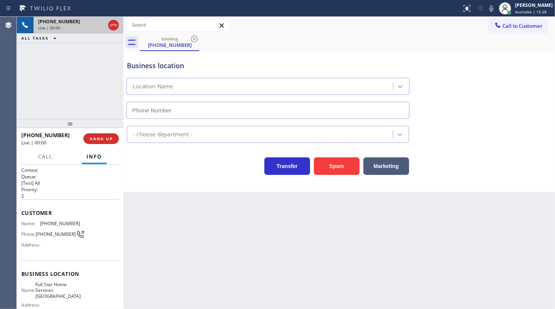
type input "[PHONE_NUMBER]"
click at [333, 164] on button "Spam" at bounding box center [337, 166] width 46 height 18
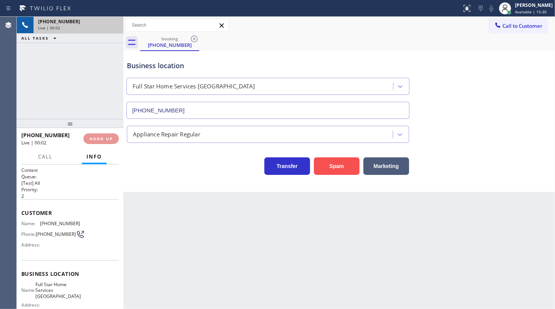
click at [333, 164] on button "Spam" at bounding box center [337, 166] width 46 height 18
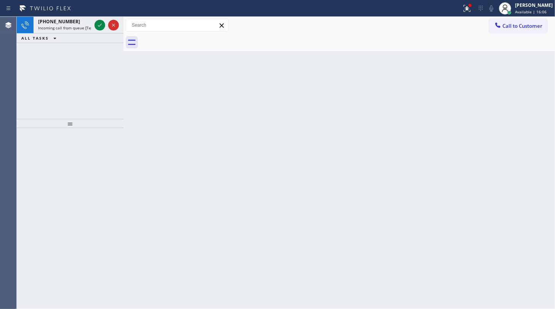
drag, startPoint x: 60, startPoint y: 61, endPoint x: 85, endPoint y: 37, distance: 35.3
click at [60, 61] on div "[PHONE_NUMBER] Incoming call from queue [Test] All ALL TASKS ALL TASKS ACTIVE T…" at bounding box center [70, 68] width 107 height 102
click at [98, 28] on icon at bounding box center [99, 25] width 9 height 9
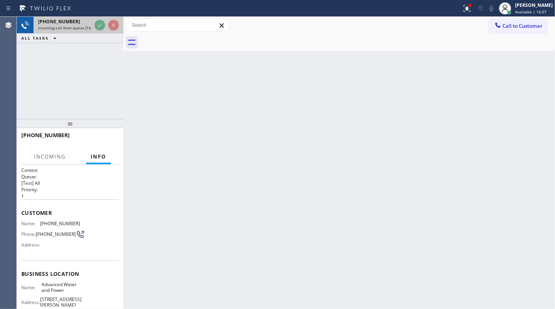
click at [101, 19] on div at bounding box center [106, 25] width 27 height 17
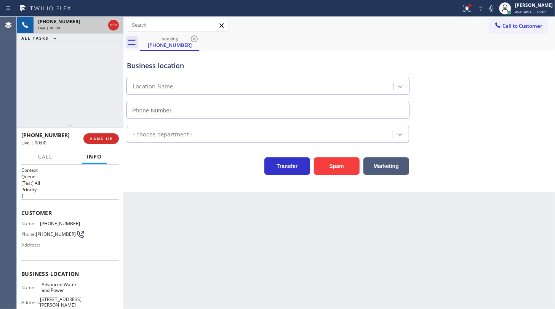
type input "[PHONE_NUMBER]"
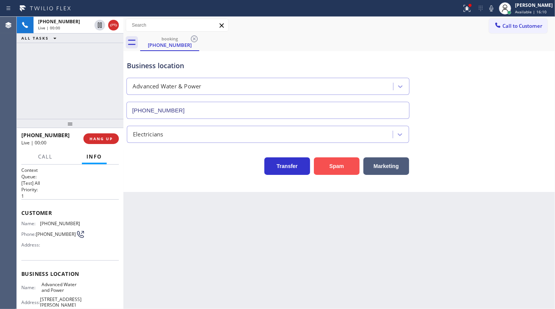
click at [347, 166] on button "Spam" at bounding box center [337, 166] width 46 height 18
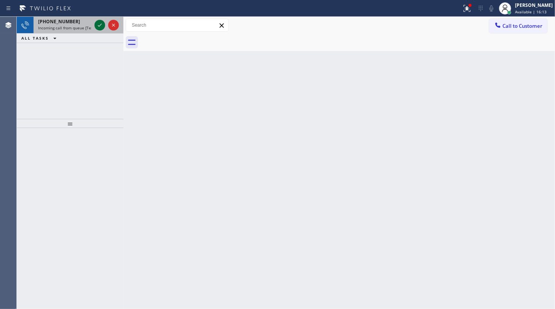
click at [100, 27] on icon at bounding box center [99, 25] width 9 height 9
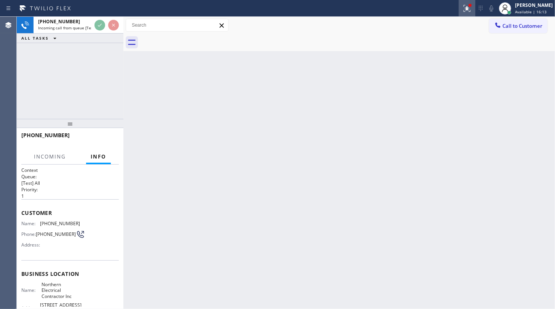
click at [473, 8] on div at bounding box center [467, 8] width 17 height 9
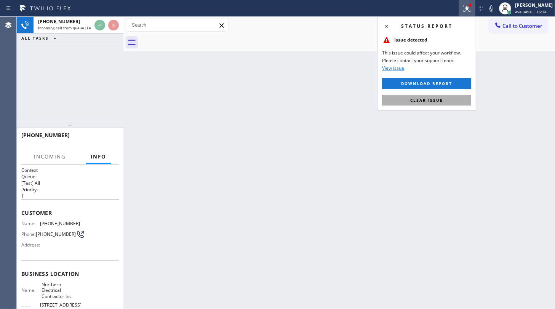
click at [451, 99] on button "Clear issue" at bounding box center [426, 100] width 89 height 11
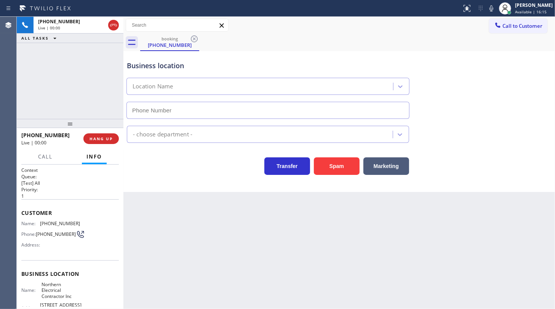
type input "[PHONE_NUMBER]"
click at [350, 166] on button "Spam" at bounding box center [337, 166] width 46 height 18
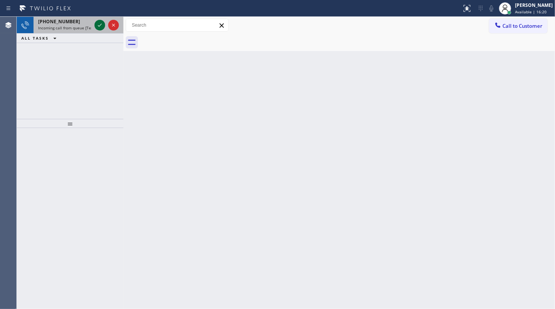
click at [98, 23] on icon at bounding box center [99, 25] width 9 height 9
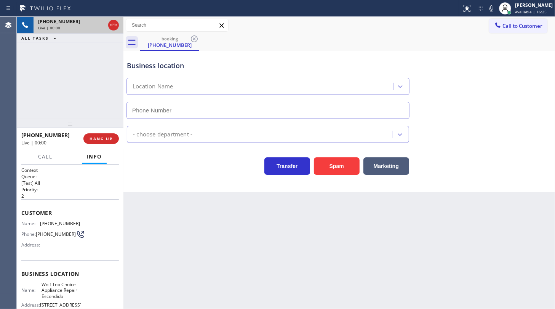
type input "[PHONE_NUMBER]"
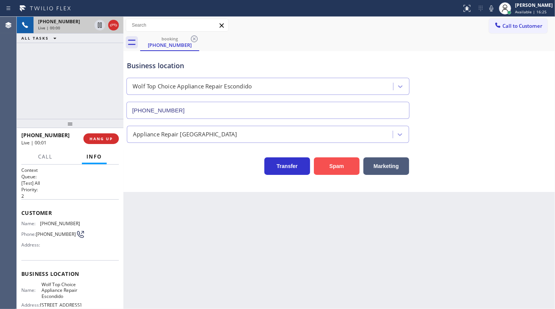
click at [327, 159] on button "Spam" at bounding box center [337, 166] width 46 height 18
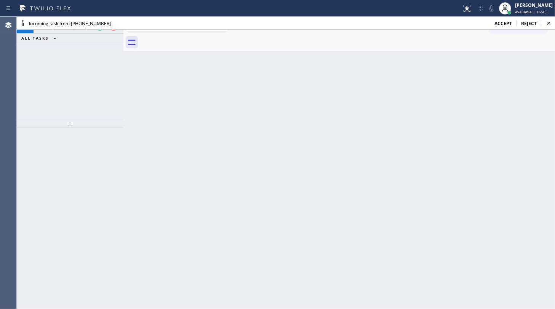
click at [504, 22] on span "accept" at bounding box center [504, 23] width 18 height 6
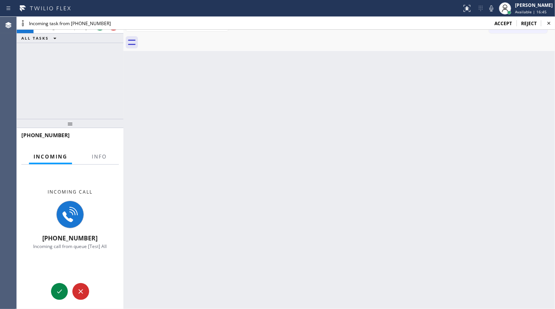
click at [92, 147] on div "[PHONE_NUMBER]" at bounding box center [70, 139] width 98 height 20
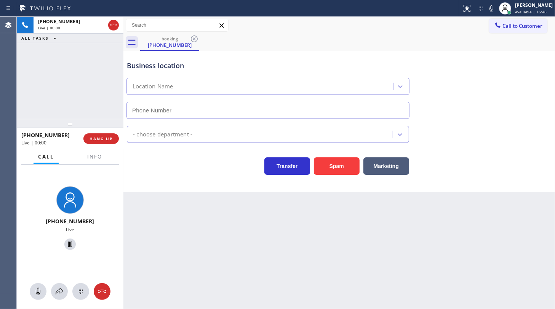
type input "[PHONE_NUMBER]"
click at [106, 135] on button "HANG UP" at bounding box center [100, 138] width 35 height 11
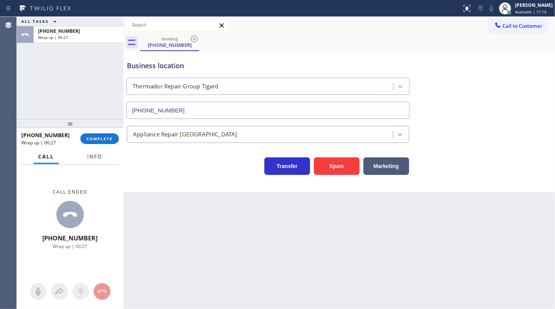
click at [94, 158] on span "Info" at bounding box center [94, 156] width 15 height 7
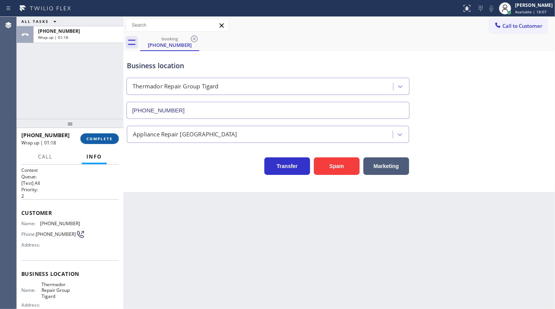
click at [98, 139] on span "COMPLETE" at bounding box center [99, 138] width 26 height 5
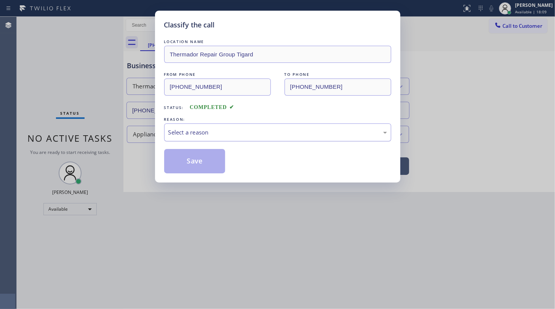
click at [189, 130] on div "Select a reason" at bounding box center [277, 132] width 219 height 9
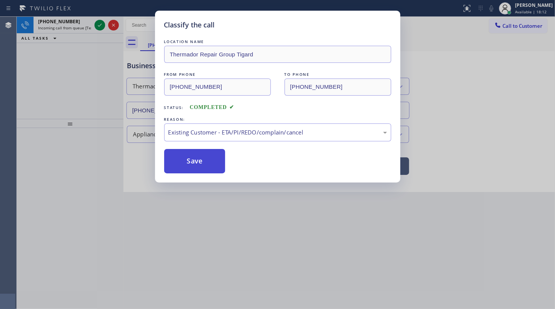
click at [197, 158] on button "Save" at bounding box center [194, 161] width 61 height 24
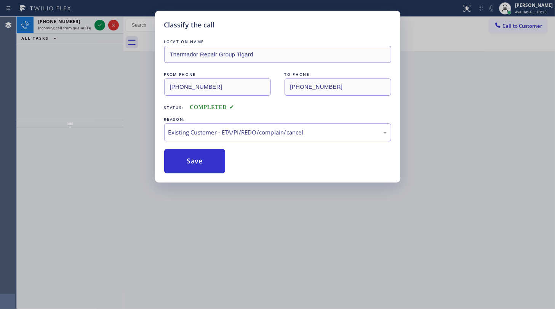
click at [97, 22] on div "Classify the call LOCATION NAME Thermador Repair Group Tigard FROM PHONE (503) …" at bounding box center [277, 154] width 555 height 309
click at [101, 23] on div "Classify the call LOCATION NAME Thermador Repair Group Tigard FROM PHONE (503) …" at bounding box center [277, 154] width 555 height 309
click at [198, 167] on button "Save" at bounding box center [194, 161] width 61 height 24
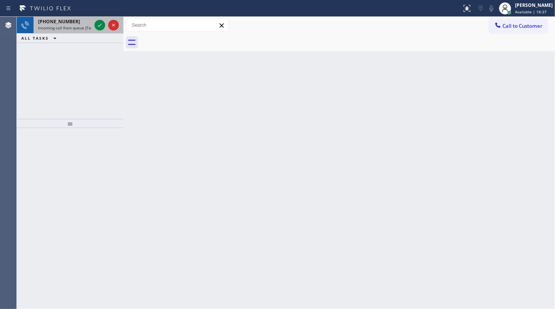
click at [106, 25] on div at bounding box center [106, 25] width 27 height 17
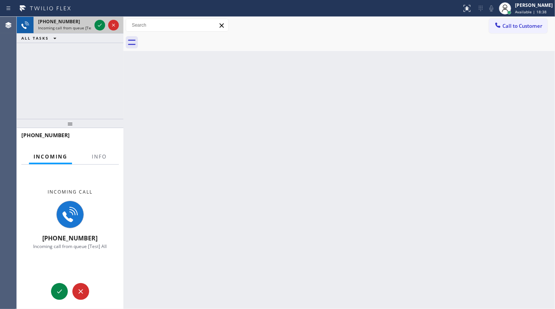
click at [106, 25] on div at bounding box center [106, 25] width 27 height 17
click at [99, 22] on icon at bounding box center [99, 25] width 9 height 9
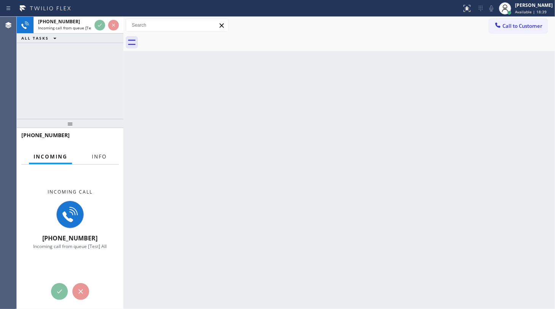
click at [96, 160] on span "Info" at bounding box center [99, 156] width 15 height 7
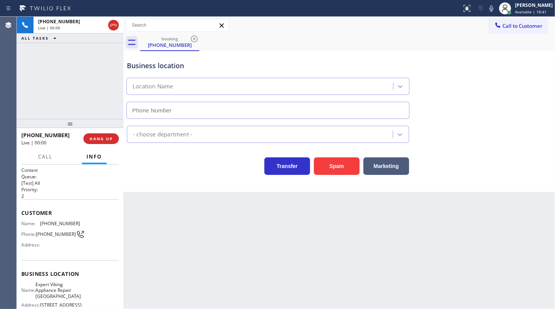
type input "[PHONE_NUMBER]"
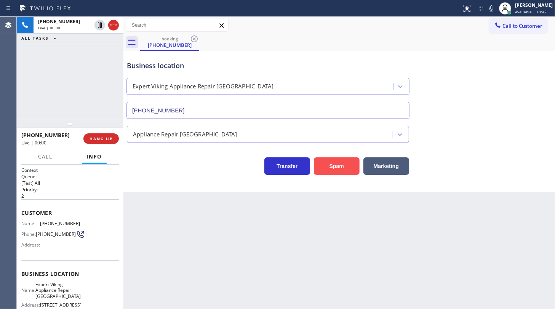
click at [347, 166] on button "Spam" at bounding box center [337, 166] width 46 height 18
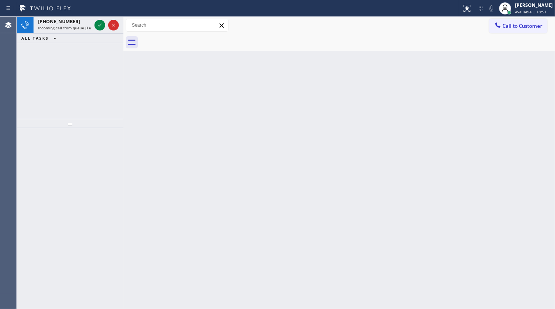
drag, startPoint x: 33, startPoint y: 63, endPoint x: 80, endPoint y: 45, distance: 50.7
click at [33, 63] on div "[PHONE_NUMBER] Incoming call from queue [Test] All ALL TASKS ALL TASKS ACTIVE T…" at bounding box center [70, 68] width 107 height 102
click at [100, 21] on icon at bounding box center [99, 25] width 9 height 9
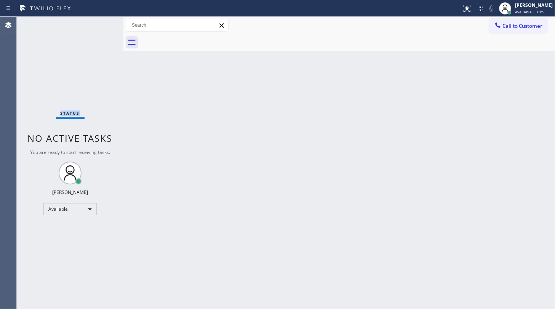
click at [99, 28] on div "Status No active tasks You are ready to start receiving tasks. JENIZA ALCAYDE A…" at bounding box center [70, 163] width 107 height 292
click at [465, 8] on icon at bounding box center [467, 8] width 9 height 9
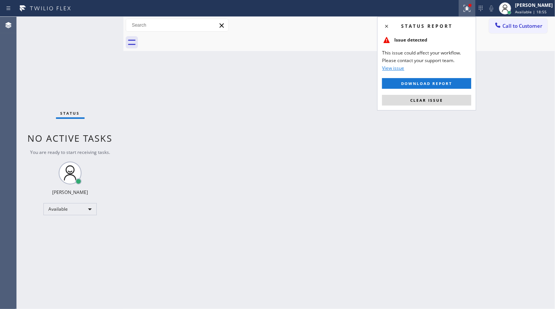
click at [459, 91] on div "Status report Issue detected This issue could affect your workflow. Please cont…" at bounding box center [426, 64] width 99 height 94
click at [458, 97] on button "Clear issue" at bounding box center [426, 100] width 89 height 11
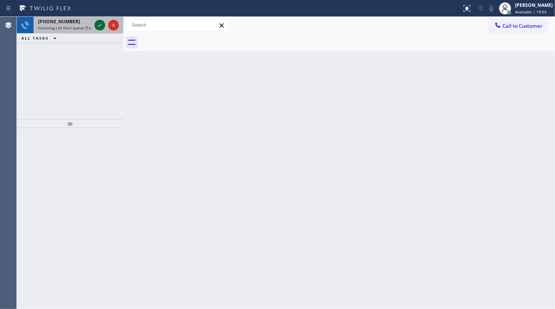
click at [102, 27] on icon at bounding box center [99, 25] width 9 height 9
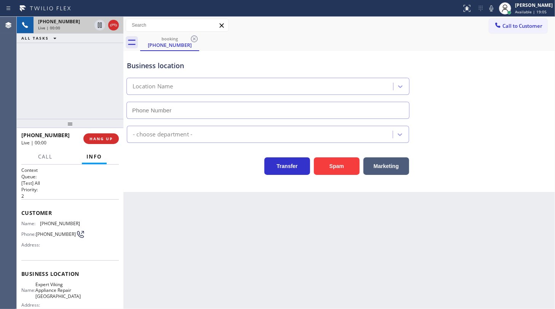
type input "[PHONE_NUMBER]"
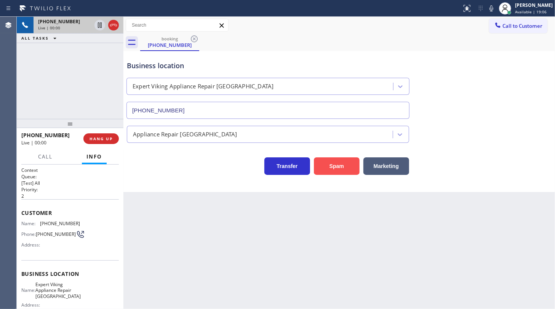
click at [338, 171] on button "Spam" at bounding box center [337, 166] width 46 height 18
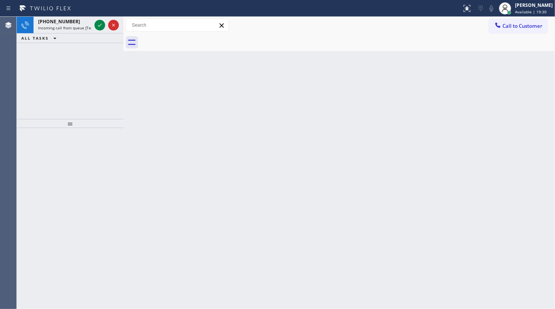
click at [60, 54] on div "[PHONE_NUMBER] Incoming call from queue [Test] All ALL TASKS ALL TASKS ACTIVE T…" at bounding box center [70, 68] width 107 height 102
click at [98, 26] on icon at bounding box center [99, 25] width 9 height 9
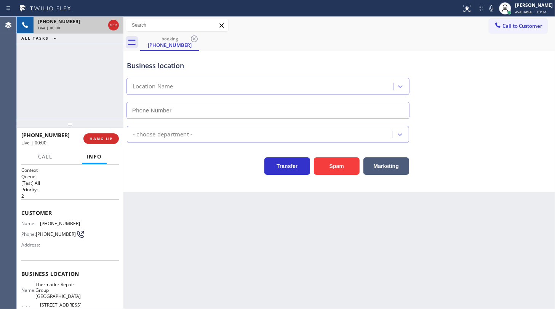
type input "[PHONE_NUMBER]"
click at [95, 128] on div at bounding box center [70, 123] width 107 height 9
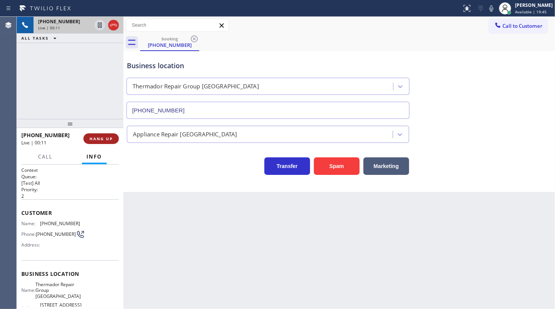
click at [93, 136] on button "HANG UP" at bounding box center [100, 138] width 35 height 11
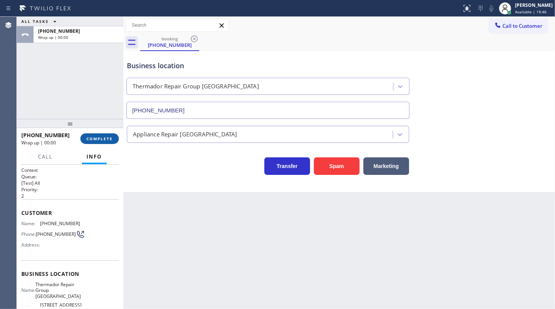
click at [94, 135] on button "COMPLETE" at bounding box center [99, 138] width 38 height 11
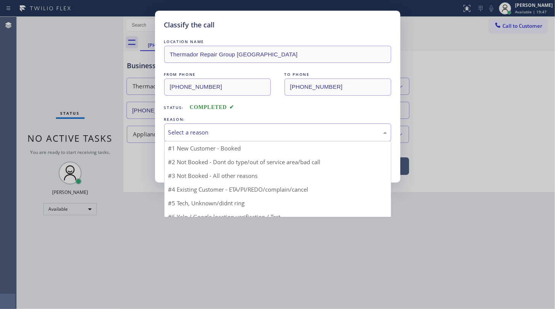
click at [190, 130] on div "Select a reason" at bounding box center [277, 132] width 219 height 9
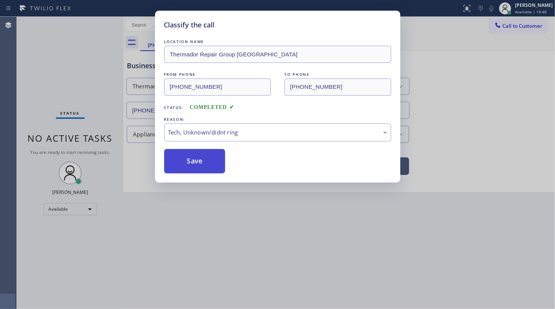
click at [205, 171] on button "Save" at bounding box center [194, 161] width 61 height 24
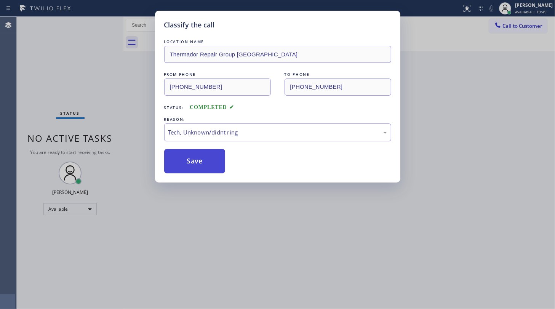
click at [205, 171] on button "Save" at bounding box center [194, 161] width 61 height 24
click at [206, 168] on button "Save" at bounding box center [194, 161] width 61 height 24
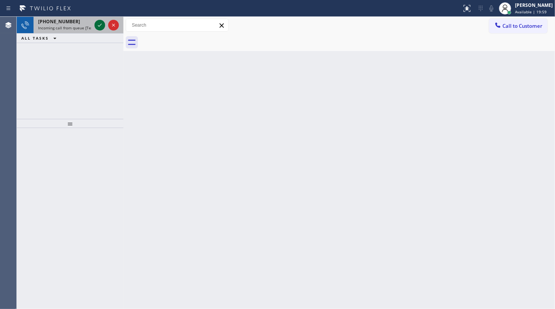
click at [100, 23] on icon at bounding box center [99, 25] width 9 height 9
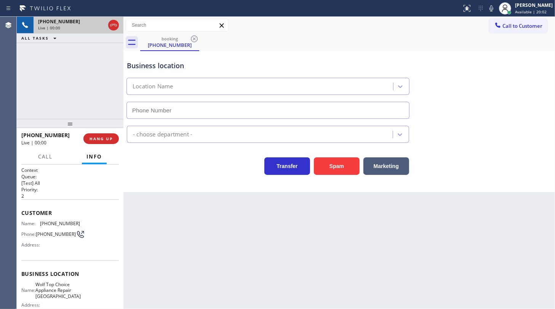
type input "[PHONE_NUMBER]"
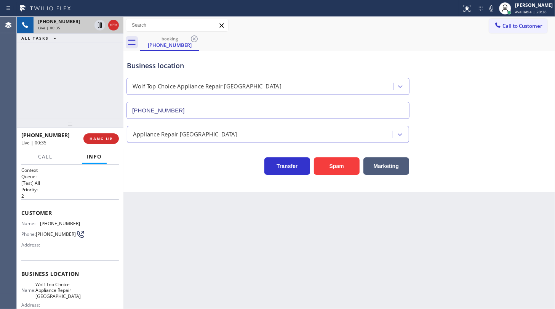
click at [256, 69] on div "Business location" at bounding box center [268, 66] width 282 height 10
click at [19, 213] on div "Context Queue: [Test] All Priority: 2 Customer Name: [PHONE_NUMBER] Phone: [PHO…" at bounding box center [70, 237] width 107 height 144
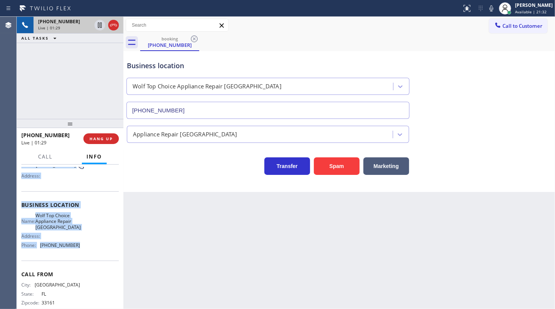
scroll to position [82, 0]
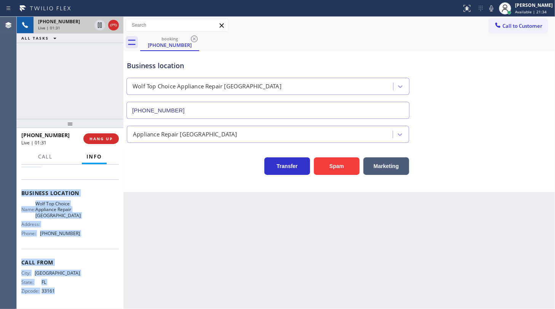
drag, startPoint x: 19, startPoint y: 213, endPoint x: 80, endPoint y: 288, distance: 96.8
click at [80, 288] on div "Context Queue: [Test] All Priority: 2 Customer Name: [PHONE_NUMBER] Phone: [PHO…" at bounding box center [70, 237] width 107 height 144
copy div "Customer Name: [PHONE_NUMBER] Phone: [PHONE_NUMBER] Address: Business location …"
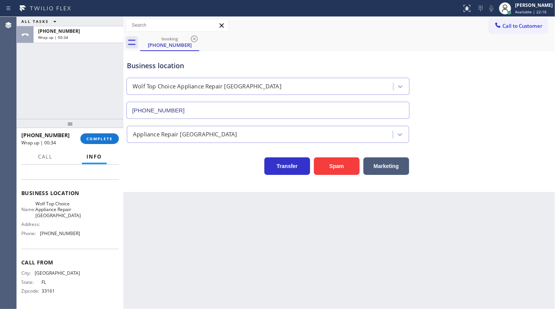
click at [50, 95] on div "ALL TASKS ALL TASKS ACTIVE TASKS TASKS IN WRAP UP [PHONE_NUMBER] Wrap up | 00:34" at bounding box center [70, 68] width 107 height 102
click at [95, 137] on span "COMPLETE" at bounding box center [99, 138] width 26 height 5
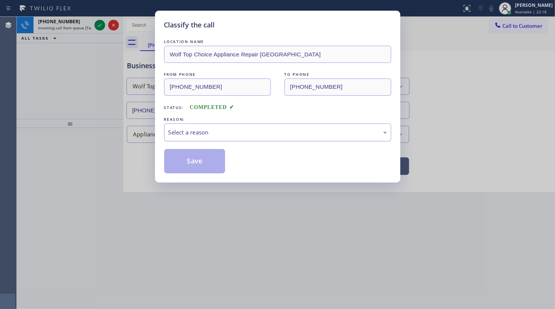
click at [167, 134] on div "Select a reason" at bounding box center [277, 132] width 227 height 18
click at [177, 160] on button "Save" at bounding box center [194, 161] width 61 height 24
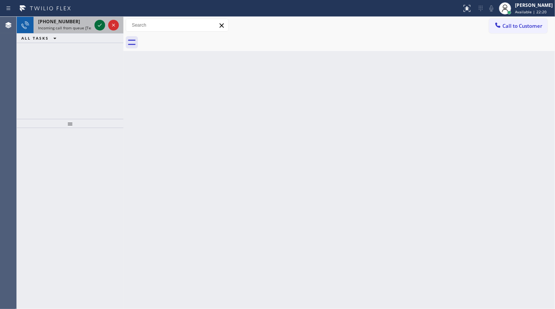
click at [101, 25] on icon at bounding box center [99, 25] width 9 height 9
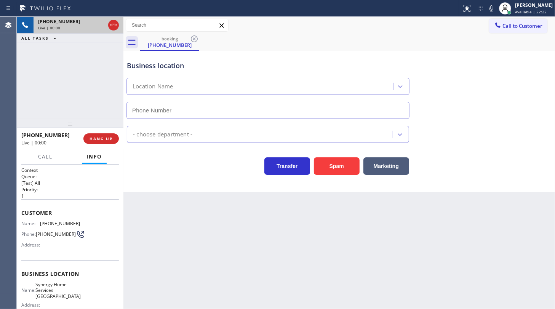
type input "[PHONE_NUMBER]"
click at [333, 156] on div "Spam" at bounding box center [335, 164] width 50 height 21
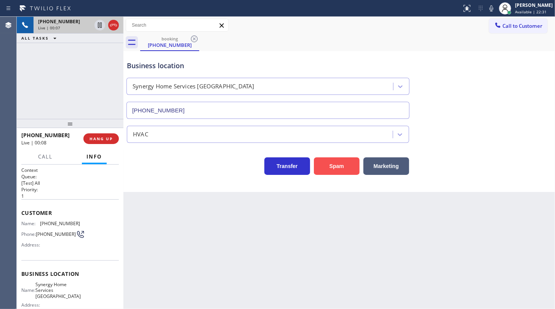
click at [336, 161] on button "Spam" at bounding box center [337, 166] width 46 height 18
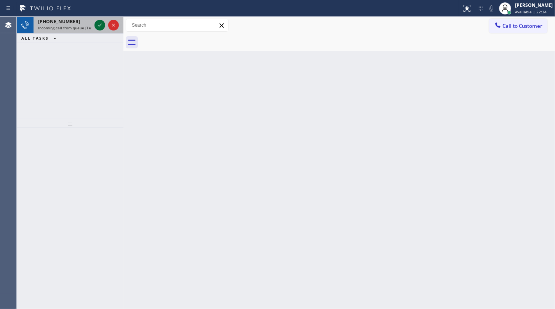
click at [100, 24] on icon at bounding box center [99, 25] width 9 height 9
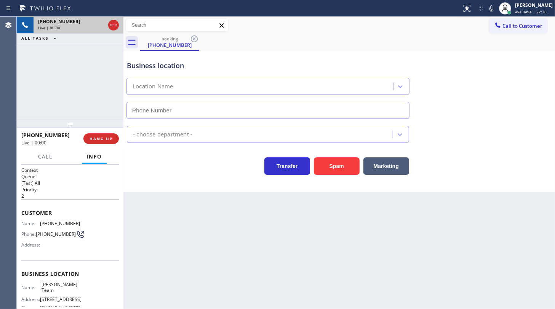
type input "[PHONE_NUMBER]"
click at [345, 163] on button "Spam" at bounding box center [337, 166] width 46 height 18
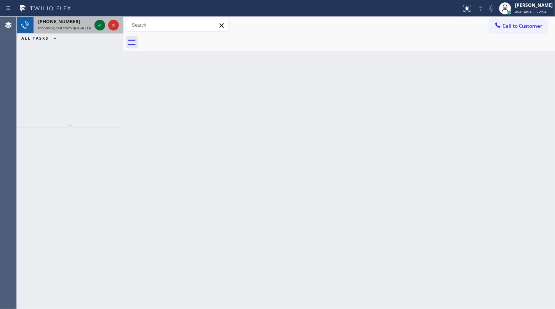
click at [102, 24] on icon at bounding box center [99, 25] width 9 height 9
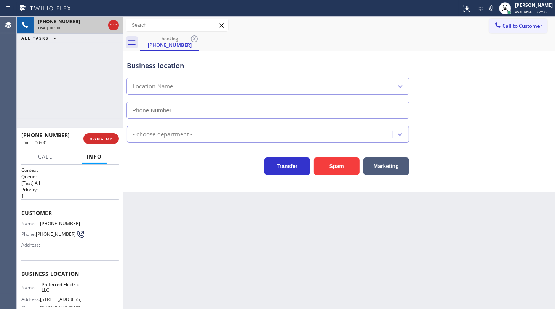
type input "[PHONE_NUMBER]"
click at [341, 170] on button "Spam" at bounding box center [337, 166] width 46 height 18
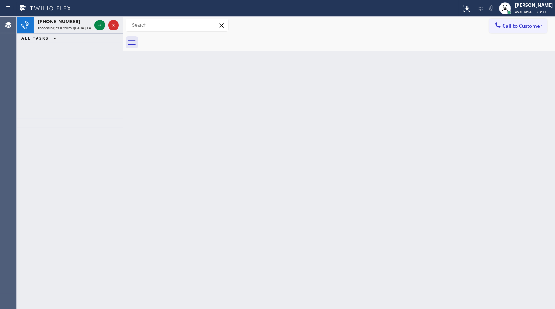
click at [42, 62] on div "+16192289590 Incoming call from queue [Test] All ALL TASKS ALL TASKS ACTIVE TAS…" at bounding box center [70, 68] width 107 height 102
click at [101, 26] on icon at bounding box center [99, 25] width 9 height 9
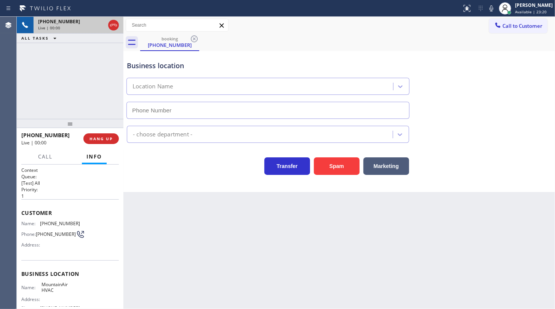
type input "(818) 900-7892"
click at [329, 167] on button "Spam" at bounding box center [337, 166] width 46 height 18
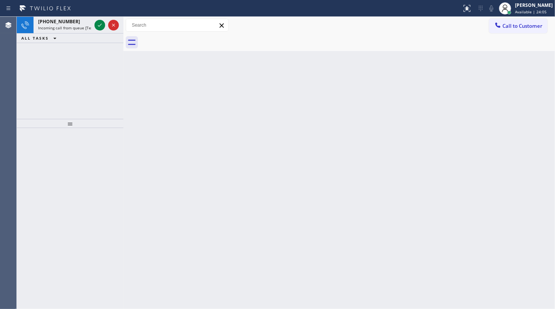
click at [6, 77] on div "Agent Desktop" at bounding box center [8, 163] width 16 height 292
click at [101, 22] on icon at bounding box center [99, 25] width 9 height 9
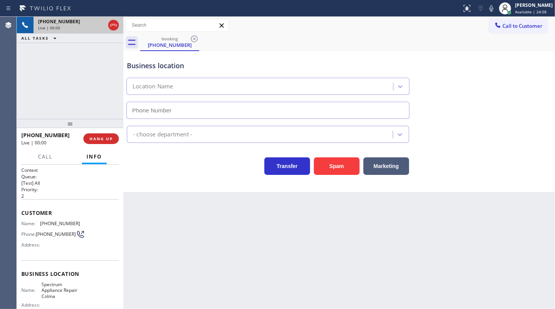
type input "(415) 634-3640"
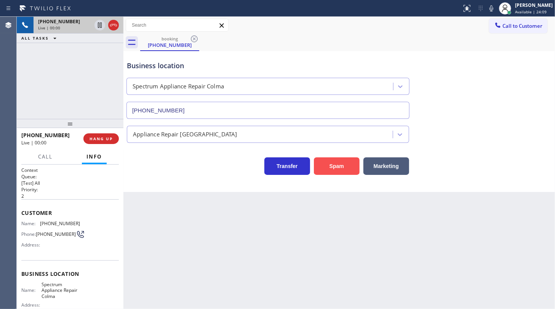
click at [331, 166] on button "Spam" at bounding box center [337, 166] width 46 height 18
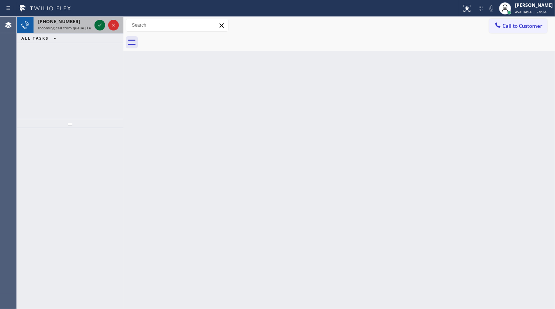
click at [100, 27] on icon at bounding box center [99, 25] width 9 height 9
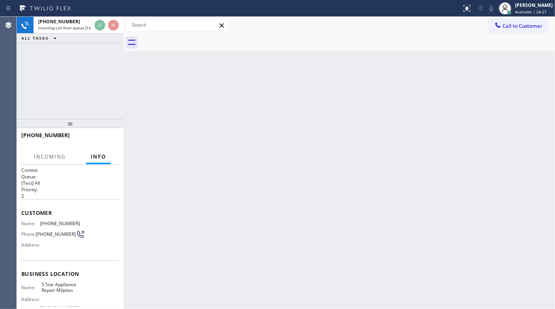
click at [100, 16] on div "Status report No issues detected If you experience an issue, please download th…" at bounding box center [277, 154] width 555 height 309
click at [99, 15] on div "Status report No issues detected If you experience an issue, please download th…" at bounding box center [277, 8] width 555 height 17
click at [99, 3] on div at bounding box center [231, 8] width 456 height 12
drag, startPoint x: 99, startPoint y: 3, endPoint x: 98, endPoint y: -2, distance: 5.0
click at [98, 0] on html "Status report No issues detected If you experience an issue, please download th…" at bounding box center [277, 154] width 555 height 309
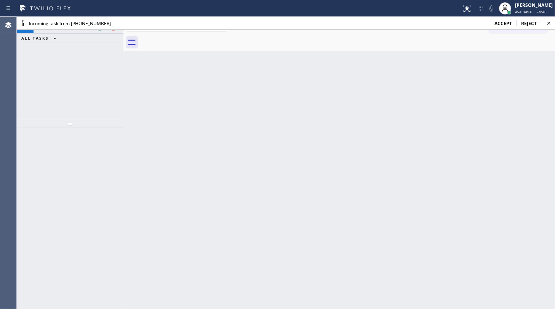
click at [504, 23] on span "accept" at bounding box center [504, 23] width 18 height 6
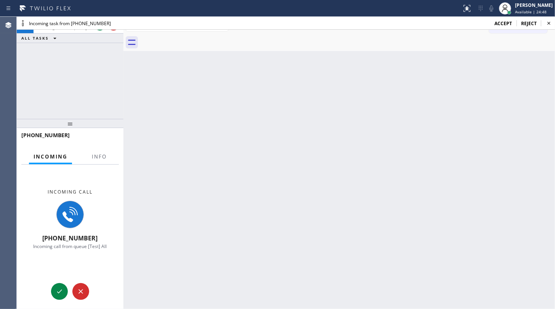
click at [502, 21] on span "accept" at bounding box center [504, 23] width 18 height 6
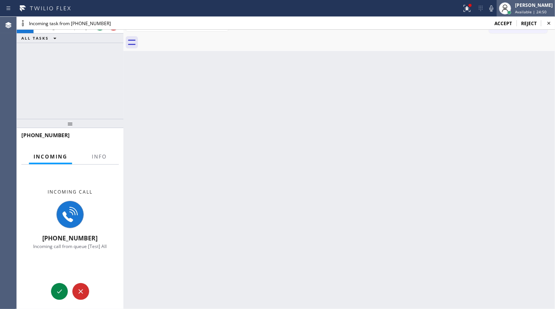
drag, startPoint x: 511, startPoint y: 5, endPoint x: 500, endPoint y: 7, distance: 11.6
click at [500, 7] on div at bounding box center [505, 8] width 12 height 12
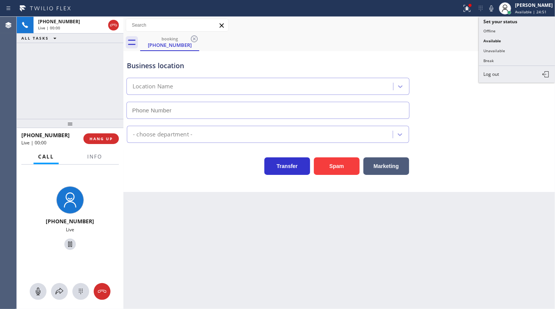
type input "(818) 938-1997"
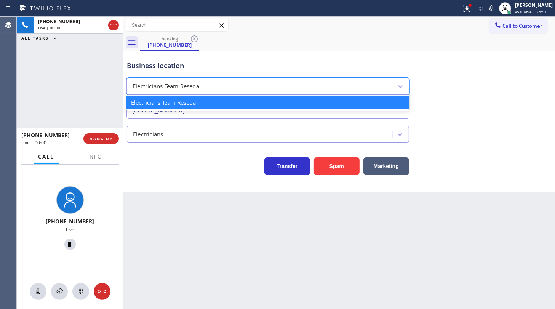
click at [407, 78] on div "Electricians Team Reseda" at bounding box center [267, 86] width 283 height 17
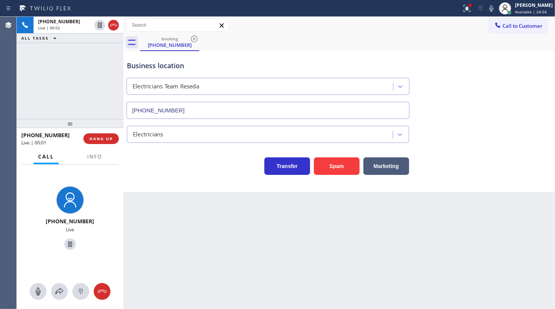
click at [148, 219] on div "Back to Dashboard Change Sender ID Customers Technicians Select a contact Outbo…" at bounding box center [339, 163] width 432 height 292
click at [92, 158] on span "Info" at bounding box center [94, 156] width 15 height 7
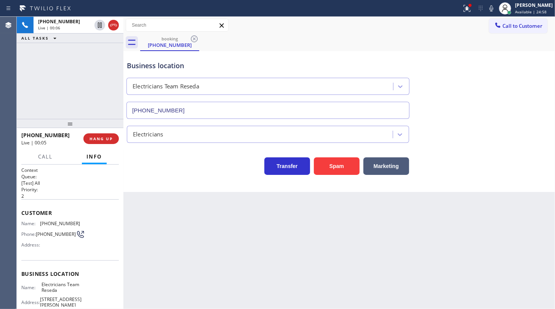
drag, startPoint x: 323, startPoint y: 30, endPoint x: 488, endPoint y: 22, distance: 165.2
click at [323, 30] on div "Call to Customer Outbound call Location Search location Your caller id phone nu…" at bounding box center [339, 25] width 432 height 13
click at [471, 9] on icon at bounding box center [467, 8] width 9 height 9
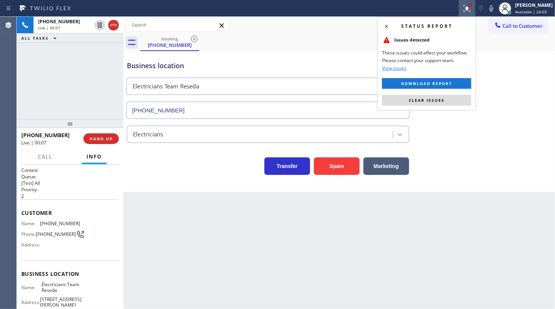
drag, startPoint x: 453, startPoint y: 104, endPoint x: 453, endPoint y: 99, distance: 4.6
click at [453, 102] on button "Clear issues" at bounding box center [426, 100] width 89 height 11
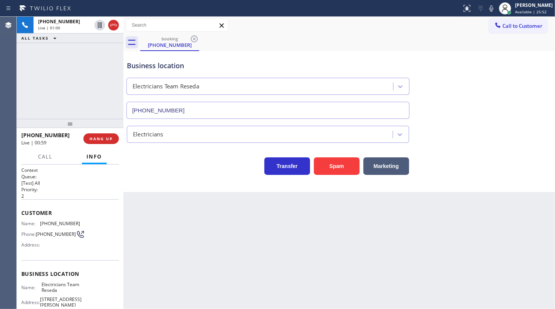
click at [61, 76] on div "+18186998947 Live | 01:00 ALL TASKS ALL TASKS ACTIVE TASKS TASKS IN WRAP UP" at bounding box center [70, 68] width 107 height 102
click at [99, 136] on span "HANG UP" at bounding box center [101, 138] width 23 height 5
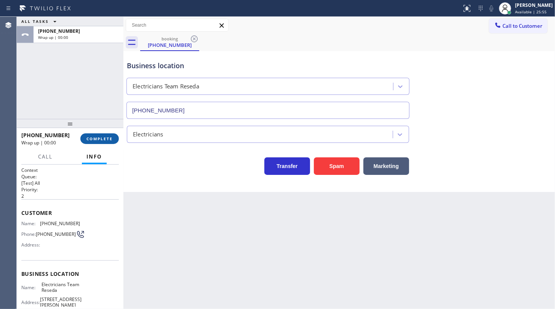
click at [99, 136] on span "COMPLETE" at bounding box center [99, 138] width 26 height 5
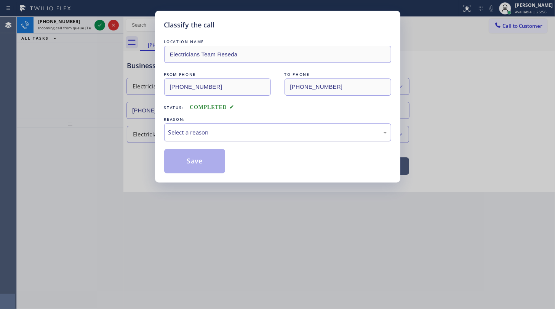
click at [186, 132] on div "Select a reason" at bounding box center [277, 132] width 219 height 9
click at [185, 157] on button "Save" at bounding box center [194, 161] width 61 height 24
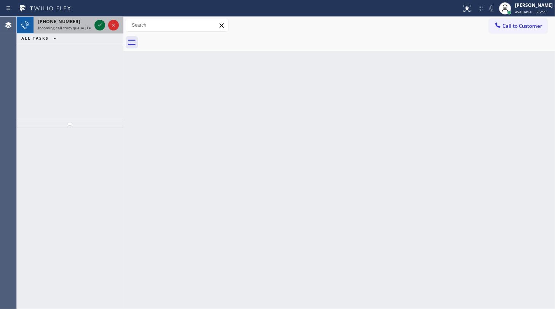
click at [98, 26] on icon at bounding box center [99, 25] width 9 height 9
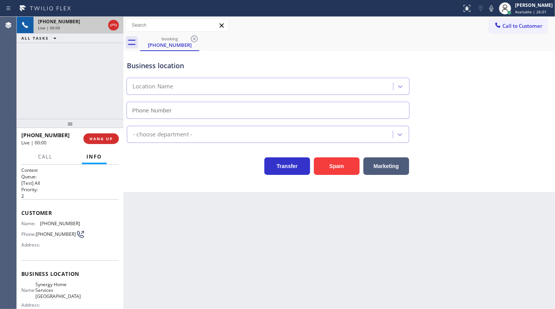
type input "(408) 692-9389"
click at [109, 138] on span "HANG UP" at bounding box center [101, 138] width 23 height 5
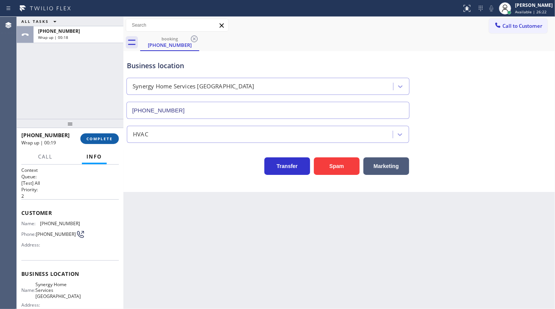
click at [92, 140] on span "COMPLETE" at bounding box center [99, 138] width 26 height 5
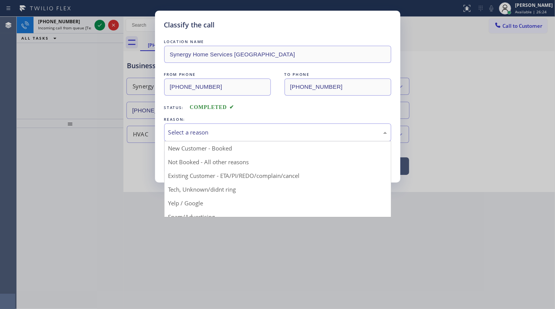
click at [167, 133] on div "Select a reason" at bounding box center [277, 132] width 227 height 18
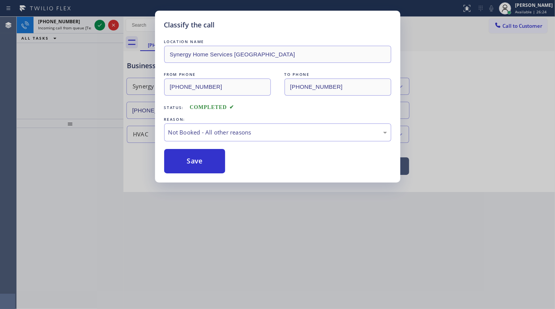
click at [179, 156] on button "Save" at bounding box center [194, 161] width 61 height 24
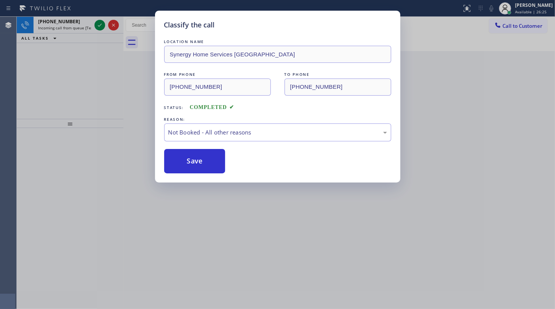
click at [104, 22] on div "Classify the call LOCATION NAME Synergy Home Services Robertville FROM PHONE (4…" at bounding box center [277, 154] width 555 height 309
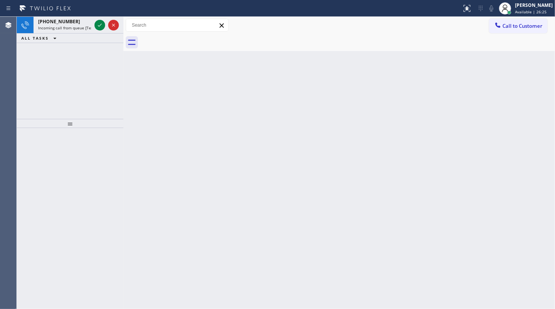
click at [102, 25] on icon at bounding box center [99, 25] width 9 height 9
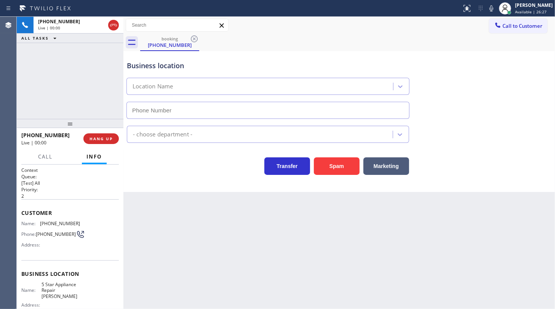
type input "(602) 806-9977"
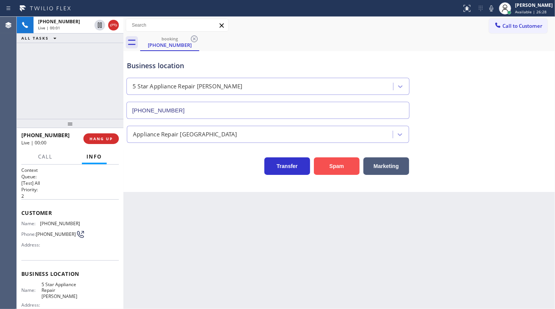
drag, startPoint x: 316, startPoint y: 150, endPoint x: 322, endPoint y: 162, distance: 13.3
click at [316, 152] on div "Transfer Spam Marketing" at bounding box center [339, 162] width 428 height 24
click at [324, 166] on button "Spam" at bounding box center [337, 166] width 46 height 18
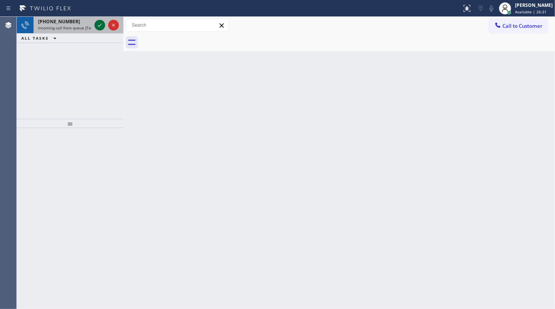
click at [101, 22] on icon at bounding box center [99, 25] width 9 height 9
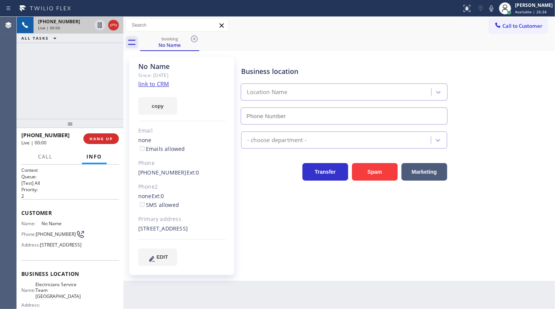
type input "(949) 894-4844"
click at [152, 86] on link "link to CRM" at bounding box center [153, 84] width 31 height 8
click at [101, 24] on icon at bounding box center [99, 25] width 9 height 9
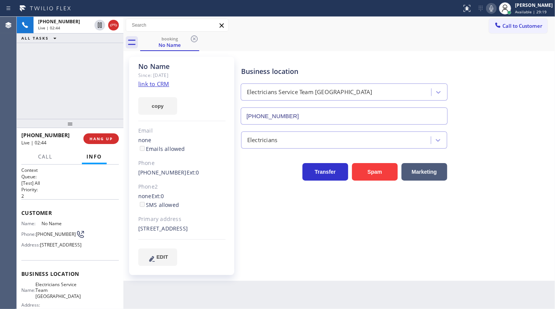
click at [489, 9] on icon at bounding box center [491, 8] width 9 height 9
drag, startPoint x: 200, startPoint y: 229, endPoint x: 202, endPoint y: 237, distance: 8.5
click at [202, 233] on div "20381 Barents Sea Circle Lake Forest, 92630 CA" at bounding box center [181, 228] width 87 height 9
copy div "Lake Forest, 92630 CA"
click at [69, 82] on div "+19494520511 Live | 03:20 ALL TASKS ALL TASKS ACTIVE TASKS TASKS IN WRAP UP" at bounding box center [70, 68] width 107 height 102
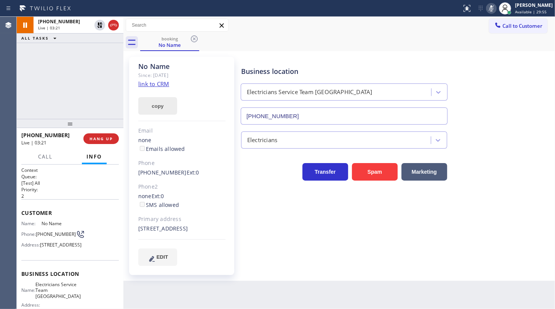
click at [157, 101] on button "copy" at bounding box center [157, 106] width 39 height 18
drag, startPoint x: 50, startPoint y: 54, endPoint x: 79, endPoint y: 30, distance: 37.7
click at [55, 47] on div "+19494520511 Live | 04:10 ALL TASKS ALL TASKS ACTIVE TASKS TASKS IN WRAP UP" at bounding box center [70, 68] width 107 height 102
click at [96, 24] on icon at bounding box center [99, 25] width 9 height 9
click at [491, 9] on icon at bounding box center [491, 8] width 9 height 9
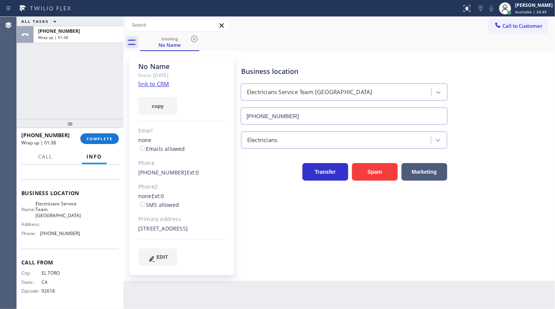
scroll to position [99, 0]
drag, startPoint x: 39, startPoint y: 202, endPoint x: 77, endPoint y: 218, distance: 41.5
click at [77, 218] on div "Name: Electricians Service Team Lake Forest Address: Phone: (949) 894-4844" at bounding box center [70, 220] width 98 height 38
copy span "Electricians Service Team Lake Forest"
drag, startPoint x: 40, startPoint y: 239, endPoint x: 86, endPoint y: 243, distance: 45.9
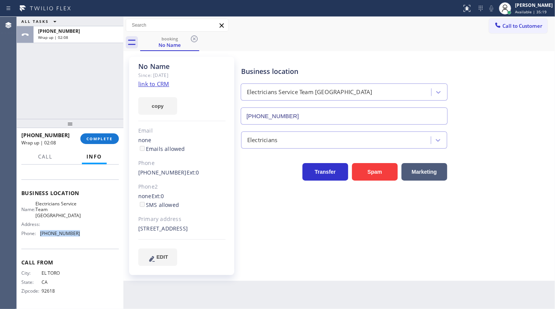
click at [86, 243] on div "Business location Name: Electricians Service Team Lake Forest Address: Phone: (…" at bounding box center [70, 213] width 98 height 69
copy div "(949) 894-4844"
click at [99, 141] on span "COMPLETE" at bounding box center [99, 138] width 26 height 5
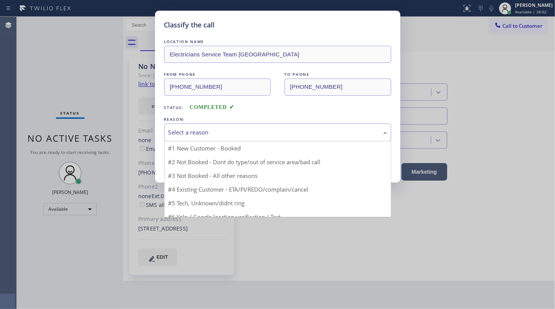
click at [175, 130] on div "Select a reason" at bounding box center [277, 132] width 219 height 9
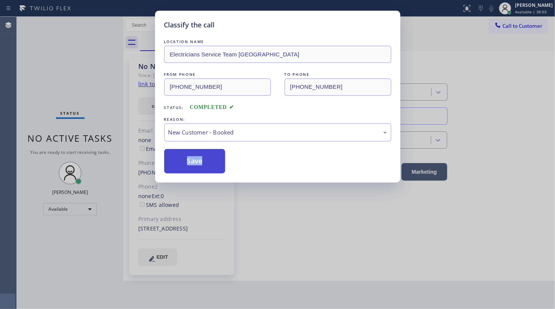
drag, startPoint x: 177, startPoint y: 145, endPoint x: 173, endPoint y: 154, distance: 9.4
click at [176, 147] on div "LOCATION NAME Electricians Service Team Lake Forest FROM PHONE (949) 452-0511 T…" at bounding box center [277, 106] width 227 height 136
click at [173, 154] on button "Save" at bounding box center [194, 161] width 61 height 24
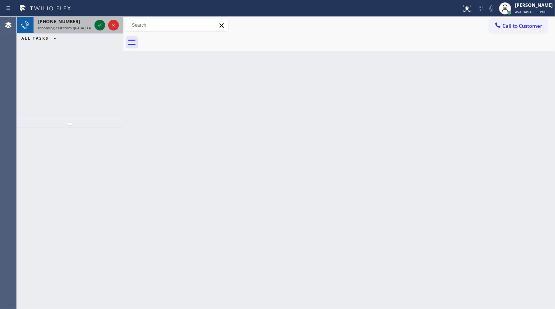
click at [99, 24] on icon at bounding box center [99, 25] width 9 height 9
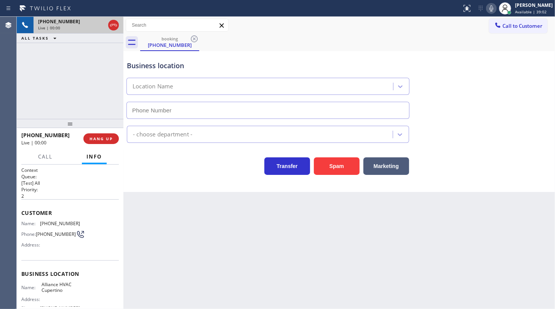
type input "(408) 692-9424"
drag, startPoint x: 332, startPoint y: 159, endPoint x: 335, endPoint y: 155, distance: 4.9
click at [334, 158] on button "Spam" at bounding box center [337, 166] width 46 height 18
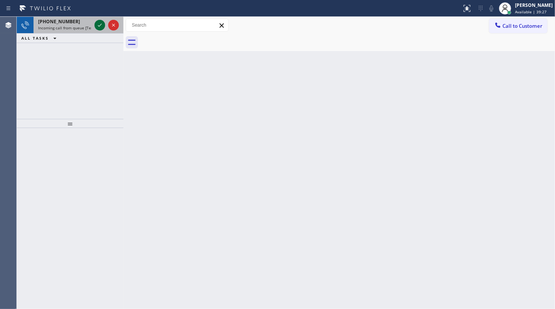
click at [100, 21] on icon at bounding box center [99, 25] width 9 height 9
click at [101, 24] on icon at bounding box center [100, 25] width 4 height 3
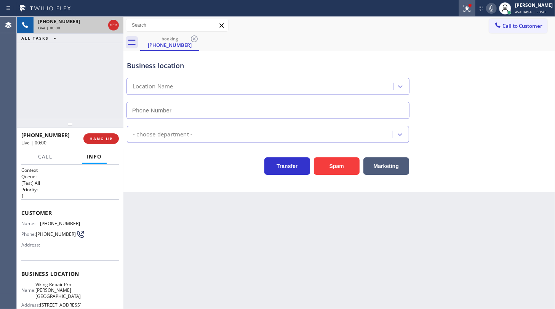
type input "(424) 396-5334"
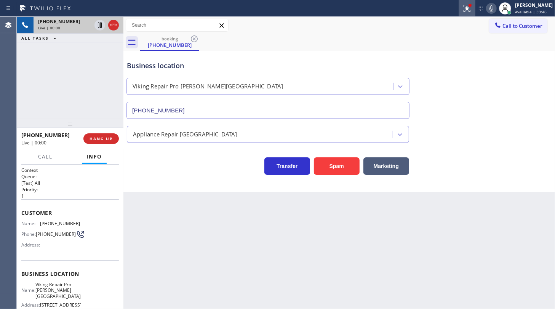
click at [466, 8] on icon at bounding box center [467, 8] width 9 height 9
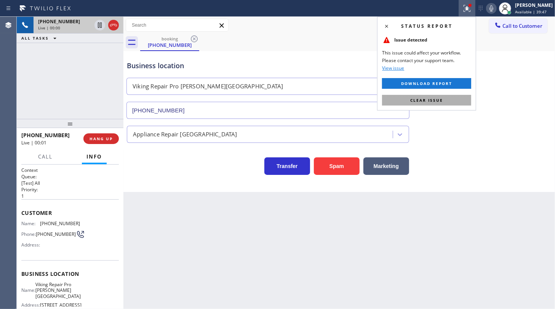
click at [456, 95] on button "Clear issue" at bounding box center [426, 100] width 89 height 11
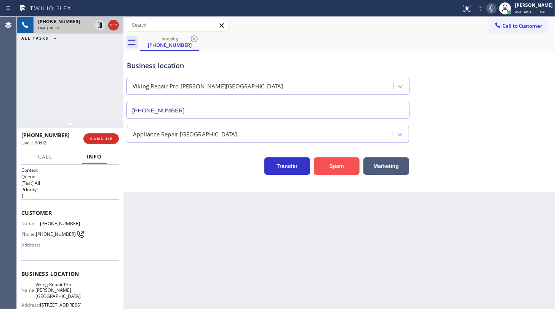
click at [321, 171] on button "Spam" at bounding box center [337, 166] width 46 height 18
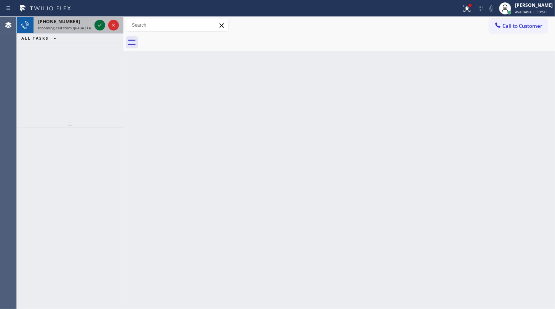
click at [104, 24] on icon at bounding box center [99, 25] width 9 height 9
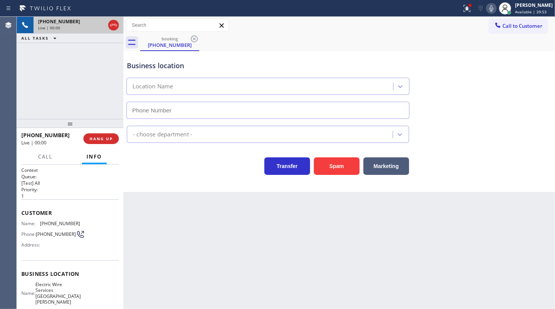
type input "(805) 222-7736"
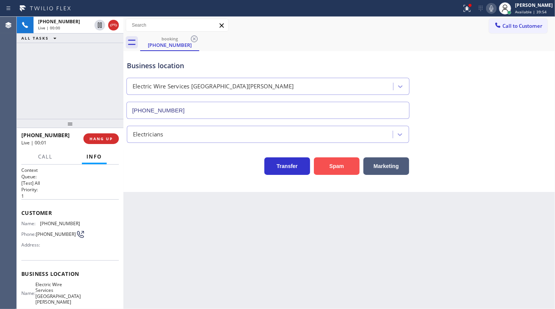
click at [327, 161] on button "Spam" at bounding box center [337, 166] width 46 height 18
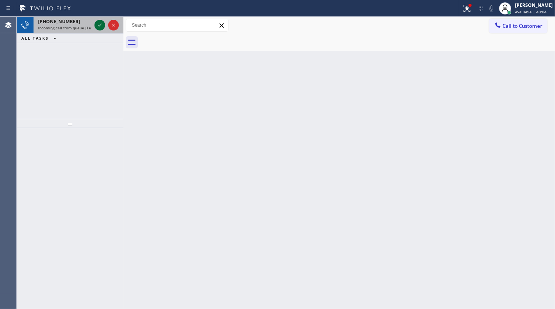
click at [98, 23] on icon at bounding box center [99, 25] width 9 height 9
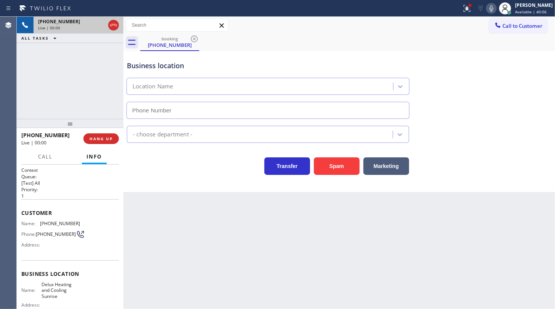
type input "(954) 417-1773"
click at [92, 136] on span "HANG UP" at bounding box center [101, 138] width 23 height 5
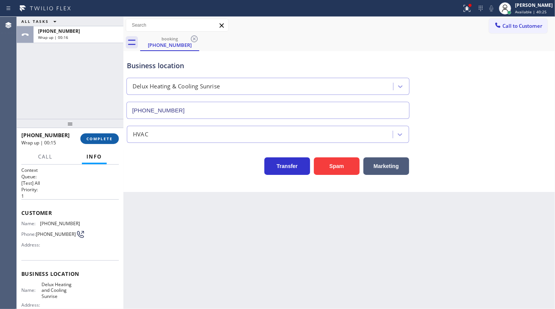
drag, startPoint x: 101, startPoint y: 138, endPoint x: 106, endPoint y: 142, distance: 6.0
click at [102, 138] on span "COMPLETE" at bounding box center [99, 138] width 26 height 5
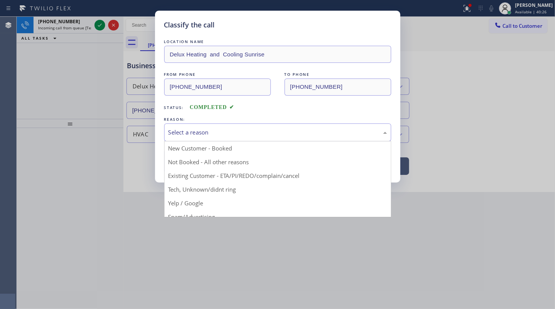
click at [191, 133] on div "Select a reason" at bounding box center [277, 132] width 219 height 9
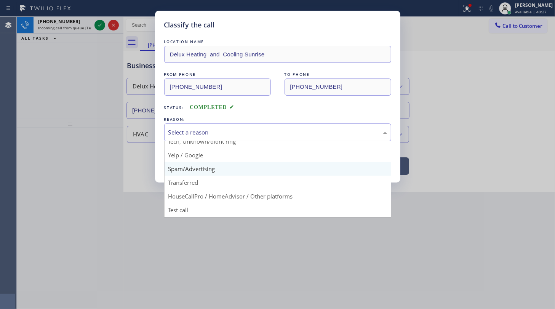
scroll to position [51, 0]
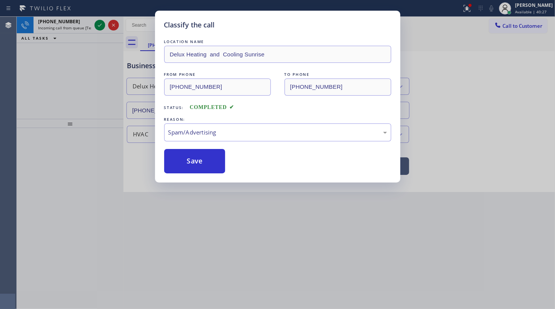
click at [199, 165] on button "Save" at bounding box center [194, 161] width 61 height 24
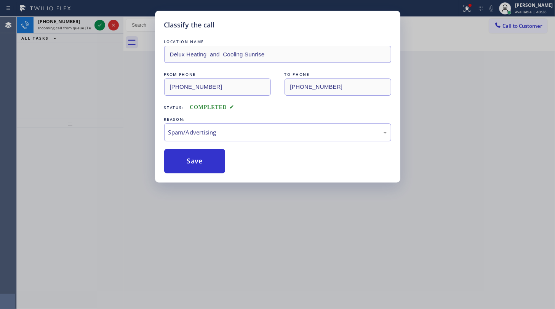
click at [98, 28] on div "Classify the call LOCATION NAME Electricians Team Reseda FROM PHONE (818) 699-8…" at bounding box center [286, 163] width 538 height 292
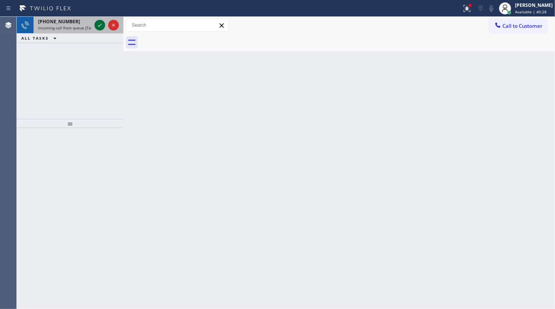
click at [99, 27] on icon at bounding box center [99, 25] width 9 height 9
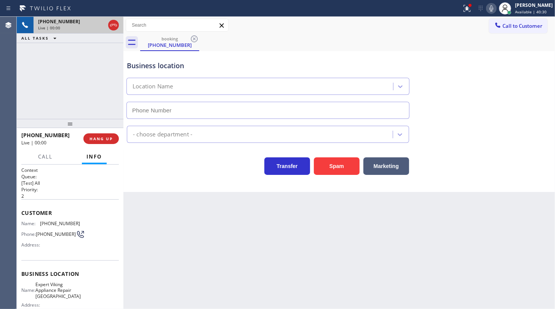
type input "(725) 234-4948"
click at [340, 155] on div "Spam" at bounding box center [335, 164] width 50 height 21
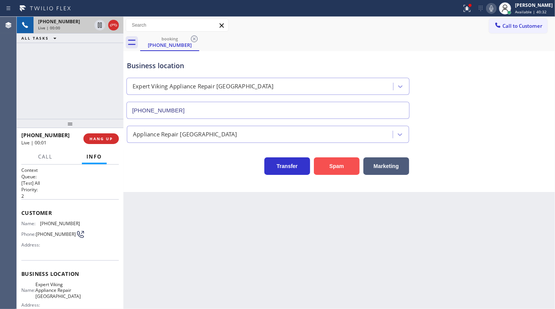
click at [343, 163] on button "Spam" at bounding box center [337, 166] width 46 height 18
click at [343, 161] on button "Spam" at bounding box center [337, 166] width 46 height 18
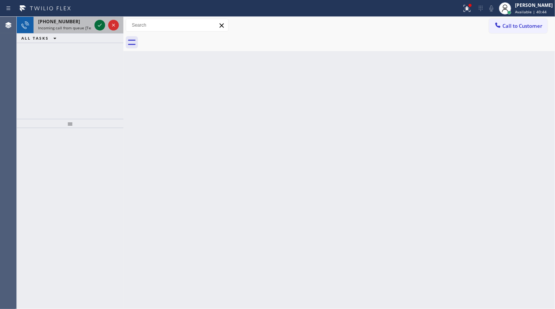
click at [101, 24] on icon at bounding box center [100, 25] width 4 height 3
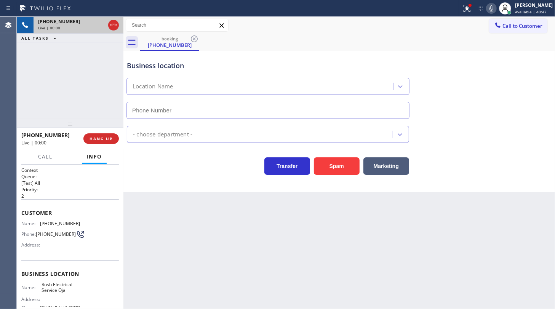
type input "(805) 600-3803"
click at [109, 133] on div "+18055422341 Live | 00:01 HANG UP" at bounding box center [70, 139] width 98 height 20
click at [110, 135] on button "HANG UP" at bounding box center [100, 138] width 35 height 11
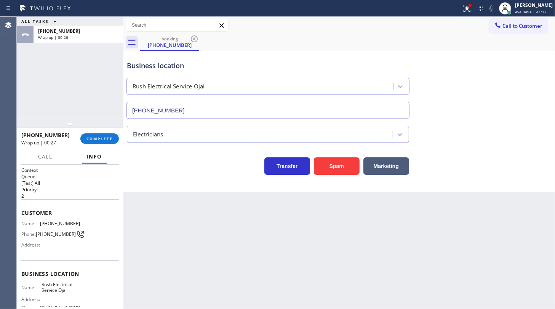
click at [75, 75] on div "ALL TASKS ALL TASKS ACTIVE TASKS TASKS IN WRAP UP +18055422341 Wrap up | 00:26" at bounding box center [70, 68] width 107 height 102
click at [101, 136] on div "+18055422341 Wrap up | 00:28 COMPLETE" at bounding box center [70, 139] width 98 height 20
click at [101, 136] on span "COMPLETE" at bounding box center [99, 138] width 26 height 5
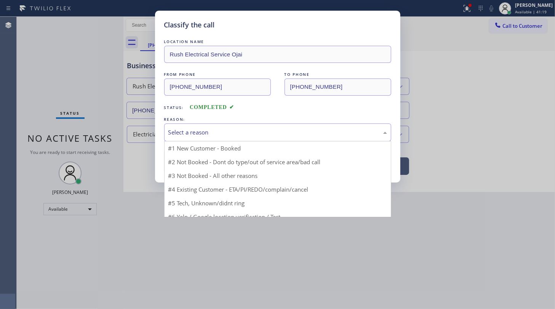
click at [174, 128] on div "Select a reason" at bounding box center [277, 132] width 219 height 9
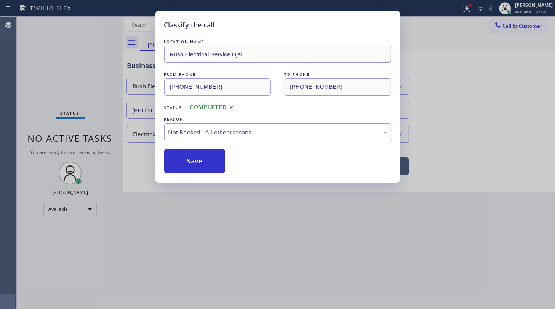
click at [179, 160] on button "Save" at bounding box center [194, 161] width 61 height 24
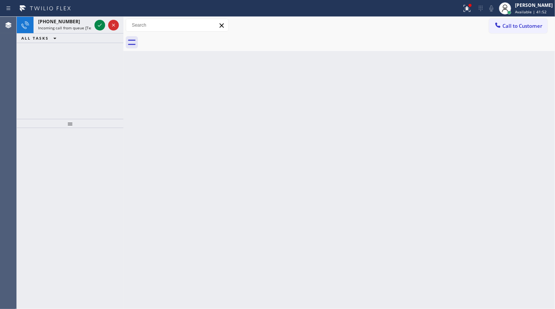
click at [50, 59] on div "+14089347214 Incoming call from queue [Test] All ALL TASKS ALL TASKS ACTIVE TAS…" at bounding box center [70, 68] width 107 height 102
click at [95, 26] on icon at bounding box center [99, 25] width 9 height 9
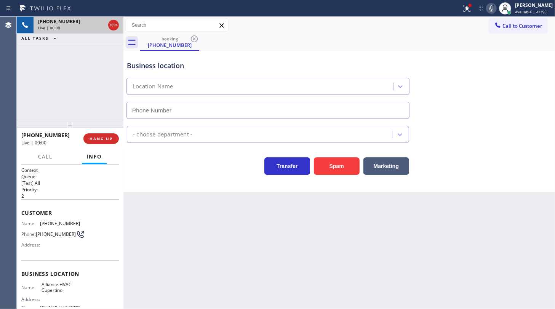
type input "(408) 692-9424"
click at [38, 68] on div "+14089347214 Live | 00:00 ALL TASKS ALL TASKS ACTIVE TASKS TASKS IN WRAP UP" at bounding box center [70, 68] width 107 height 102
click at [338, 172] on button "Spam" at bounding box center [337, 166] width 46 height 18
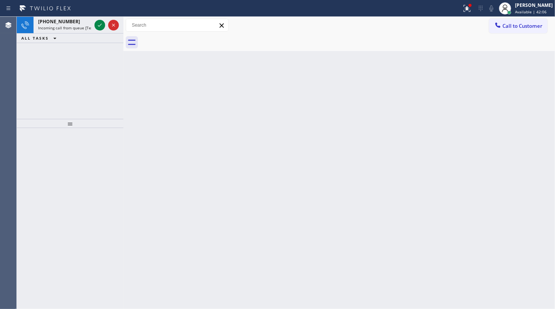
click at [22, 53] on div "+13124446110 Incoming call from queue [Test] All ALL TASKS ALL TASKS ACTIVE TAS…" at bounding box center [70, 68] width 107 height 102
click at [99, 23] on icon at bounding box center [99, 25] width 9 height 9
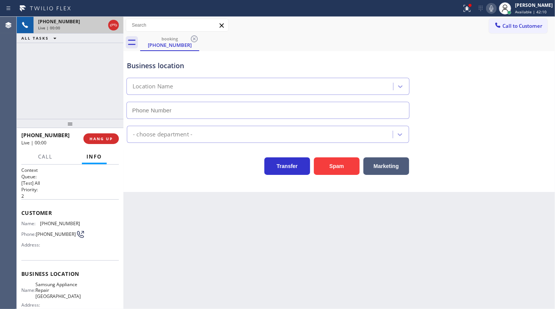
type input "(312) 945-0334"
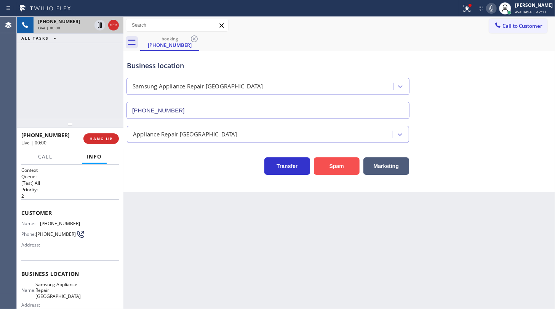
click at [340, 171] on button "Spam" at bounding box center [337, 166] width 46 height 18
click at [342, 170] on button "Spam" at bounding box center [337, 166] width 46 height 18
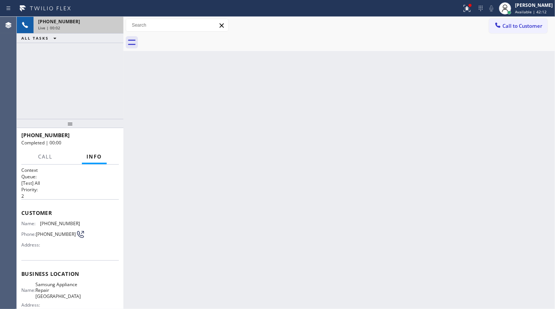
click at [343, 169] on div "Back to Dashboard Change Sender ID Customers Technicians Select a contact Outbo…" at bounding box center [339, 163] width 432 height 292
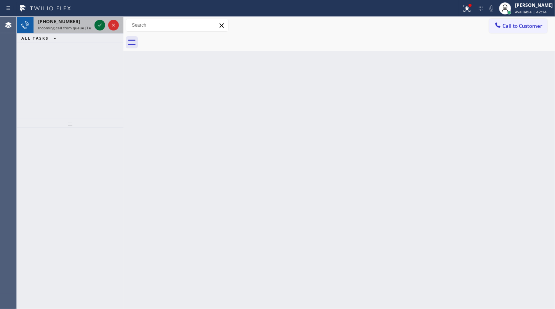
click at [98, 26] on icon at bounding box center [99, 25] width 9 height 9
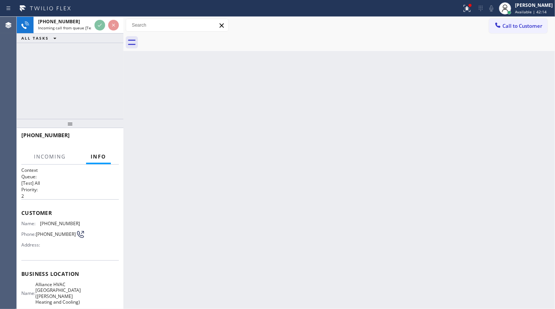
click at [112, 34] on div "+17149413515 Incoming call from queue [Test] All ALL TASKS ALL TASKS ACTIVE TAS…" at bounding box center [70, 30] width 107 height 26
click at [97, 21] on div at bounding box center [106, 25] width 27 height 17
click at [107, 21] on div at bounding box center [106, 25] width 27 height 17
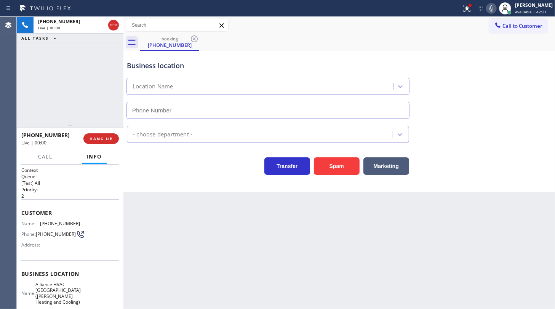
type input "(714) 364-0134"
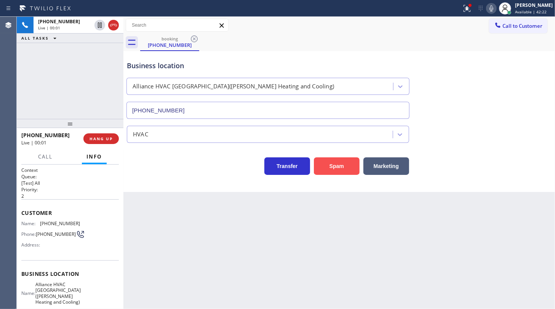
click at [328, 166] on button "Spam" at bounding box center [337, 166] width 46 height 18
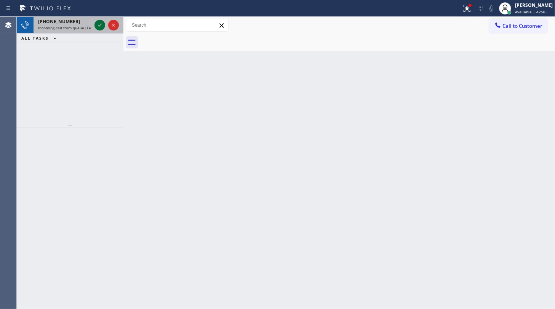
click at [99, 22] on icon at bounding box center [99, 25] width 9 height 9
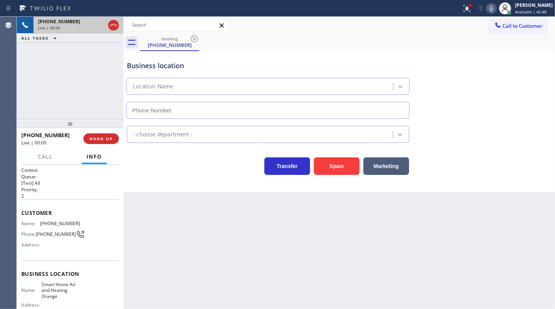
type input "(714) 790-3811"
click at [109, 131] on div "+17142549230 Live | 00:00 HANG UP" at bounding box center [70, 139] width 98 height 20
click at [107, 138] on span "HANG UP" at bounding box center [101, 138] width 23 height 5
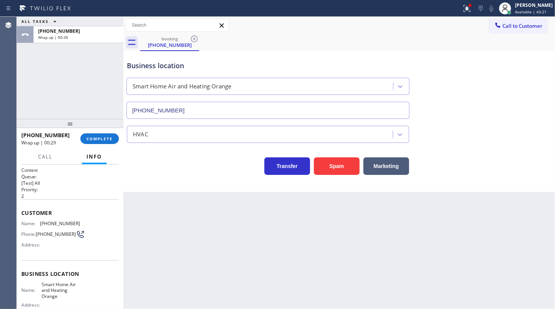
click at [46, 96] on div "ALL TASKS ALL TASKS ACTIVE TASKS TASKS IN WRAP UP +17142549230 Wrap up | 00:30" at bounding box center [70, 68] width 107 height 102
click at [94, 136] on span "COMPLETE" at bounding box center [99, 138] width 26 height 5
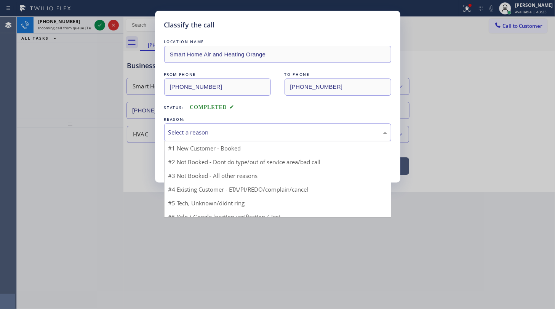
click at [203, 134] on div "Select a reason" at bounding box center [277, 132] width 219 height 9
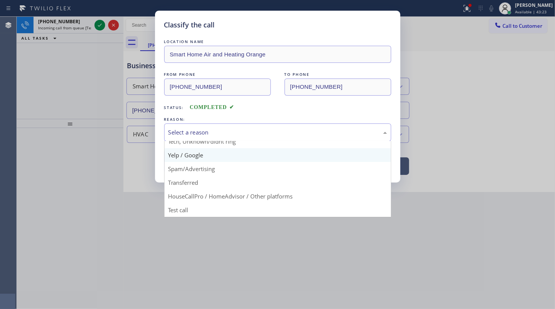
scroll to position [51, 0]
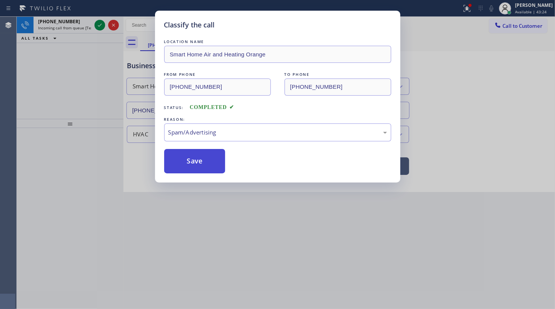
click at [197, 162] on button "Save" at bounding box center [194, 161] width 61 height 24
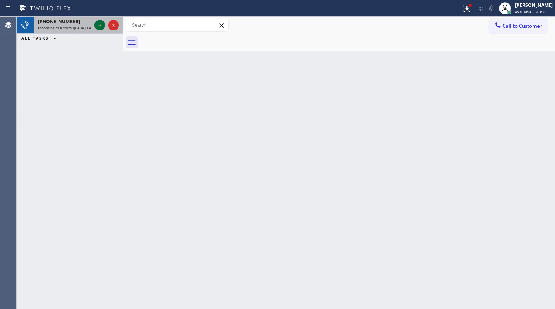
click at [101, 24] on icon at bounding box center [99, 25] width 9 height 9
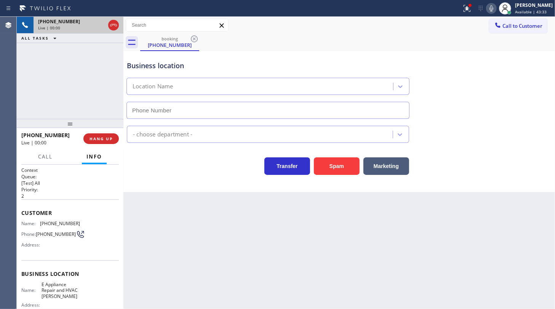
type input "(425) 363-0009"
click at [331, 155] on div "Spam" at bounding box center [335, 164] width 50 height 21
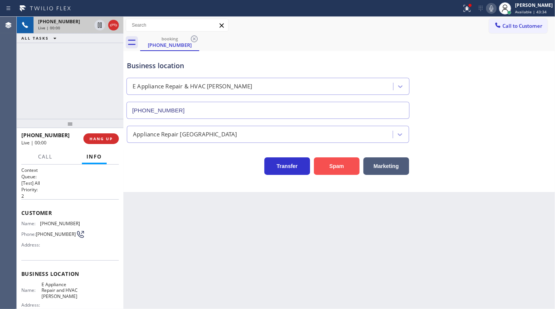
click at [328, 171] on button "Spam" at bounding box center [337, 166] width 46 height 18
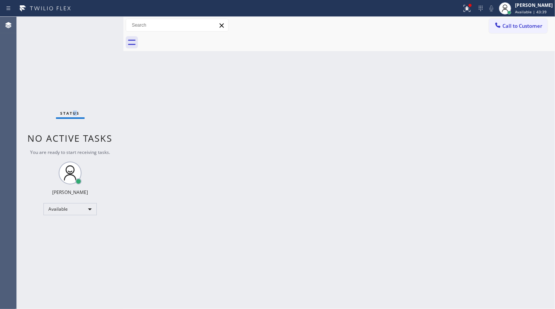
drag, startPoint x: 74, startPoint y: 65, endPoint x: 97, endPoint y: 11, distance: 58.7
click at [78, 50] on div "Status No active tasks You are ready to start receiving tasks. JENIZA ALCAYDE A…" at bounding box center [70, 163] width 107 height 292
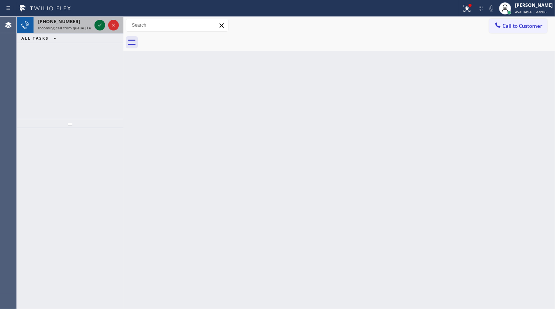
click at [100, 21] on icon at bounding box center [99, 25] width 9 height 9
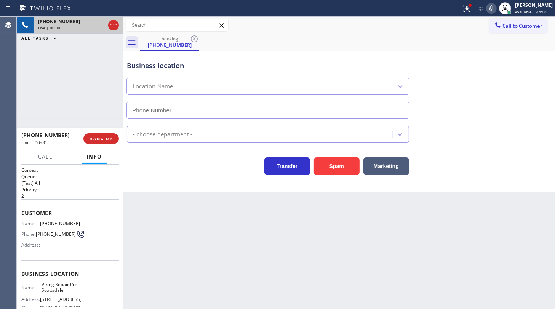
type input "(602) 932-0876"
click at [330, 167] on button "Spam" at bounding box center [337, 166] width 46 height 18
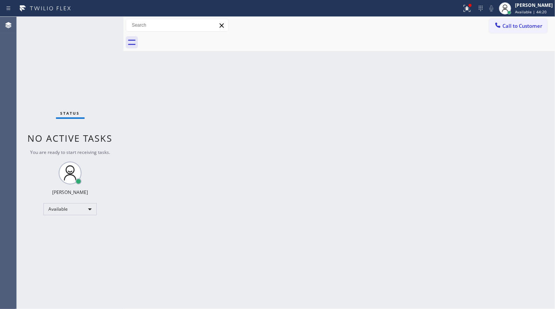
click at [98, 24] on div "Status No active tasks You are ready to start receiving tasks. JENIZA ALCAYDE A…" at bounding box center [70, 163] width 107 height 292
click at [52, 211] on div "Available" at bounding box center [69, 209] width 53 height 12
click at [55, 237] on li "Unavailable" at bounding box center [70, 238] width 52 height 9
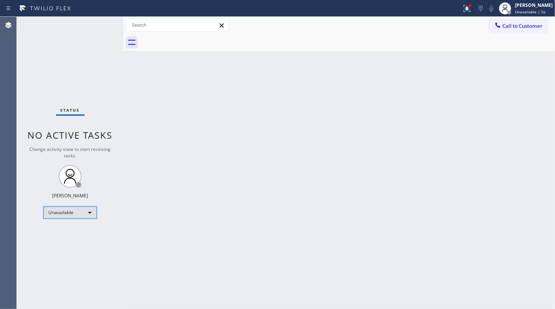
click at [57, 212] on div "Unavailable" at bounding box center [69, 212] width 53 height 12
click at [56, 230] on li "Available" at bounding box center [70, 231] width 52 height 9
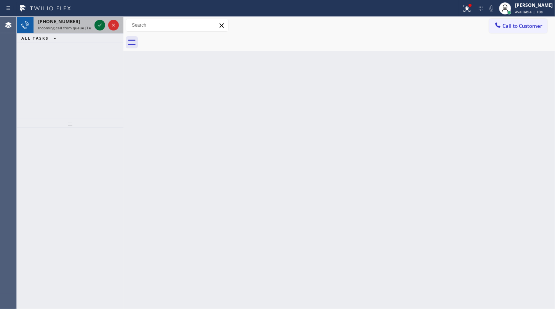
click at [97, 23] on icon at bounding box center [99, 25] width 9 height 9
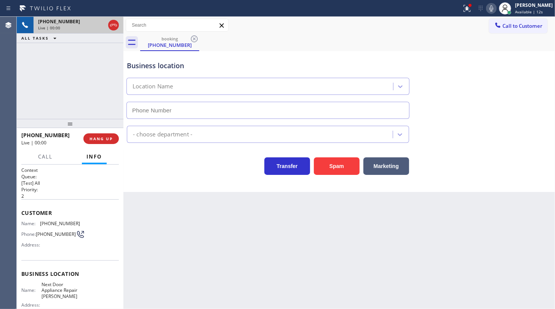
type input "(510) 296-3919"
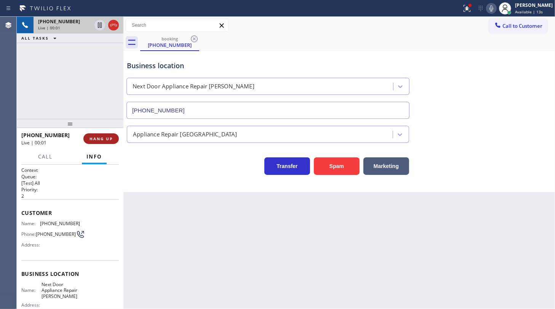
click at [95, 140] on span "HANG UP" at bounding box center [101, 138] width 23 height 5
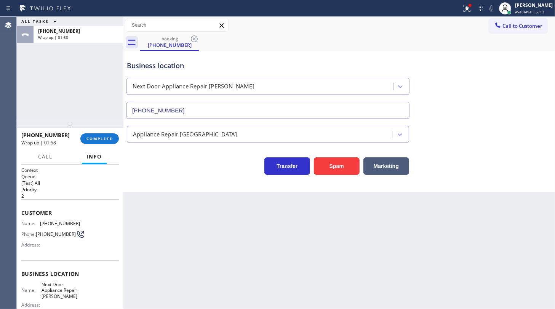
click at [46, 96] on div "ALL TASKS ALL TASKS ACTIVE TASKS TASKS IN WRAP UP +15107271294 Wrap up | 01:58" at bounding box center [70, 68] width 107 height 102
click at [90, 140] on span "COMPLETE" at bounding box center [99, 138] width 26 height 5
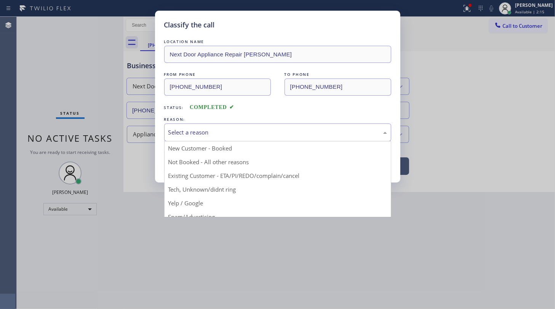
click at [183, 133] on div "Select a reason" at bounding box center [277, 132] width 219 height 9
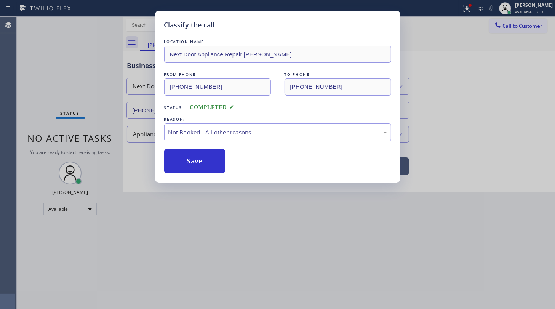
click at [182, 159] on button "Save" at bounding box center [194, 161] width 61 height 24
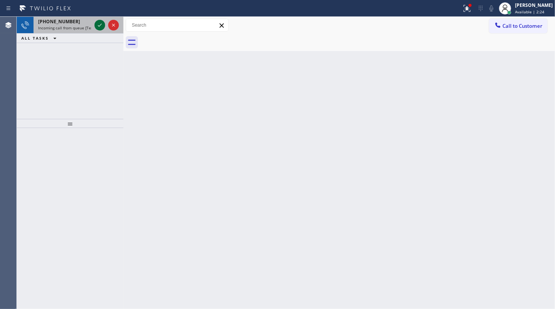
click at [98, 25] on icon at bounding box center [99, 25] width 9 height 9
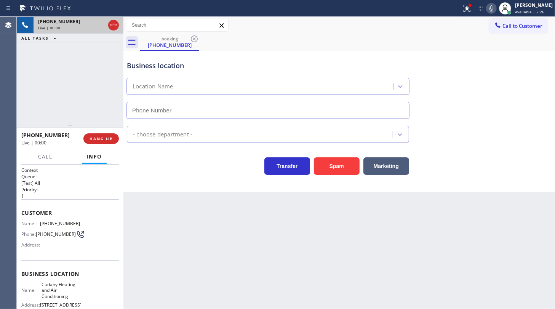
type input "(323) 210-4896"
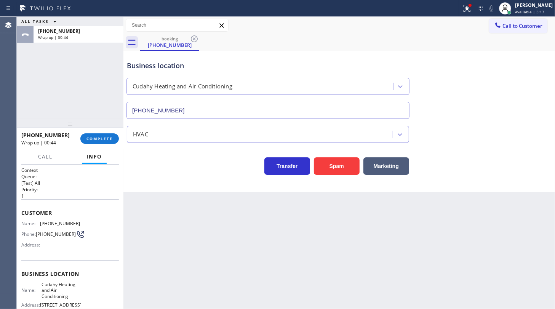
click at [50, 86] on div "ALL TASKS ALL TASKS ACTIVE TASKS TASKS IN WRAP UP +19164042212 Wrap up | 00:44" at bounding box center [70, 68] width 107 height 102
click at [102, 139] on span "COMPLETE" at bounding box center [99, 138] width 26 height 5
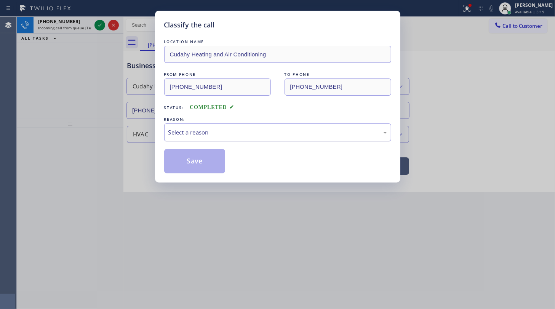
click at [188, 135] on div "Select a reason" at bounding box center [277, 132] width 219 height 9
click at [186, 158] on button "Save" at bounding box center [194, 161] width 61 height 24
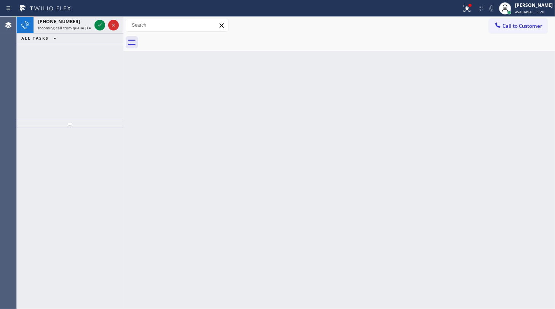
click at [99, 26] on div "Classify the call LOCATION NAME Electricians Team Reseda FROM PHONE (818) 699-8…" at bounding box center [286, 163] width 538 height 292
click at [99, 26] on icon at bounding box center [99, 25] width 9 height 9
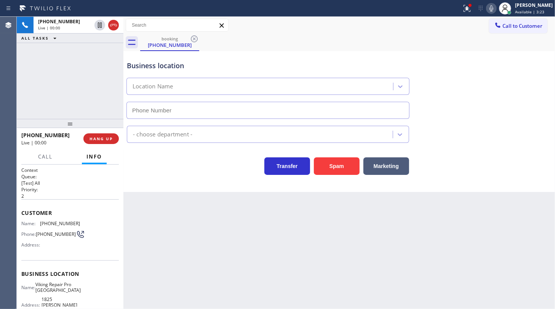
type input "(720) 704-1414"
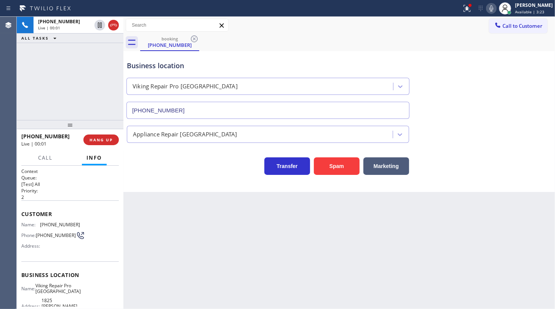
drag, startPoint x: 103, startPoint y: 129, endPoint x: 102, endPoint y: 133, distance: 4.2
click at [102, 129] on div at bounding box center [70, 124] width 107 height 9
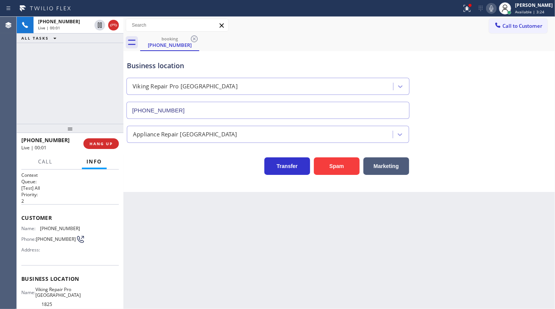
drag, startPoint x: 102, startPoint y: 141, endPoint x: 101, endPoint y: 137, distance: 4.1
click at [103, 141] on span "HANG UP" at bounding box center [101, 143] width 23 height 5
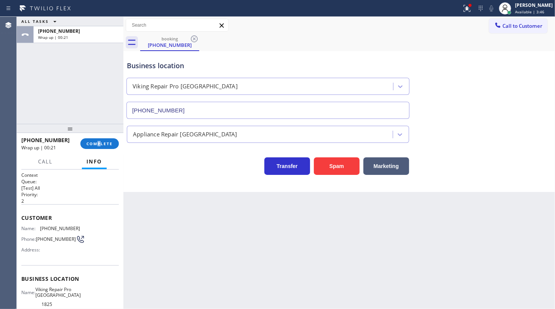
click at [101, 152] on div "+17203567920 Wrap up | 00:21 COMPLETE" at bounding box center [70, 144] width 98 height 20
click at [102, 146] on span "COMPLETE" at bounding box center [99, 143] width 26 height 5
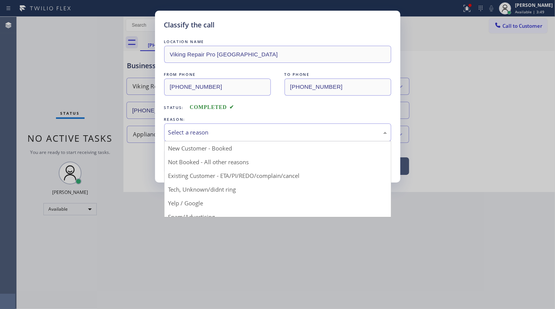
click at [207, 133] on div "Select a reason" at bounding box center [277, 132] width 219 height 9
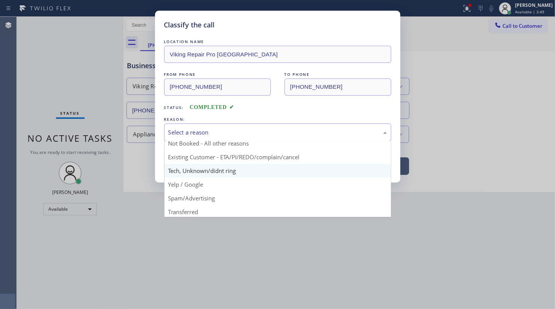
scroll to position [51, 0]
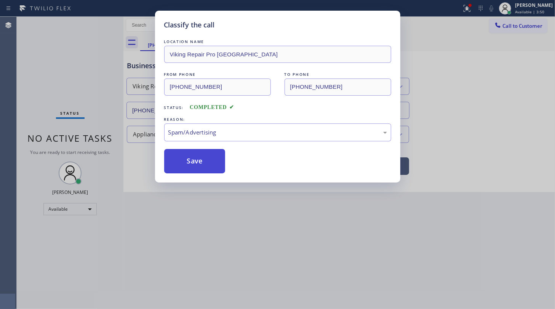
click at [195, 153] on button "Save" at bounding box center [194, 161] width 61 height 24
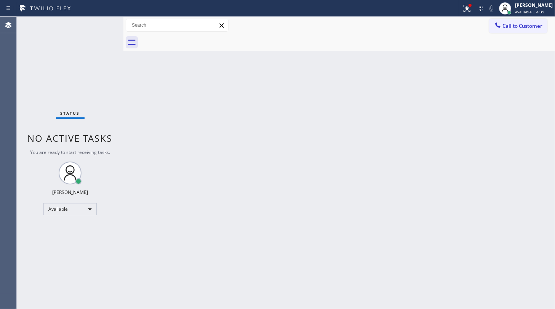
click at [103, 27] on div "Status No active tasks You are ready to start receiving tasks. JENIZA ALCAYDE A…" at bounding box center [70, 163] width 107 height 292
click at [59, 31] on div "Status No active tasks You are ready to start receiving tasks. JENIZA ALCAYDE A…" at bounding box center [70, 163] width 107 height 292
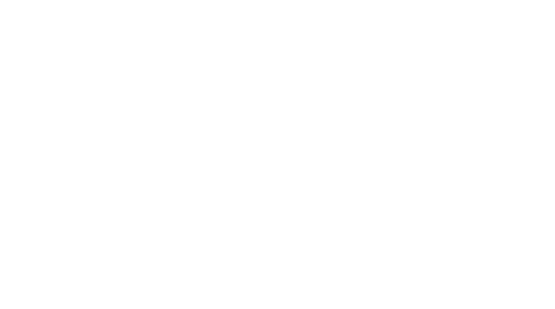
click at [101, 25] on div at bounding box center [277, 154] width 555 height 309
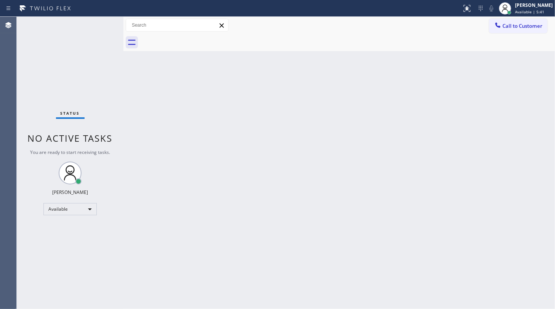
click at [67, 42] on div "Status No active tasks You are ready to start receiving tasks. JENIZA ALCAYDE A…" at bounding box center [70, 163] width 107 height 292
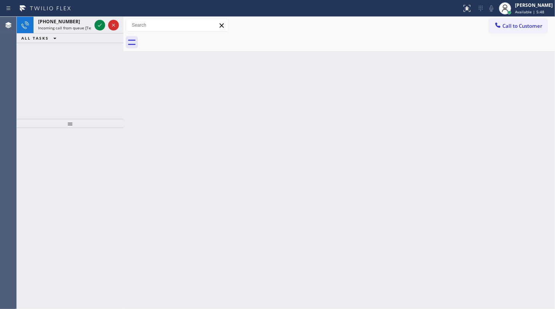
click at [60, 111] on div "[PHONE_NUMBER] Incoming call from queue [Test] All ALL TASKS ALL TASKS ACTIVE T…" at bounding box center [70, 68] width 107 height 102
click at [95, 23] on icon at bounding box center [99, 25] width 9 height 9
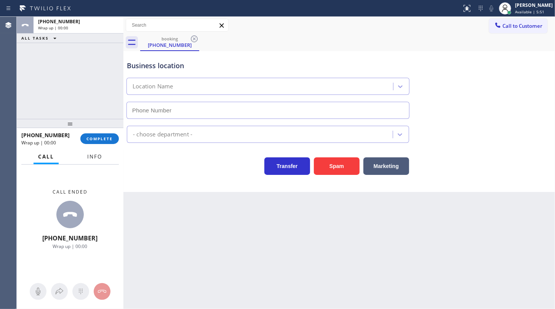
type input "[PHONE_NUMBER]"
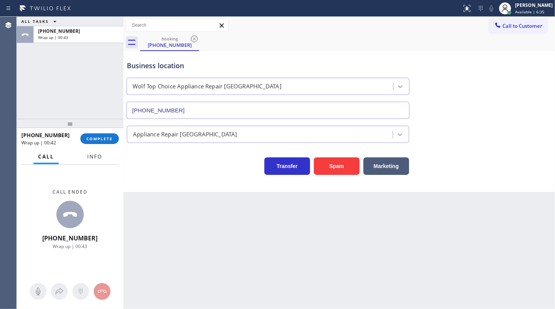
click at [91, 154] on span "Info" at bounding box center [94, 156] width 15 height 7
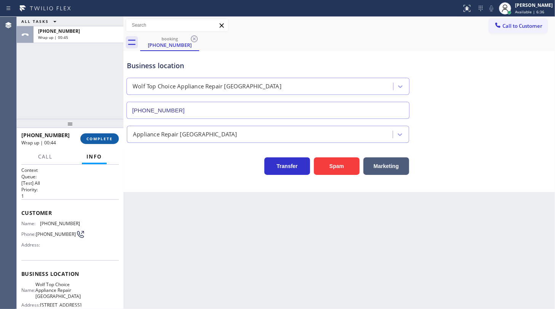
click at [107, 143] on button "COMPLETE" at bounding box center [99, 138] width 38 height 11
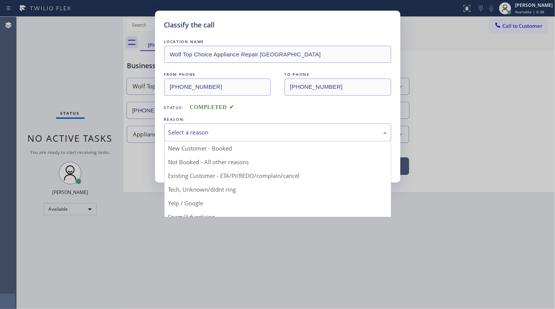
click at [168, 126] on div "Select a reason" at bounding box center [277, 132] width 227 height 18
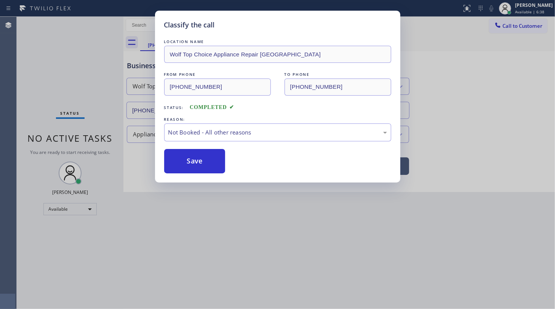
click at [180, 160] on button "Save" at bounding box center [194, 161] width 61 height 24
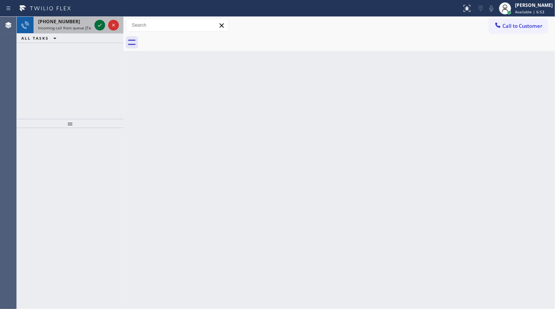
click at [98, 22] on div at bounding box center [106, 25] width 27 height 17
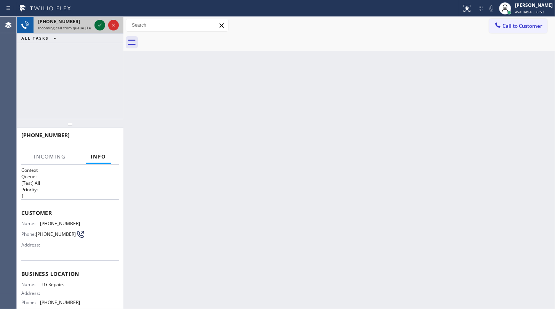
click at [99, 23] on icon at bounding box center [99, 25] width 9 height 9
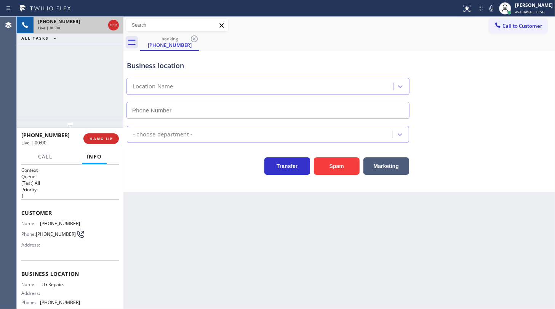
type input "[PHONE_NUMBER]"
drag, startPoint x: 38, startPoint y: 224, endPoint x: 99, endPoint y: 223, distance: 61.0
click at [99, 223] on div "Name: [PHONE_NUMBER] Phone: [PHONE_NUMBER] Address:" at bounding box center [70, 236] width 98 height 30
copy div "[PHONE_NUMBER]"
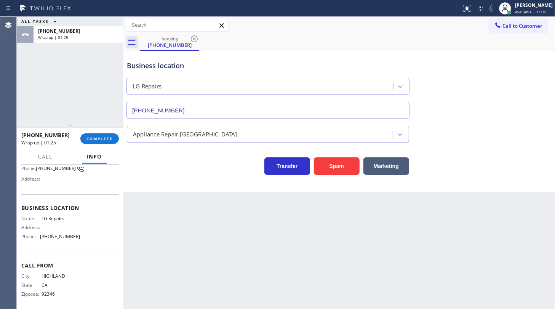
scroll to position [70, 0]
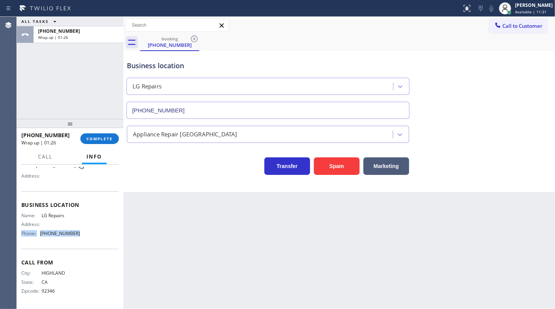
drag, startPoint x: 41, startPoint y: 228, endPoint x: 103, endPoint y: 240, distance: 63.5
click at [103, 240] on div "Business location Name: LG Repairs Address: Phone: [PHONE_NUMBER]" at bounding box center [70, 220] width 98 height 58
click at [55, 240] on div "Business location Name: LG Repairs Address: Phone: [PHONE_NUMBER]" at bounding box center [70, 220] width 98 height 58
drag, startPoint x: 41, startPoint y: 233, endPoint x: 97, endPoint y: 238, distance: 55.8
click at [97, 238] on div "Name: LG Repairs Address: Phone: [PHONE_NUMBER]" at bounding box center [70, 226] width 98 height 27
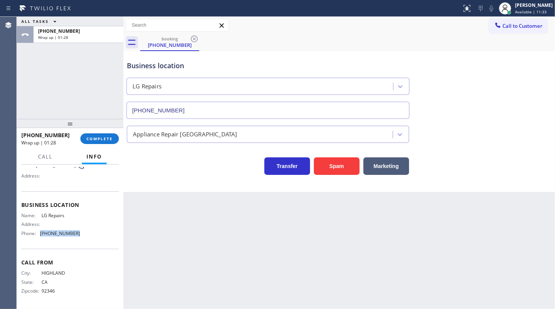
copy span "[PHONE_NUMBER]"
click at [101, 139] on span "COMPLETE" at bounding box center [99, 138] width 26 height 5
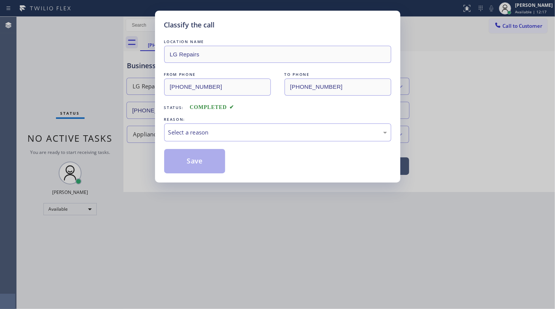
click at [186, 143] on div "LOCATION NAME LG Repairs FROM PHONE [PHONE_NUMBER] TO PHONE [PHONE_NUMBER] Stat…" at bounding box center [277, 106] width 227 height 136
click at [187, 136] on div "Select a reason" at bounding box center [277, 132] width 219 height 9
click at [186, 162] on button "Save" at bounding box center [194, 161] width 61 height 24
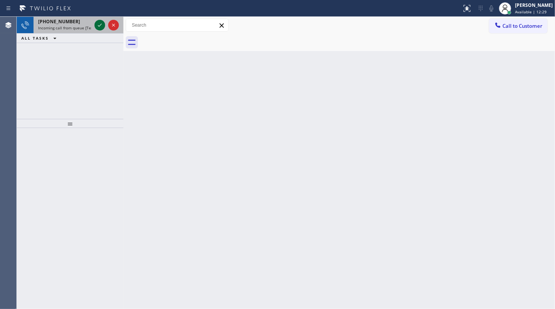
click at [102, 26] on icon at bounding box center [99, 25] width 9 height 9
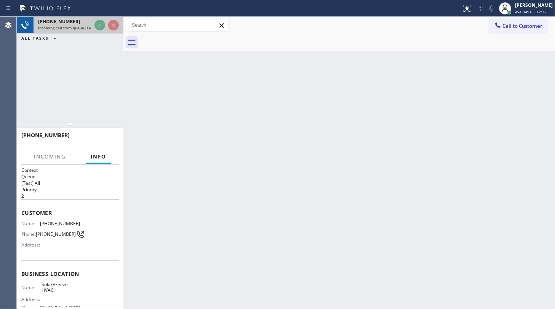
click at [102, 30] on div at bounding box center [106, 25] width 27 height 17
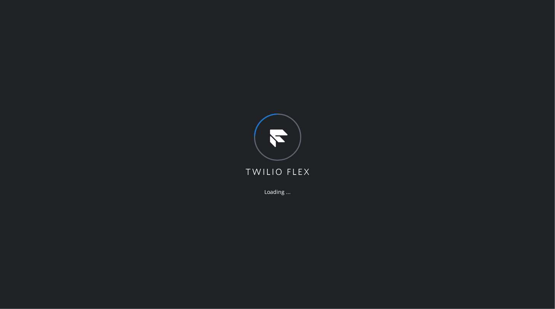
click at [52, 99] on div "Loading ..." at bounding box center [277, 154] width 555 height 309
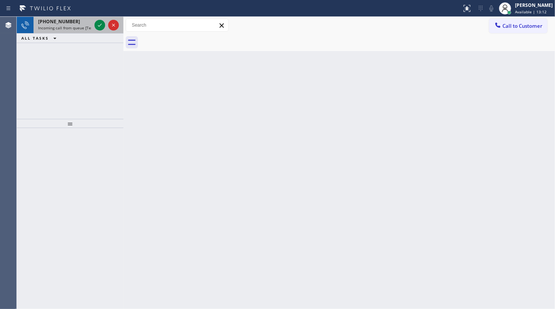
click at [92, 26] on div "[PHONE_NUMBER] Incoming call from queue [Test] All" at bounding box center [63, 25] width 59 height 17
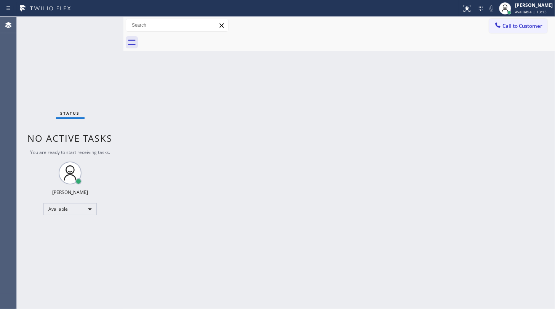
click at [98, 26] on div "Status No active tasks You are ready to start receiving tasks. JENIZA ALCAYDE A…" at bounding box center [70, 163] width 107 height 292
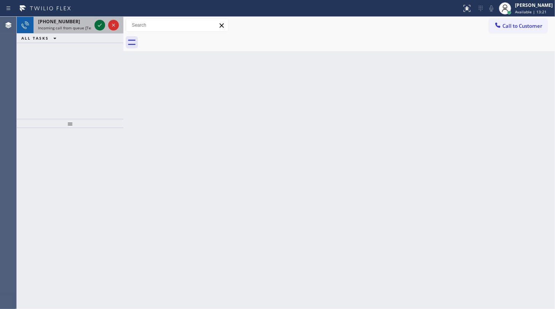
click at [98, 26] on icon at bounding box center [100, 25] width 4 height 3
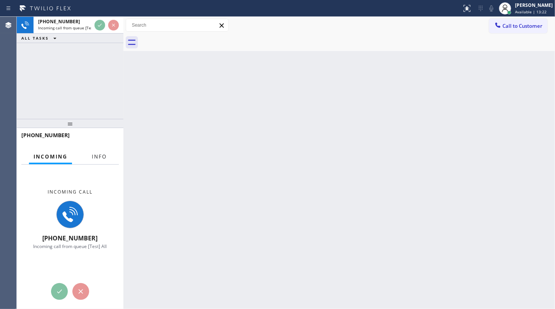
click at [97, 152] on button "Info" at bounding box center [99, 156] width 24 height 15
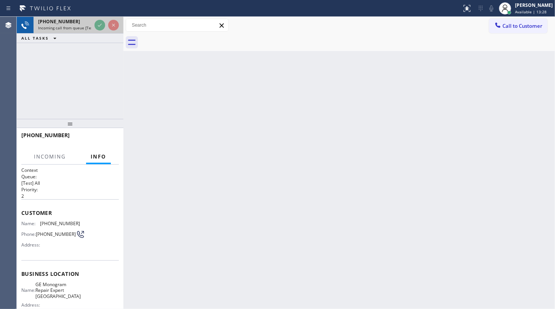
click at [107, 23] on div at bounding box center [106, 25] width 27 height 17
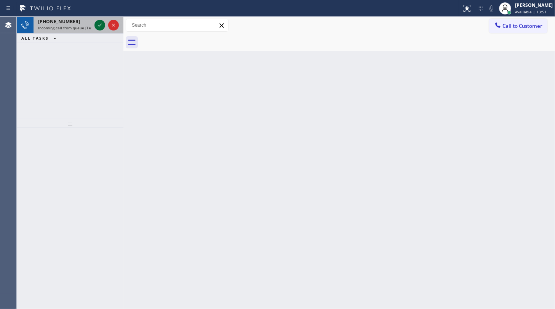
click at [101, 26] on icon at bounding box center [99, 25] width 9 height 9
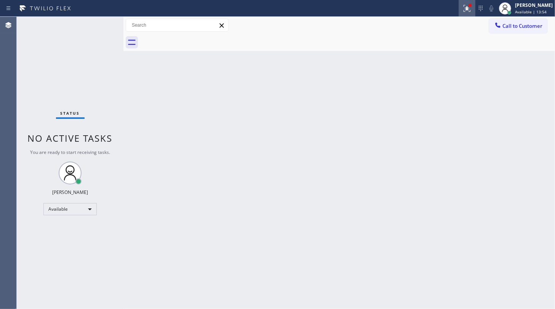
click at [464, 11] on div at bounding box center [467, 8] width 17 height 9
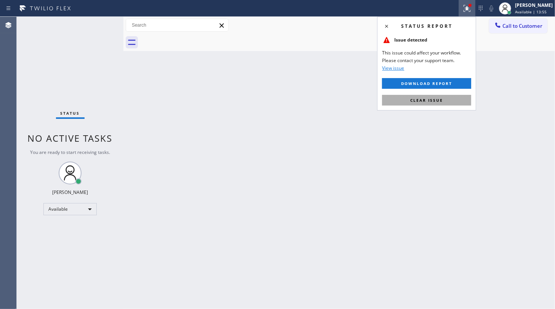
click at [447, 101] on button "Clear issue" at bounding box center [426, 100] width 89 height 11
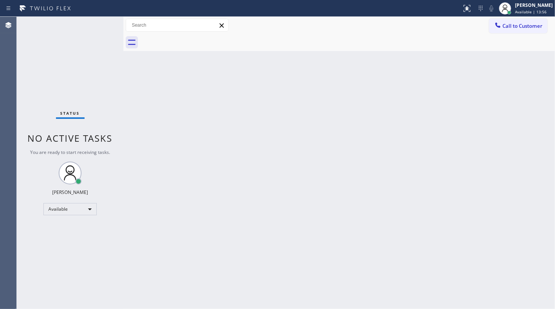
click at [554, 110] on div "Back to Dashboard Change Sender ID Customers Technicians Select a contact Outbo…" at bounding box center [339, 163] width 432 height 292
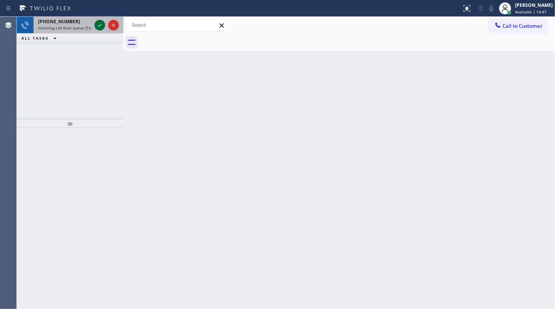
click at [102, 21] on icon at bounding box center [99, 25] width 9 height 9
click at [100, 30] on div at bounding box center [106, 25] width 27 height 17
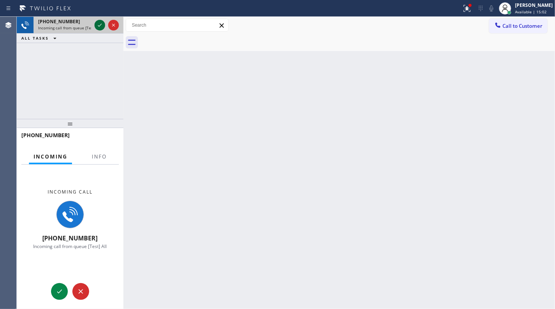
click at [99, 24] on icon at bounding box center [99, 25] width 9 height 9
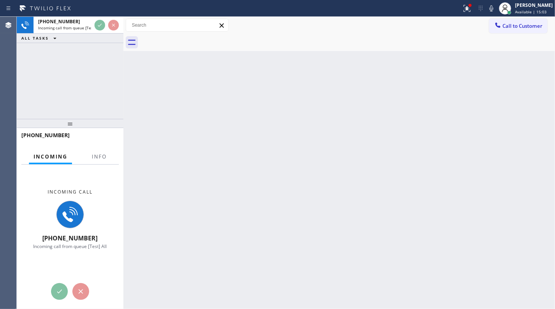
click at [107, 163] on div at bounding box center [99, 164] width 24 height 2
click at [99, 157] on span "Info" at bounding box center [99, 156] width 15 height 7
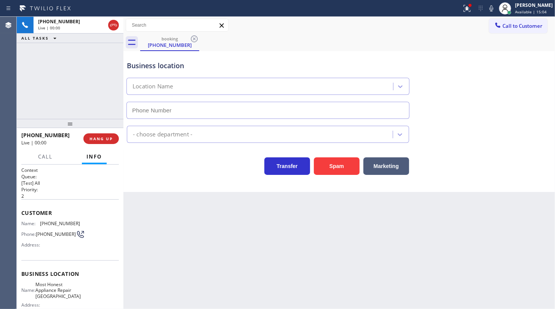
type input "[PHONE_NUMBER]"
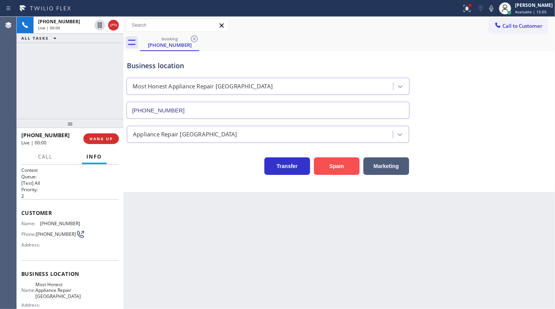
click at [327, 163] on button "Spam" at bounding box center [337, 166] width 46 height 18
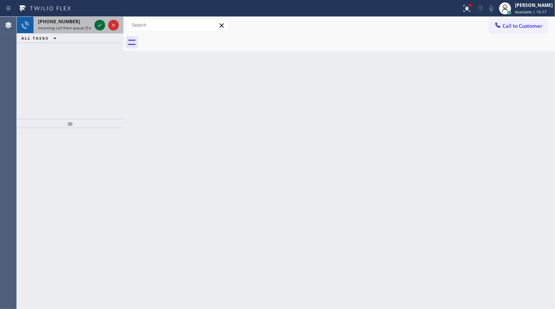
click at [101, 26] on icon at bounding box center [99, 25] width 9 height 9
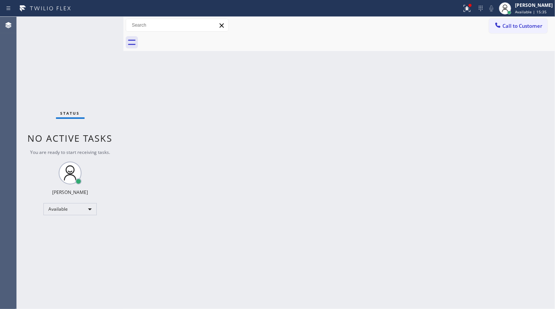
click at [98, 24] on div "Status No active tasks You are ready to start receiving tasks. JENIZA ALCAYDE A…" at bounding box center [70, 163] width 107 height 292
click at [460, 11] on div at bounding box center [467, 8] width 17 height 9
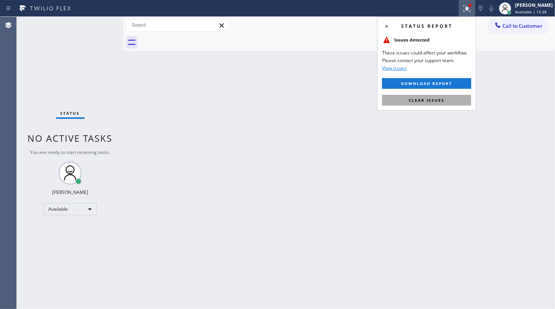
click at [452, 99] on button "Clear issues" at bounding box center [426, 100] width 89 height 11
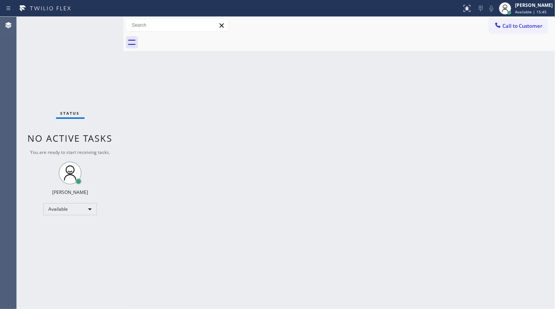
click at [99, 27] on div "Status No active tasks You are ready to start receiving tasks. JENIZA ALCAYDE A…" at bounding box center [70, 163] width 107 height 292
click at [98, 24] on div "Status No active tasks You are ready to start receiving tasks. JENIZA ALCAYDE A…" at bounding box center [70, 163] width 107 height 292
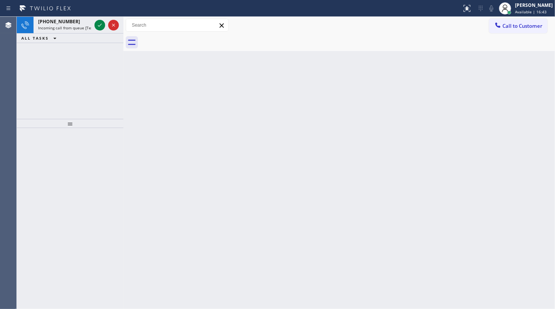
click at [102, 23] on icon at bounding box center [99, 25] width 9 height 9
click at [98, 21] on icon at bounding box center [99, 25] width 9 height 9
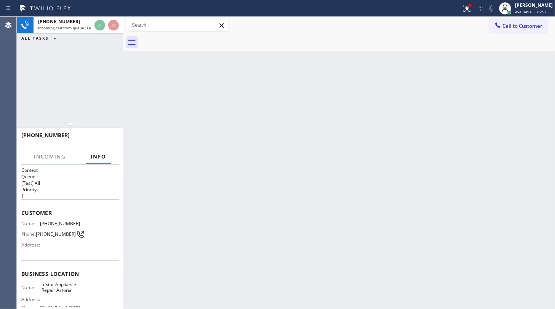
click at [102, 35] on div "ALL TASKS ALL TASKS ACTIVE TASKS TASKS IN WRAP UP" at bounding box center [70, 39] width 107 height 10
click at [99, 35] on div "ALL TASKS ALL TASKS ACTIVE TASKS TASKS IN WRAP UP" at bounding box center [70, 39] width 107 height 10
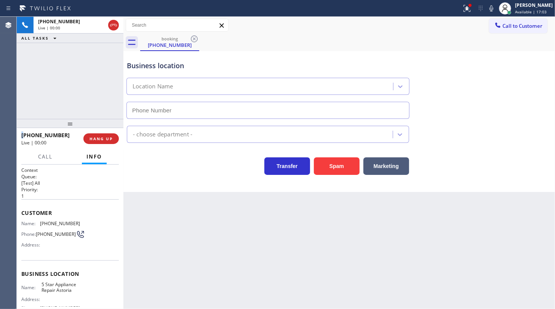
type input "[PHONE_NUMBER]"
click at [341, 154] on div "Spam" at bounding box center [335, 164] width 50 height 21
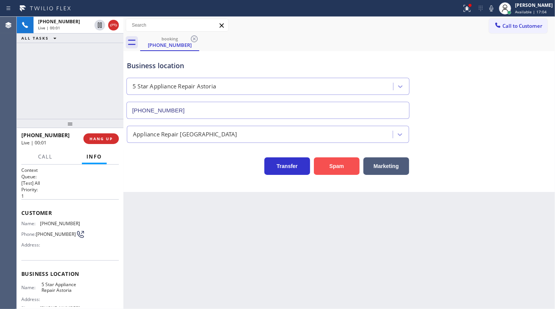
click at [343, 160] on button "Spam" at bounding box center [337, 166] width 46 height 18
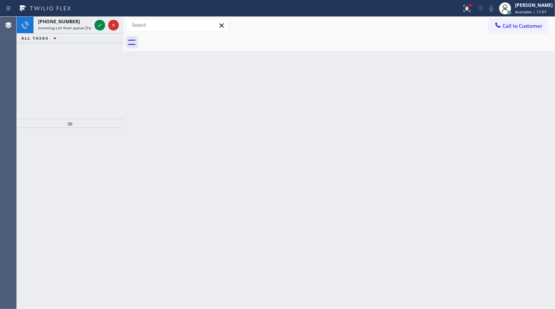
click at [48, 72] on div "[PHONE_NUMBER] Incoming call from queue [Test] All ALL TASKS ALL TASKS ACTIVE T…" at bounding box center [70, 68] width 107 height 102
click at [94, 22] on div at bounding box center [106, 25] width 27 height 17
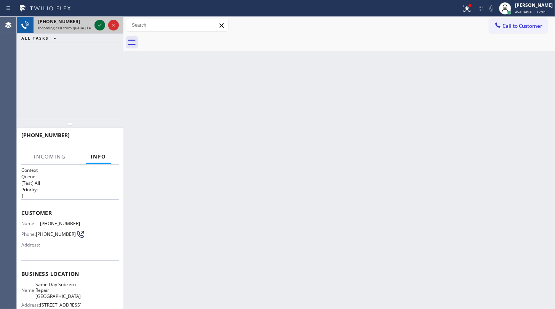
click at [97, 24] on icon at bounding box center [99, 25] width 9 height 9
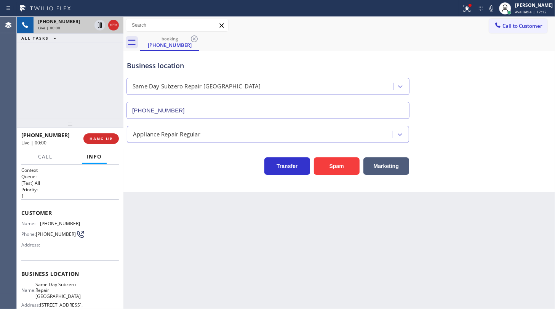
type input "[PHONE_NUMBER]"
click at [104, 137] on span "HANG UP" at bounding box center [101, 138] width 23 height 5
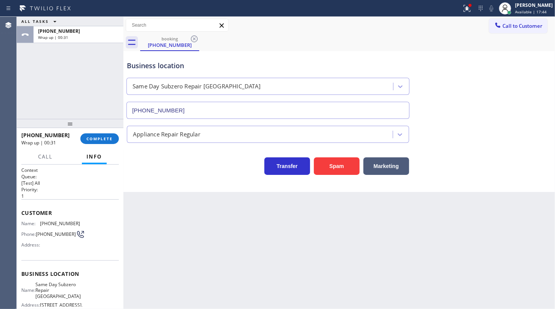
click at [36, 115] on div "ALL TASKS ALL TASKS ACTIVE TASKS TASKS IN WRAP UP [PHONE_NUMBER] Wrap up | 00:31" at bounding box center [70, 68] width 107 height 102
click at [101, 139] on span "COMPLETE" at bounding box center [99, 138] width 26 height 5
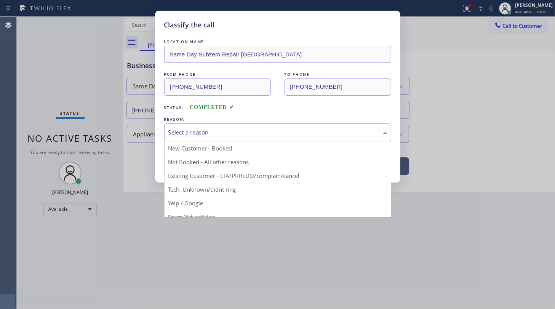
click at [193, 131] on div "Select a reason" at bounding box center [277, 132] width 219 height 9
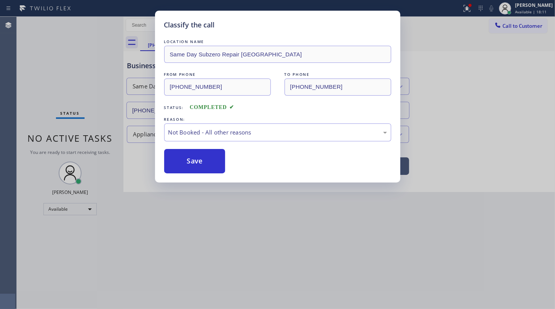
click at [184, 161] on button "Save" at bounding box center [194, 161] width 61 height 24
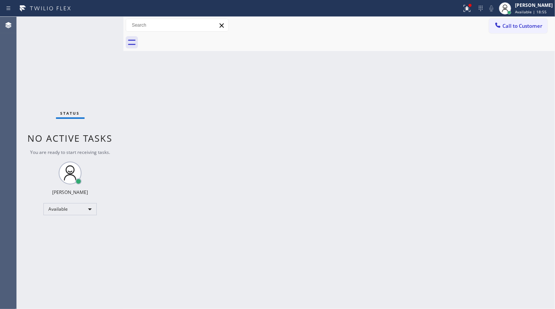
click at [68, 48] on div "Status No active tasks You are ready to start receiving tasks. JENIZA ALCAYDE A…" at bounding box center [70, 163] width 107 height 292
click at [472, 3] on div at bounding box center [470, 5] width 5 height 5
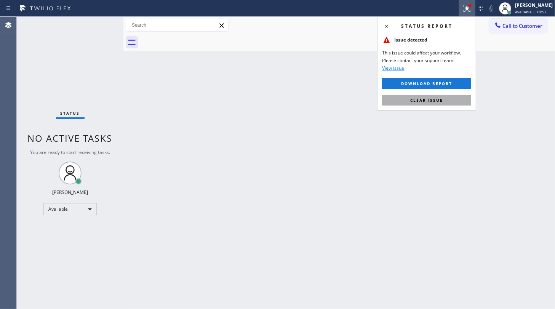
click at [450, 97] on button "Clear issue" at bounding box center [426, 100] width 89 height 11
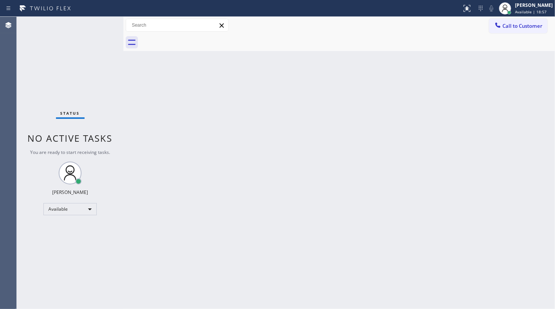
click at [450, 97] on div "Back to Dashboard Change Sender ID Customers Technicians Select a contact Outbo…" at bounding box center [339, 163] width 432 height 292
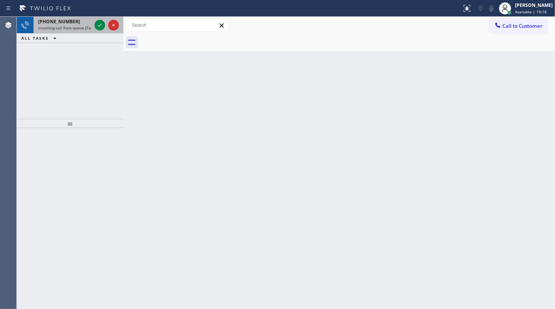
drag, startPoint x: 65, startPoint y: 53, endPoint x: 91, endPoint y: 33, distance: 32.6
click at [72, 45] on div "[PHONE_NUMBER] Incoming call from queue [Test] All ALL TASKS ALL TASKS ACTIVE T…" at bounding box center [70, 68] width 107 height 102
click at [98, 23] on icon at bounding box center [99, 25] width 9 height 9
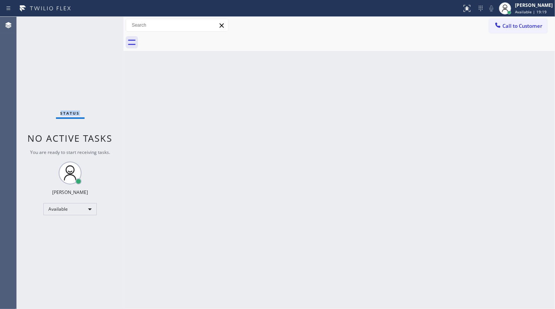
click at [97, 23] on div "Status No active tasks You are ready to start receiving tasks. JENIZA ALCAYDE A…" at bounding box center [70, 163] width 107 height 292
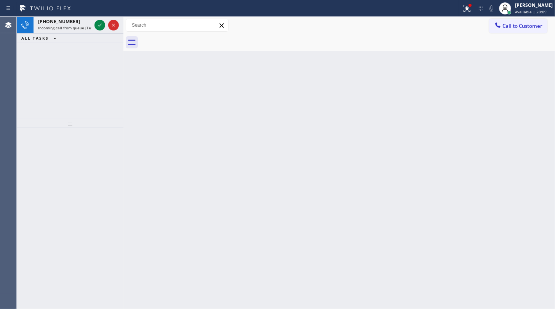
click at [58, 64] on div "[PHONE_NUMBER] Incoming call from queue [Test] All ALL TASKS ALL TASKS ACTIVE T…" at bounding box center [70, 68] width 107 height 102
click at [73, 63] on div "[PHONE_NUMBER] Incoming call from queue [Test] All ALL TASKS ALL TASKS ACTIVE T…" at bounding box center [70, 68] width 107 height 102
click at [97, 25] on icon at bounding box center [99, 25] width 9 height 9
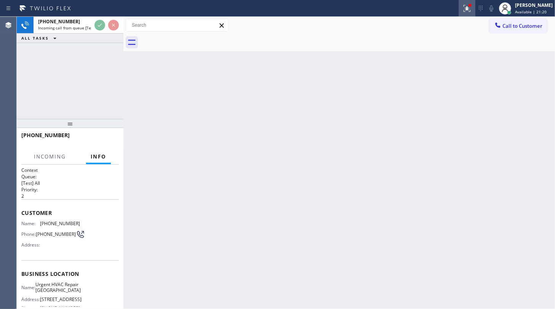
drag, startPoint x: 461, startPoint y: 10, endPoint x: 438, endPoint y: 118, distance: 111.0
click at [461, 10] on div at bounding box center [467, 8] width 17 height 9
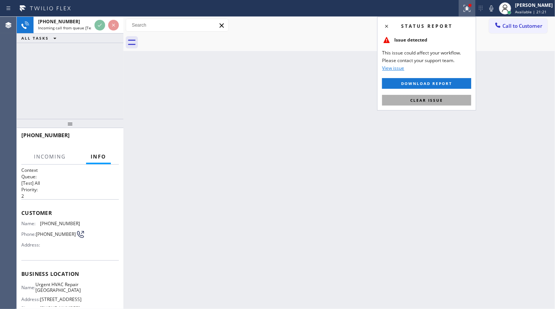
click at [432, 103] on div "Status report Issue detected This issue could affect your workflow. Please cont…" at bounding box center [426, 64] width 99 height 94
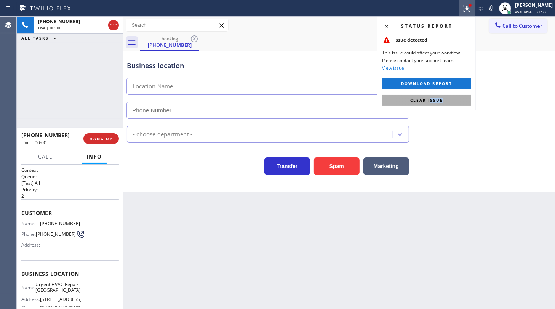
click at [432, 98] on span "Clear issue" at bounding box center [426, 100] width 33 height 5
type input "[PHONE_NUMBER]"
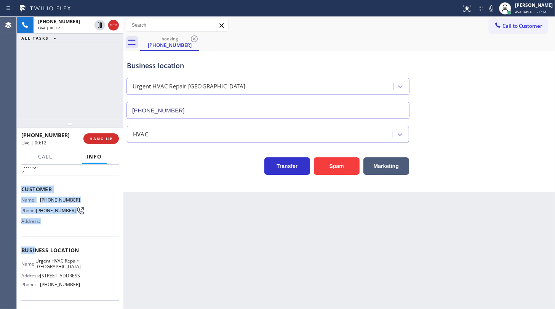
scroll to position [69, 0]
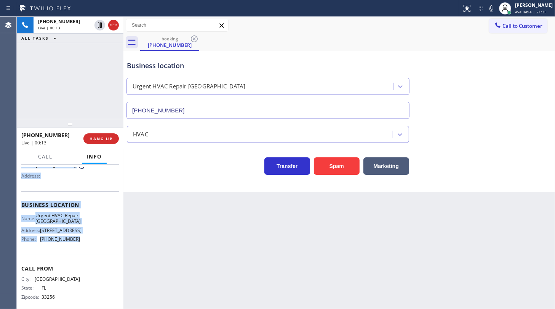
drag, startPoint x: 22, startPoint y: 208, endPoint x: 77, endPoint y: 250, distance: 68.8
click at [77, 250] on div "Context Queue: [Test] All Priority: 2 Customer Name: [PHONE_NUMBER] Phone: [PHO…" at bounding box center [70, 205] width 98 height 214
copy div "Customer Name: [PHONE_NUMBER] Phone: [PHONE_NUMBER] Address: Business location …"
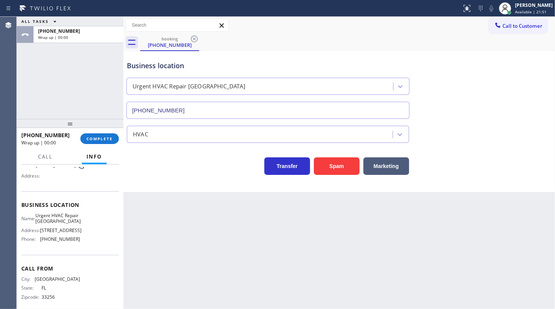
drag, startPoint x: 49, startPoint y: 105, endPoint x: 63, endPoint y: 116, distance: 18.2
click at [49, 105] on div "ALL TASKS ALL TASKS ACTIVE TASKS TASKS IN WRAP UP [PHONE_NUMBER] Wrap up | 00:00" at bounding box center [70, 68] width 107 height 102
click at [92, 137] on span "COMPLETE" at bounding box center [99, 138] width 26 height 5
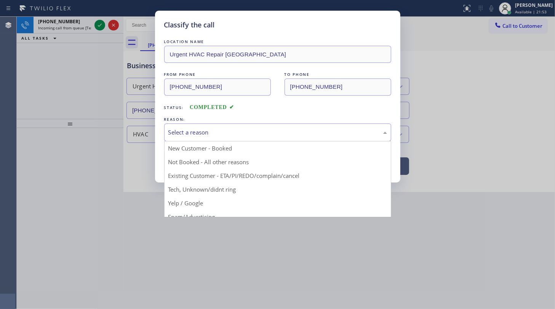
click at [198, 131] on div "Select a reason" at bounding box center [277, 132] width 219 height 9
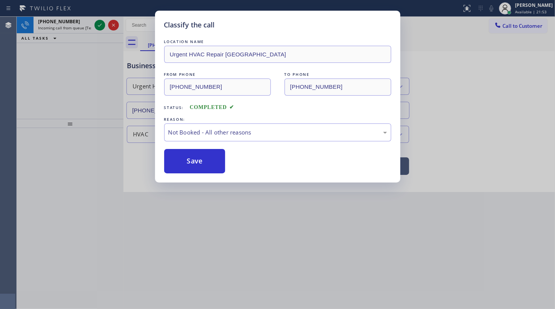
click at [198, 160] on button "Save" at bounding box center [194, 161] width 61 height 24
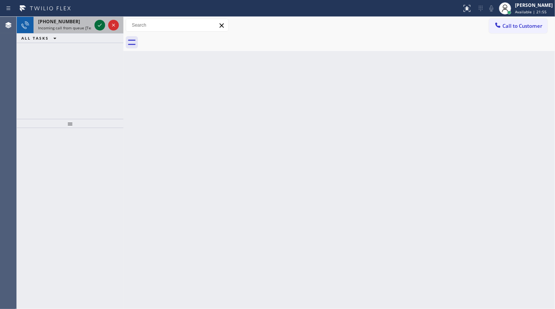
click at [99, 23] on icon at bounding box center [99, 25] width 9 height 9
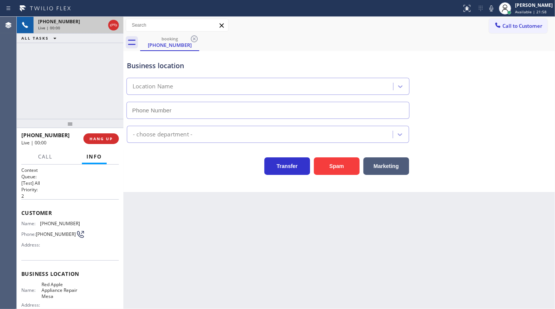
type input "[PHONE_NUMBER]"
click at [491, 9] on icon at bounding box center [491, 8] width 9 height 9
click at [493, 9] on icon at bounding box center [491, 8] width 9 height 9
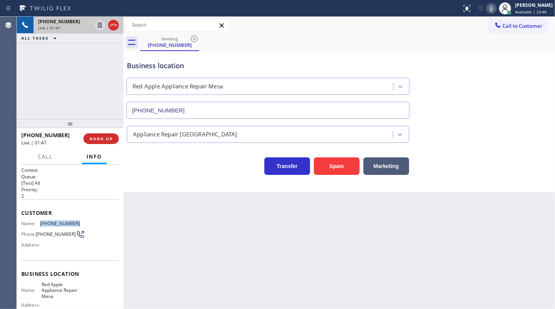
drag, startPoint x: 38, startPoint y: 221, endPoint x: 90, endPoint y: 218, distance: 51.5
click at [90, 218] on div "Customer Name: [PHONE_NUMBER] Phone: [PHONE_NUMBER] Address:" at bounding box center [70, 229] width 98 height 61
copy div "[PHONE_NUMBER]"
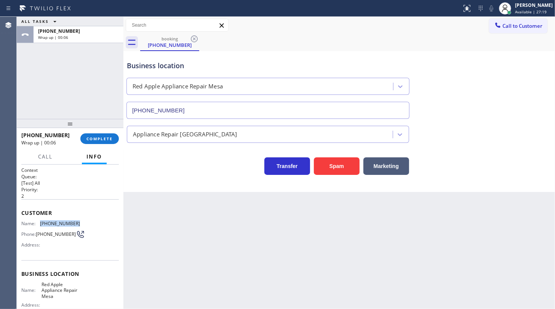
copy div "[PHONE_NUMBER]"
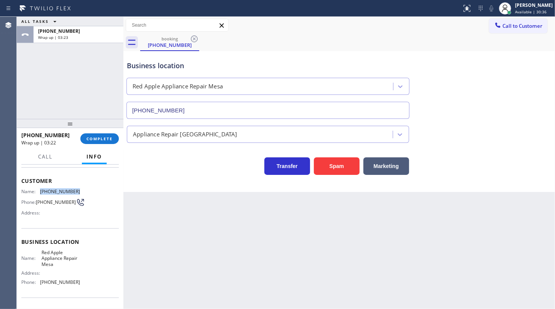
scroll to position [69, 0]
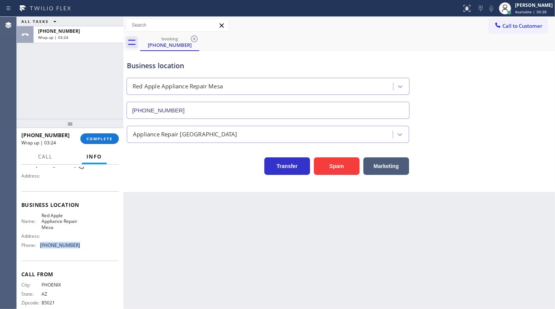
drag, startPoint x: 38, startPoint y: 247, endPoint x: 86, endPoint y: 254, distance: 48.9
click at [86, 254] on div "Business location Name: Red Apple Appliance Repair Mesa Address: Phone: [PHONE_…" at bounding box center [70, 225] width 98 height 69
copy div "[PHONE_NUMBER]"
click at [91, 128] on div at bounding box center [70, 123] width 107 height 9
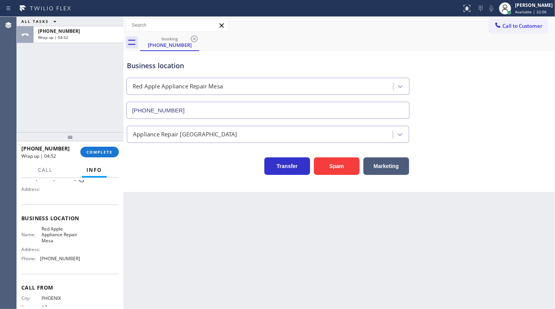
click at [103, 141] on div at bounding box center [70, 136] width 107 height 9
click at [104, 161] on div "[PHONE_NUMBER] Wrap up | 04:52 COMPLETE" at bounding box center [70, 151] width 107 height 21
click at [107, 152] on span "COMPLETE" at bounding box center [99, 151] width 26 height 5
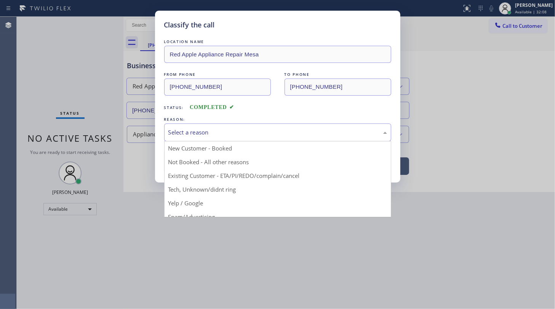
click at [202, 131] on div "Select a reason" at bounding box center [277, 132] width 219 height 9
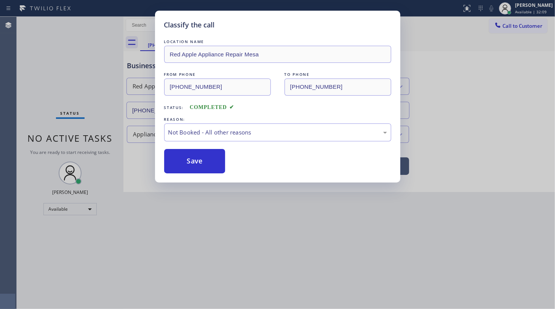
click at [192, 160] on button "Save" at bounding box center [194, 161] width 61 height 24
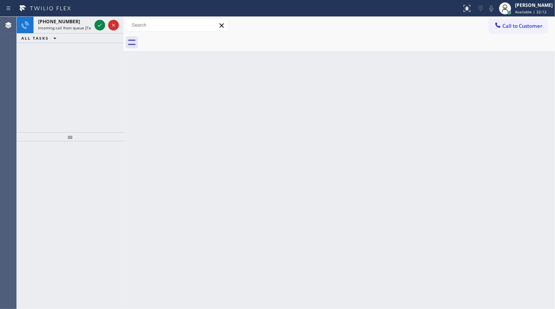
click at [18, 48] on div "[PHONE_NUMBER] Incoming call from queue [Test] All ALL TASKS ALL TASKS ACTIVE T…" at bounding box center [70, 74] width 107 height 115
click at [94, 24] on div at bounding box center [99, 25] width 11 height 9
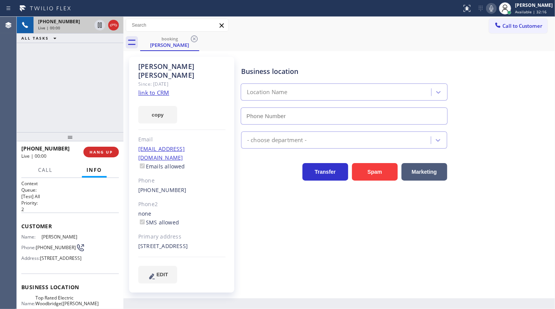
type input "[PHONE_NUMBER]"
click at [152, 89] on link "link to CRM" at bounding box center [153, 93] width 31 height 8
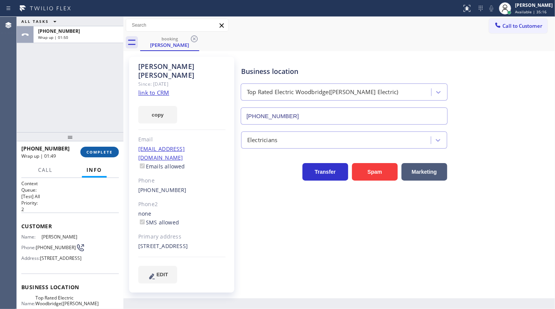
click at [92, 156] on button "COMPLETE" at bounding box center [99, 152] width 38 height 11
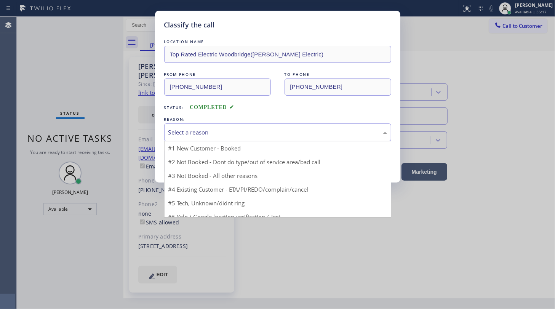
click at [187, 139] on div "Select a reason" at bounding box center [277, 132] width 227 height 18
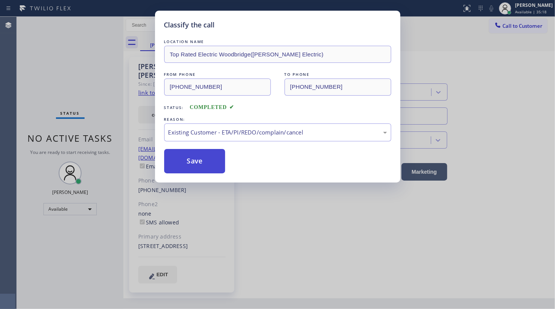
click at [191, 166] on button "Save" at bounding box center [194, 161] width 61 height 24
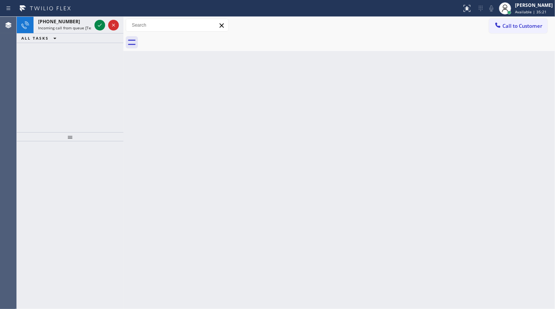
drag, startPoint x: 58, startPoint y: 55, endPoint x: 74, endPoint y: 34, distance: 26.5
click at [59, 53] on div "[PHONE_NUMBER] Incoming call from queue [Test] All ALL TASKS ALL TASKS ACTIVE T…" at bounding box center [70, 74] width 107 height 115
click at [98, 27] on icon at bounding box center [99, 25] width 9 height 9
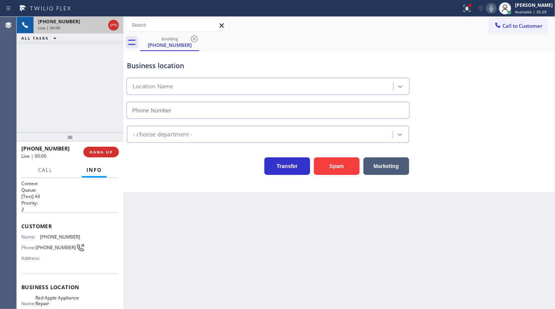
type input "[PHONE_NUMBER]"
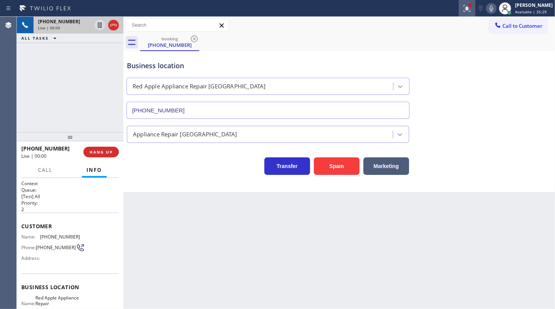
click at [461, 7] on div at bounding box center [467, 8] width 17 height 9
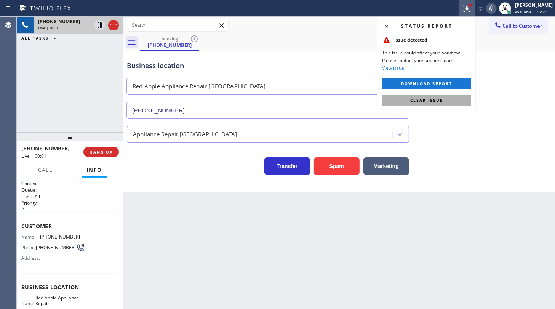
click at [453, 101] on button "Clear issue" at bounding box center [426, 100] width 89 height 11
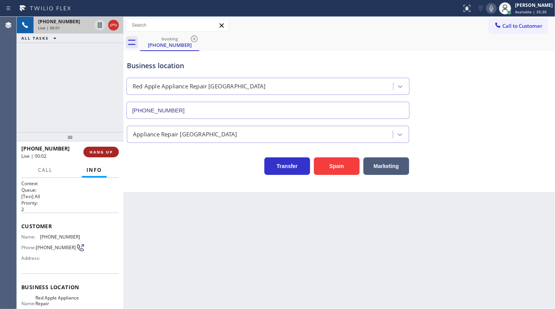
click at [104, 150] on span "HANG UP" at bounding box center [101, 151] width 23 height 5
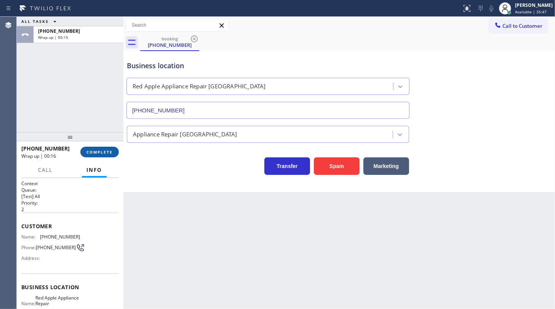
drag, startPoint x: 93, startPoint y: 146, endPoint x: 97, endPoint y: 149, distance: 5.4
click at [93, 147] on div "[PHONE_NUMBER] Wrap up | 00:16 COMPLETE" at bounding box center [70, 152] width 98 height 20
click at [97, 149] on span "COMPLETE" at bounding box center [99, 151] width 26 height 5
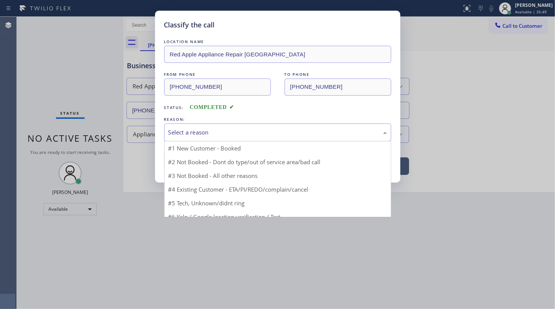
click at [200, 136] on div "Select a reason" at bounding box center [277, 132] width 219 height 9
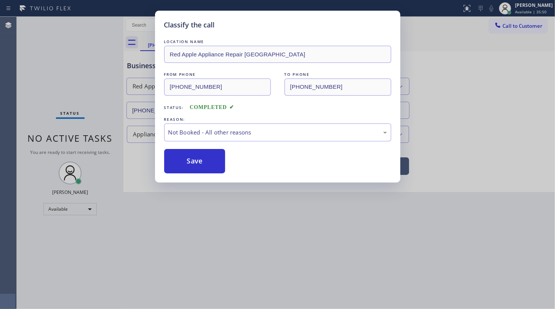
click at [194, 160] on button "Save" at bounding box center [194, 161] width 61 height 24
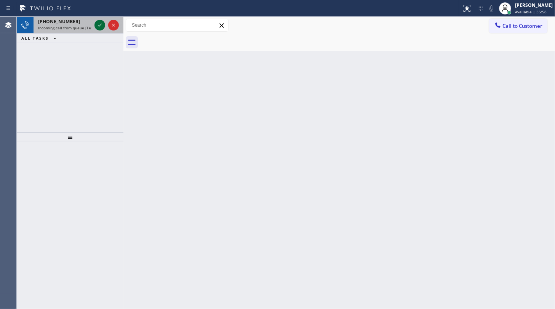
click at [101, 22] on icon at bounding box center [99, 25] width 9 height 9
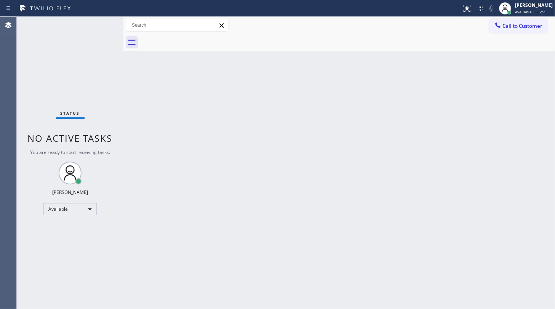
click at [101, 22] on div "Status No active tasks You are ready to start receiving tasks. JENIZA ALCAYDE A…" at bounding box center [70, 163] width 107 height 292
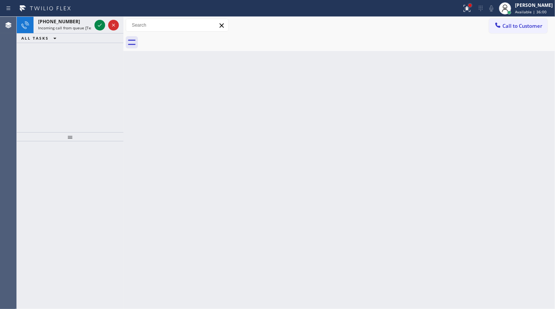
click at [470, 5] on div at bounding box center [470, 5] width 3 height 3
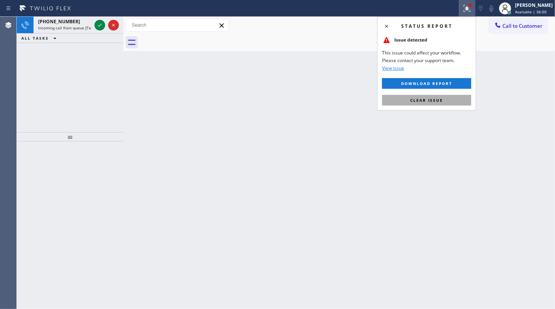
click at [411, 97] on button "Clear issue" at bounding box center [426, 100] width 89 height 11
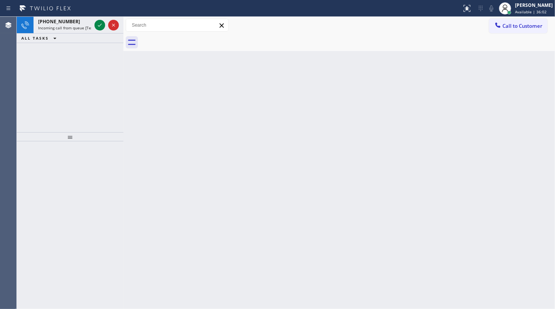
click at [101, 26] on icon at bounding box center [99, 25] width 9 height 9
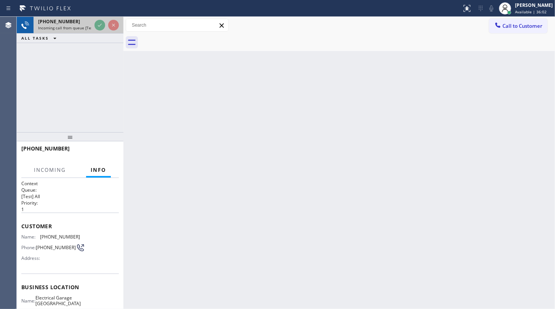
click at [93, 23] on div at bounding box center [106, 25] width 27 height 17
click at [105, 24] on div at bounding box center [106, 25] width 27 height 17
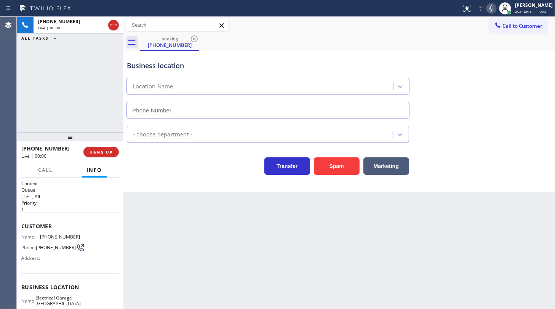
type input "[PHONE_NUMBER]"
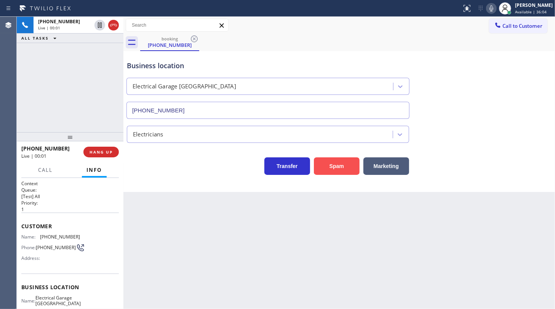
click at [329, 163] on button "Spam" at bounding box center [337, 166] width 46 height 18
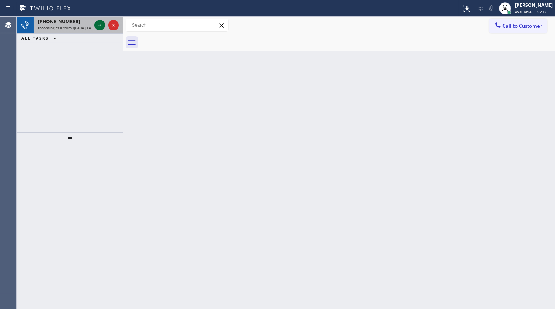
click at [98, 24] on icon at bounding box center [99, 25] width 9 height 9
click at [98, 26] on icon at bounding box center [99, 25] width 9 height 9
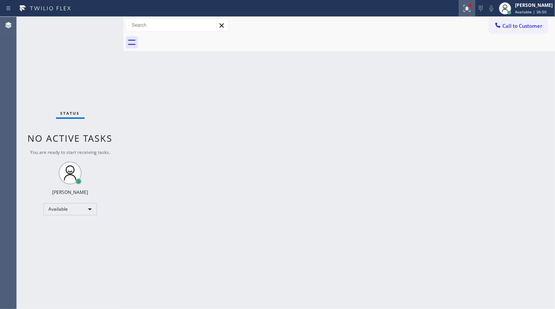
click at [466, 8] on icon at bounding box center [467, 8] width 9 height 9
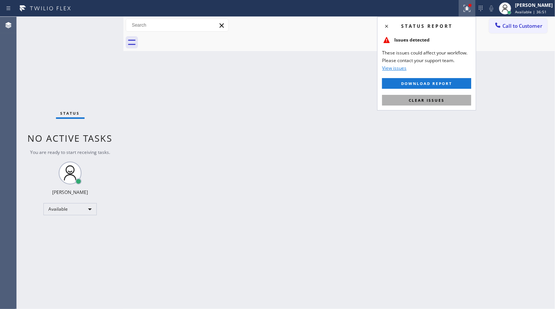
click at [427, 103] on button "Clear issues" at bounding box center [426, 100] width 89 height 11
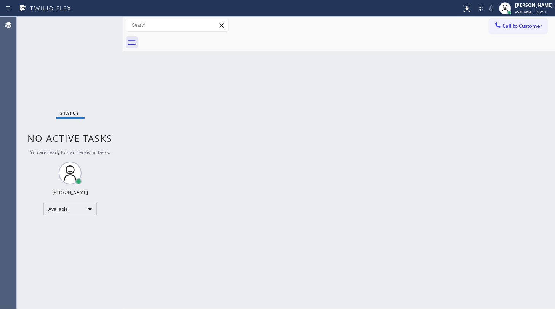
click at [429, 96] on div "Back to Dashboard Change Sender ID Customers Technicians Select a contact Outbo…" at bounding box center [339, 163] width 432 height 292
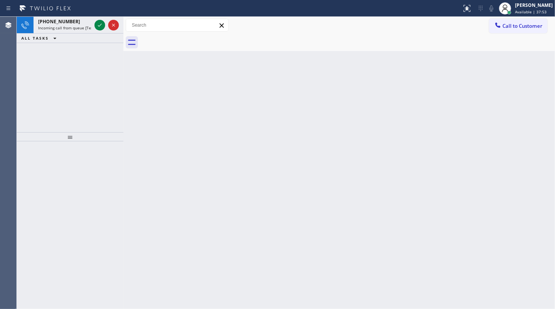
drag, startPoint x: 46, startPoint y: 64, endPoint x: 71, endPoint y: 42, distance: 32.9
click at [49, 61] on div "[PHONE_NUMBER] Incoming call from queue [Test] All ALL TASKS ALL TASKS ACTIVE T…" at bounding box center [70, 74] width 107 height 115
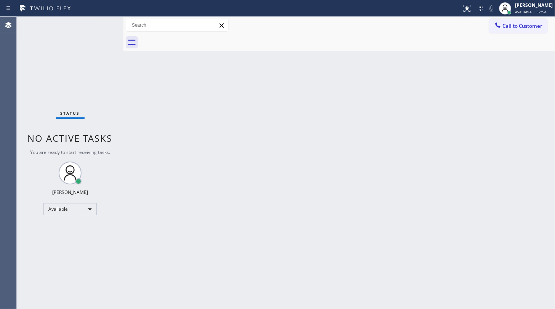
click at [99, 24] on div "Status No active tasks You are ready to start receiving tasks. JENIZA ALCAYDE A…" at bounding box center [70, 163] width 107 height 292
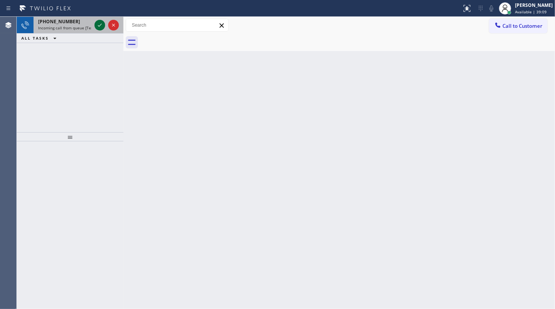
click at [99, 24] on icon at bounding box center [99, 25] width 9 height 9
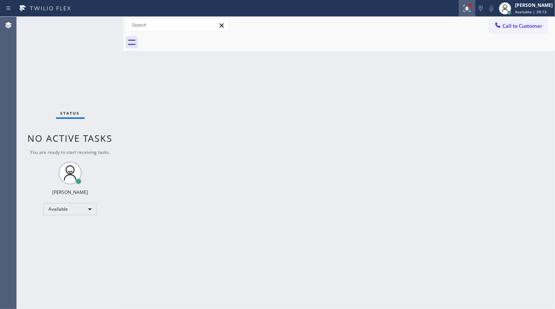
click at [469, 8] on icon at bounding box center [467, 7] width 5 height 3
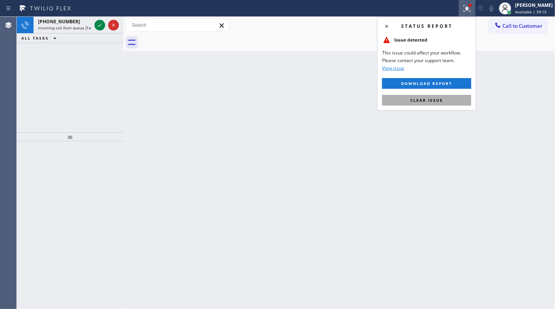
click at [452, 99] on button "Clear issue" at bounding box center [426, 100] width 89 height 11
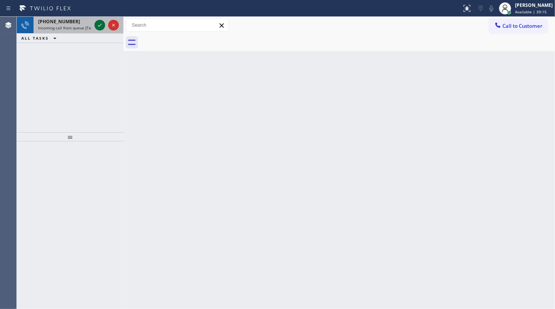
click at [98, 27] on icon at bounding box center [99, 25] width 9 height 9
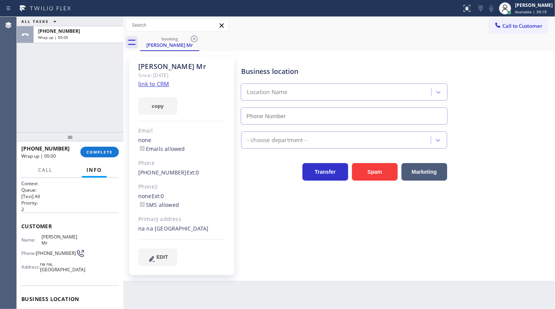
type input "[PHONE_NUMBER]"
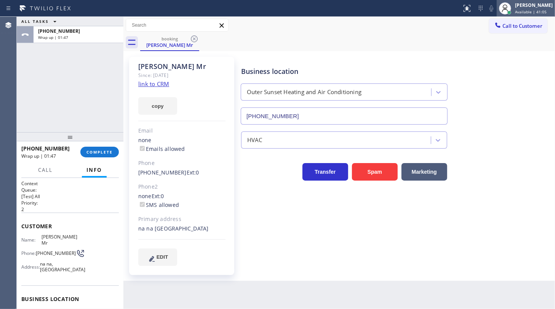
click at [519, 3] on div "[PERSON_NAME]" at bounding box center [534, 5] width 38 height 6
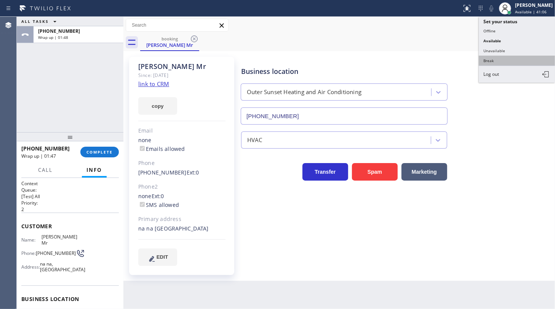
click at [506, 59] on button "Break" at bounding box center [517, 61] width 76 height 10
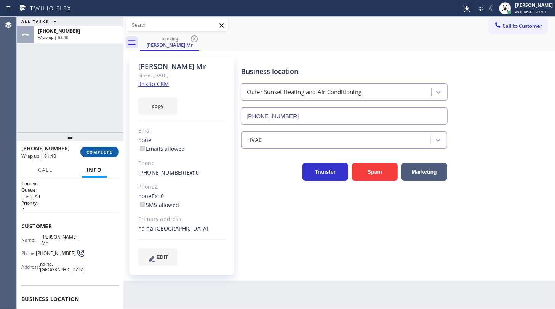
click at [111, 155] on button "COMPLETE" at bounding box center [99, 152] width 38 height 11
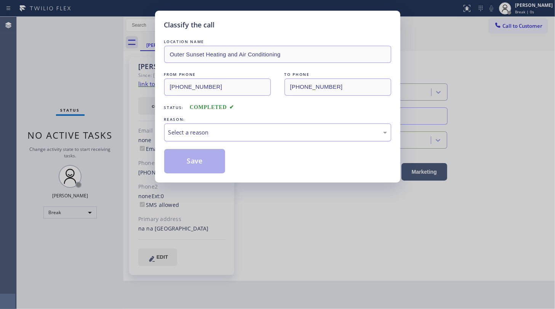
click at [190, 133] on div "Select a reason" at bounding box center [277, 132] width 219 height 9
click at [182, 161] on button "Save" at bounding box center [194, 161] width 61 height 24
